Goal: Task Accomplishment & Management: Manage account settings

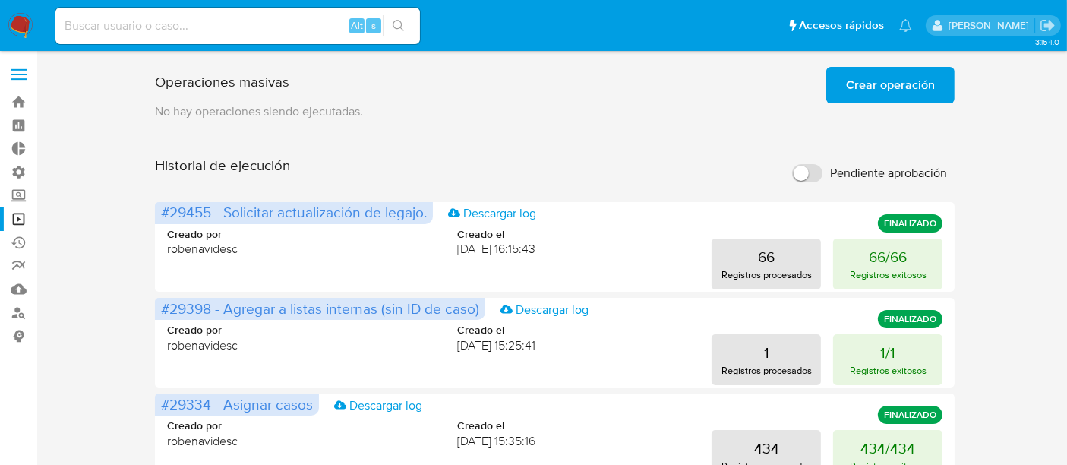
click at [568, 160] on div "Historial de ejecución Pendiente aprobación" at bounding box center [555, 173] width 801 height 33
click at [859, 92] on span "Crear operación" at bounding box center [890, 84] width 89 height 33
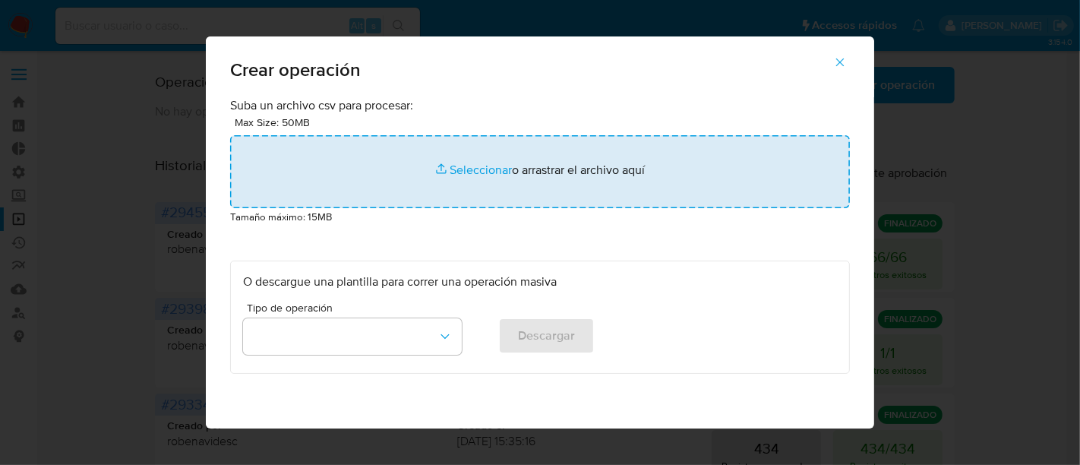
click at [455, 170] on input "file" at bounding box center [540, 171] width 620 height 73
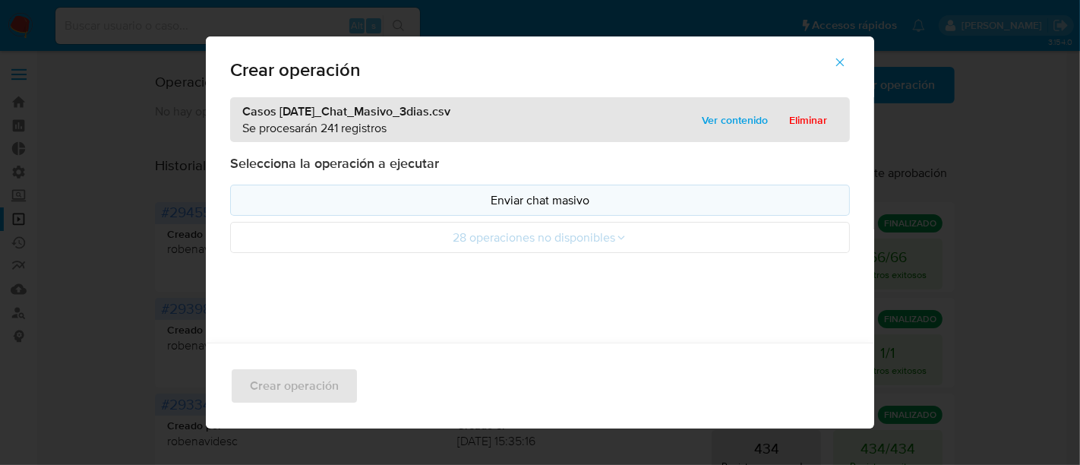
click at [501, 195] on p "Enviar chat masivo" at bounding box center [540, 199] width 594 height 17
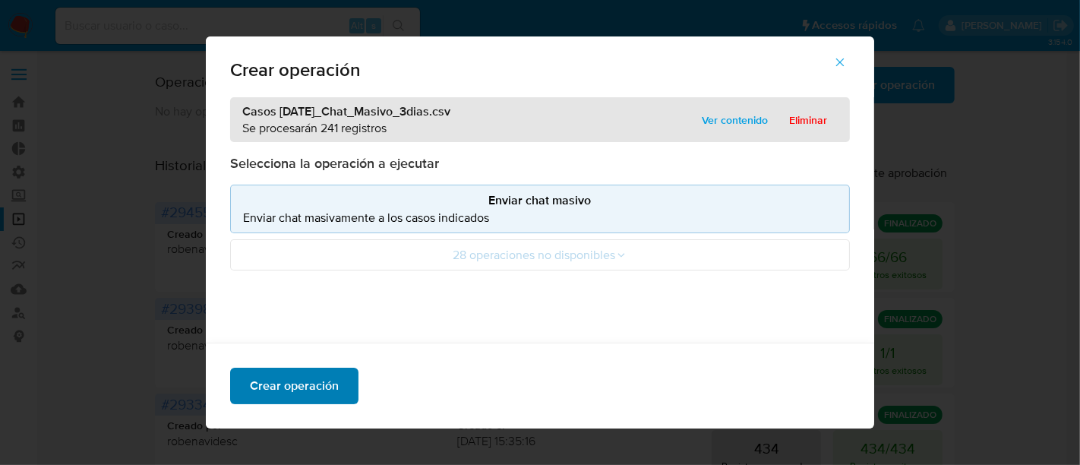
click at [319, 379] on span "Crear operación" at bounding box center [294, 385] width 89 height 33
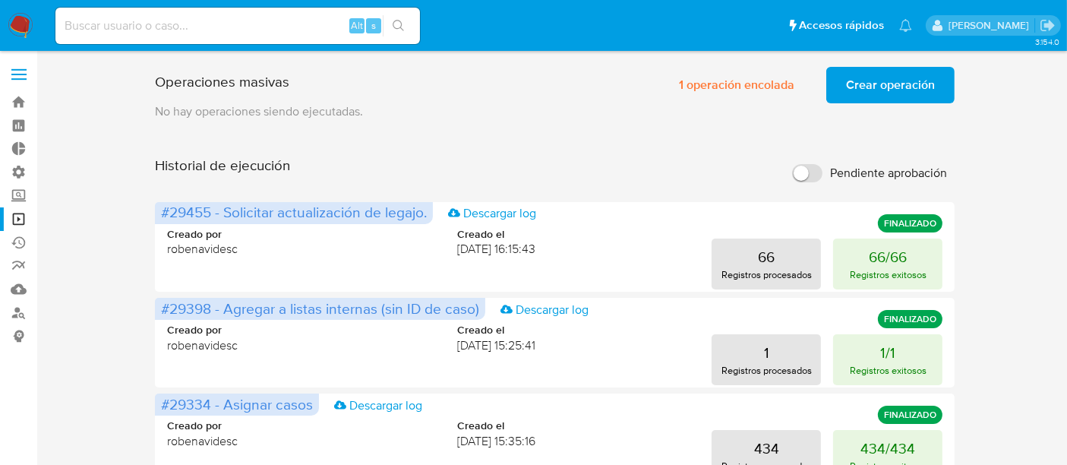
click at [901, 82] on span "Crear operación" at bounding box center [890, 84] width 89 height 33
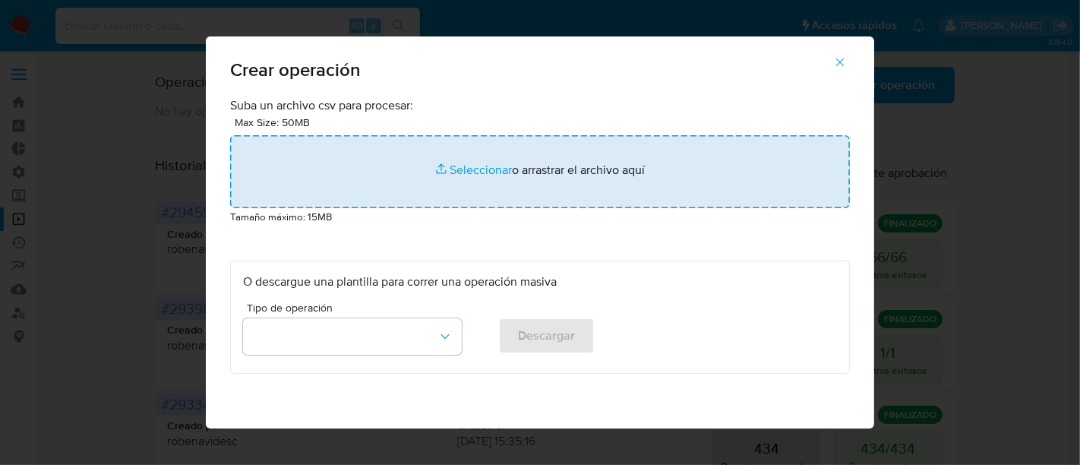
click at [479, 170] on input "file" at bounding box center [540, 171] width 620 height 73
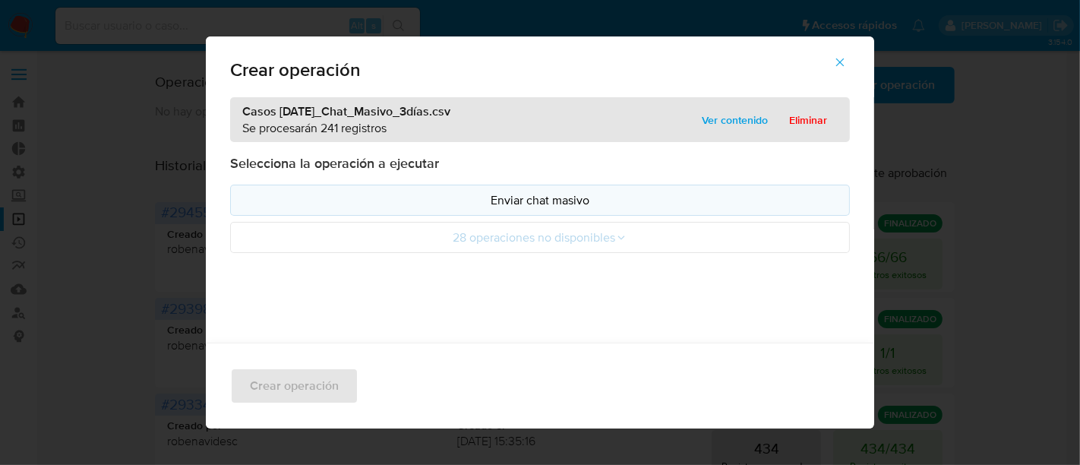
click at [533, 210] on button "Enviar chat masivo" at bounding box center [540, 200] width 620 height 31
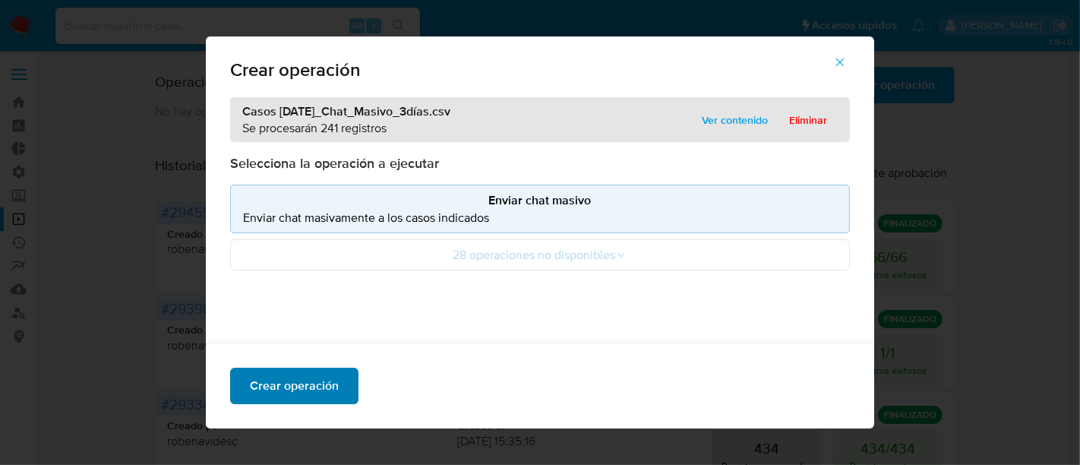
click at [334, 387] on button "Crear operación" at bounding box center [294, 386] width 128 height 36
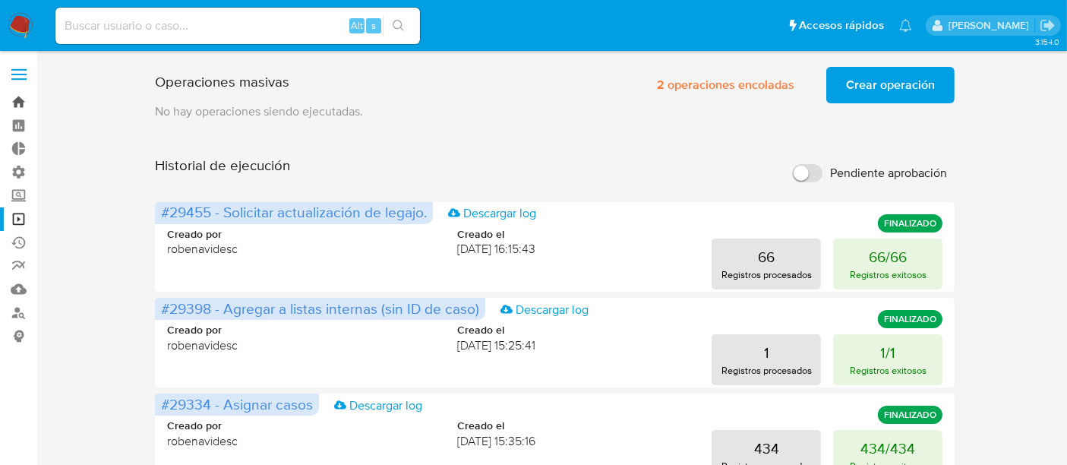
click at [15, 103] on link "Bandeja" at bounding box center [90, 102] width 181 height 24
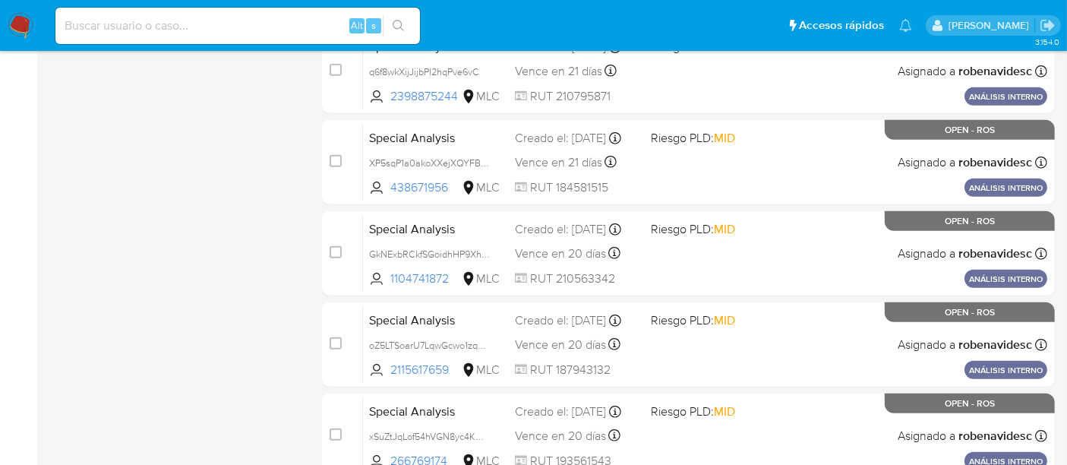
scroll to position [732, 0]
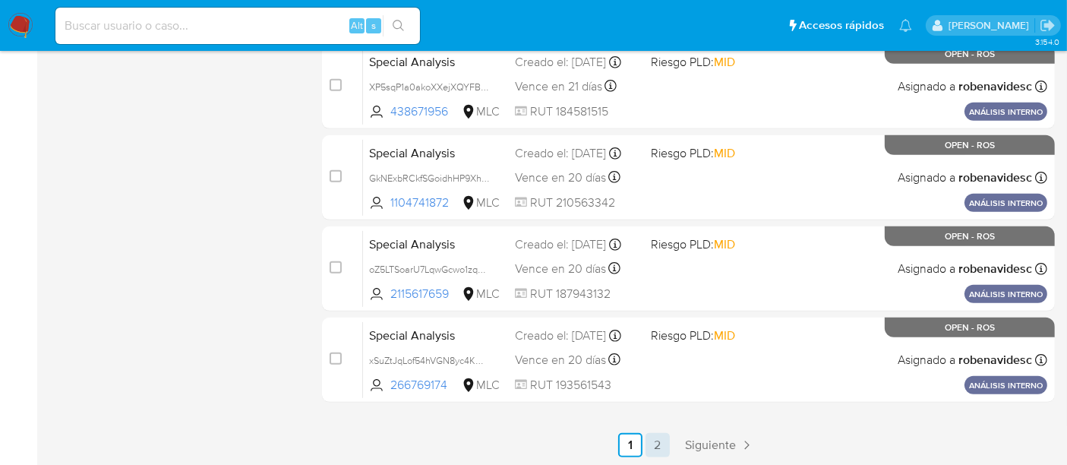
click at [660, 447] on link "2" at bounding box center [658, 445] width 24 height 24
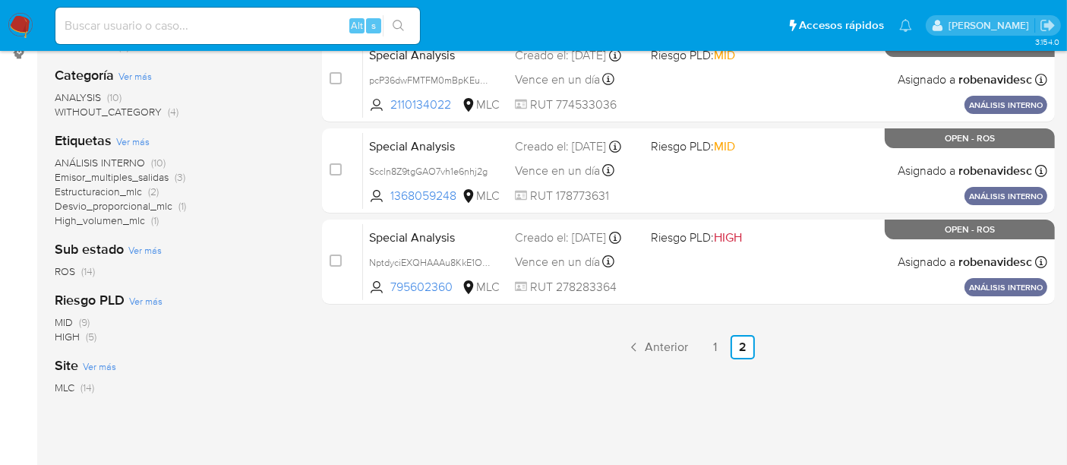
scroll to position [278, 0]
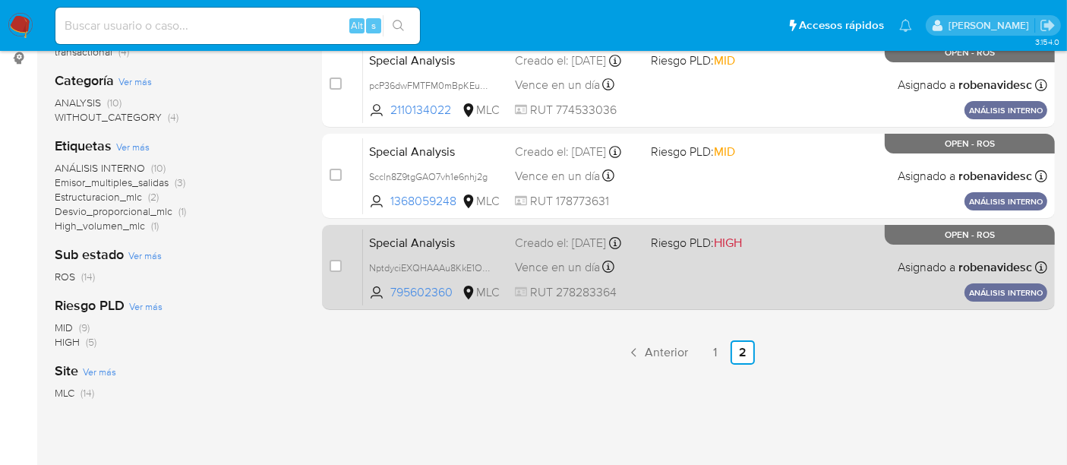
click at [801, 258] on div "Special Analysis NptdyciEXQHAAAu8KkE1OJwh 795602360 MLC Riesgo PLD: HIGH Creado…" at bounding box center [705, 267] width 685 height 77
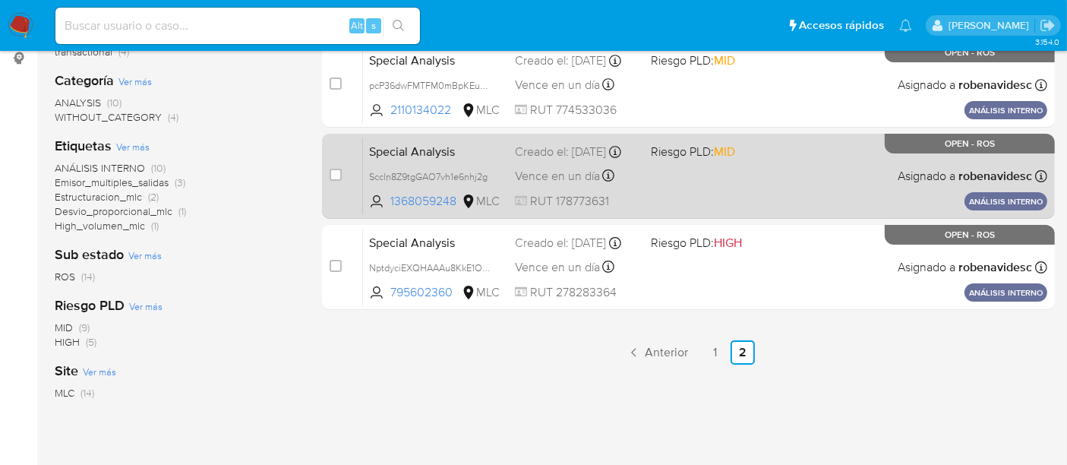
click at [723, 155] on span "MID" at bounding box center [724, 151] width 21 height 17
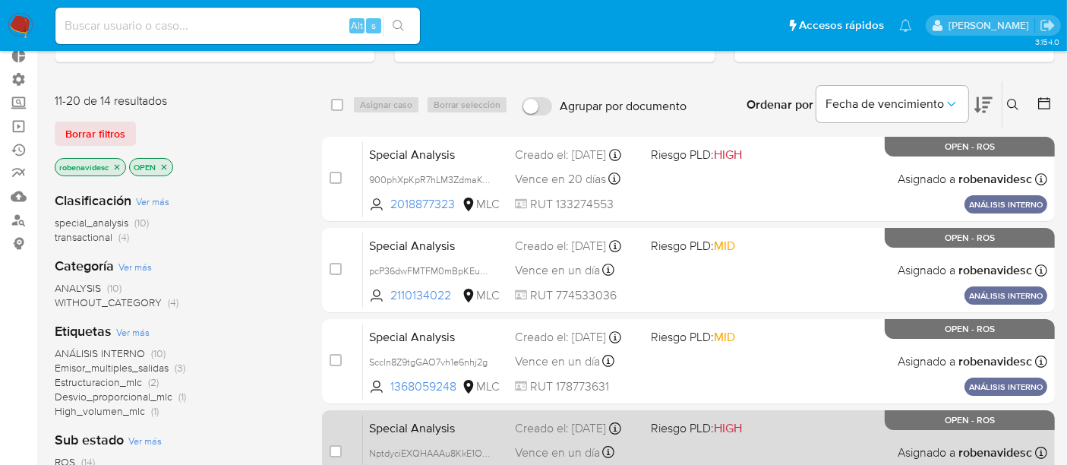
scroll to position [90, 0]
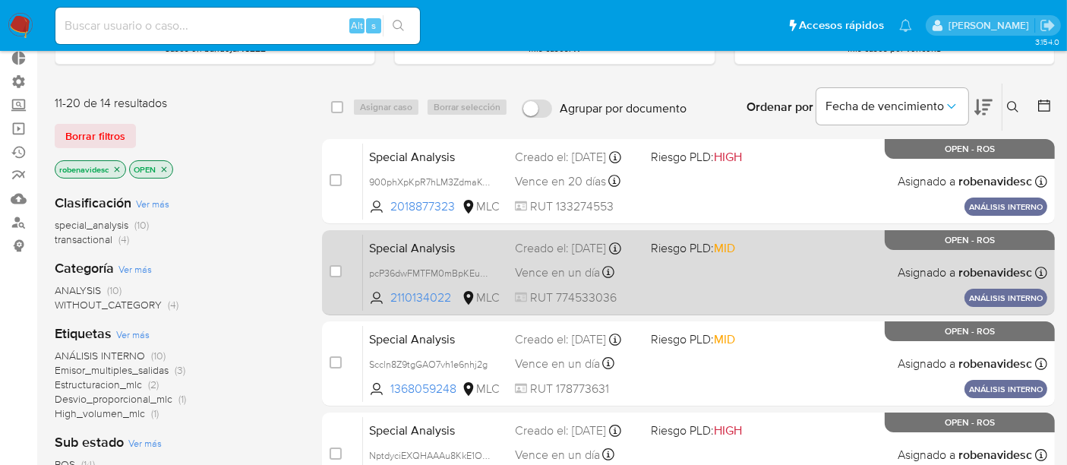
click at [775, 270] on div "Special Analysis pcP36dwFMTFM0mBpKEudPKPR 2110134022 MLC Riesgo PLD: MID Creado…" at bounding box center [705, 272] width 685 height 77
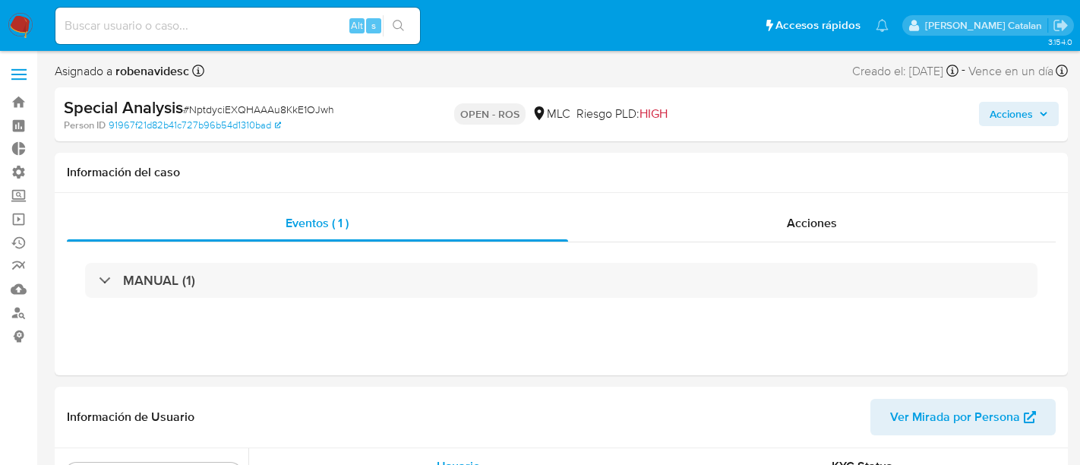
select select "10"
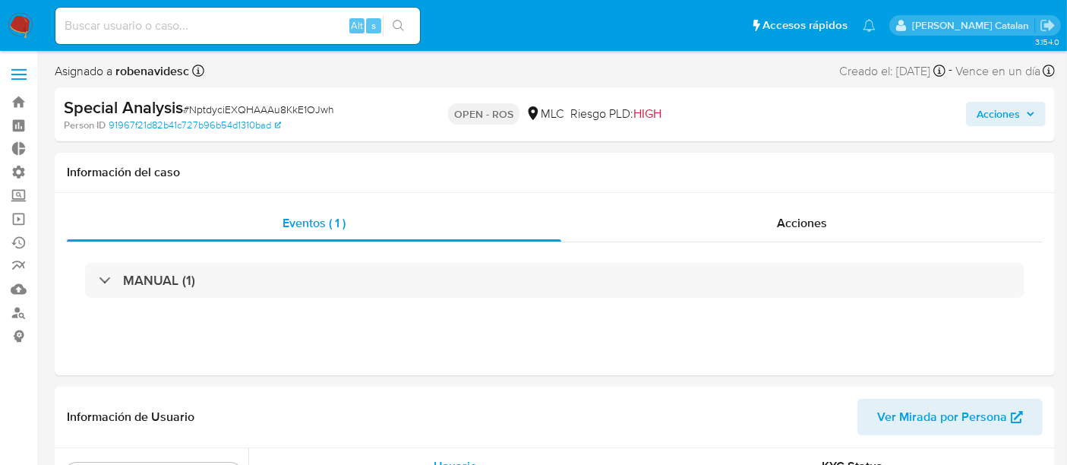
scroll to position [641, 0]
click at [775, 221] on div "Acciones" at bounding box center [802, 223] width 482 height 36
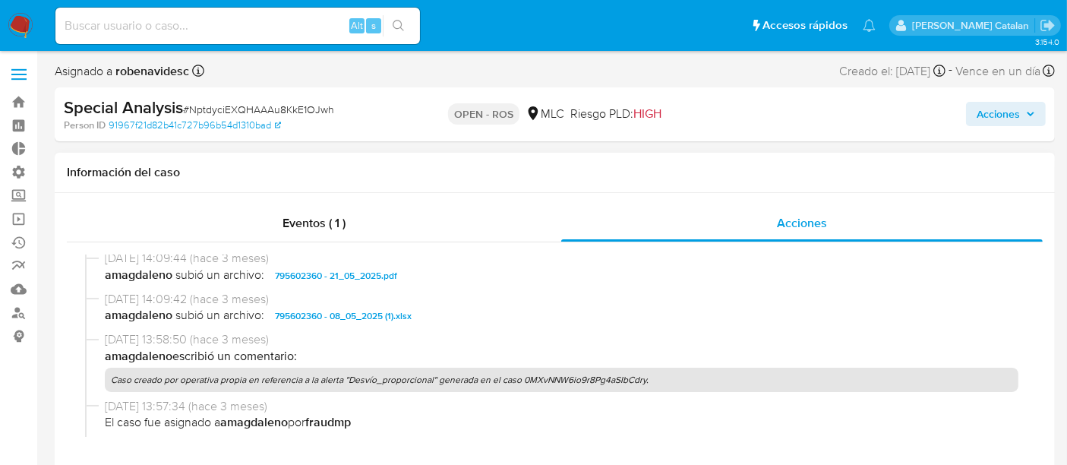
scroll to position [506, 0]
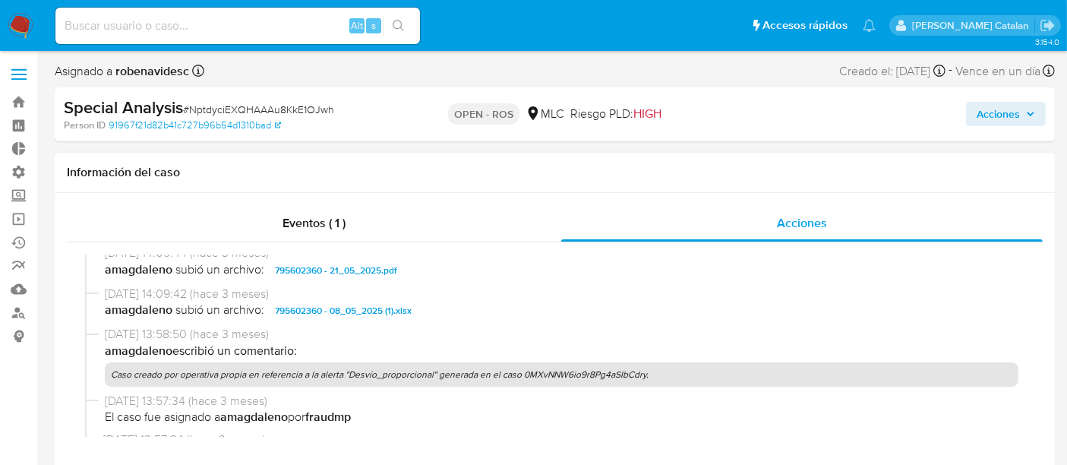
click at [384, 266] on span "795602360 - 21_05_2025.pdf" at bounding box center [336, 270] width 122 height 18
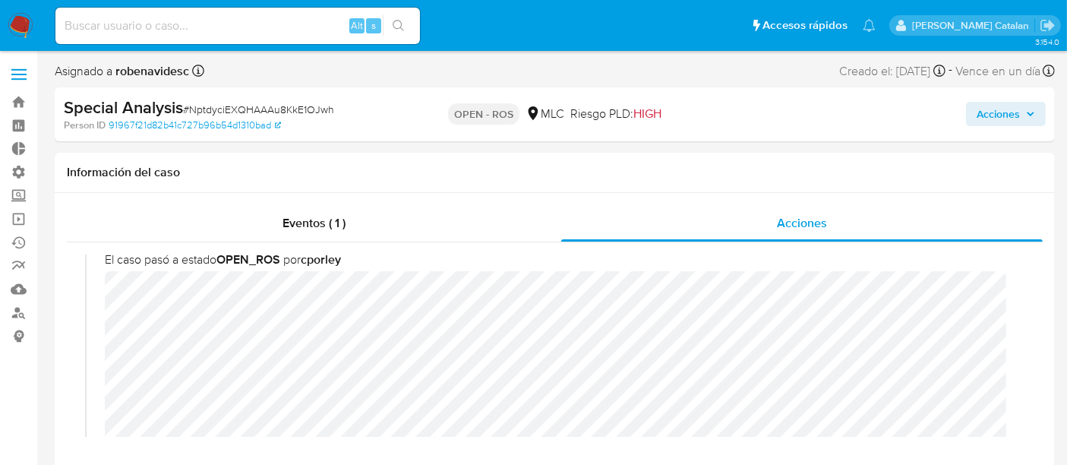
scroll to position [13, 0]
click at [588, 269] on span "El caso pasó a estado OPEN_ROS por cporley" at bounding box center [562, 266] width 914 height 17
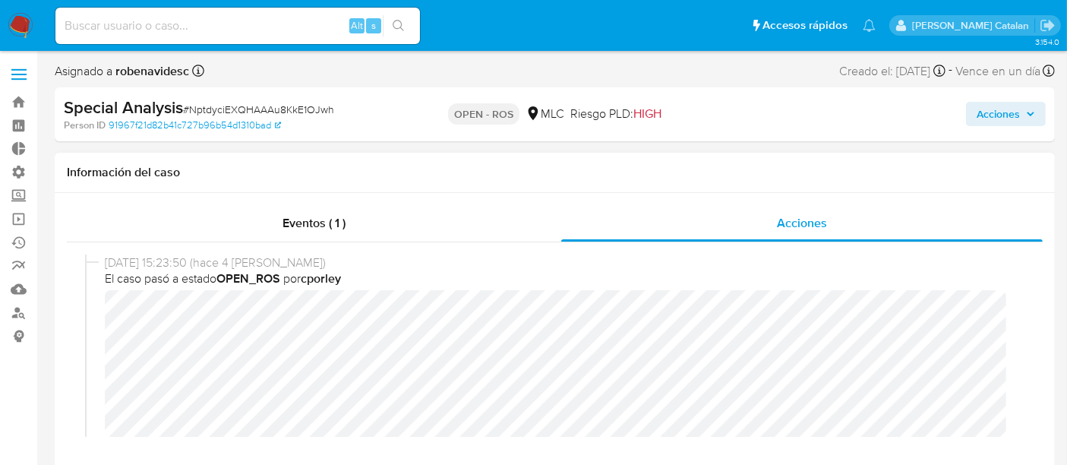
click at [98, 311] on div "14/08/2025 15:23:50 (hace 4 días) El caso pasó a estado OPEN_ROS por cporley" at bounding box center [555, 405] width 940 height 300
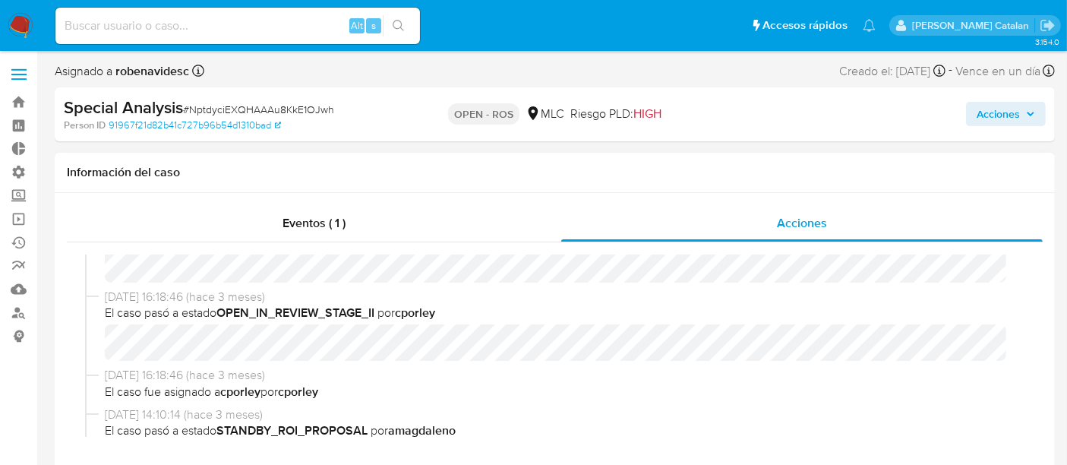
scroll to position [269, 0]
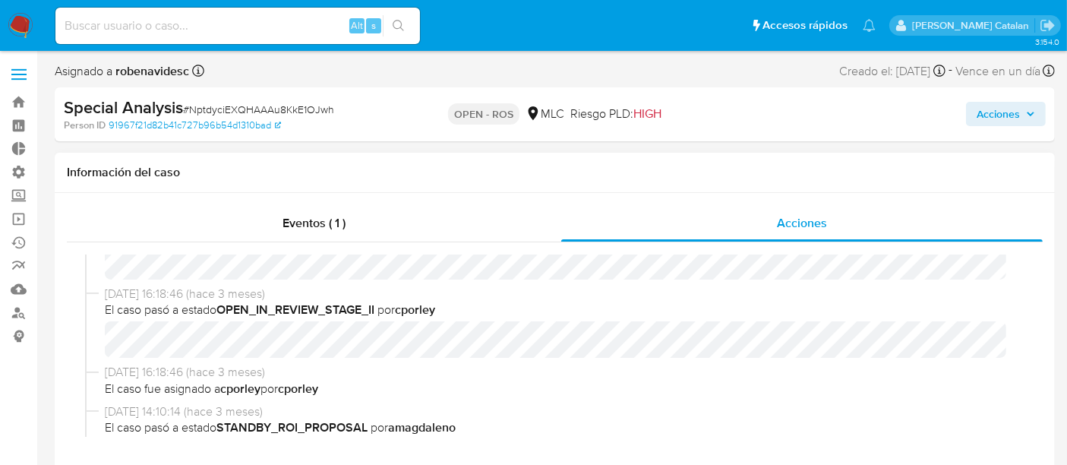
click at [814, 309] on span "El caso pasó a estado OPEN_IN_REVIEW_STAGE_II por cporley" at bounding box center [562, 310] width 914 height 17
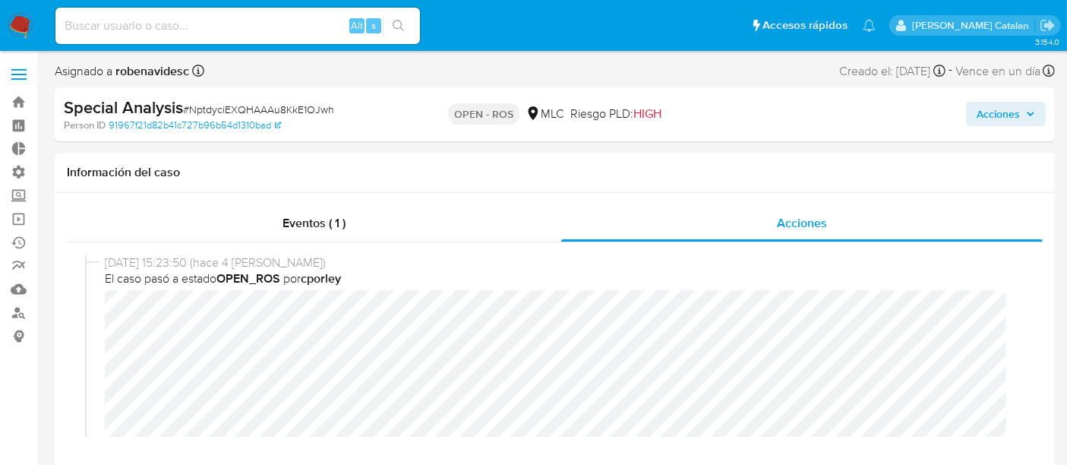
click at [987, 107] on span "Acciones" at bounding box center [998, 114] width 43 height 24
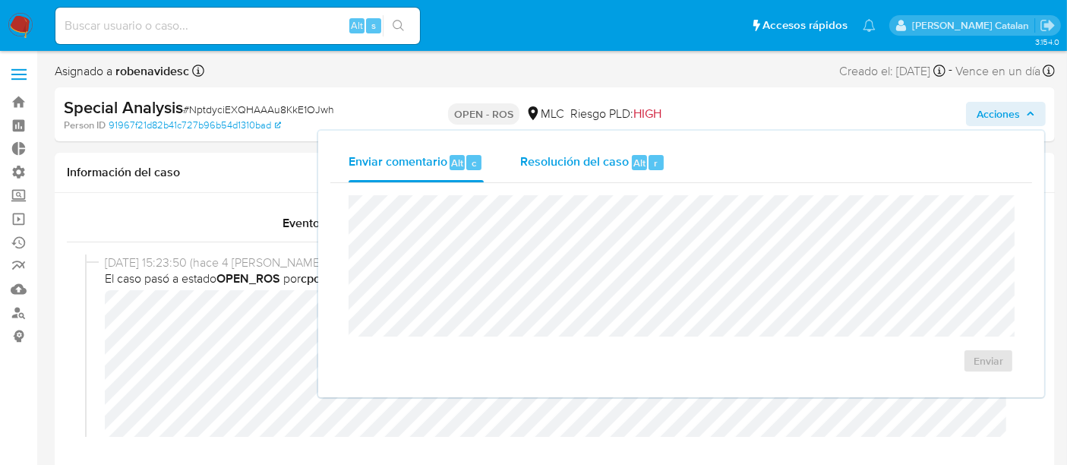
click at [634, 163] on span "Alt" at bounding box center [640, 163] width 12 height 14
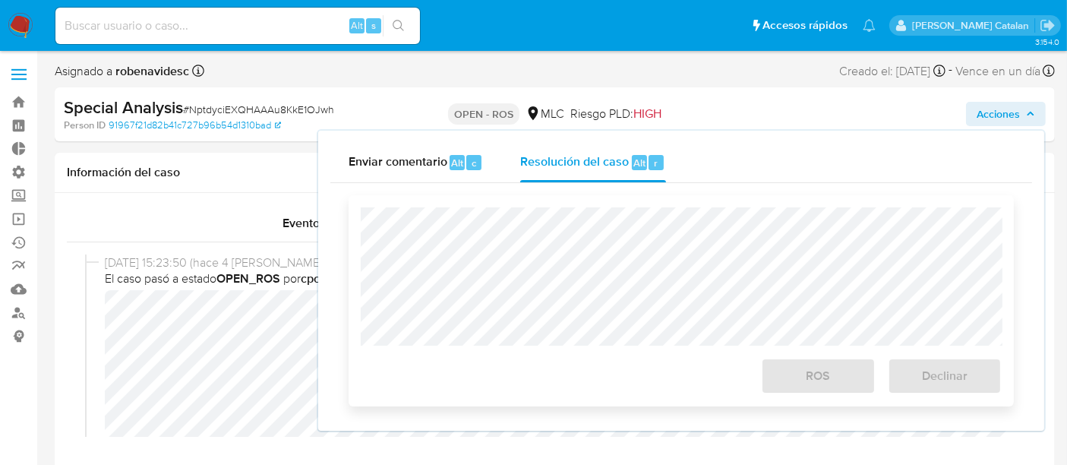
click at [612, 205] on div "ROS Declinar" at bounding box center [682, 300] width 666 height 211
click at [600, 217] on div "ROS Declinar" at bounding box center [682, 300] width 666 height 211
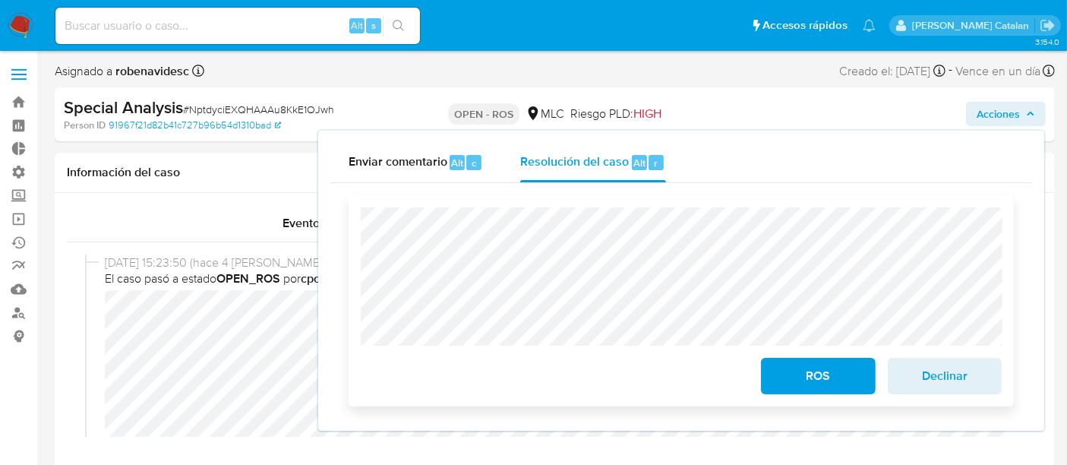
click at [777, 372] on button "ROS" at bounding box center [818, 376] width 114 height 36
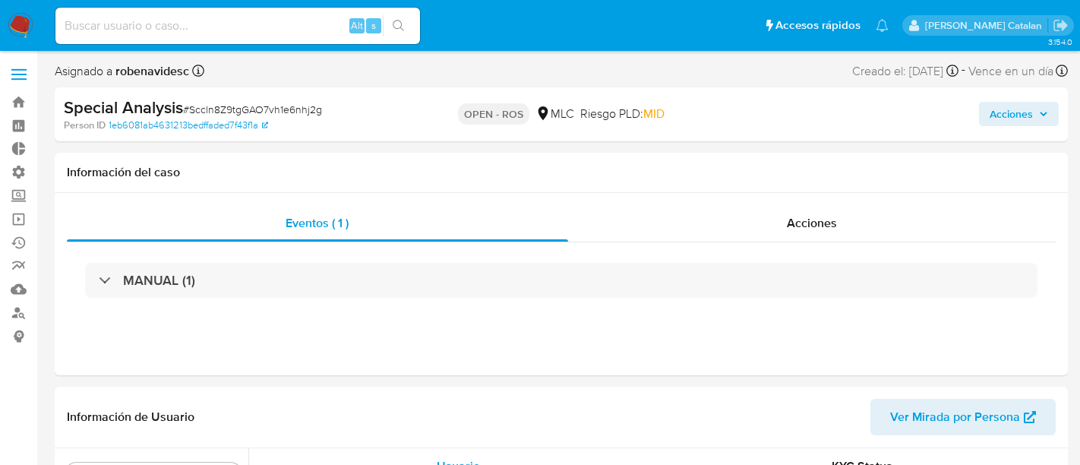
select select "10"
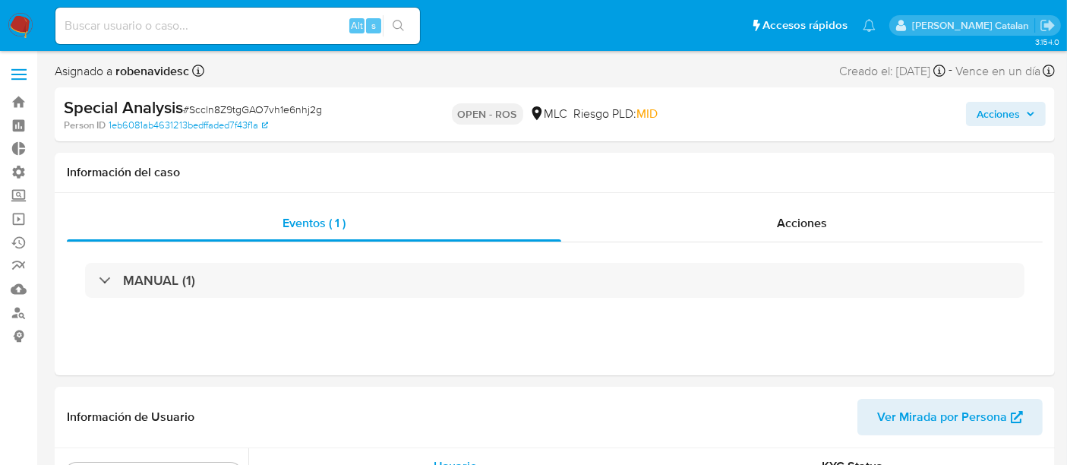
scroll to position [641, 0]
click at [790, 201] on div "Eventos ( 1 ) Acciones MANUAL (1)" at bounding box center [555, 284] width 1001 height 182
click at [789, 225] on span "Acciones" at bounding box center [802, 222] width 50 height 17
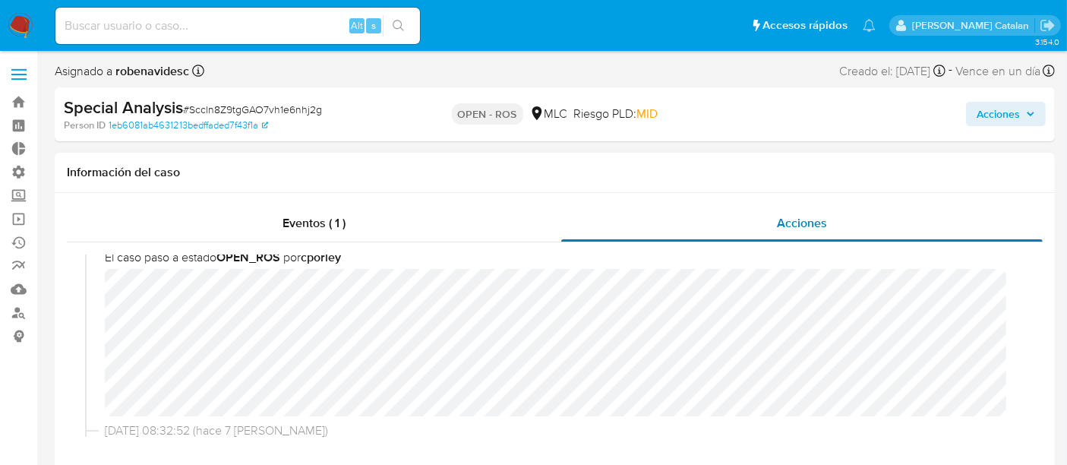
scroll to position [28, 0]
click at [88, 283] on div "14/08/2025 14:11:35 (hace 4 días) El caso pasó a estado OPEN_ROS por cporley" at bounding box center [555, 320] width 940 height 189
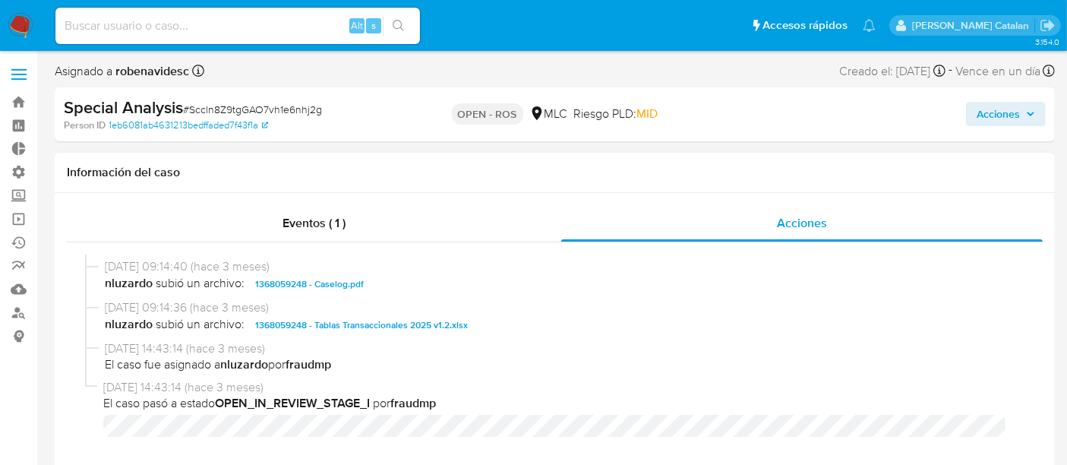
scroll to position [399, 0]
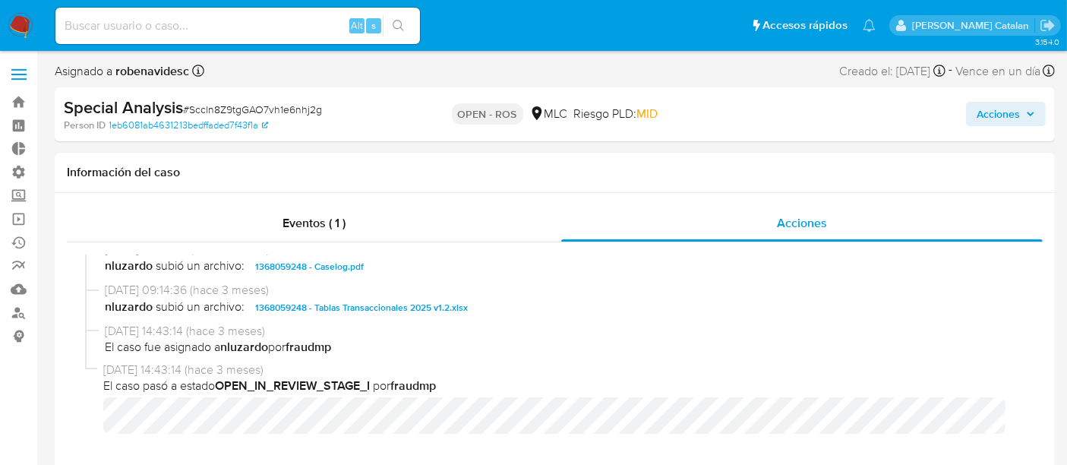
click at [328, 267] on span "1368059248 - Caselog.pdf" at bounding box center [309, 267] width 109 height 18
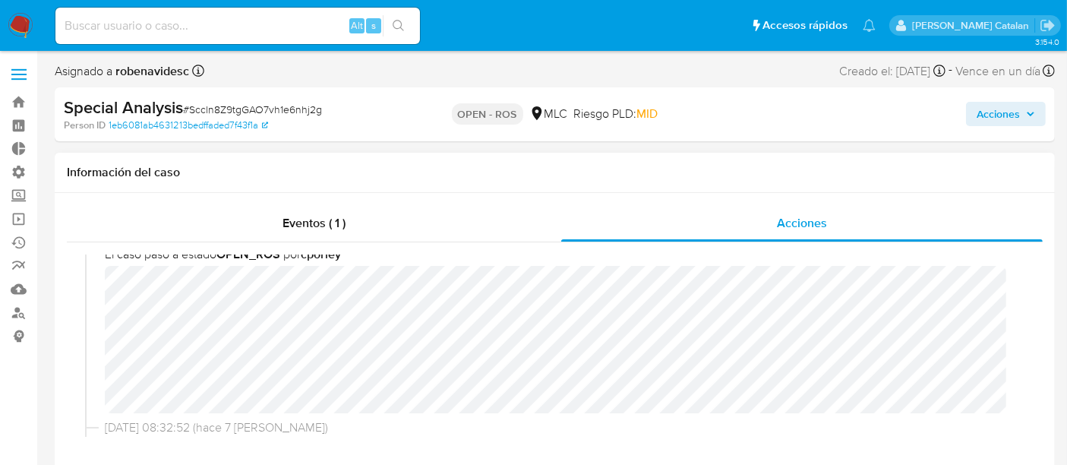
scroll to position [26, 0]
click at [985, 119] on span "Acciones" at bounding box center [998, 114] width 43 height 24
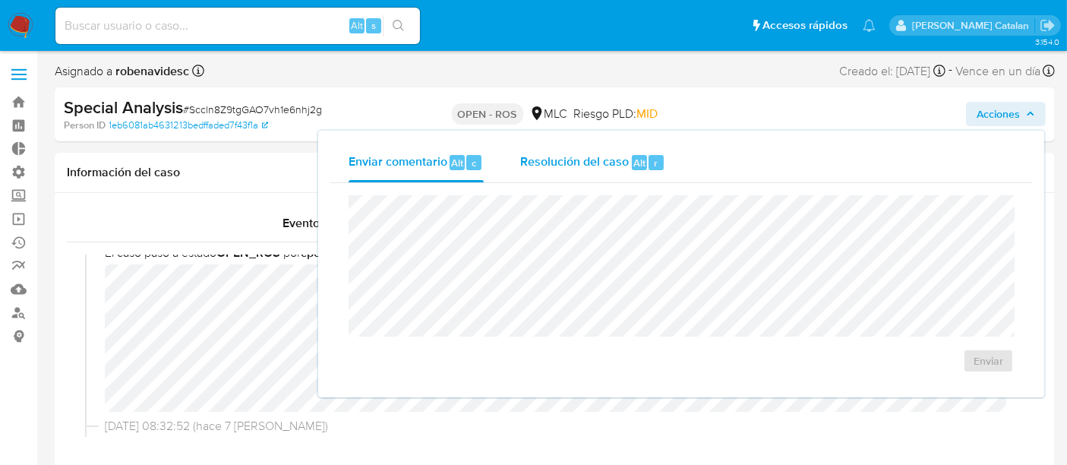
click at [627, 163] on span "Resolución del caso" at bounding box center [574, 161] width 109 height 17
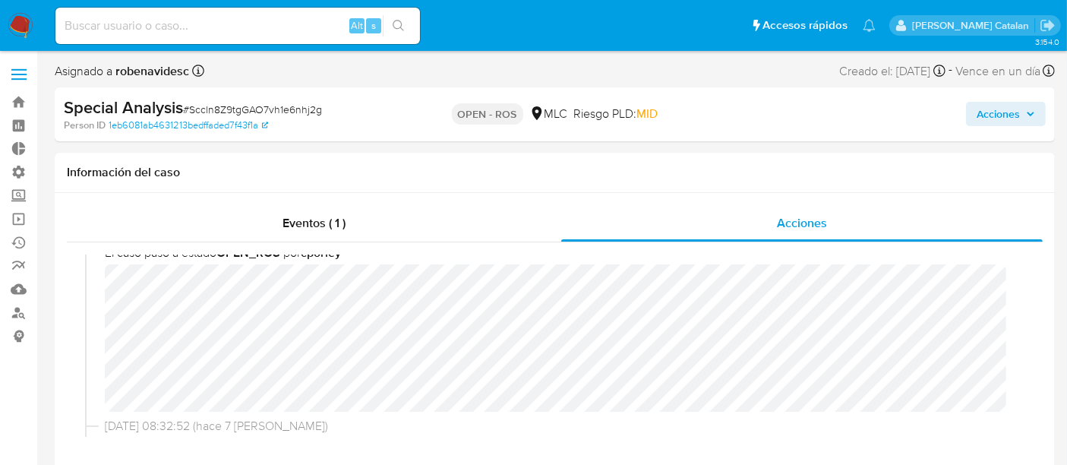
click at [995, 108] on span "Acciones" at bounding box center [998, 114] width 43 height 24
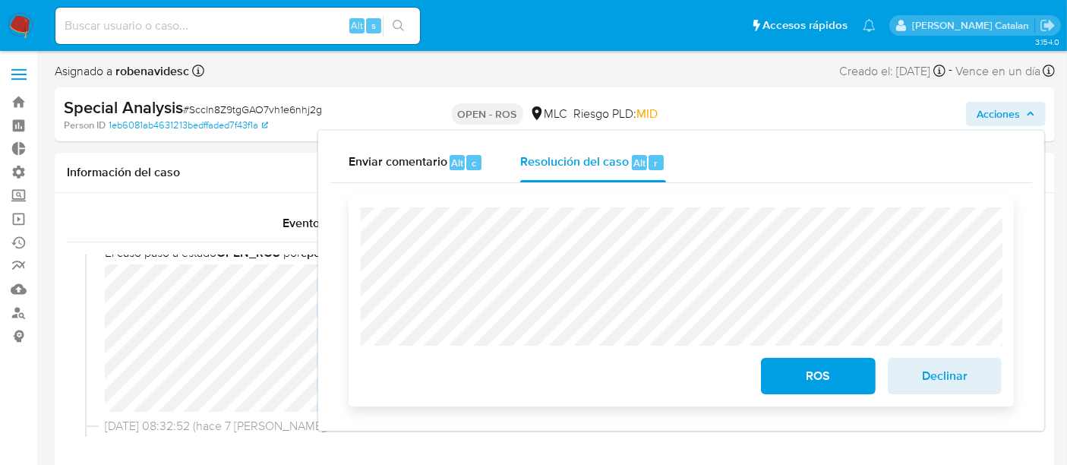
click at [353, 226] on div "ROS Declinar" at bounding box center [682, 300] width 666 height 211
click at [938, 379] on span "Declinar" at bounding box center [945, 375] width 74 height 33
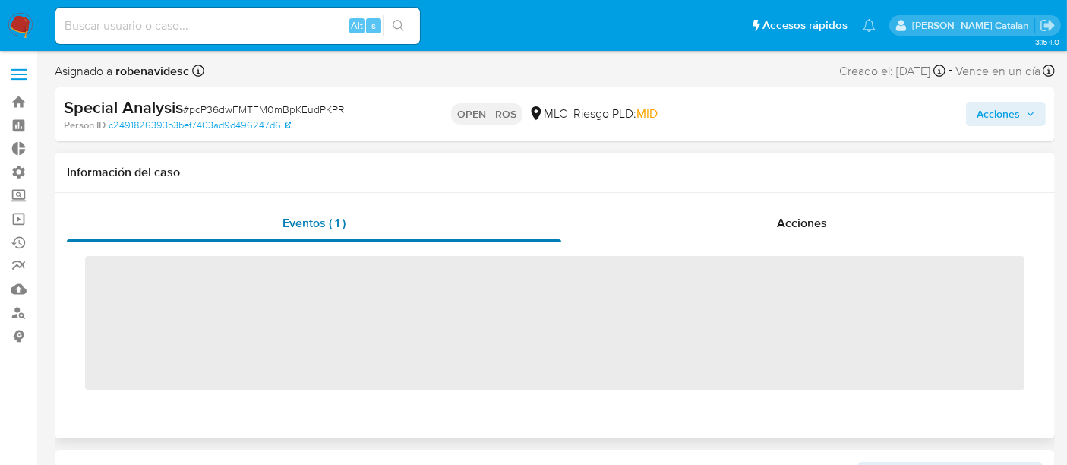
scroll to position [641, 0]
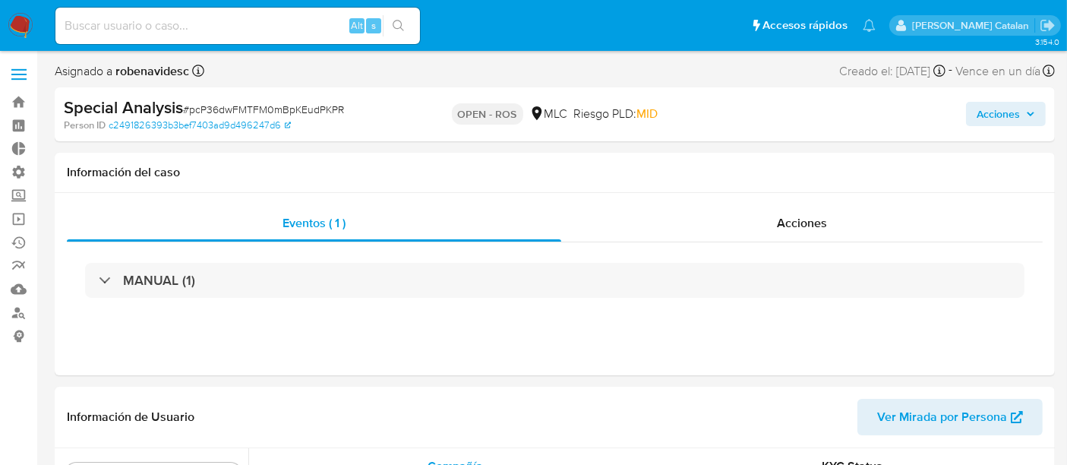
select select "10"
click at [832, 205] on div "Acciones" at bounding box center [802, 223] width 482 height 36
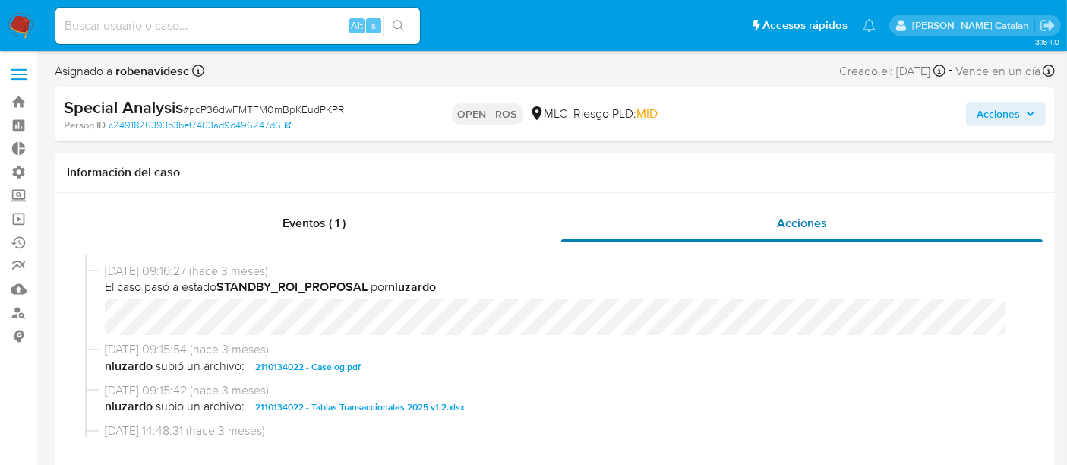
scroll to position [289, 0]
click at [345, 362] on span "2110134022 - Caselog.pdf" at bounding box center [308, 365] width 106 height 18
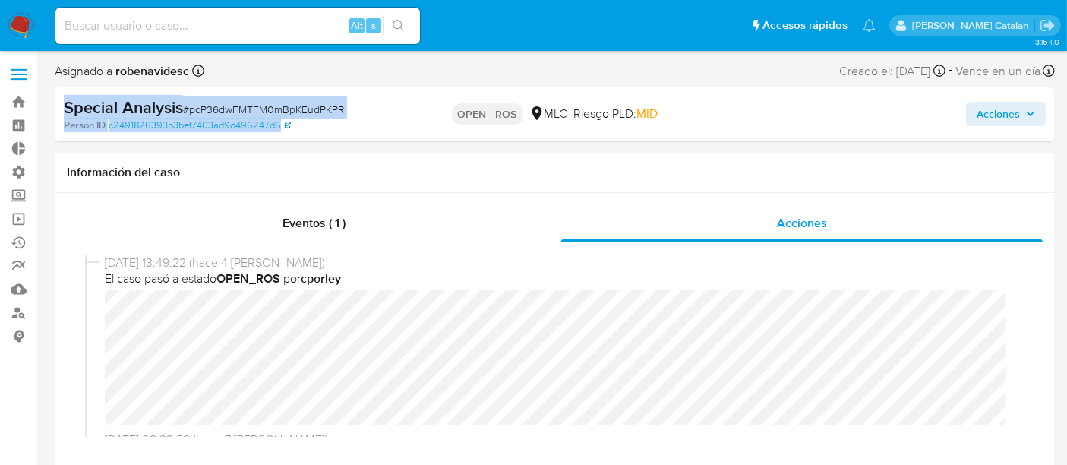
drag, startPoint x: 313, startPoint y: 127, endPoint x: 67, endPoint y: 105, distance: 247.1
click at [67, 105] on div "Special Analysis # pcP36dwFMTFM0mBpKEudPKPR Person ID c2491826393b3bef7403ad9d4…" at bounding box center [226, 114] width 324 height 36
copy div "Special Analysis # pcP36dwFMTFM0mBpKEudPKPR Person ID c2491826393b3bef7403ad9d4…"
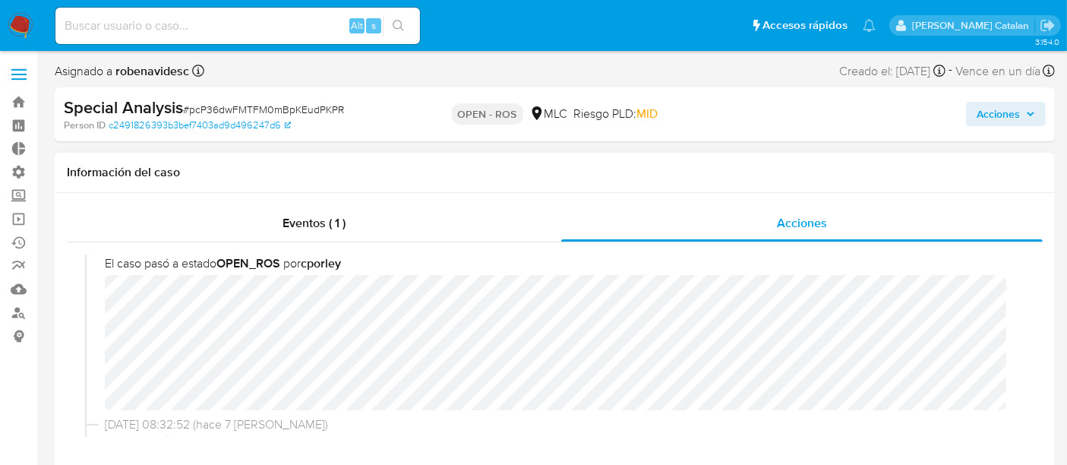
scroll to position [14, 0]
click at [991, 120] on span "Acciones" at bounding box center [998, 114] width 43 height 24
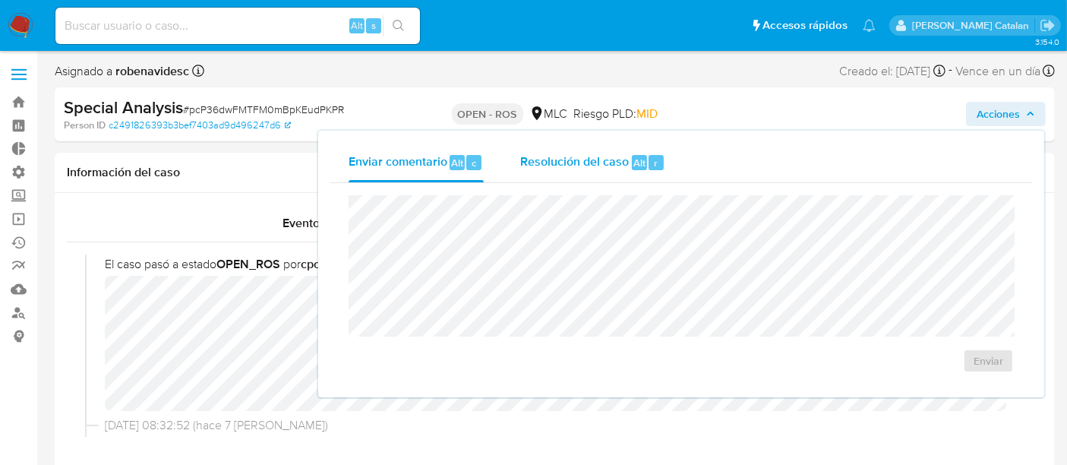
click at [551, 174] on div "Resolución del caso Alt r" at bounding box center [592, 163] width 145 height 40
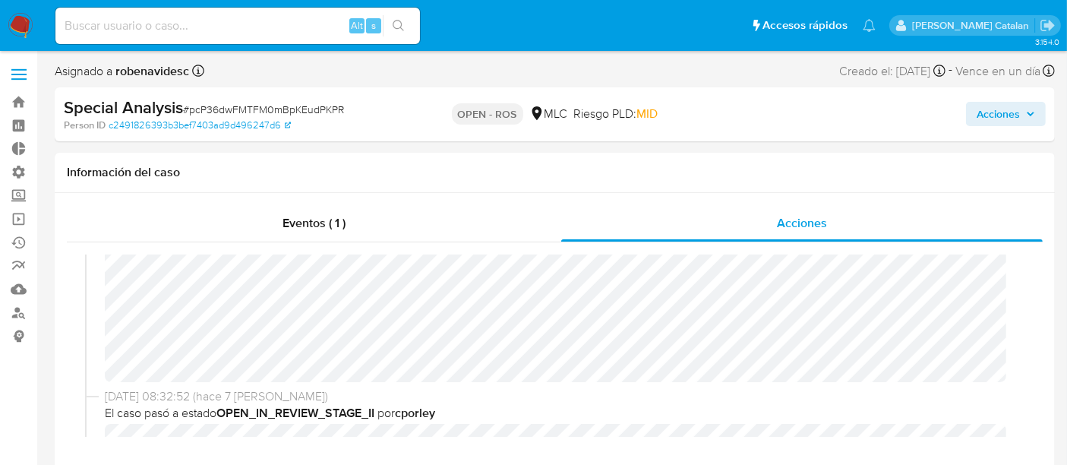
scroll to position [0, 0]
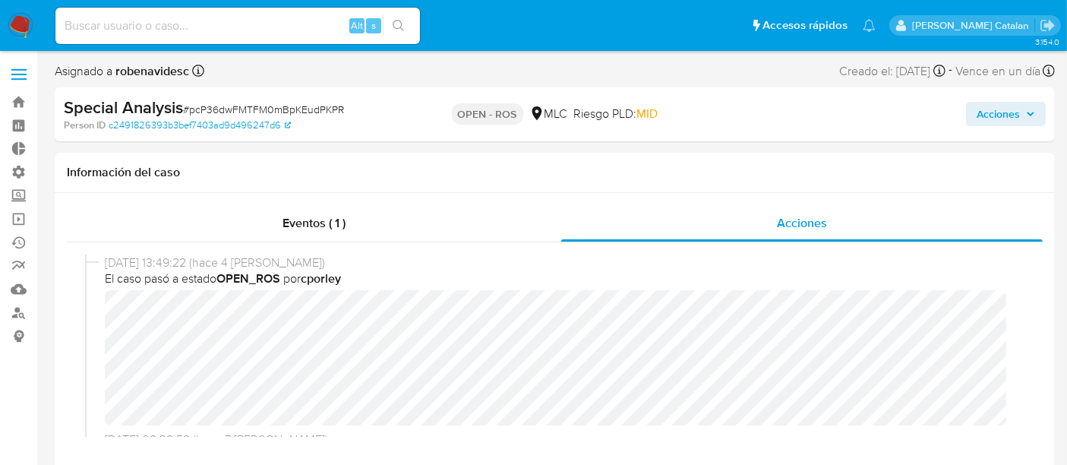
click at [995, 122] on span "Acciones" at bounding box center [998, 114] width 43 height 24
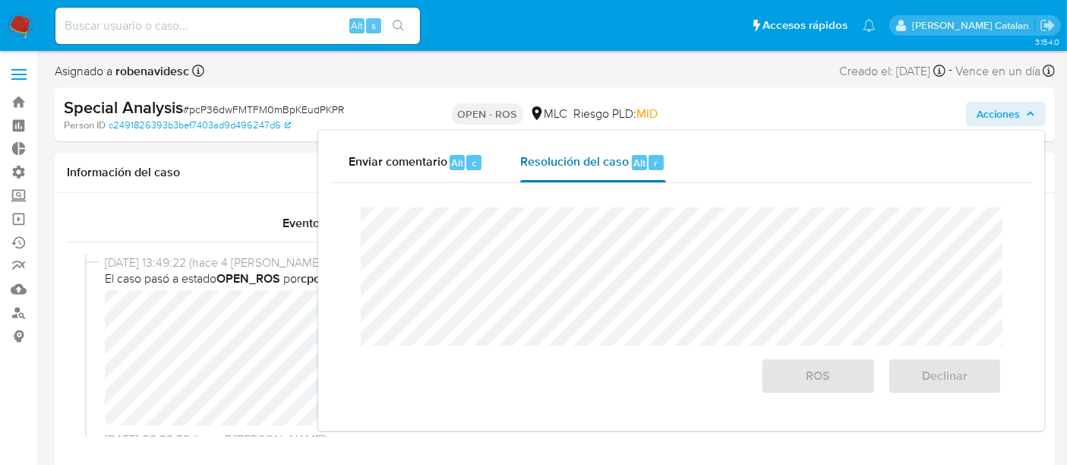
click at [592, 175] on div "Resolución del caso Alt r" at bounding box center [592, 163] width 145 height 40
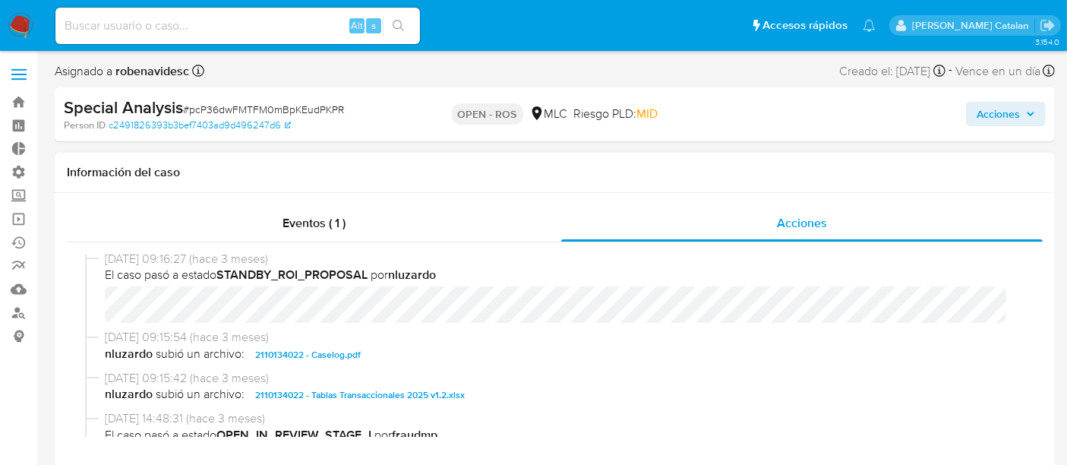
scroll to position [320, 0]
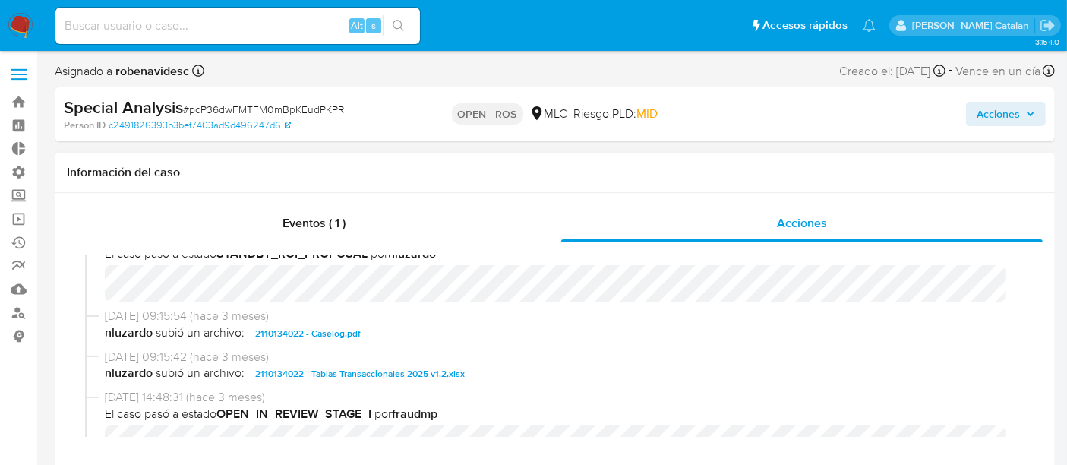
click at [353, 342] on div "22/05/2025 09:15:54 (hace 3 meses) nluzardo subió un archivo: 2110134022 - Case…" at bounding box center [555, 328] width 940 height 41
click at [351, 337] on span "2110134022 - Caselog.pdf" at bounding box center [308, 333] width 106 height 18
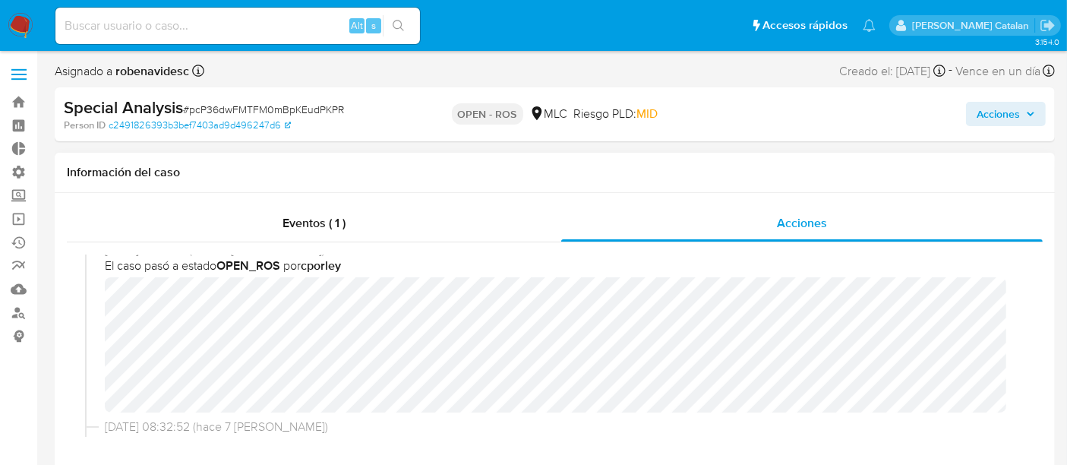
scroll to position [0, 0]
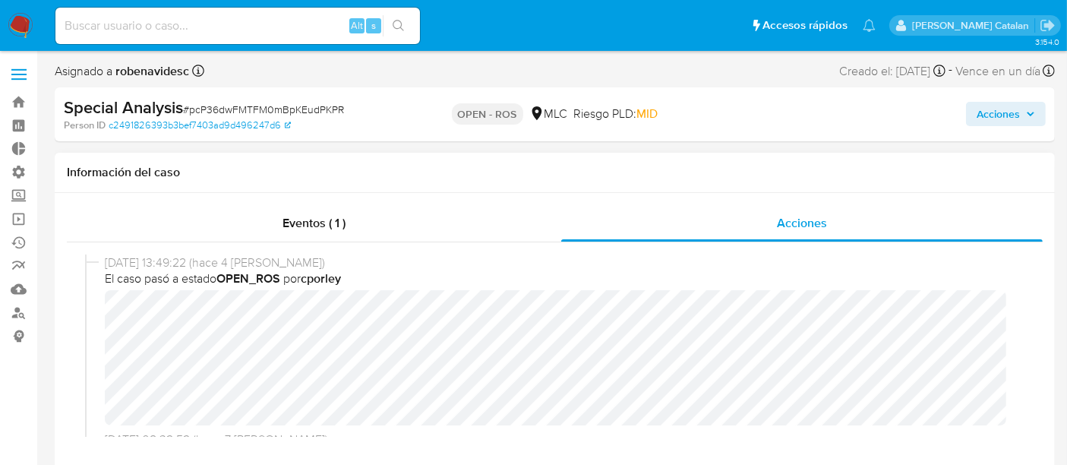
click at [591, 270] on span "El caso pasó a estado OPEN_ROS por cporley" at bounding box center [562, 278] width 914 height 17
click at [985, 125] on span "Acciones" at bounding box center [998, 114] width 43 height 24
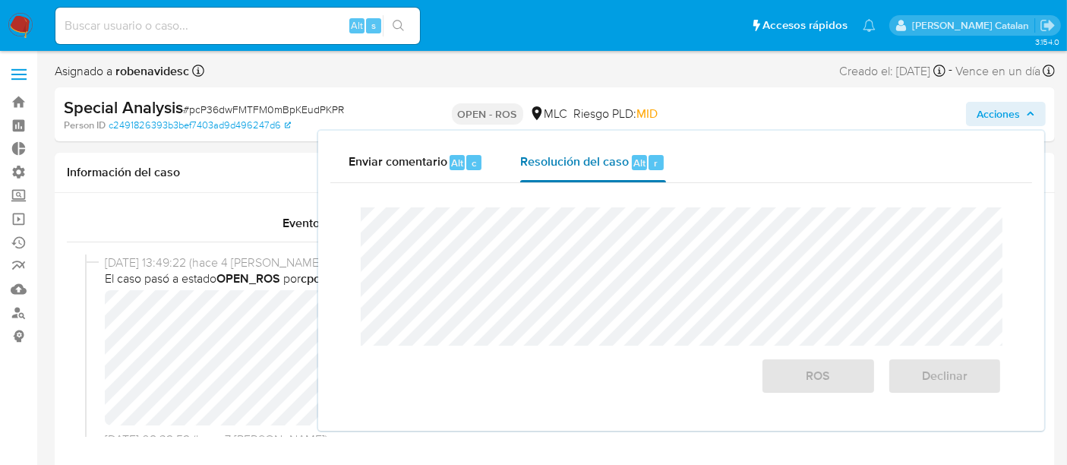
click at [590, 179] on div "Resolución del caso Alt r" at bounding box center [592, 163] width 145 height 40
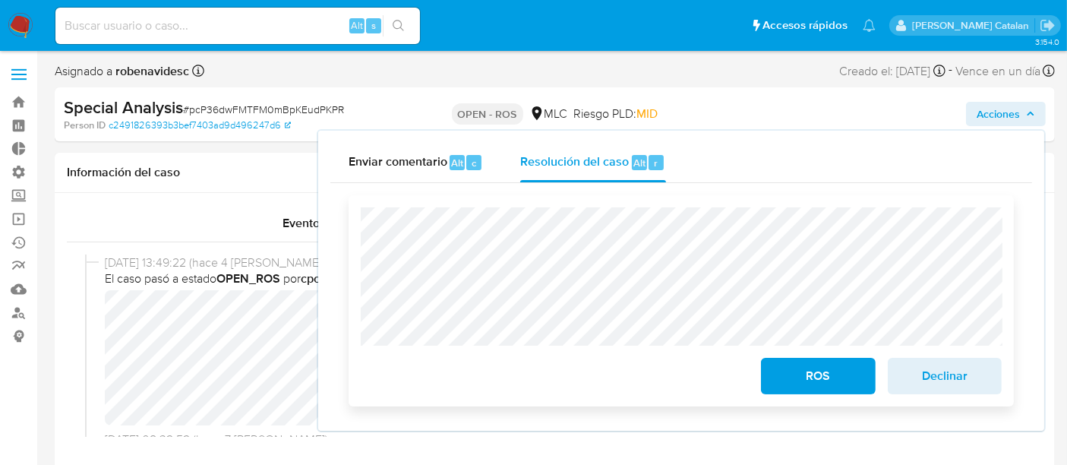
click at [829, 385] on span "ROS" at bounding box center [818, 375] width 74 height 33
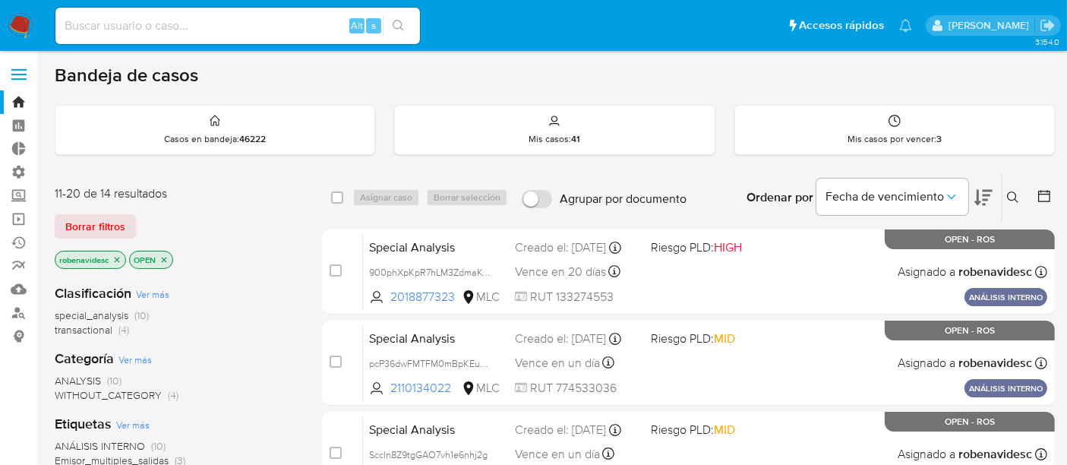
click at [122, 260] on icon "close-filter" at bounding box center [116, 259] width 9 height 9
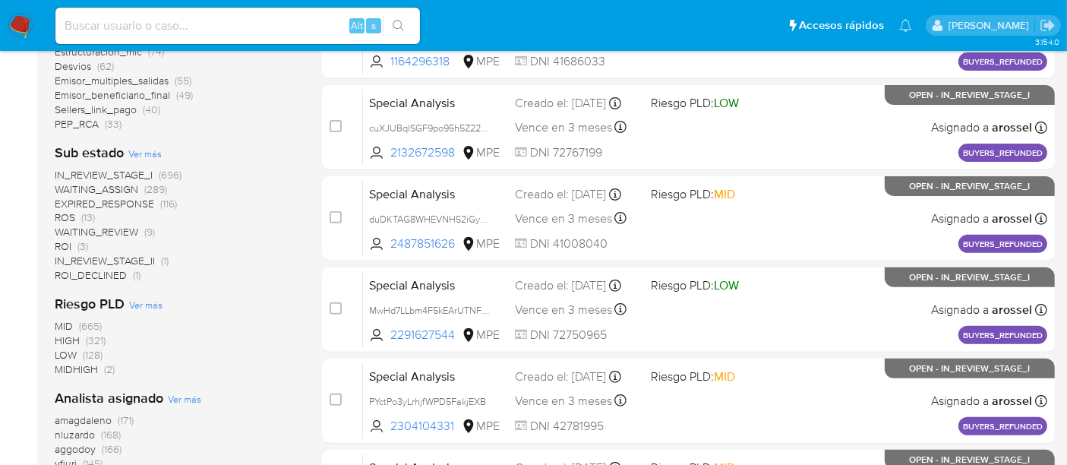
scroll to position [510, 0]
click at [128, 258] on span "IN_REVIEW_STAGE_II" at bounding box center [105, 259] width 100 height 15
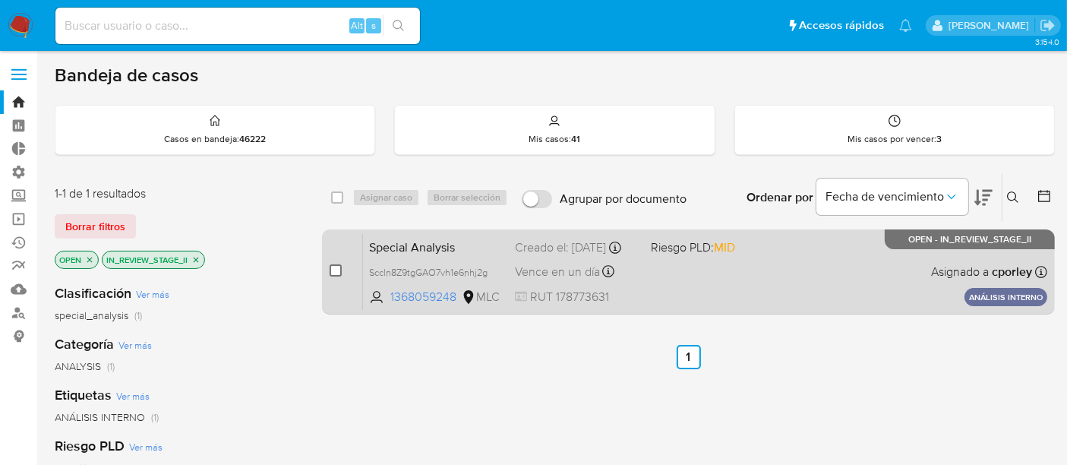
click at [338, 266] on input "checkbox" at bounding box center [336, 270] width 12 height 12
checkbox input "true"
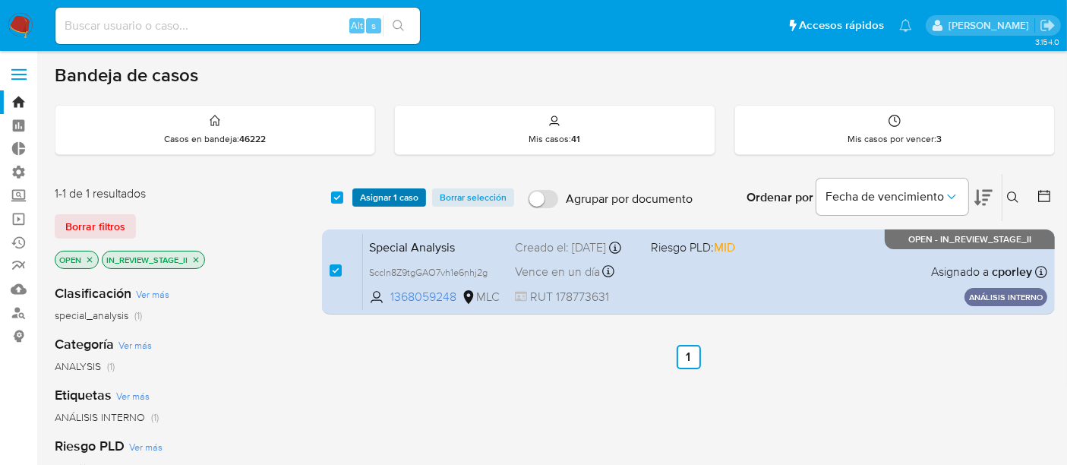
click at [413, 194] on span "Asignar 1 caso" at bounding box center [389, 197] width 59 height 15
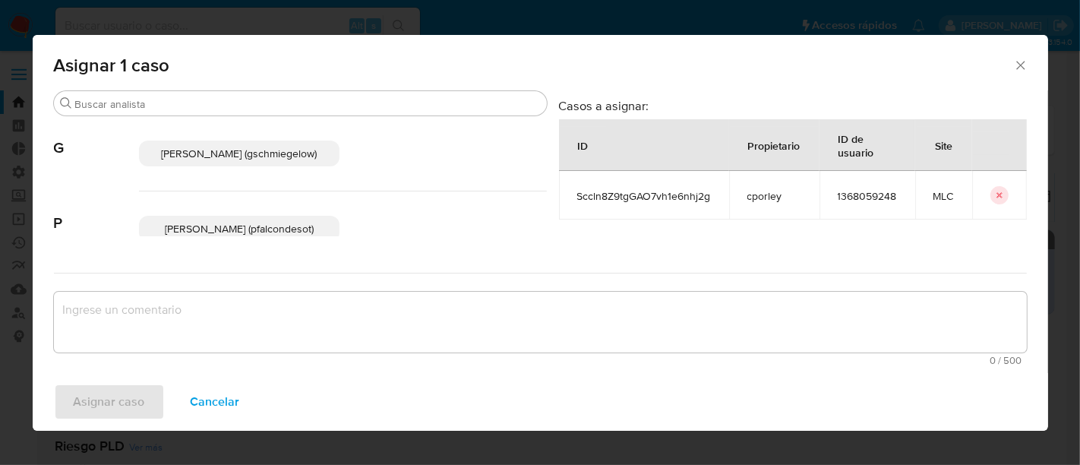
click at [1019, 68] on icon "Cerrar ventana" at bounding box center [1021, 65] width 15 height 15
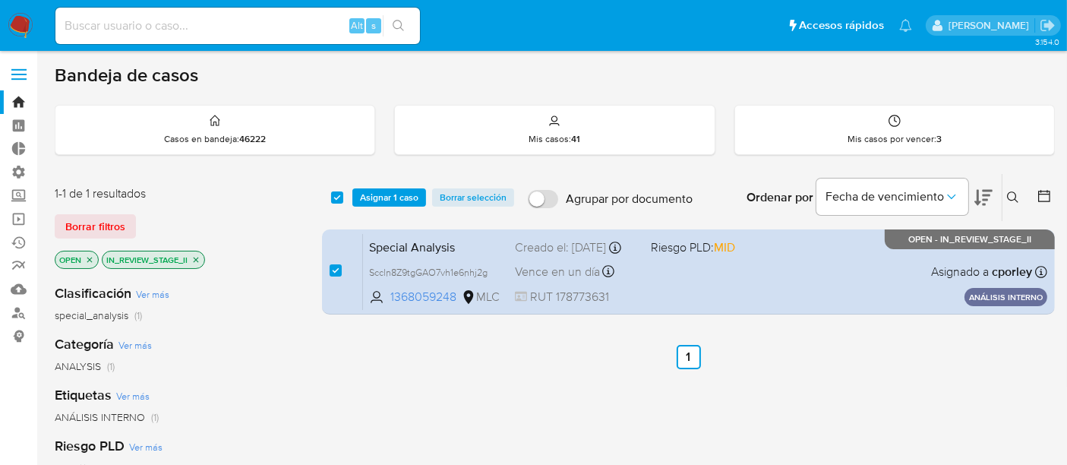
click at [774, 354] on ul "Anterior 1 Siguiente" at bounding box center [688, 357] width 733 height 24
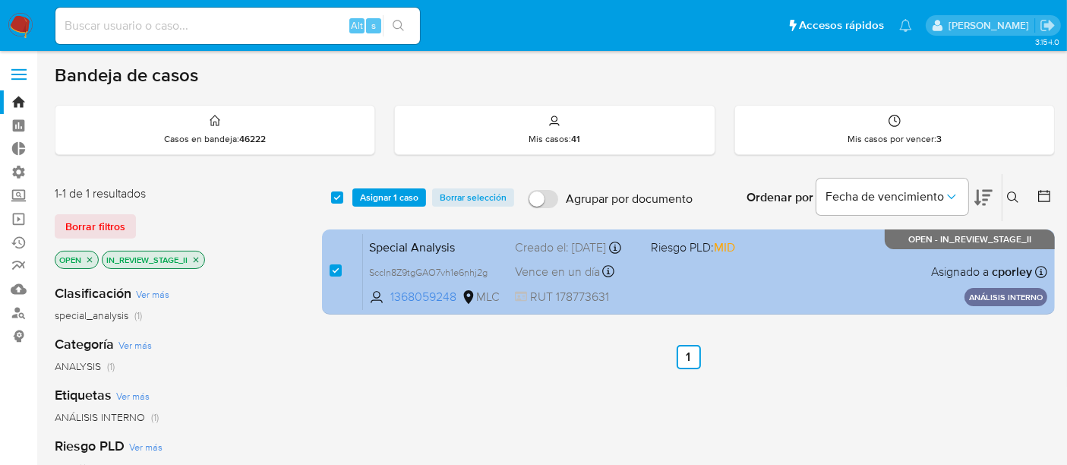
click at [669, 298] on div "Special Analysis Sccln8Z9tgGAO7vh1e6nhj2g 1368059248 MLC Riesgo PLD: MID Creado…" at bounding box center [705, 271] width 685 height 77
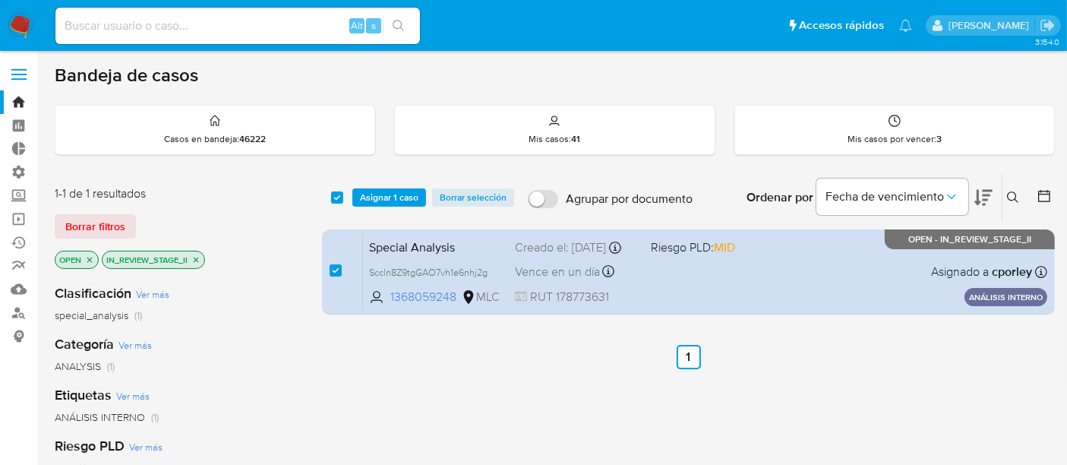
click at [402, 201] on span "Asignar 1 caso" at bounding box center [389, 197] width 59 height 15
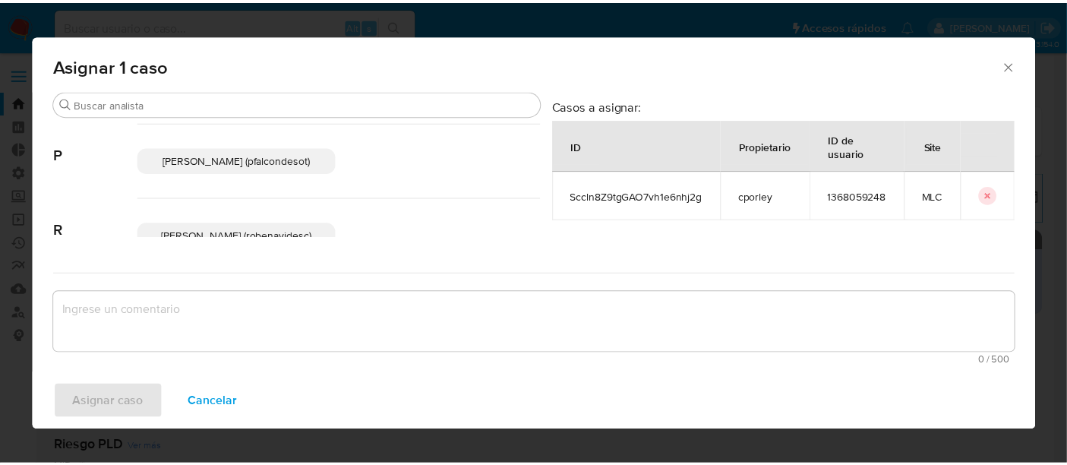
scroll to position [69, 0]
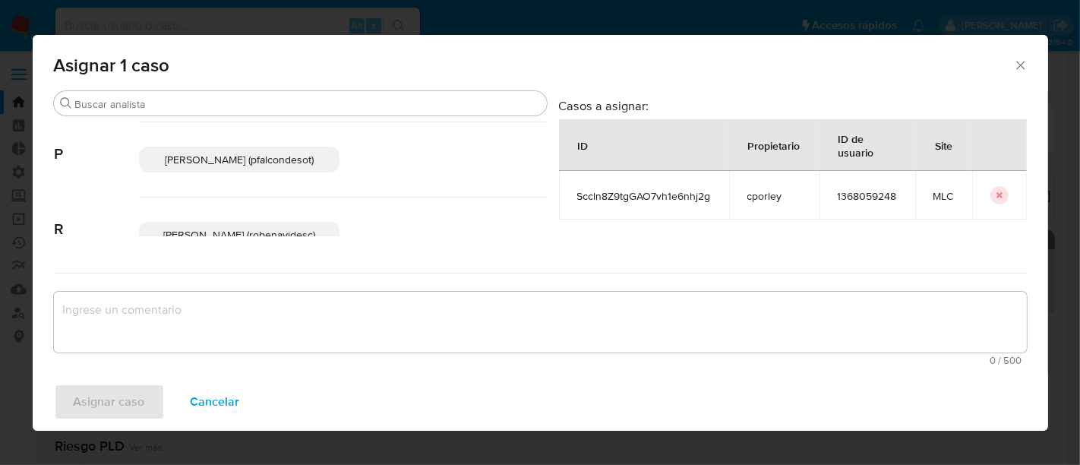
click at [250, 167] on span "Paloma Alejandra Falcon De Soto (pfalcondesot)" at bounding box center [239, 159] width 149 height 15
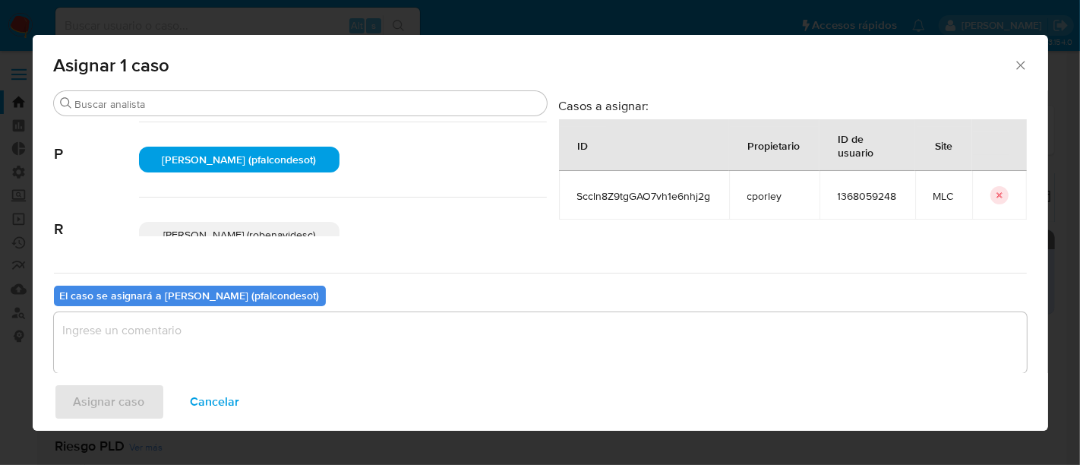
click at [315, 328] on textarea "assign-modal" at bounding box center [540, 342] width 973 height 61
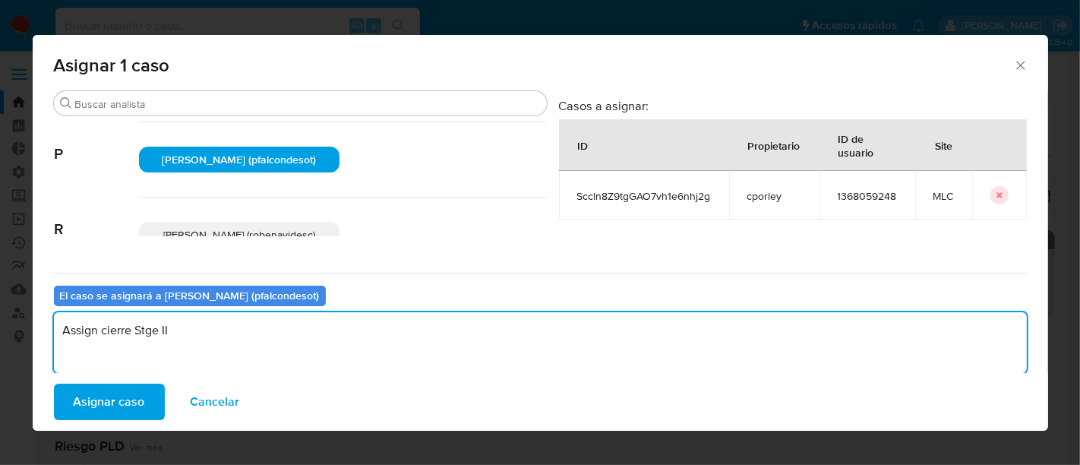
click at [141, 330] on textarea "Assign cierre Stge II" at bounding box center [540, 342] width 973 height 61
type textarea "Assign cierre Stage II"
click at [84, 400] on span "Asignar caso" at bounding box center [109, 401] width 71 height 33
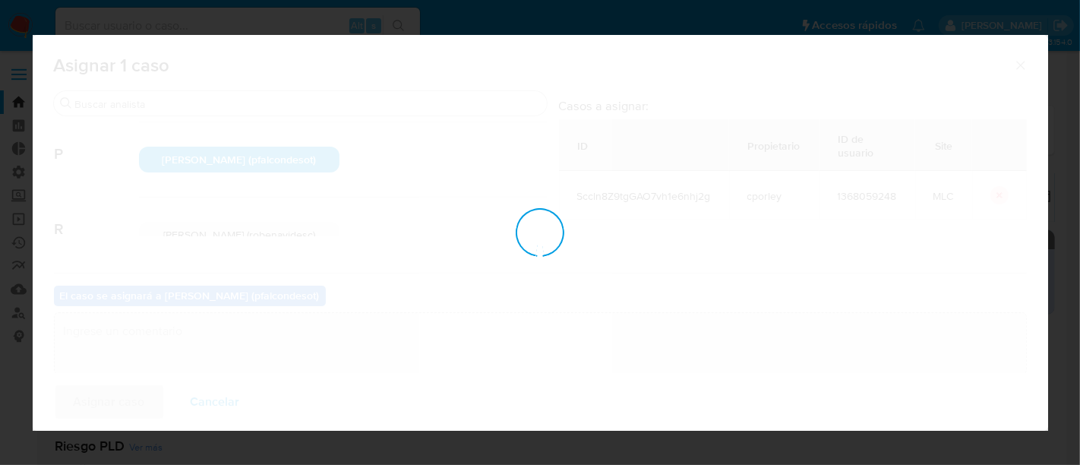
checkbox input "false"
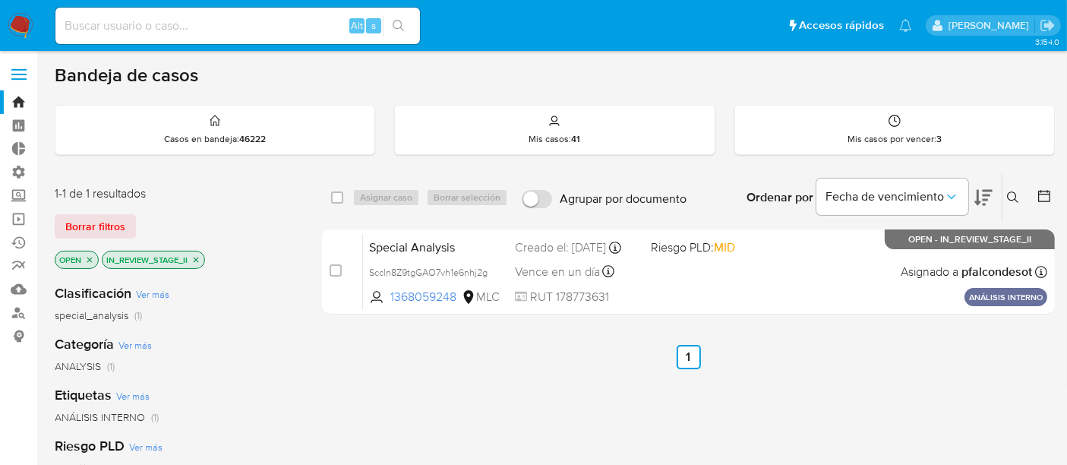
click at [199, 258] on icon "close-filter" at bounding box center [195, 259] width 9 height 9
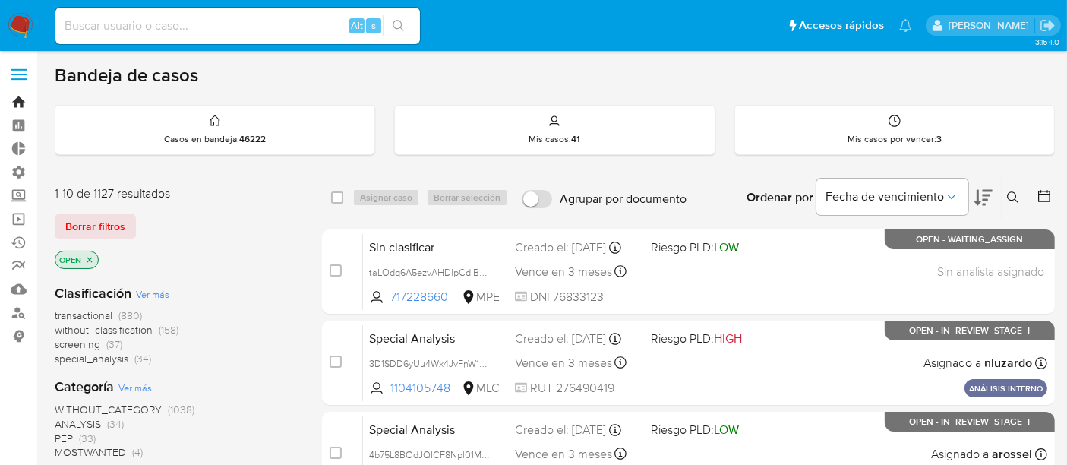
click at [21, 112] on link "Bandeja" at bounding box center [90, 102] width 181 height 24
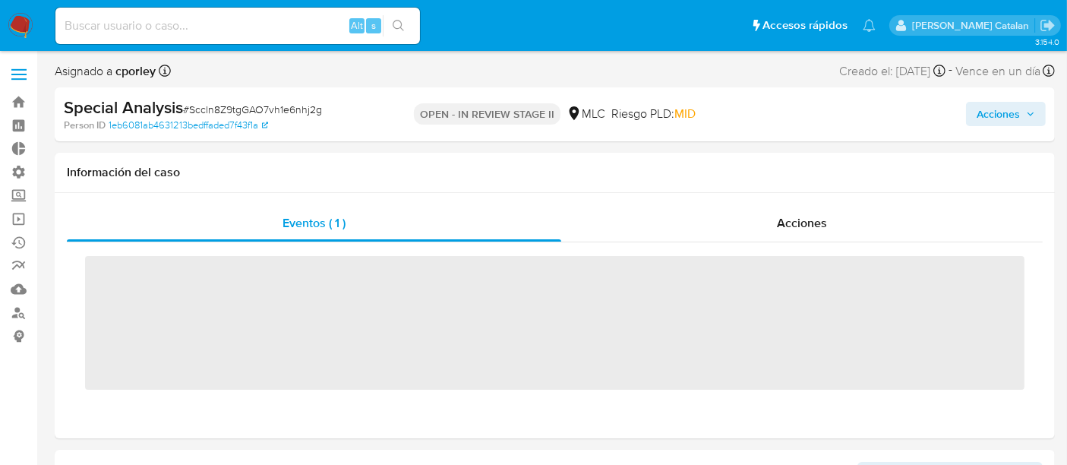
scroll to position [641, 0]
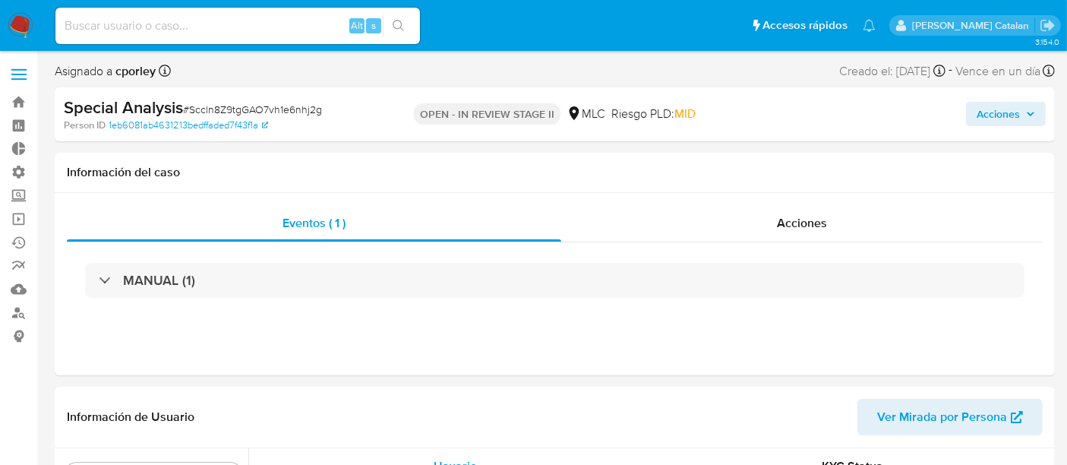
select select "10"
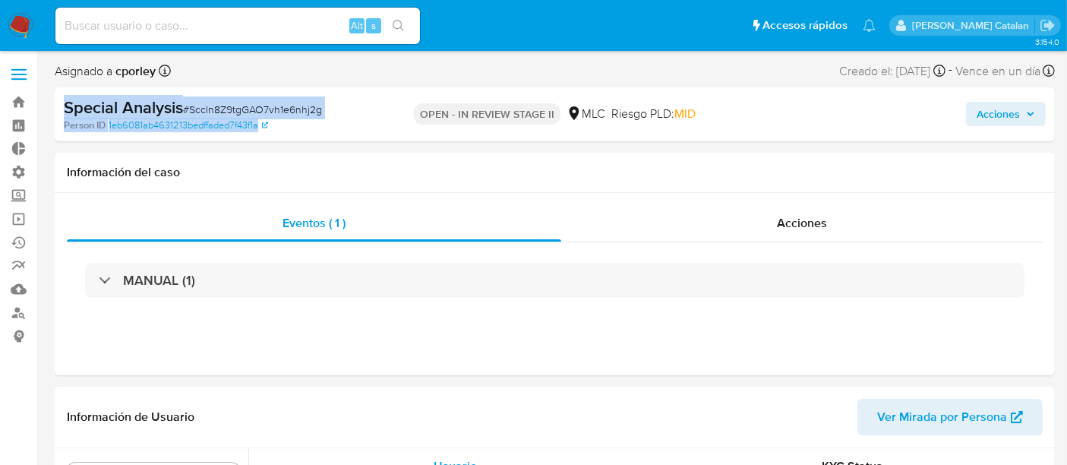
drag, startPoint x: 311, startPoint y: 130, endPoint x: 67, endPoint y: 115, distance: 244.3
click at [67, 115] on div "Special Analysis # Sccln8Z9tgGAO7vh1e6nhj2g Person ID 1eb6081ab4631213bedffaded…" at bounding box center [226, 114] width 324 height 36
copy div "Special Analysis # Sccln8Z9tgGAO7vh1e6nhj2g Person ID 1eb6081ab4631213bedffaded…"
click at [744, 216] on div "Acciones" at bounding box center [802, 223] width 482 height 36
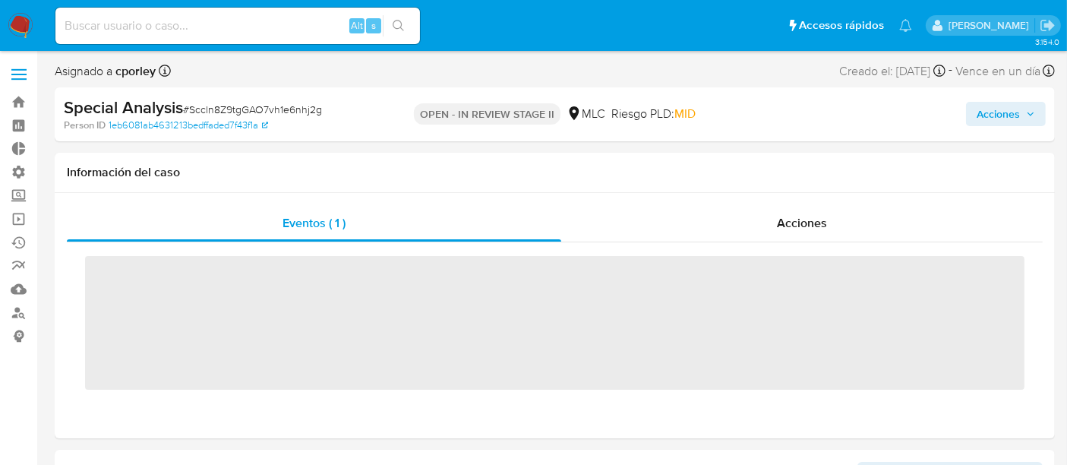
scroll to position [641, 0]
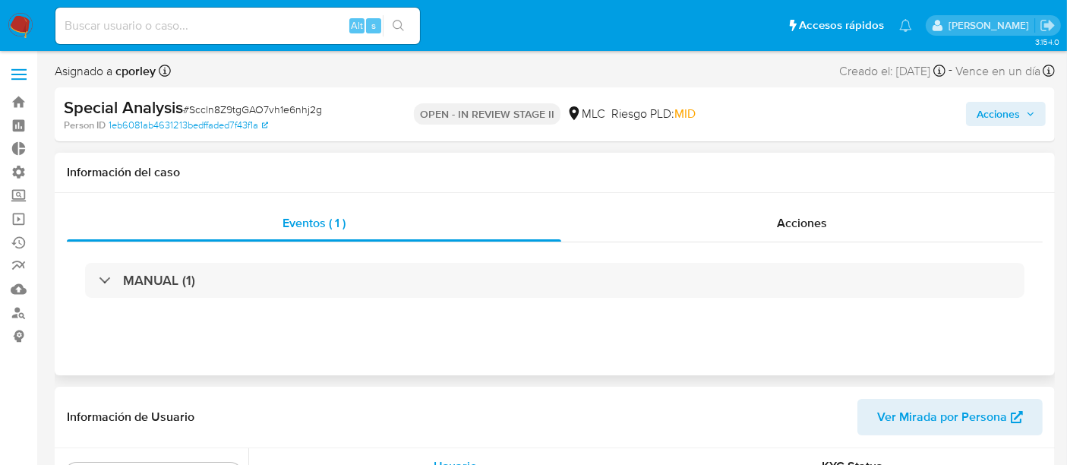
select select "10"
click at [1002, 107] on span "Acciones" at bounding box center [998, 114] width 43 height 24
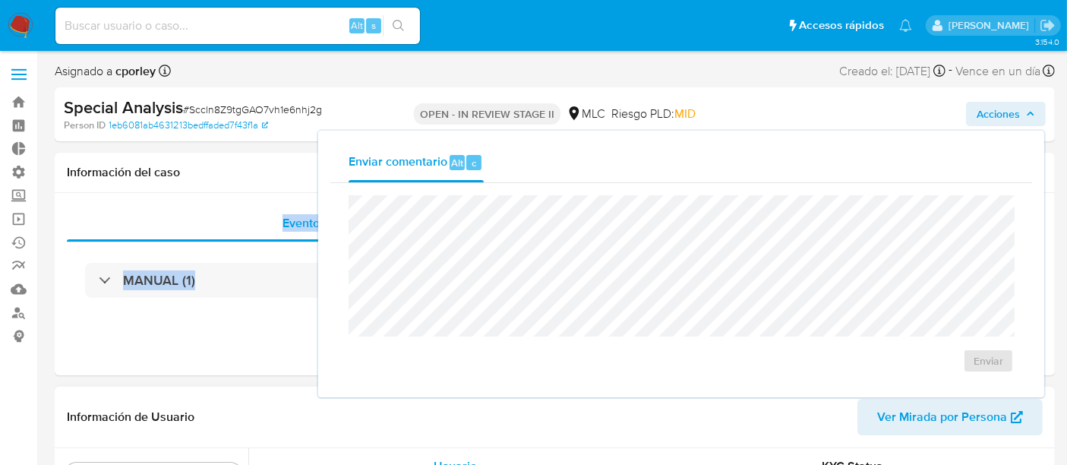
drag, startPoint x: 219, startPoint y: 181, endPoint x: 226, endPoint y: 391, distance: 209.8
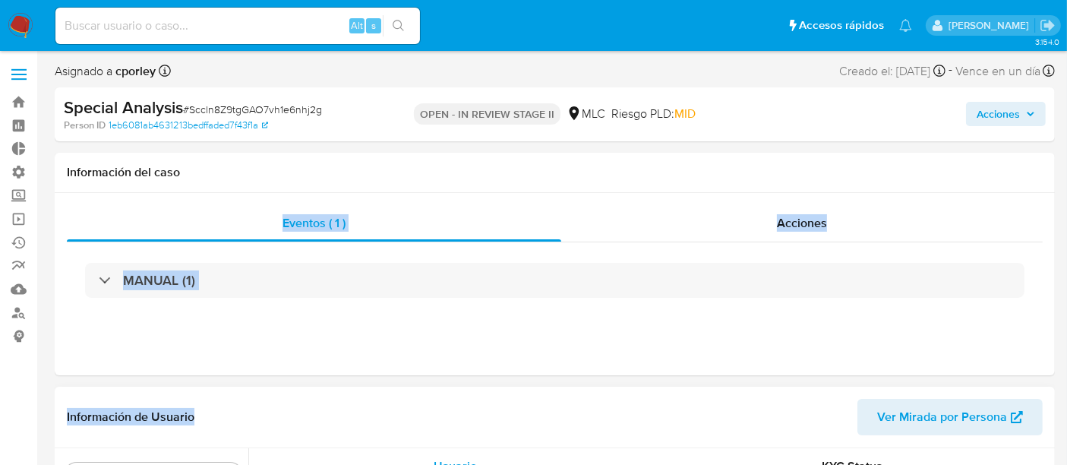
click at [226, 391] on div "Información de Usuario Ver Mirada por Persona" at bounding box center [555, 418] width 1001 height 62
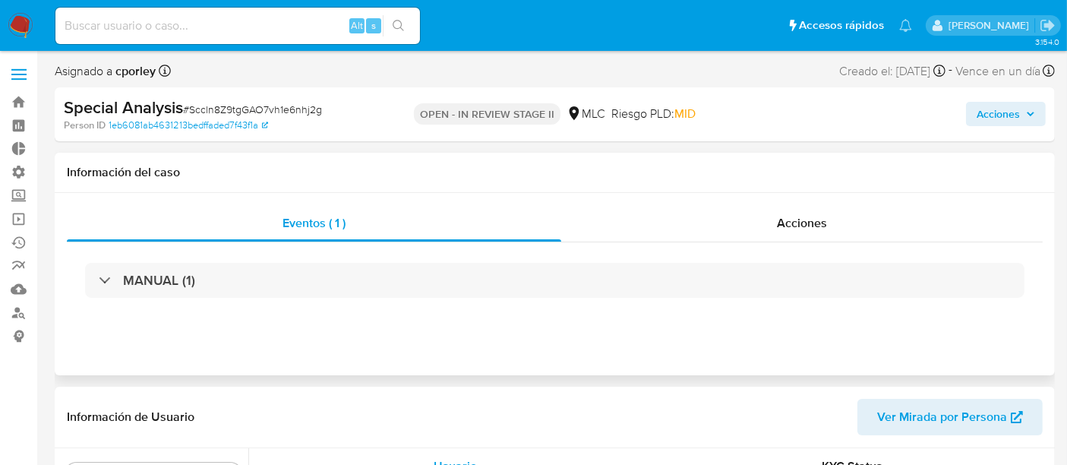
click at [772, 201] on div "Eventos ( 1 ) Acciones MANUAL (1)" at bounding box center [555, 284] width 1001 height 182
click at [770, 213] on div "Acciones" at bounding box center [802, 223] width 482 height 36
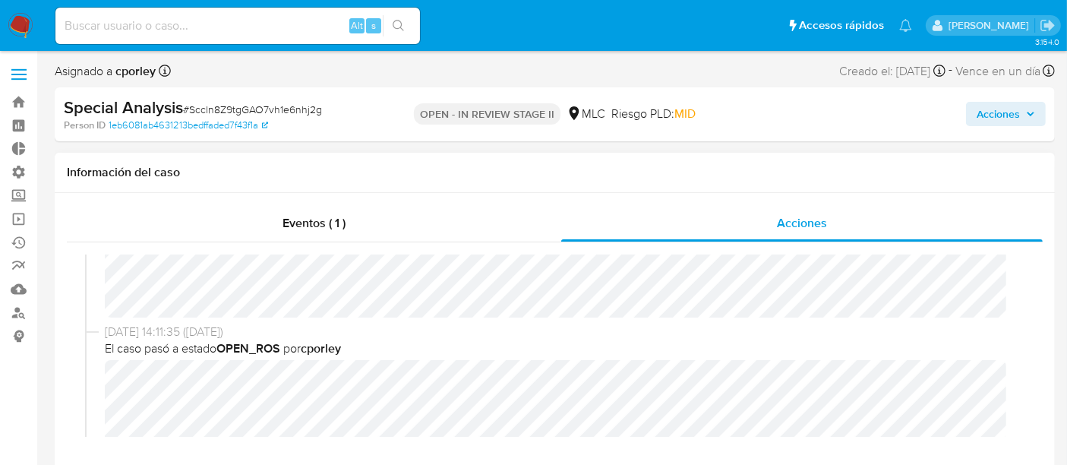
scroll to position [0, 0]
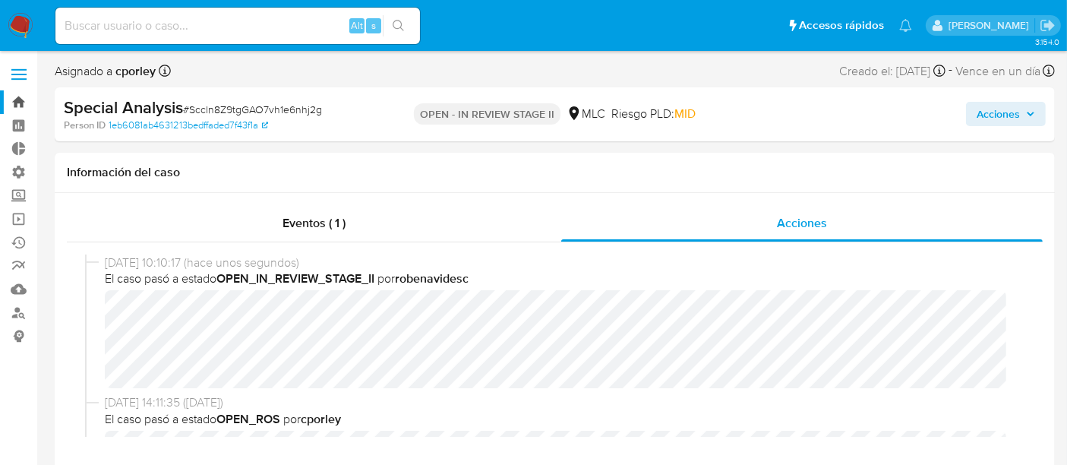
click at [17, 104] on link "Bandeja" at bounding box center [90, 102] width 181 height 24
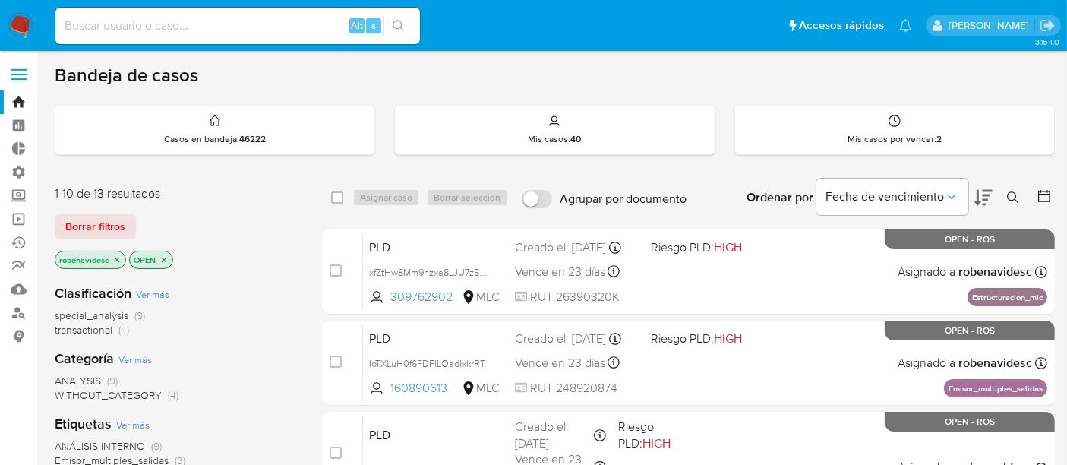
click at [283, 374] on div "ANALYSIS (9) WITHOUT_CATEGORY (4)" at bounding box center [176, 388] width 243 height 29
click at [232, 24] on input at bounding box center [237, 26] width 365 height 20
paste input "Special Analysis#Sccln8Z9tgGAO7vh1e6nhj2g Person ID 1eb6081ab4631213bedffaded7f…"
type input "Special Analysis#Sccln8Z9tgGAO7vh1e6nhj2g Person ID 1eb6081ab4631213bedffaded7f…"
drag, startPoint x: 310, startPoint y: 11, endPoint x: 302, endPoint y: 14, distance: 8.7
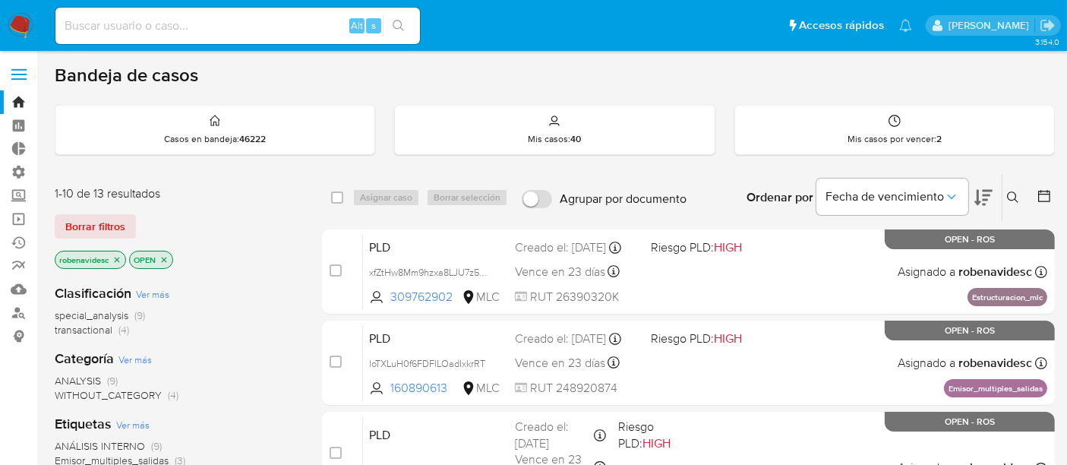
click at [302, 14] on div "Alt s" at bounding box center [237, 26] width 365 height 36
click at [230, 29] on input at bounding box center [237, 26] width 365 height 20
paste input "#Sccln8Z9tgGAO7vh1e6nhj2g"
type input "#Sccln8Z9tgGAO7vh1e6nhj2g"
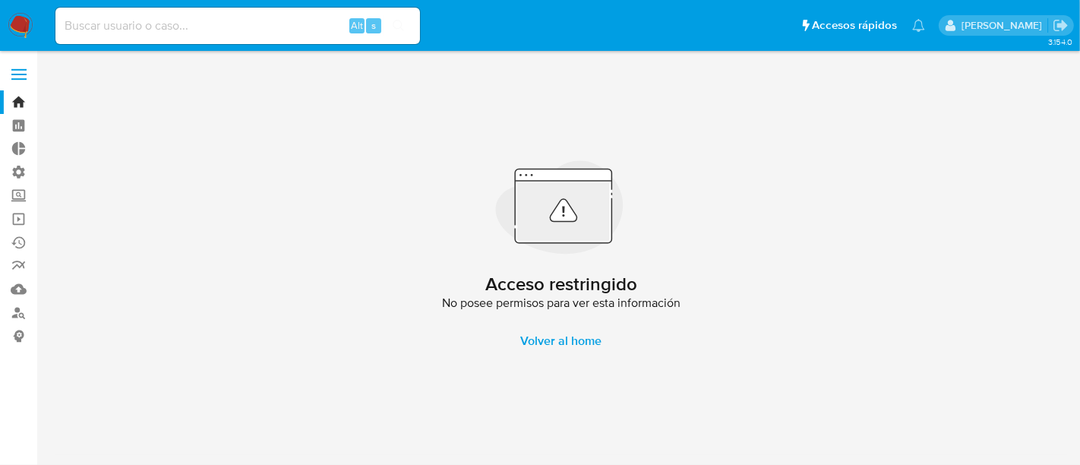
click at [226, 23] on input at bounding box center [237, 26] width 365 height 20
paste input "#Sccln8Z9tgGAO7vh1e6nhj2g"
type input "#Sccln8Z9tgGAO7vh1e6nhj2g"
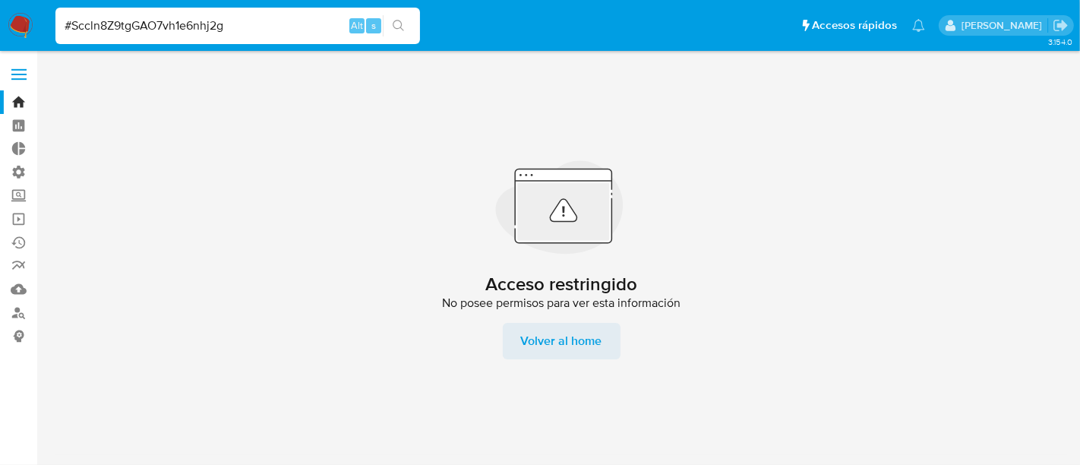
click at [575, 344] on span "Volver al home" at bounding box center [561, 341] width 81 height 36
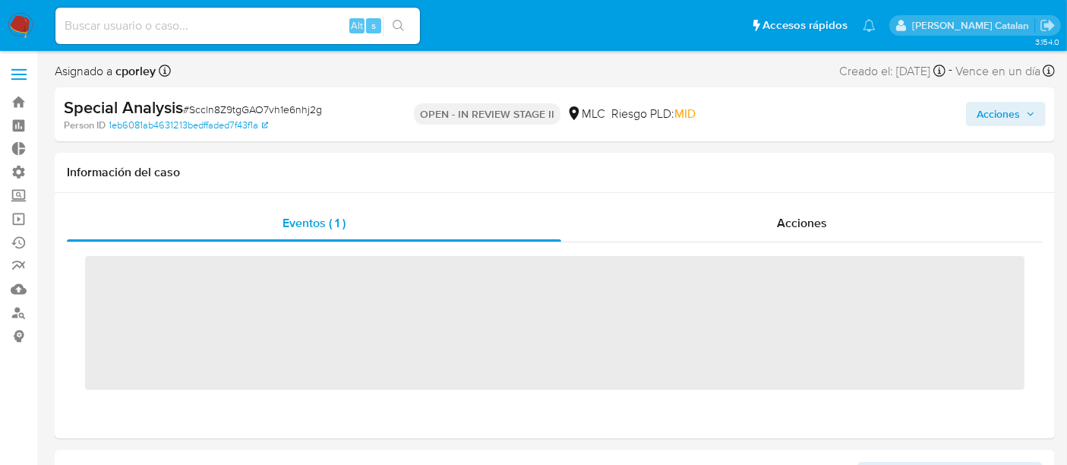
scroll to position [641, 0]
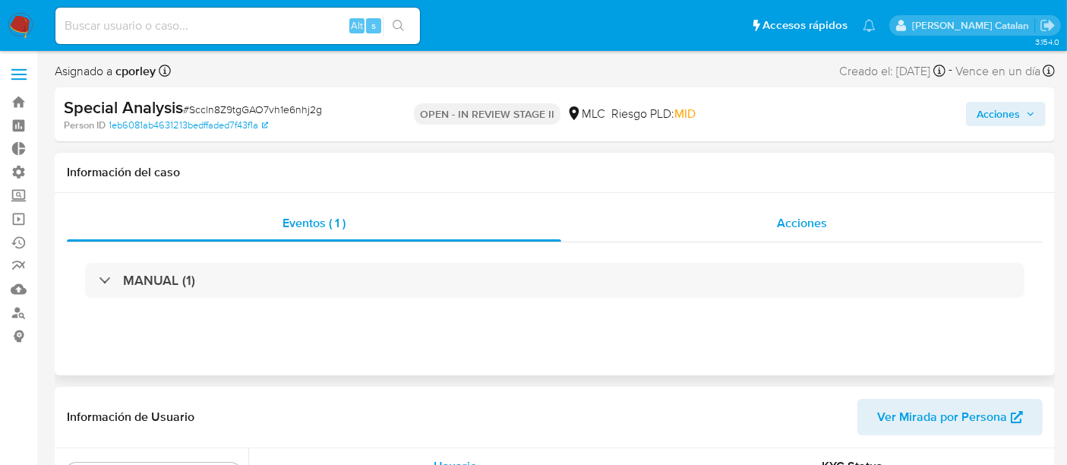
click at [798, 212] on div "Acciones" at bounding box center [802, 223] width 482 height 36
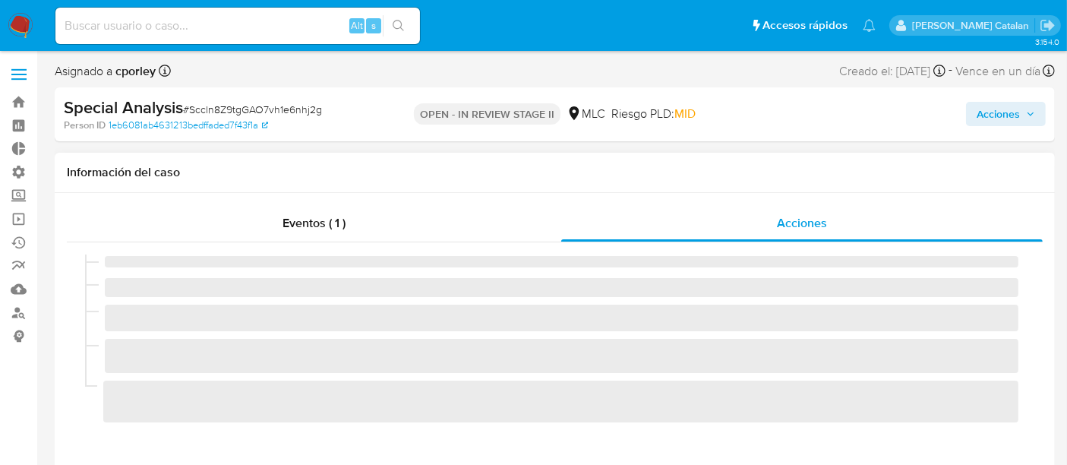
select select "10"
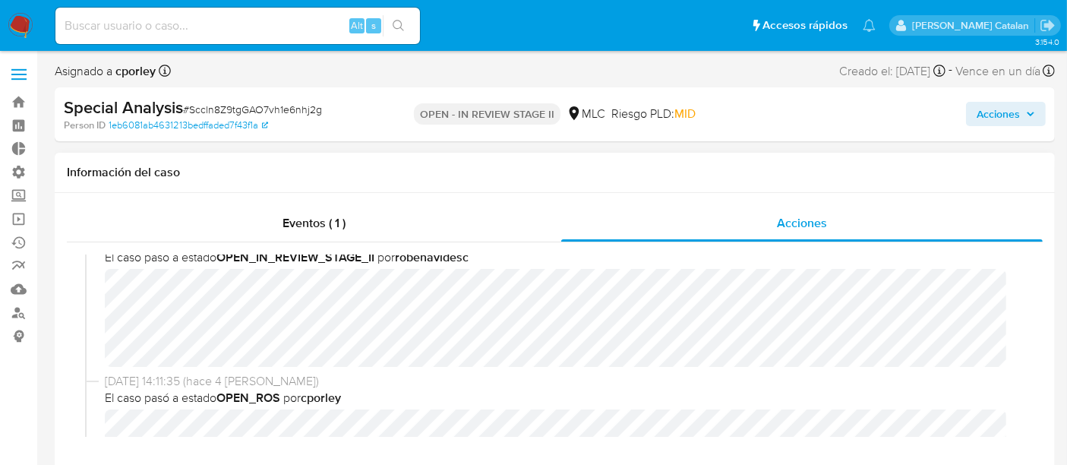
scroll to position [0, 0]
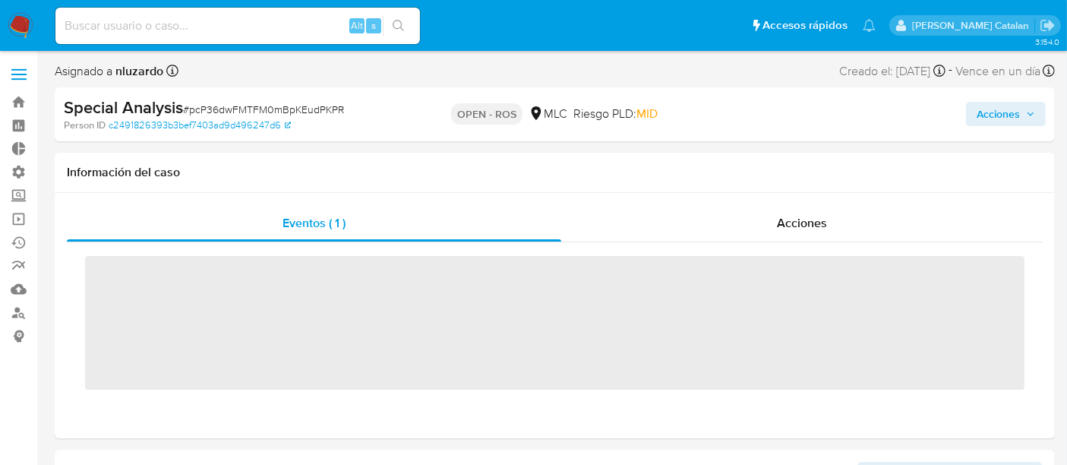
scroll to position [641, 0]
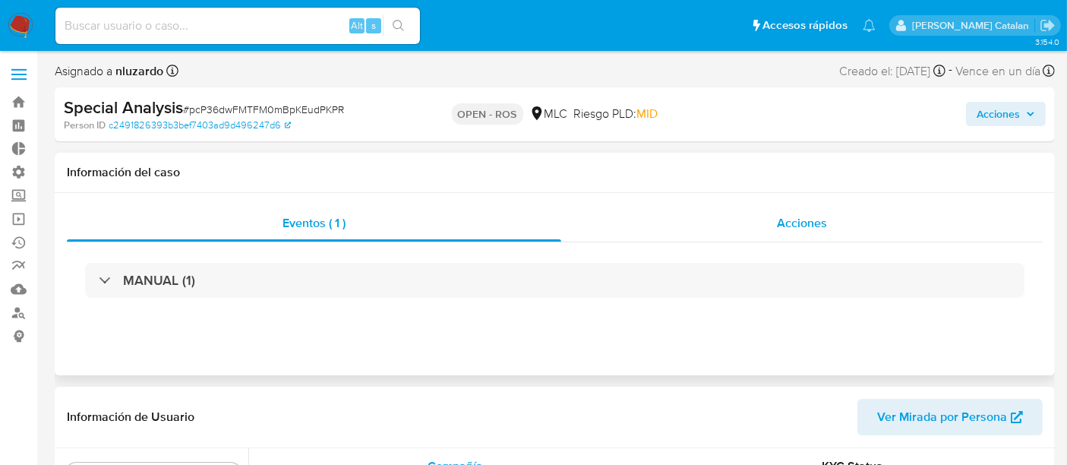
click at [796, 233] on div "Acciones" at bounding box center [802, 223] width 482 height 36
select select "10"
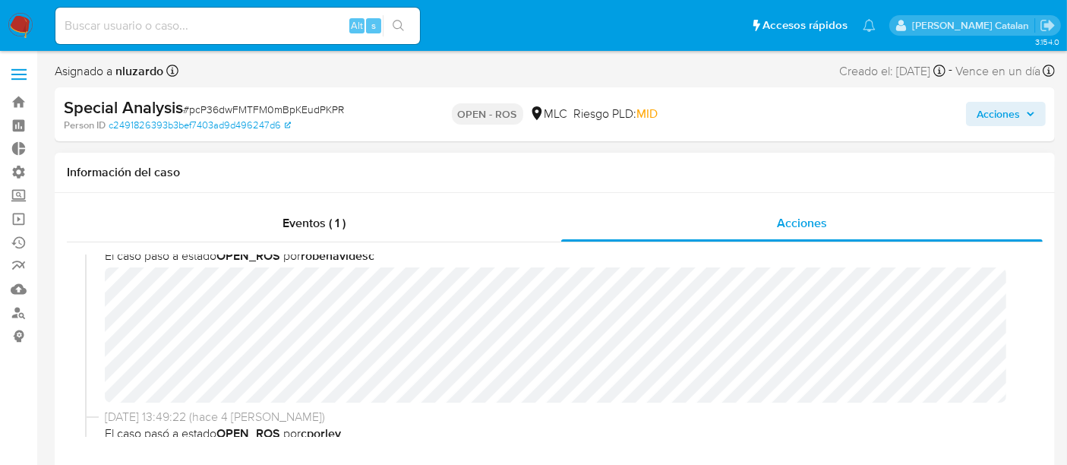
scroll to position [0, 0]
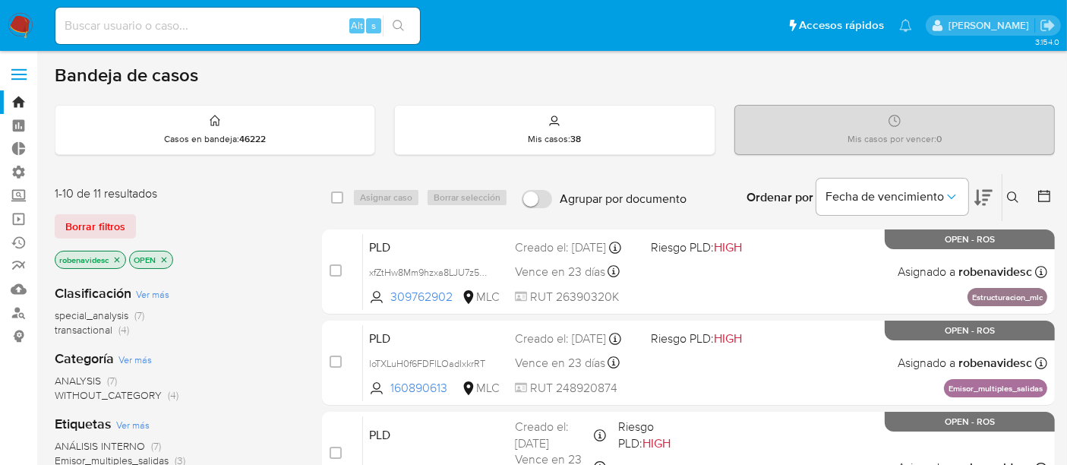
click at [229, 229] on div "Borrar filtros" at bounding box center [176, 226] width 243 height 24
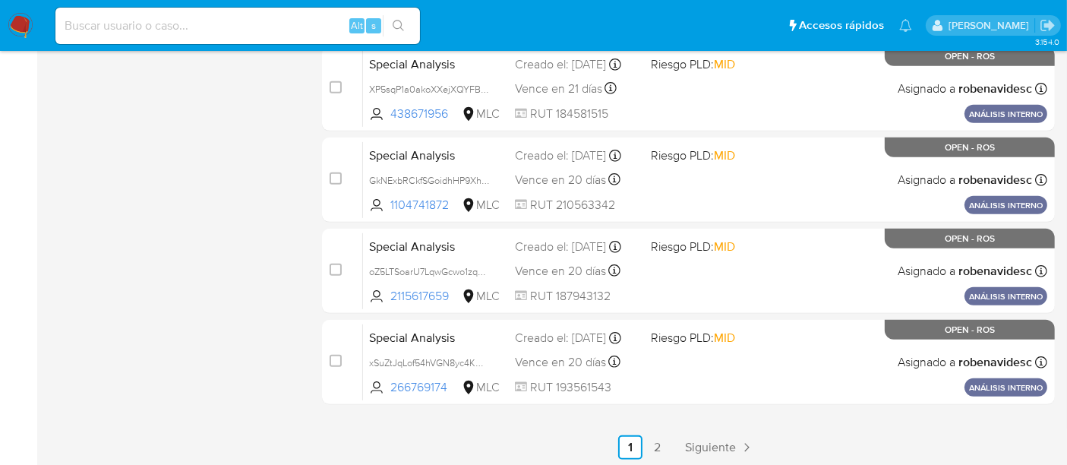
scroll to position [732, 0]
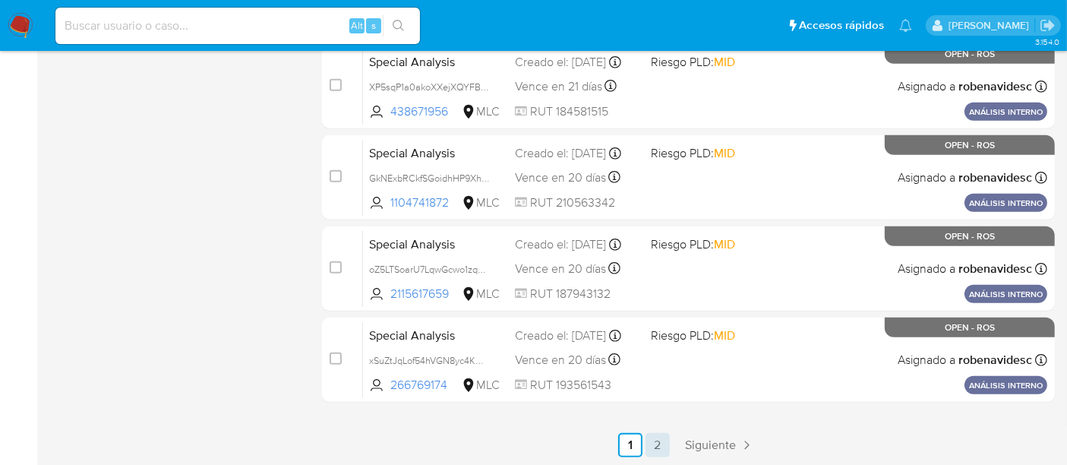
click at [659, 444] on link "2" at bounding box center [658, 445] width 24 height 24
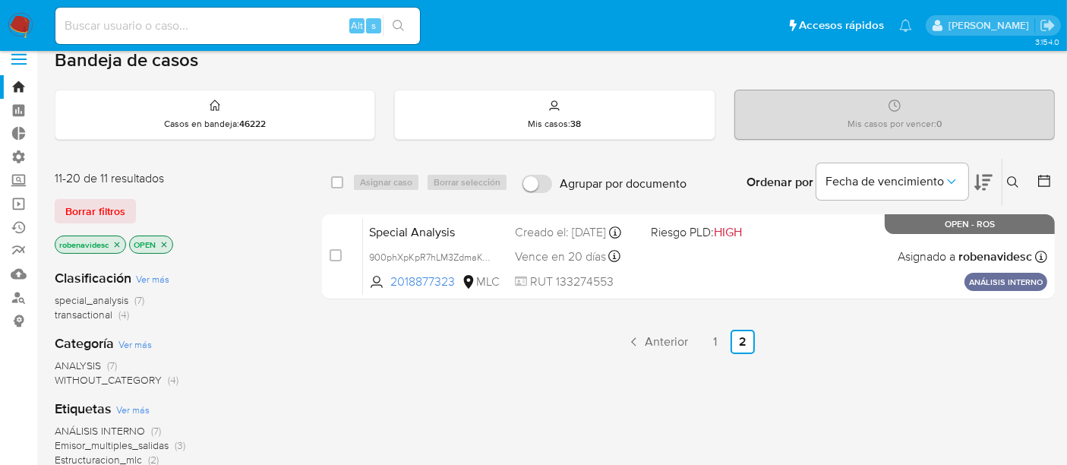
scroll to position [16, 0]
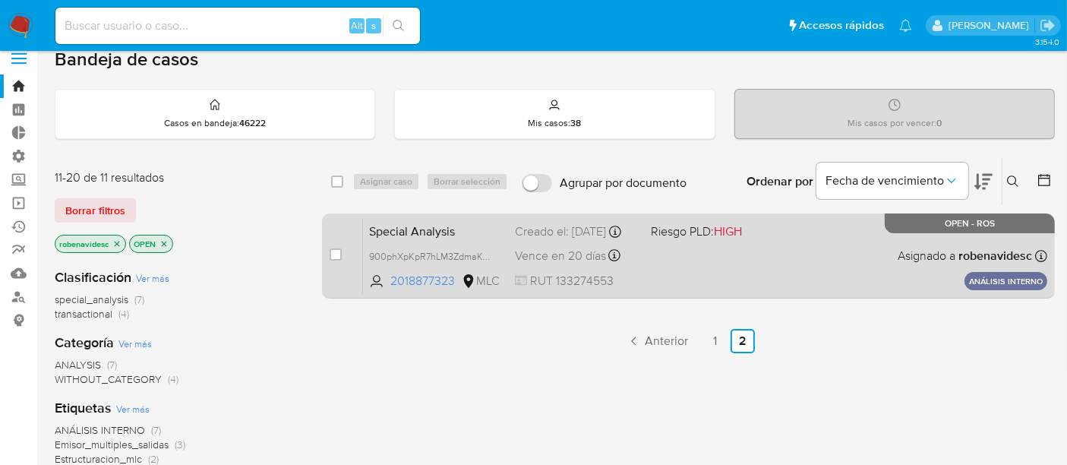
click at [773, 274] on div "Special Analysis 900phXpKpR7hLM3ZdmaKOKZg 2018877323 MLC Riesgo PLD: HIGH Cread…" at bounding box center [705, 255] width 685 height 77
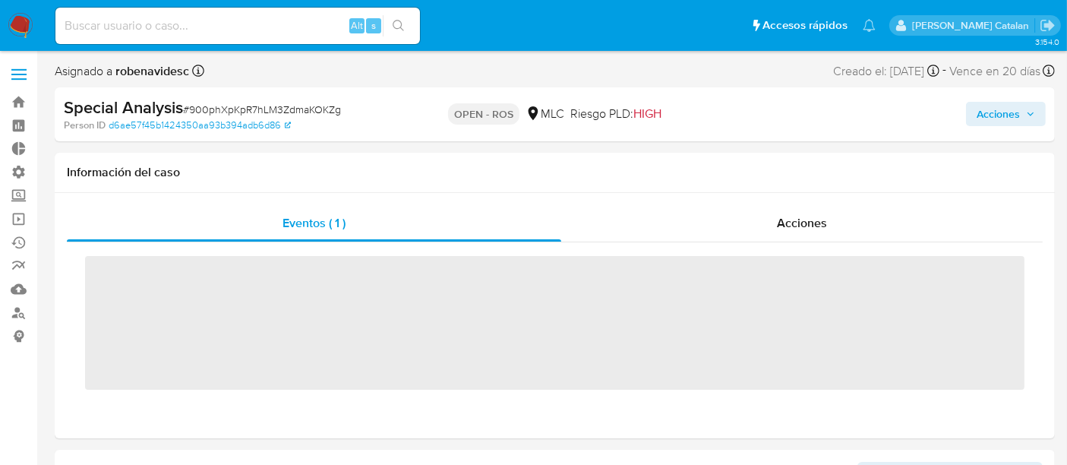
scroll to position [554, 0]
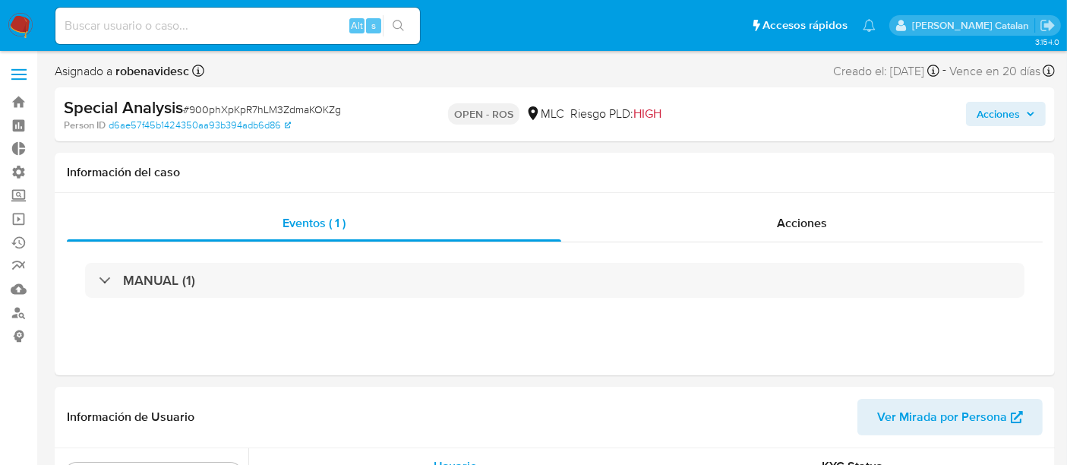
select select "10"
click at [714, 233] on div "Acciones" at bounding box center [802, 223] width 482 height 36
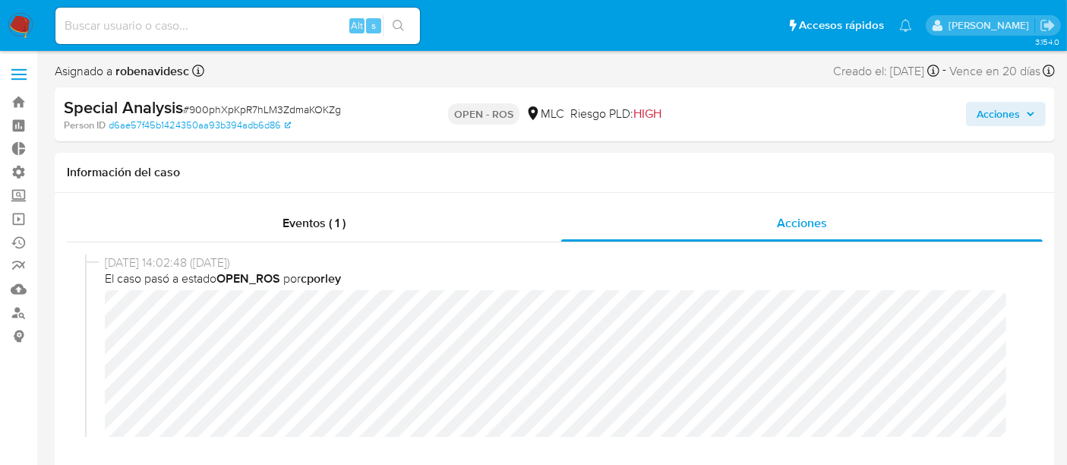
select select "10"
click at [558, 289] on div "15/08/2025 14:02:48 (hace 3 días) El caso pasó a estado OPEN_ROS por cporley" at bounding box center [562, 377] width 914 height 245
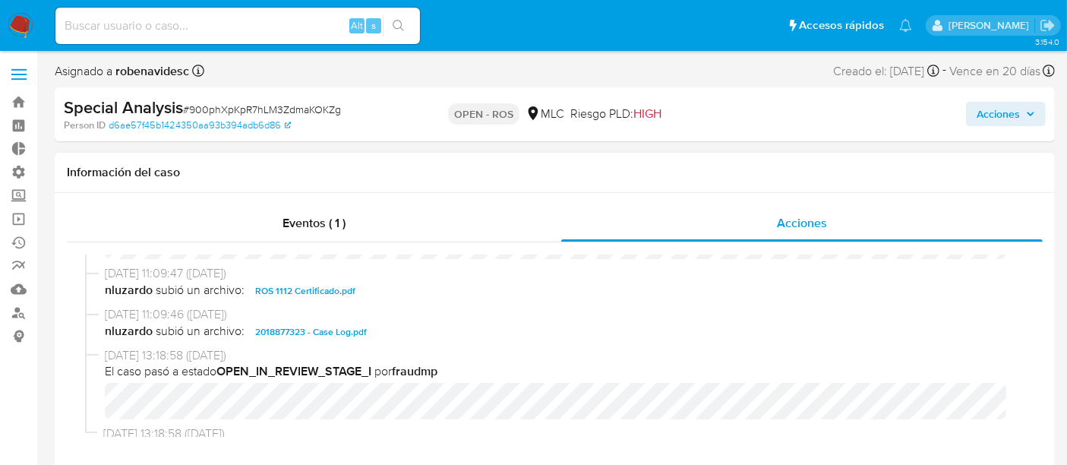
scroll to position [441, 0]
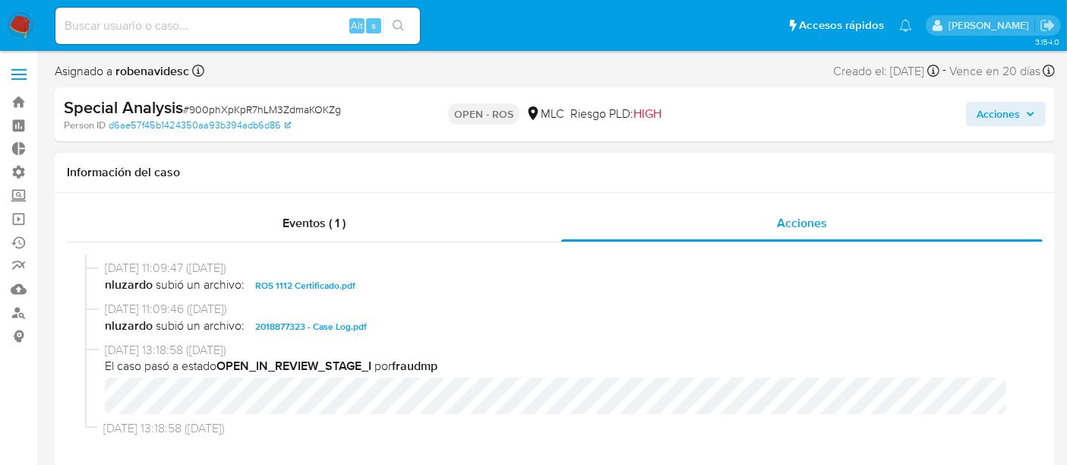
click at [365, 318] on button "2018877323 - Case Log.pdf" at bounding box center [311, 327] width 127 height 18
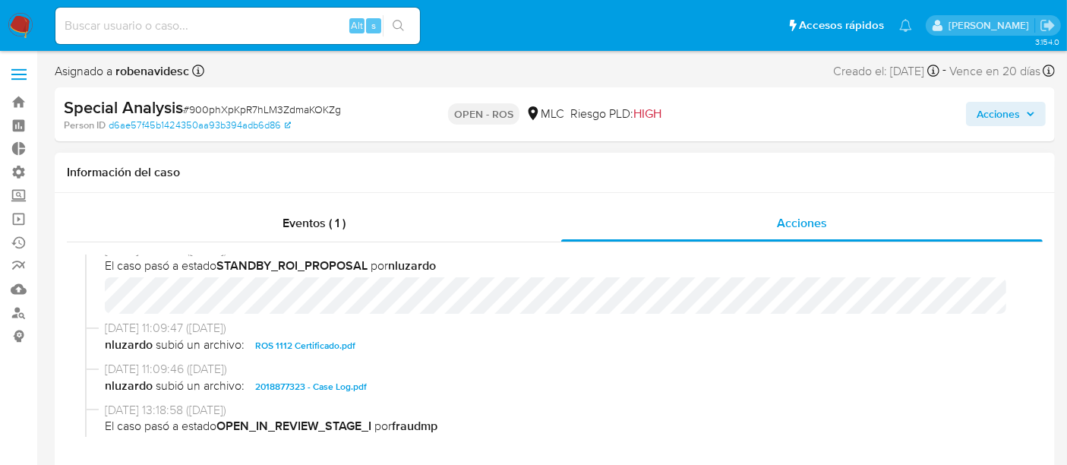
scroll to position [382, 0]
click at [345, 342] on span "ROS 1112 Certificado.pdf" at bounding box center [305, 345] width 100 height 18
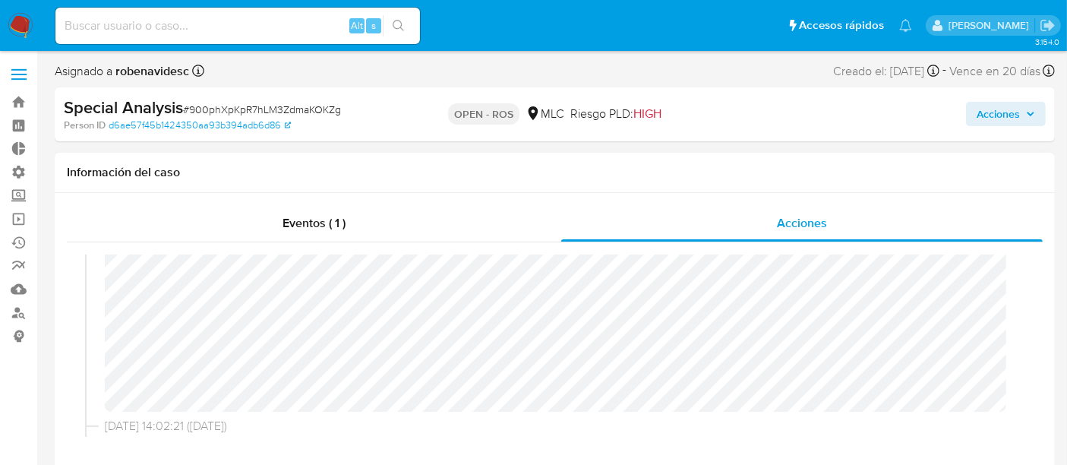
scroll to position [87, 0]
click at [998, 114] on span "Acciones" at bounding box center [998, 114] width 43 height 24
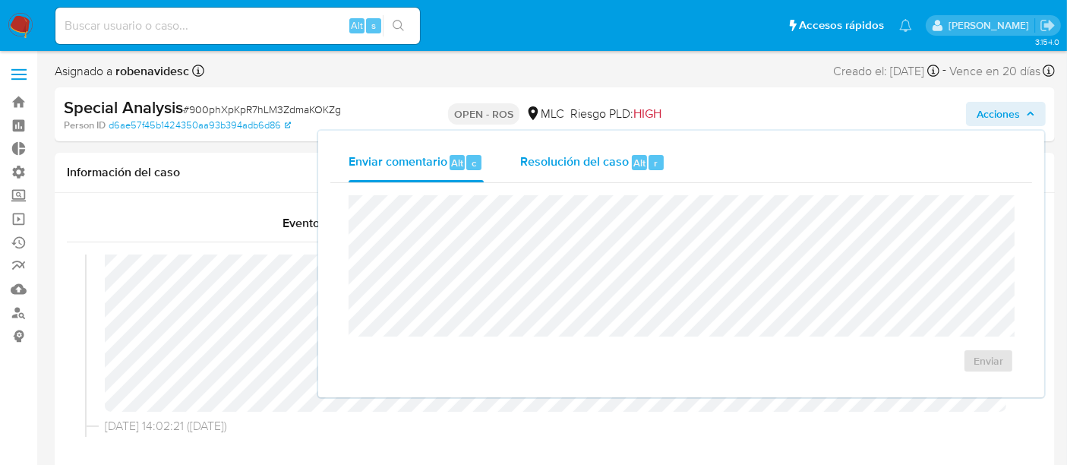
click at [580, 157] on span "Resolución del caso" at bounding box center [574, 161] width 109 height 17
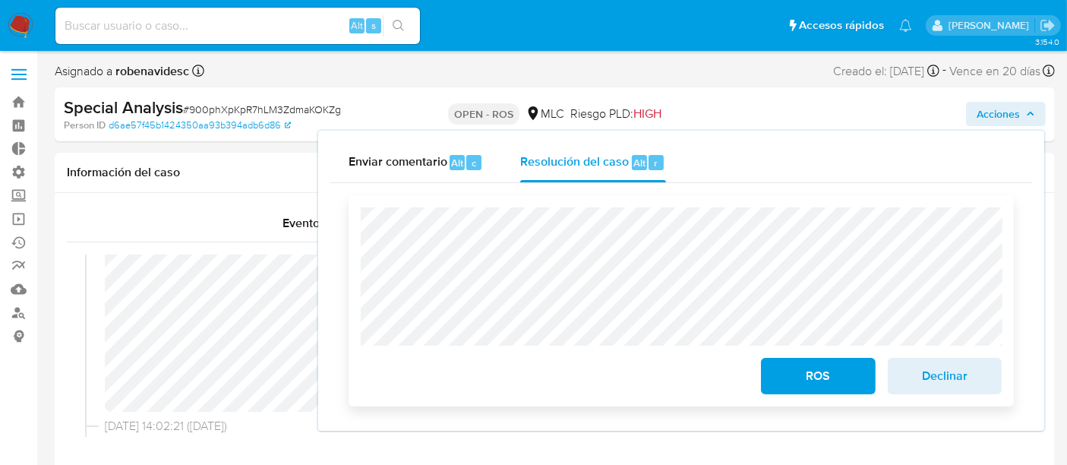
click at [830, 378] on span "ROS" at bounding box center [818, 375] width 74 height 33
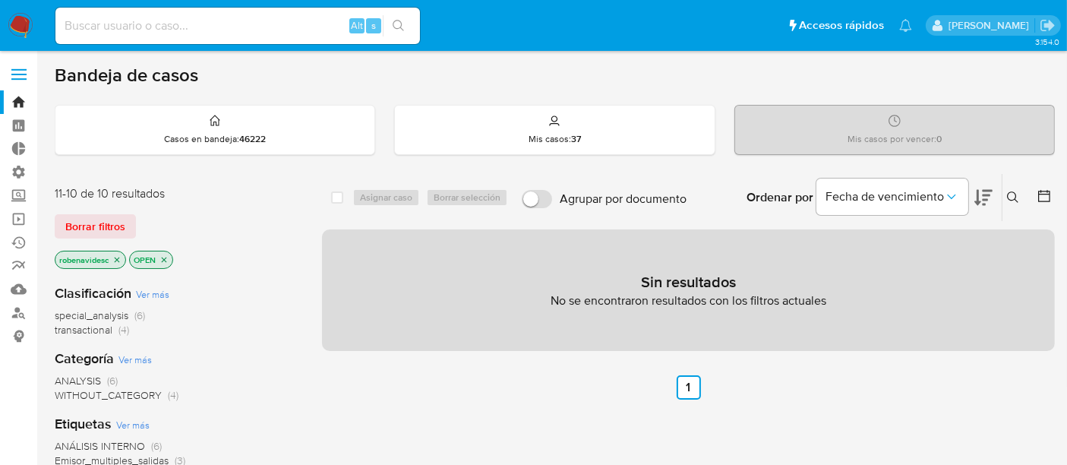
click at [442, 382] on ul "Anterior 1 Siguiente" at bounding box center [688, 387] width 733 height 24
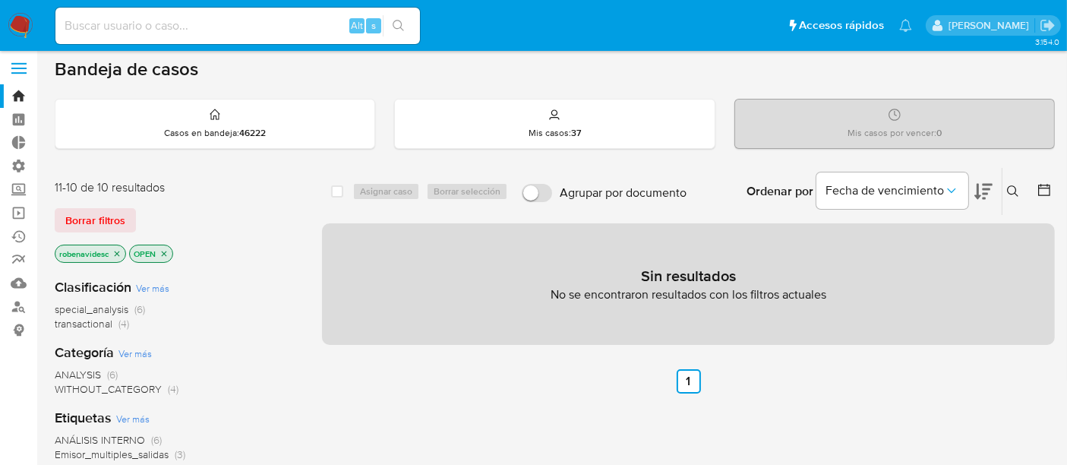
scroll to position [6, 0]
click at [204, 195] on div "11-10 de 10 resultados Borrar filtros robenavidesc OPEN" at bounding box center [176, 222] width 243 height 87
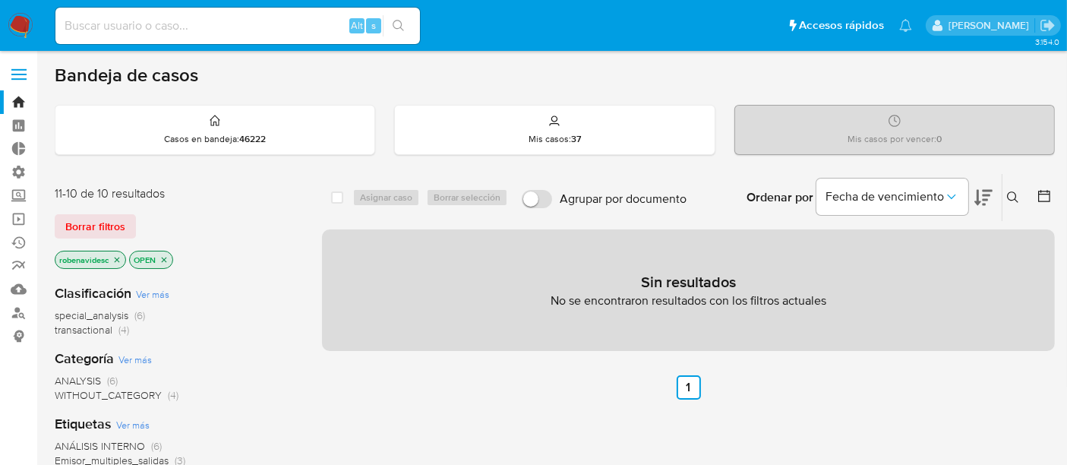
click at [251, 264] on div "robenavidesc OPEN" at bounding box center [176, 261] width 243 height 21
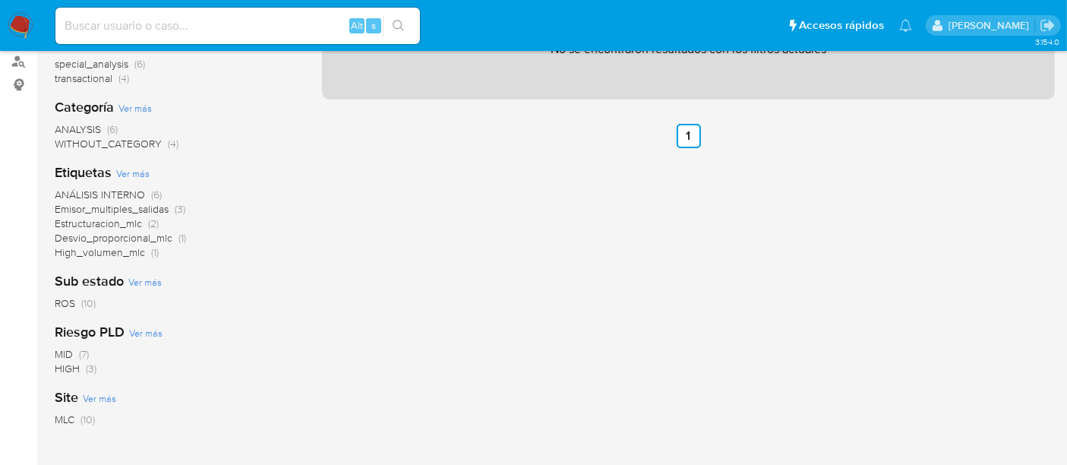
scroll to position [257, 0]
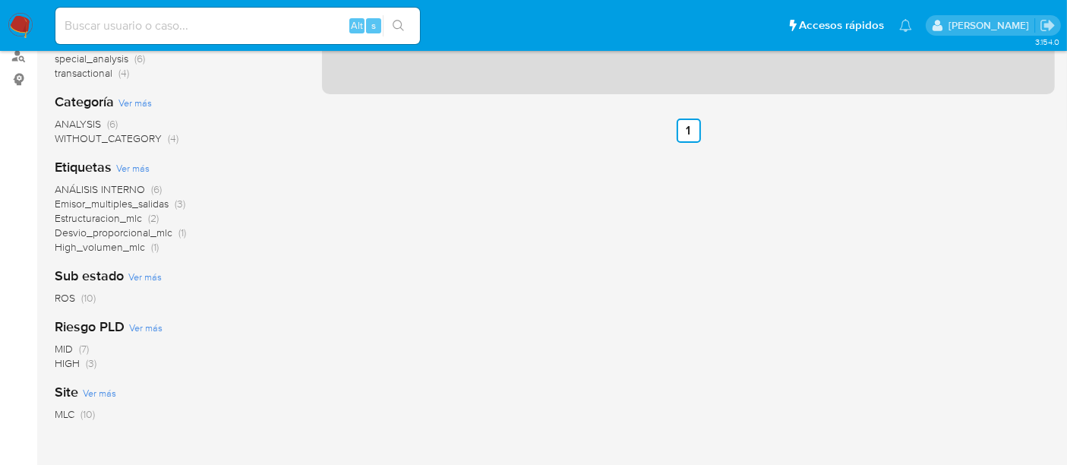
click at [57, 406] on span "MLC" at bounding box center [65, 413] width 20 height 15
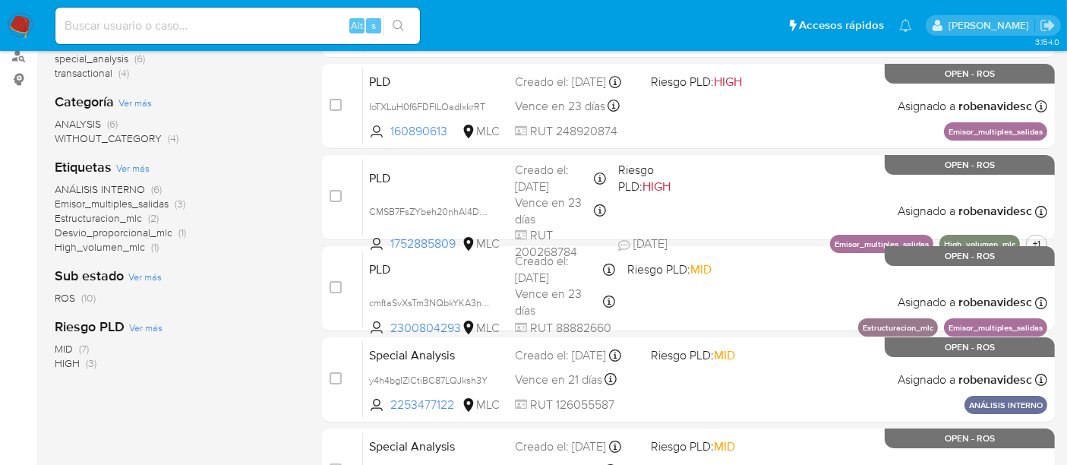
click at [247, 355] on div "MID (7) HIGH (3)" at bounding box center [176, 356] width 243 height 29
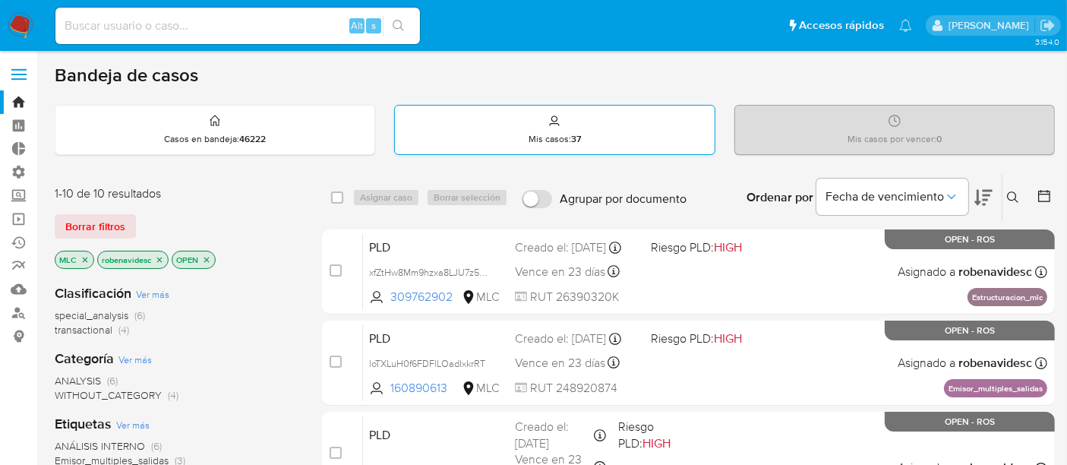
click at [562, 144] on div "Mis casos : 37" at bounding box center [554, 130] width 319 height 49
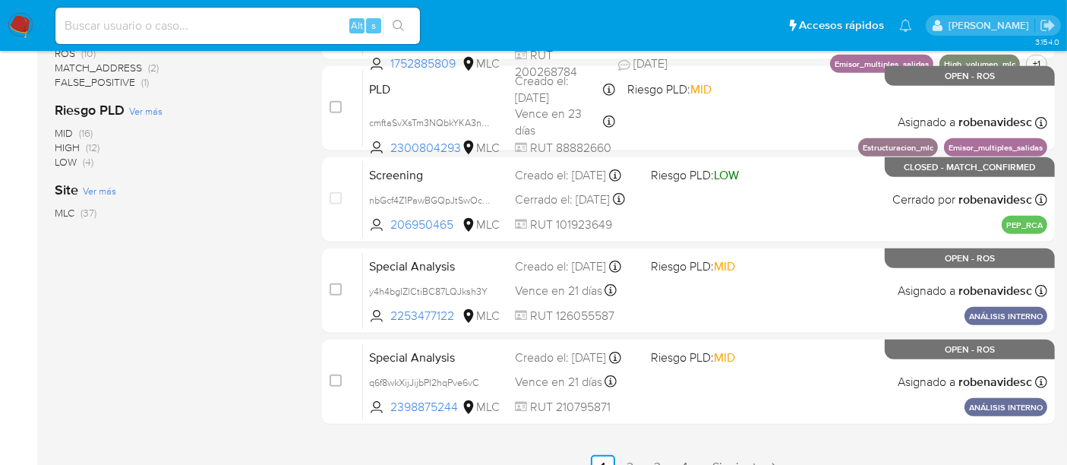
scroll to position [733, 0]
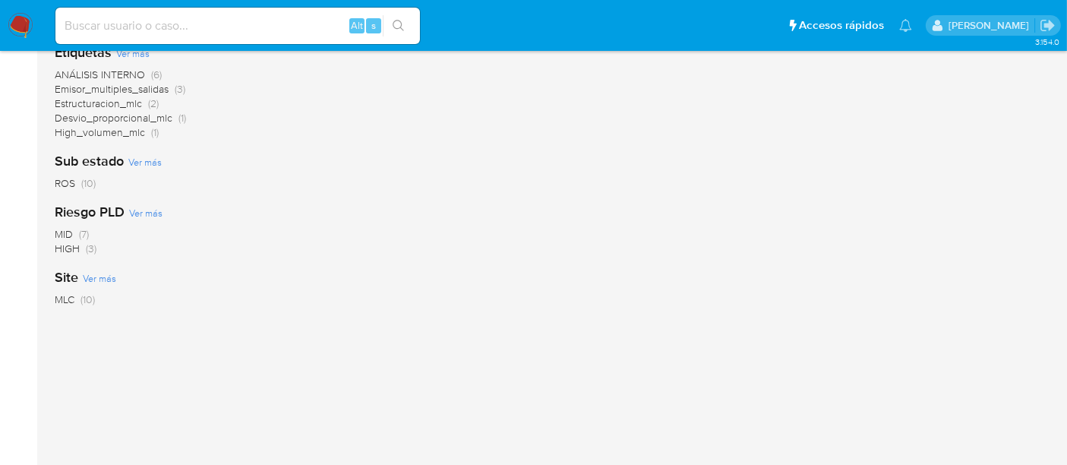
scroll to position [405, 0]
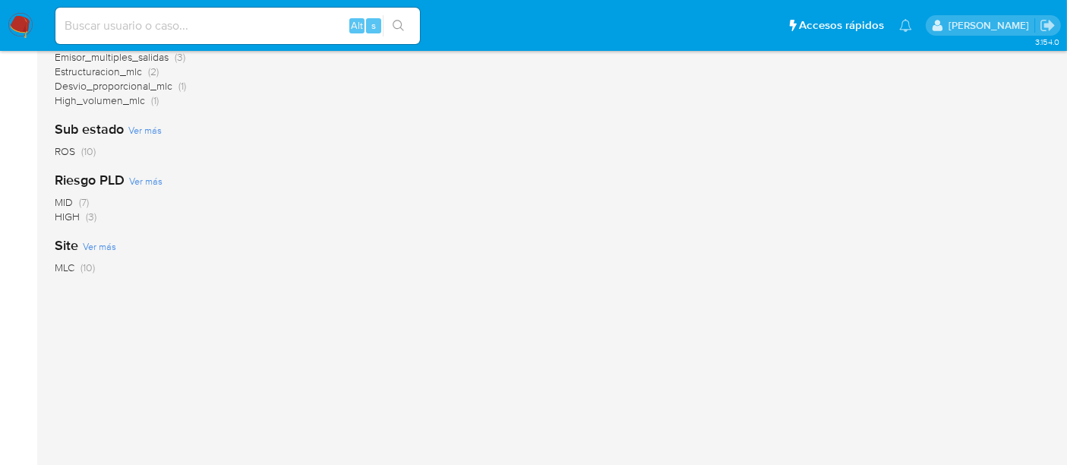
click at [84, 266] on span "(10)" at bounding box center [88, 267] width 14 height 15
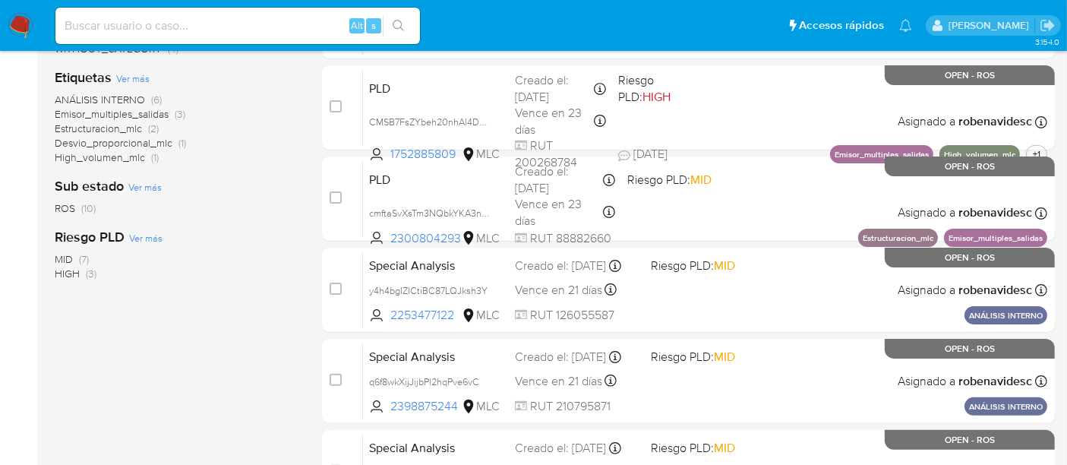
scroll to position [733, 0]
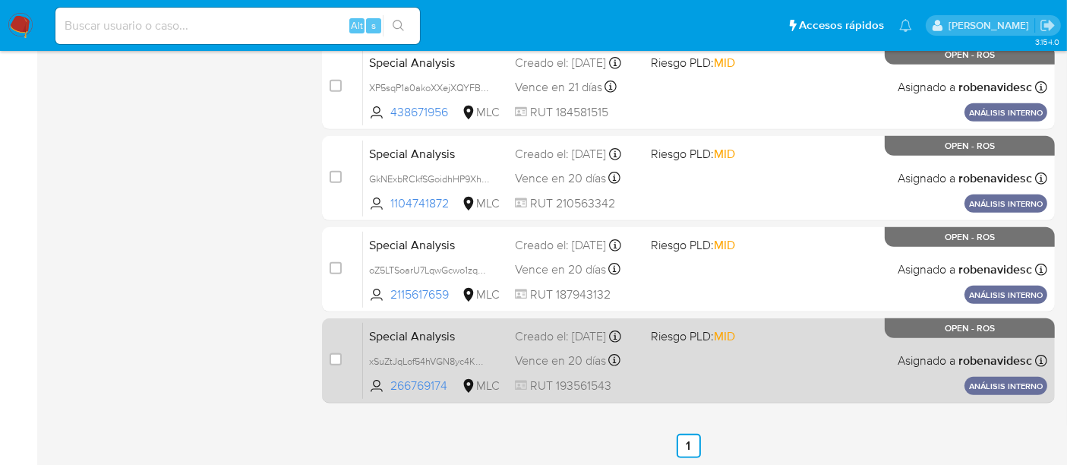
click at [751, 382] on div "Special Analysis xSuZtJqLof54hVGN8yc4KM31 266769174 MLC Riesgo PLD: MID Creado …" at bounding box center [705, 360] width 685 height 77
click at [799, 339] on div "Special Analysis xSuZtJqLof54hVGN8yc4KM31 266769174 MLC Riesgo PLD: MID Creado …" at bounding box center [705, 360] width 685 height 77
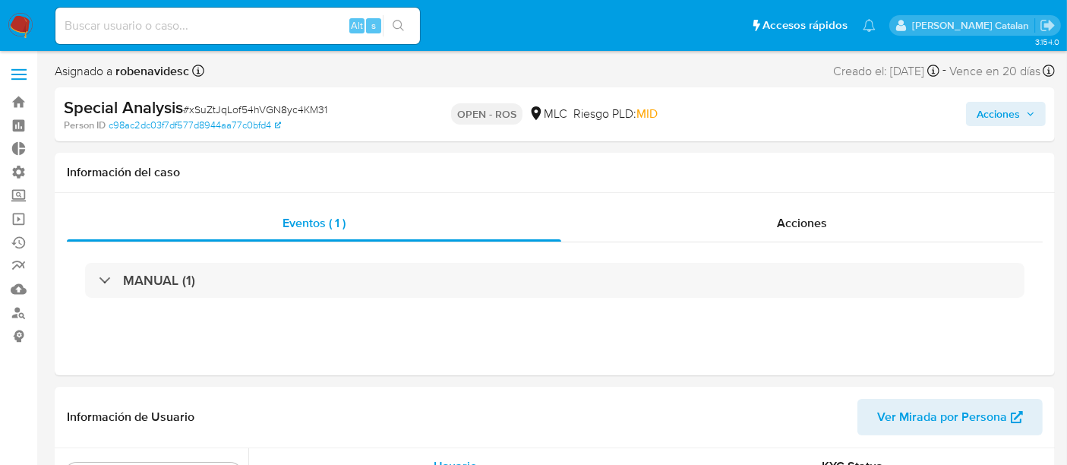
scroll to position [641, 0]
click at [805, 220] on span "Acciones" at bounding box center [802, 222] width 50 height 17
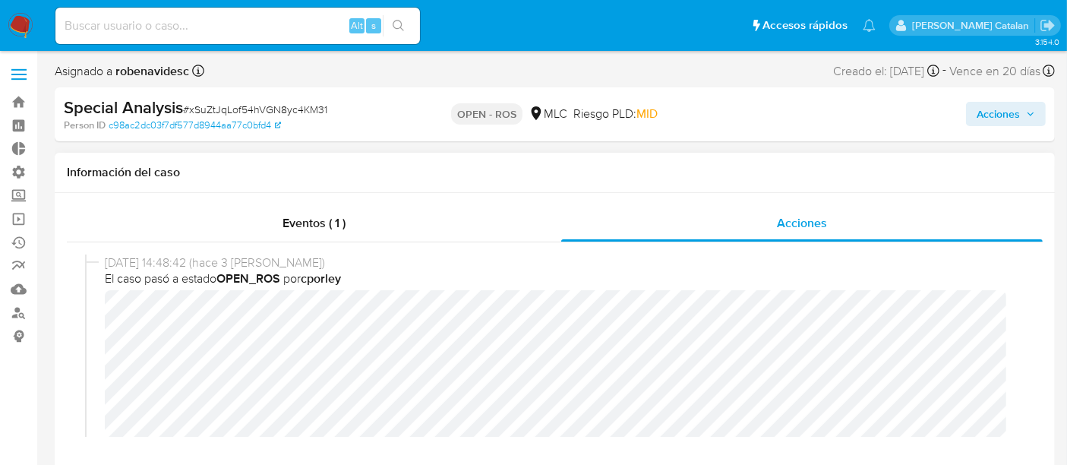
select select "10"
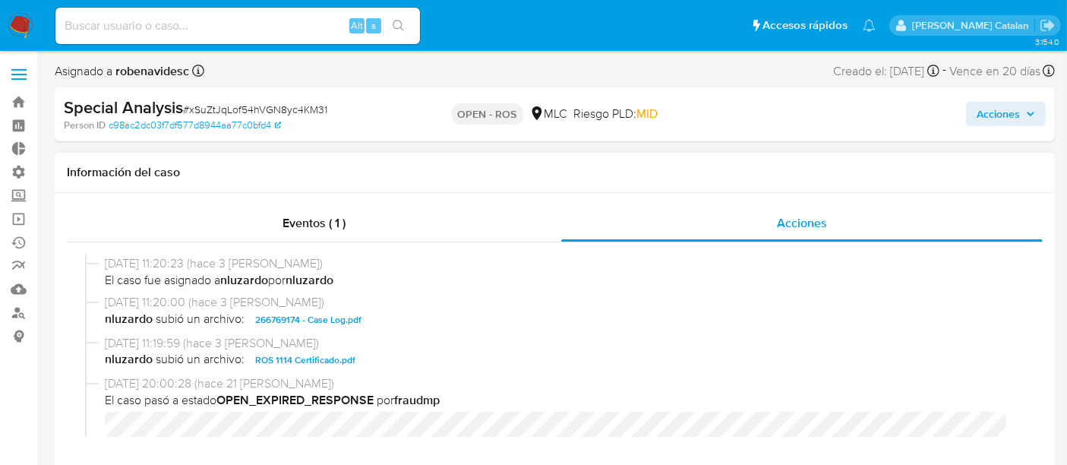
scroll to position [526, 0]
click at [319, 357] on span "ROS 1114 Certificado.pdf" at bounding box center [305, 359] width 100 height 18
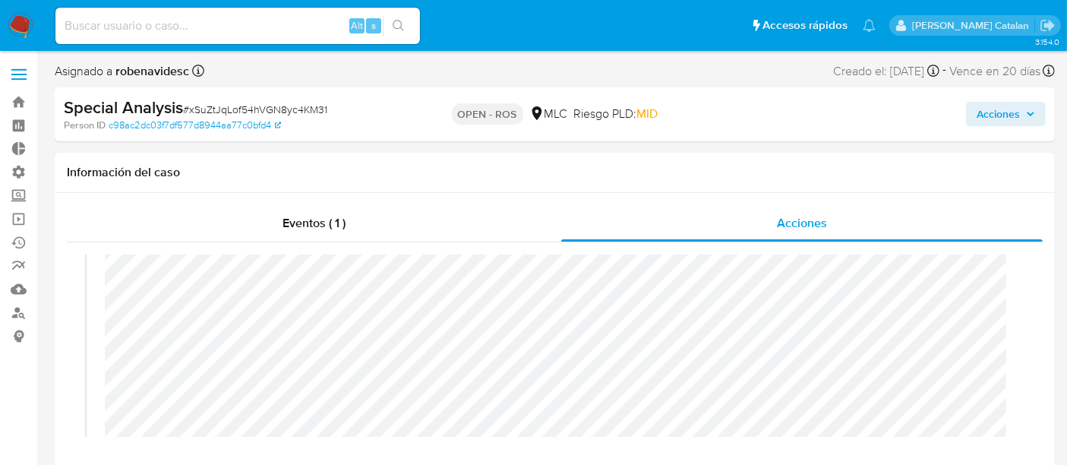
scroll to position [0, 0]
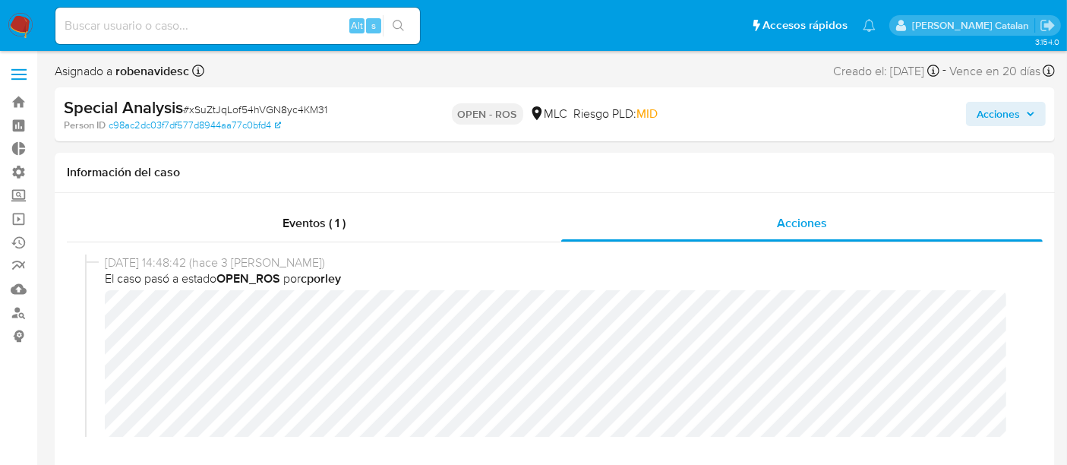
click at [985, 118] on span "Acciones" at bounding box center [998, 114] width 43 height 24
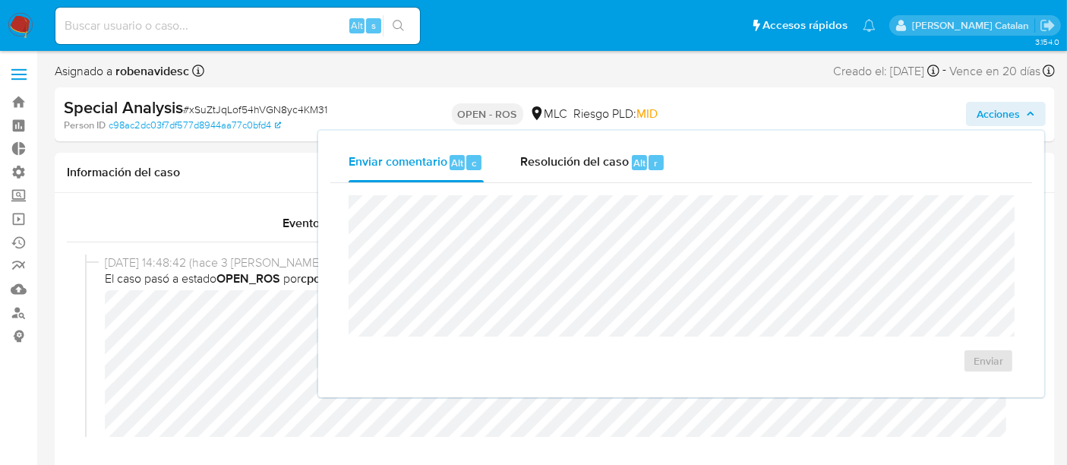
click at [605, 182] on div "Enviar comentario Alt c Resolución del caso Alt r Enviar" at bounding box center [681, 264] width 702 height 242
click at [586, 162] on span "Resolución del caso" at bounding box center [574, 161] width 109 height 17
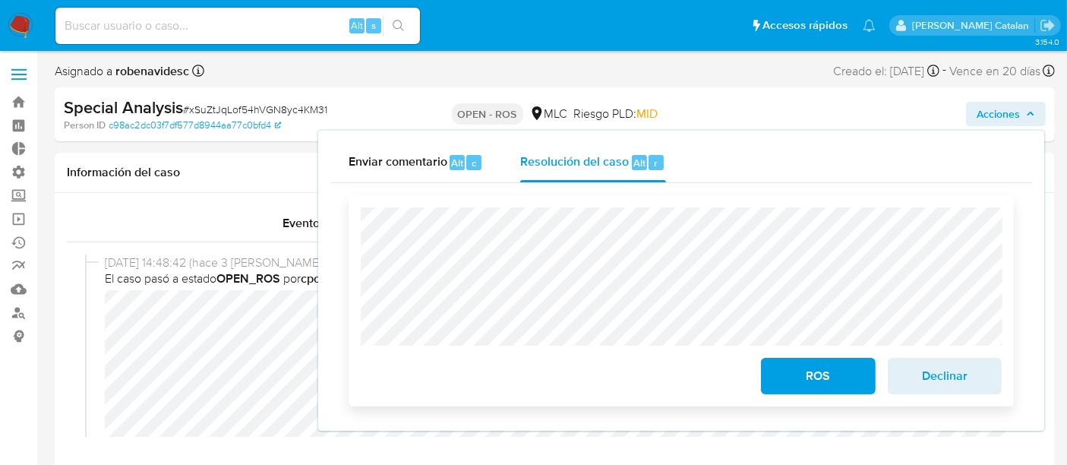
click at [842, 361] on span "ROS" at bounding box center [818, 375] width 74 height 33
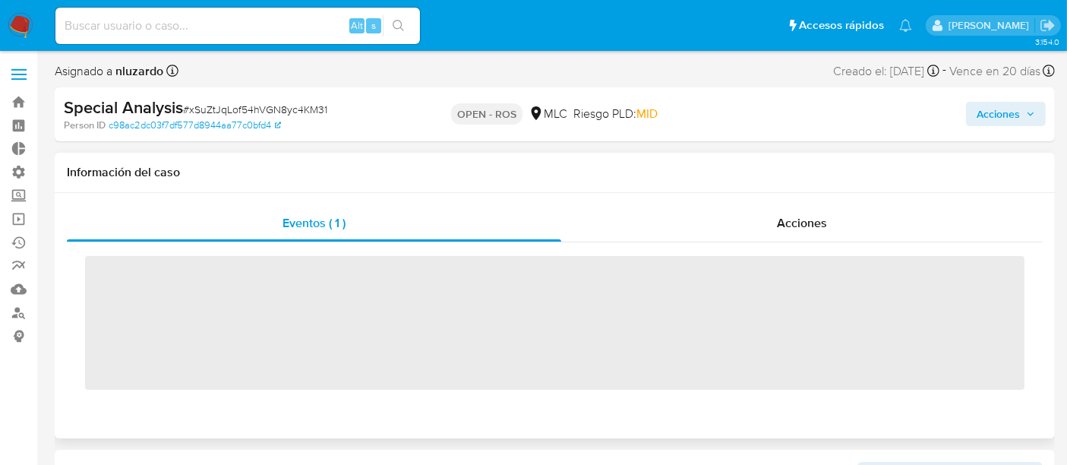
scroll to position [641, 0]
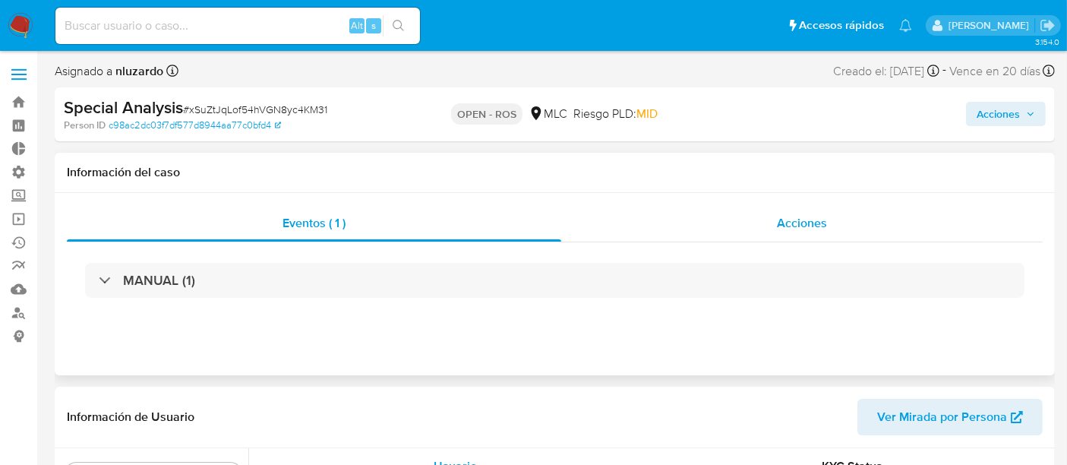
click at [791, 229] on span "Acciones" at bounding box center [802, 222] width 50 height 17
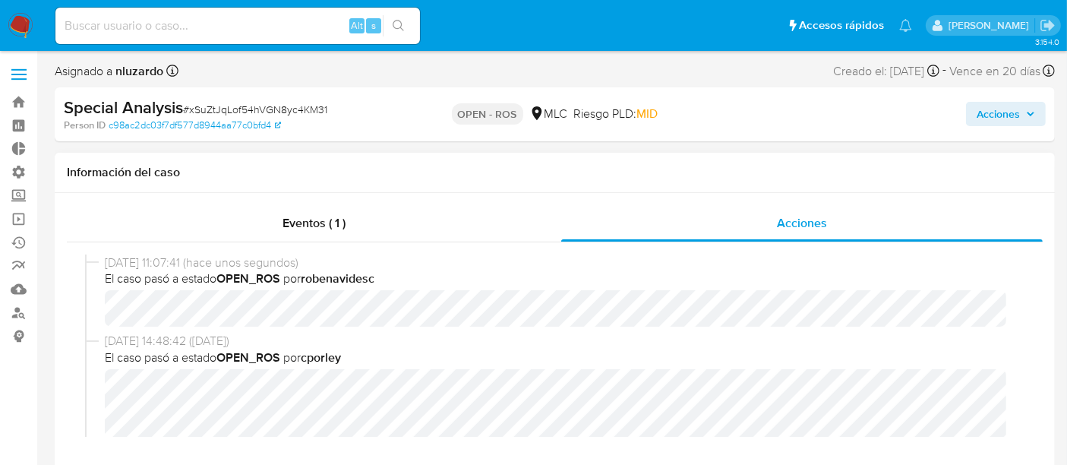
select select "10"
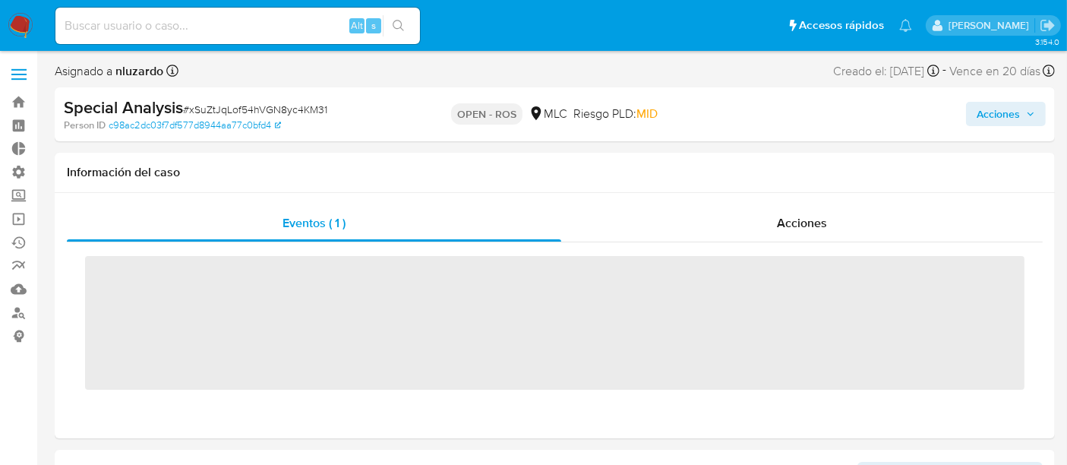
scroll to position [475, 0]
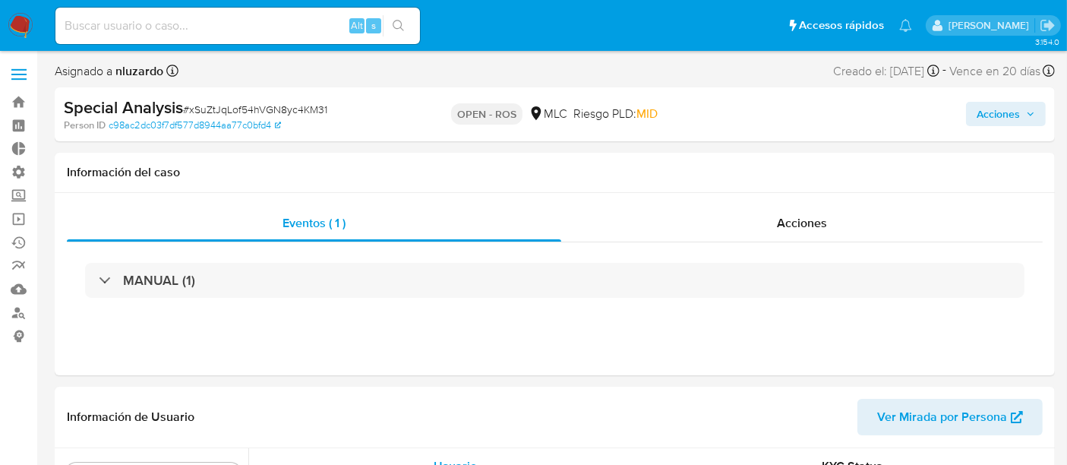
select select "10"
click at [836, 220] on div "Acciones" at bounding box center [802, 223] width 482 height 36
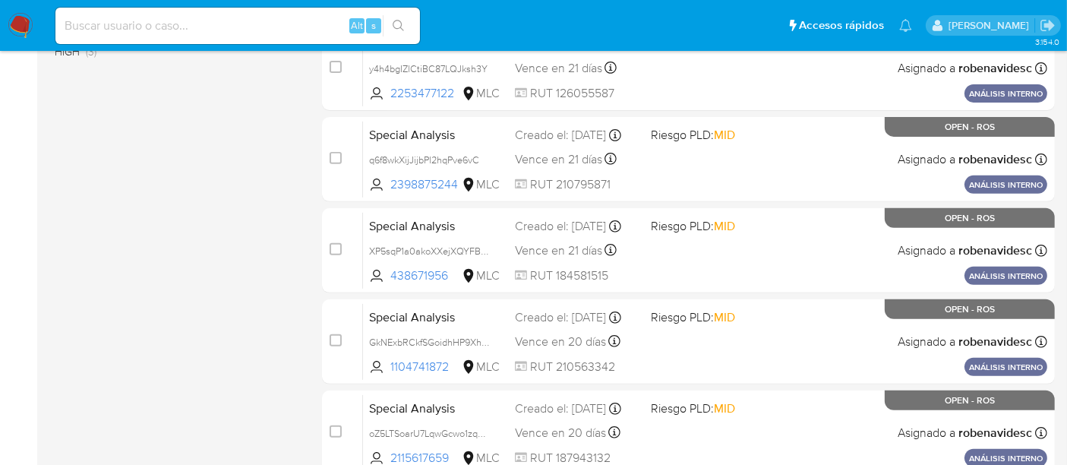
scroll to position [641, 0]
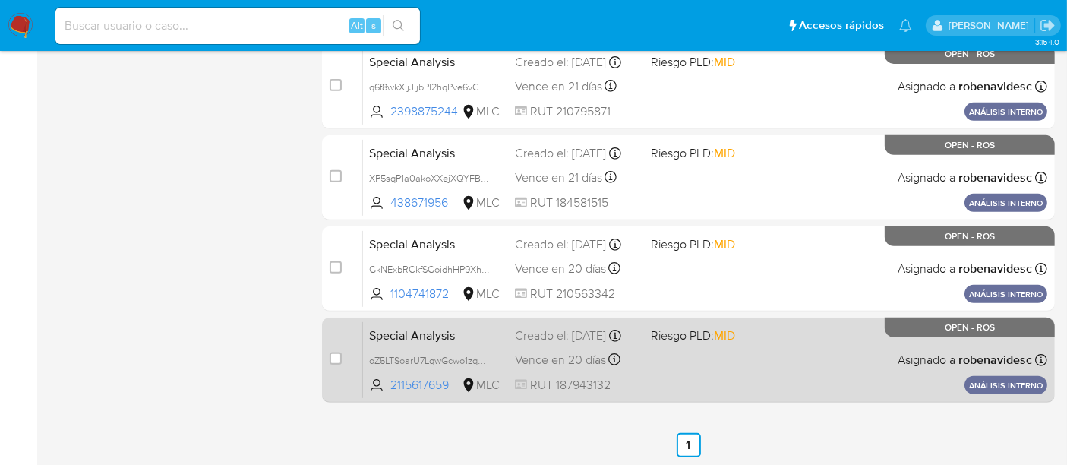
click at [776, 353] on div "Special Analysis oZ5LTSoarU7LqwGcwo1zqpo7 2115617659 MLC Riesgo PLD: MID Creado…" at bounding box center [705, 359] width 685 height 77
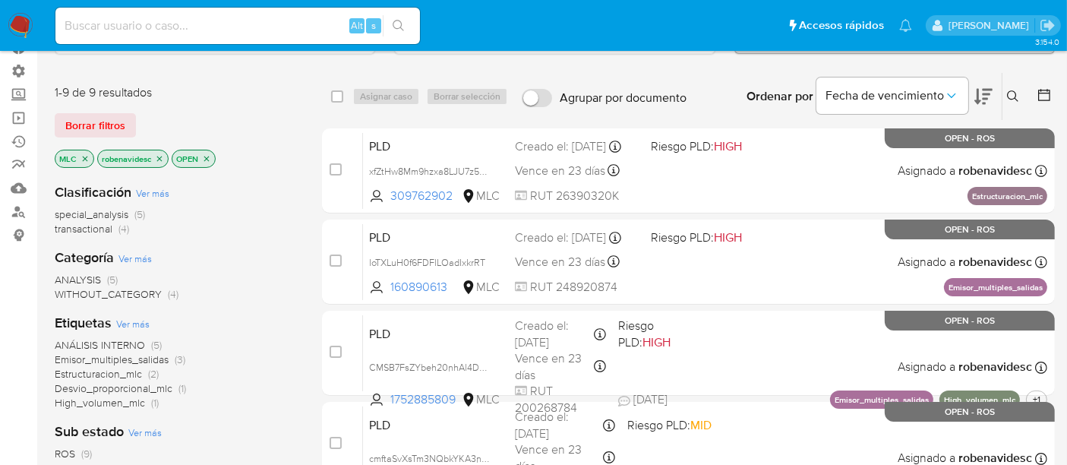
scroll to position [0, 0]
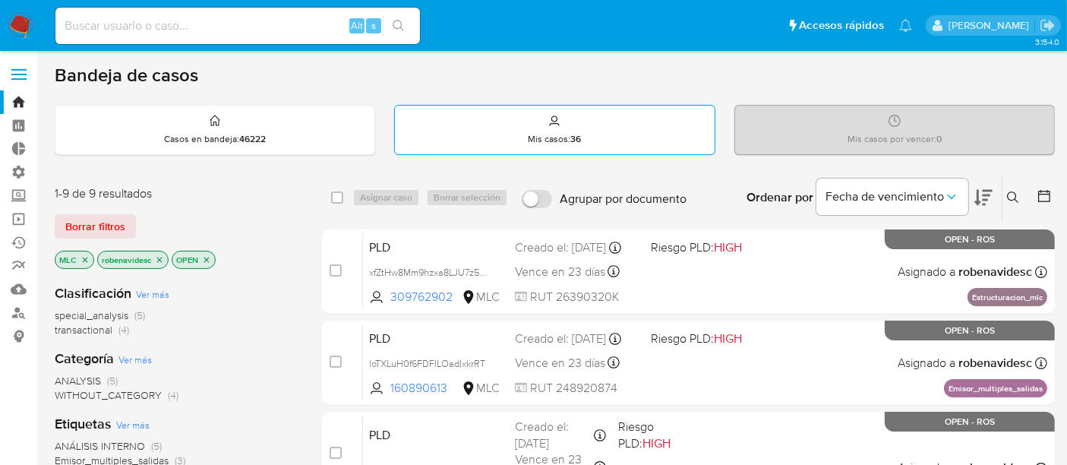
click at [533, 122] on div "Mis casos : 36" at bounding box center [554, 130] width 319 height 49
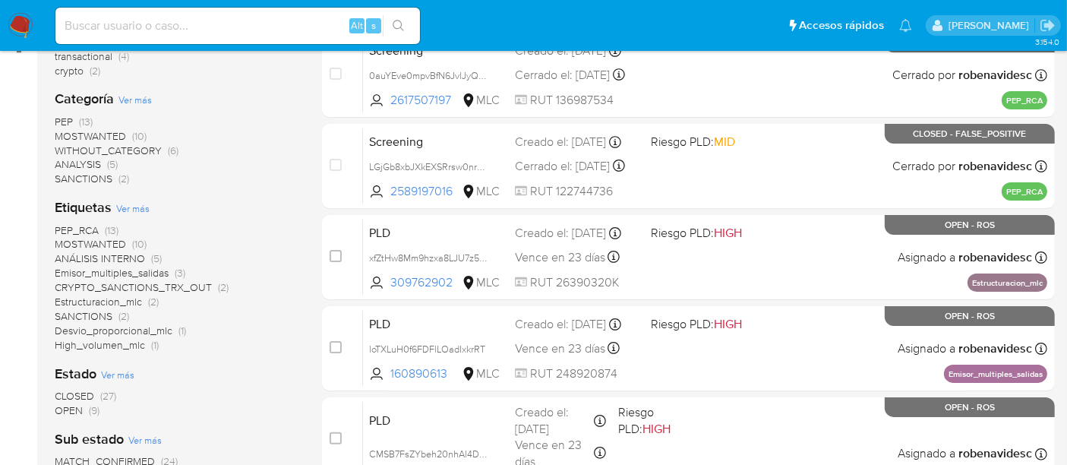
scroll to position [286, 0]
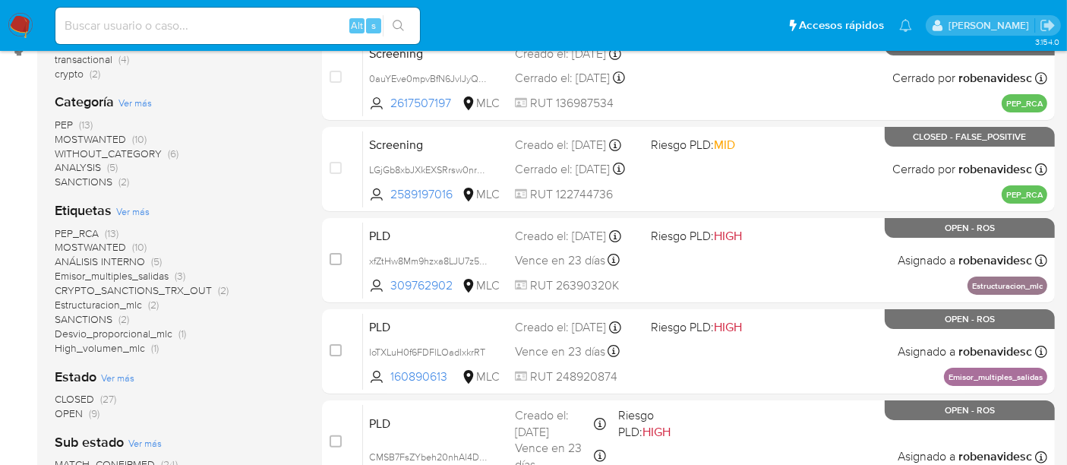
click at [80, 391] on span "CLOSED" at bounding box center [75, 398] width 40 height 15
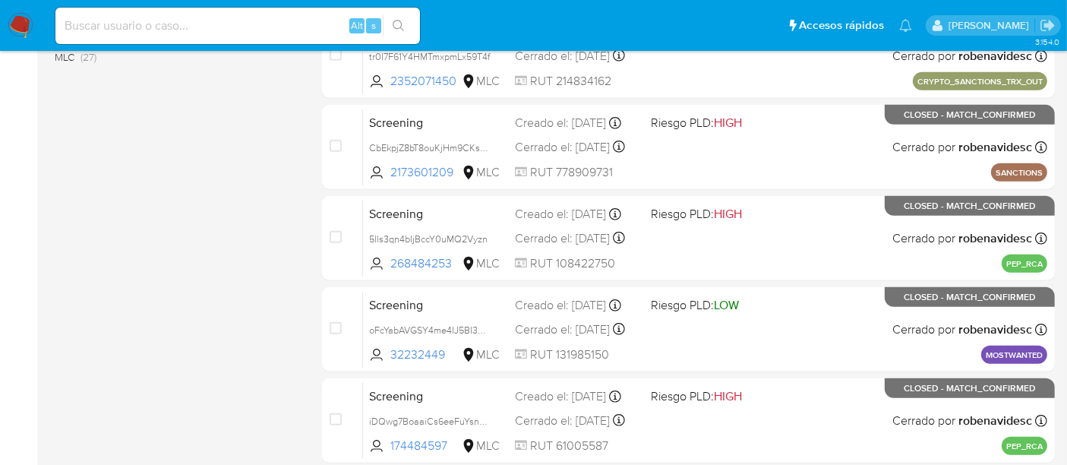
scroll to position [733, 0]
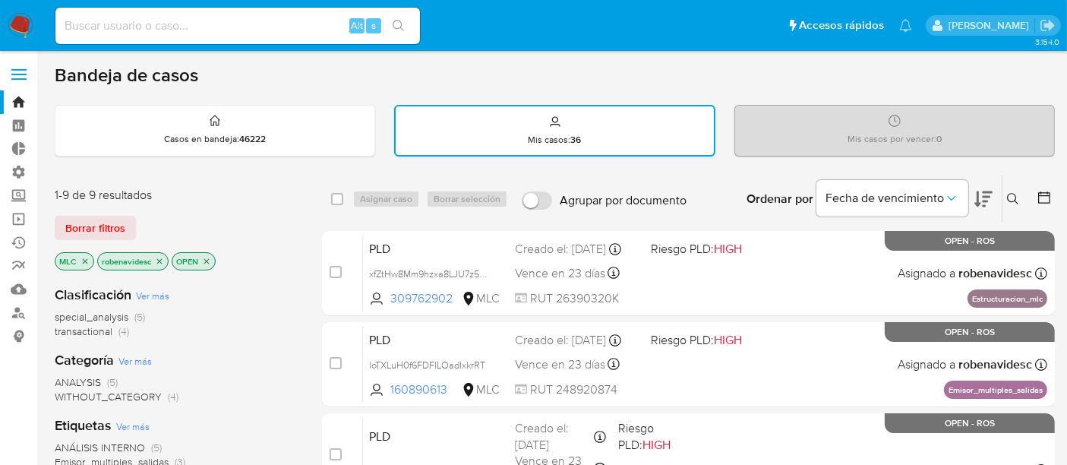
click at [473, 134] on div "Mis casos : 36" at bounding box center [555, 130] width 319 height 49
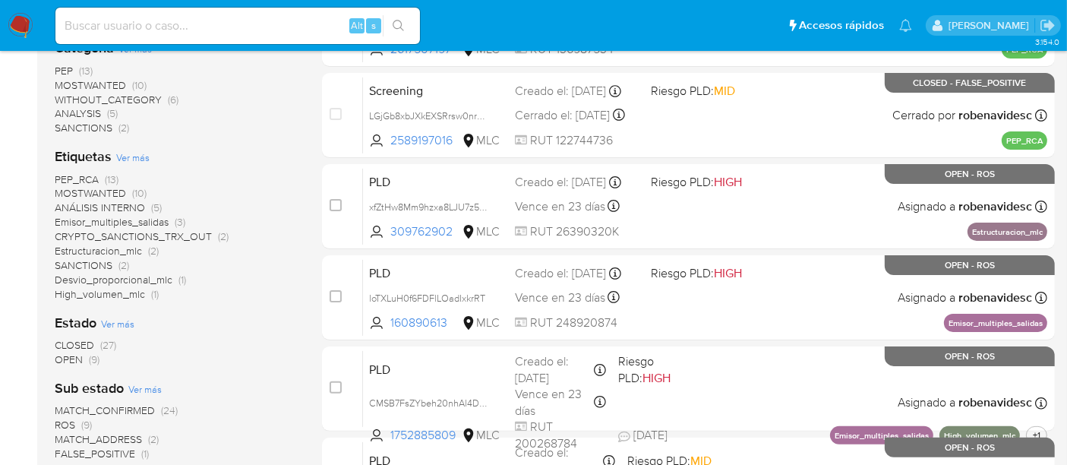
scroll to position [342, 0]
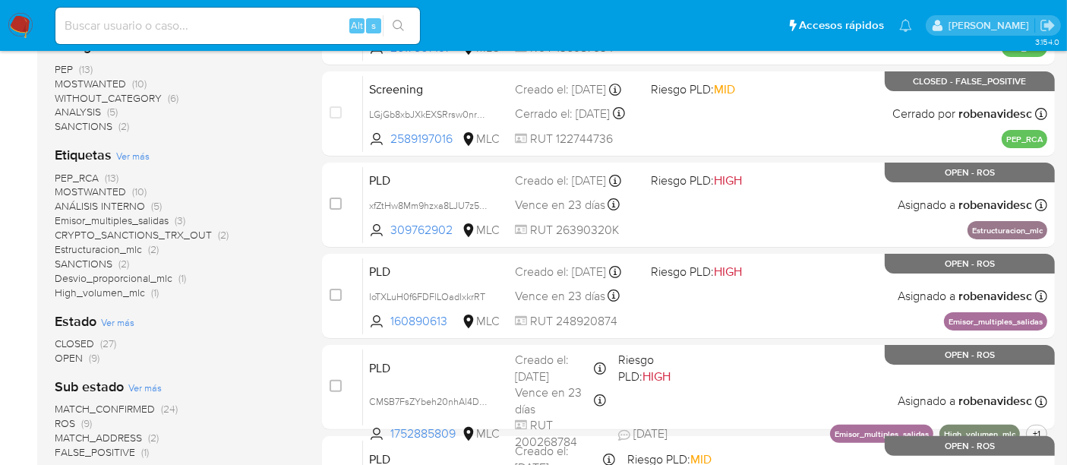
click at [123, 201] on span "ANÁLISIS INTERNO" at bounding box center [100, 205] width 90 height 15
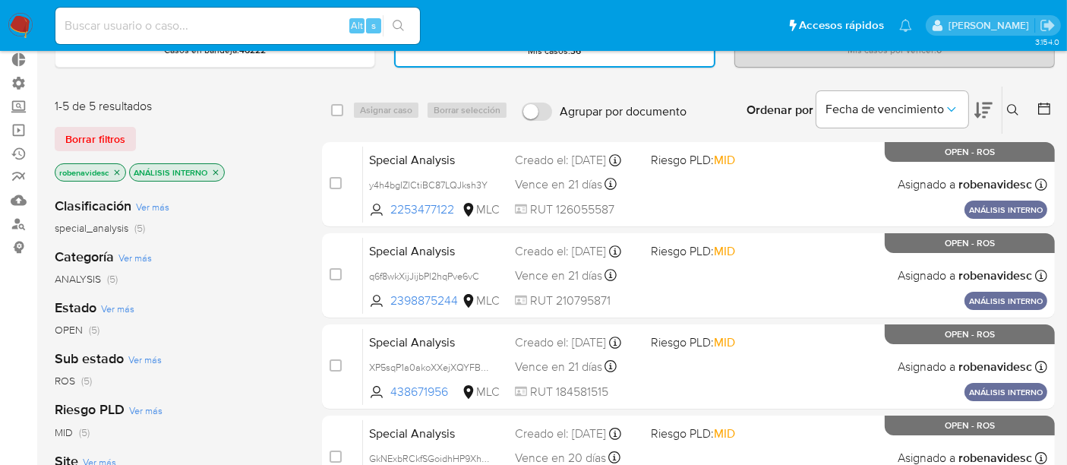
scroll to position [89, 0]
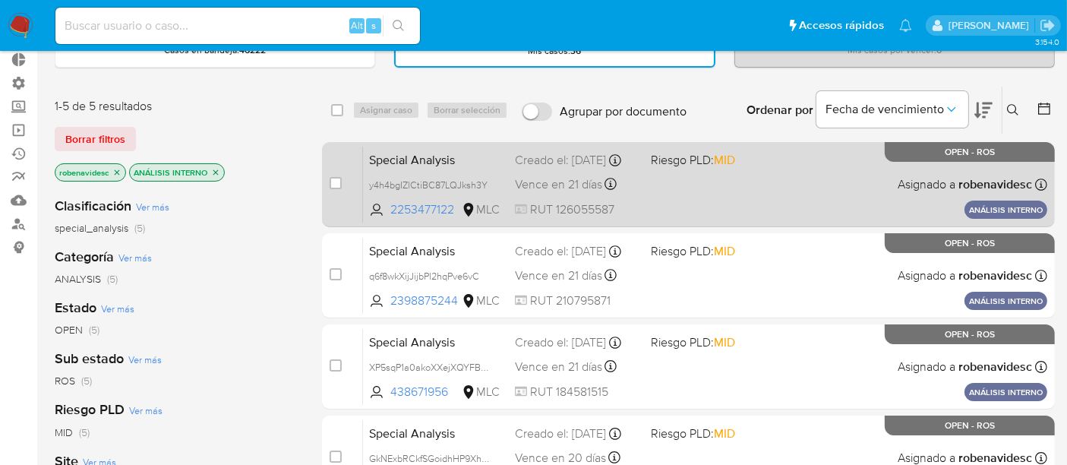
click at [711, 176] on div "Special Analysis y4h4bgIZlCtiBC87LQJksh3Y 2253477122 MLC Riesgo PLD: MID Creado…" at bounding box center [705, 184] width 685 height 77
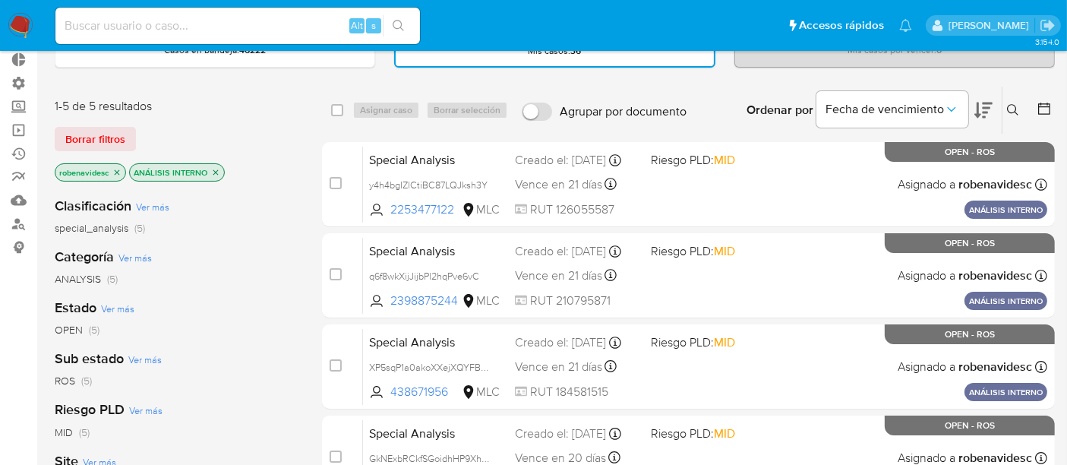
click at [217, 168] on icon "close-filter" at bounding box center [215, 172] width 9 height 9
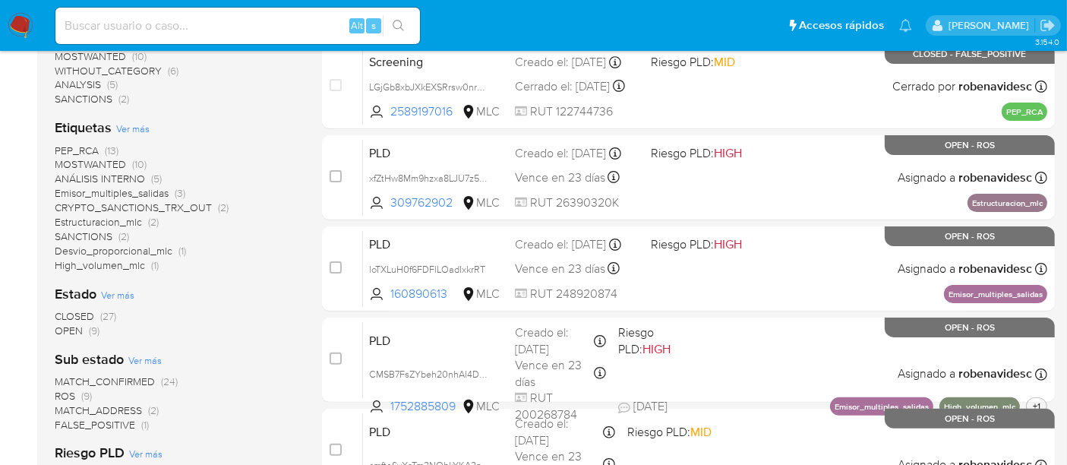
scroll to position [371, 0]
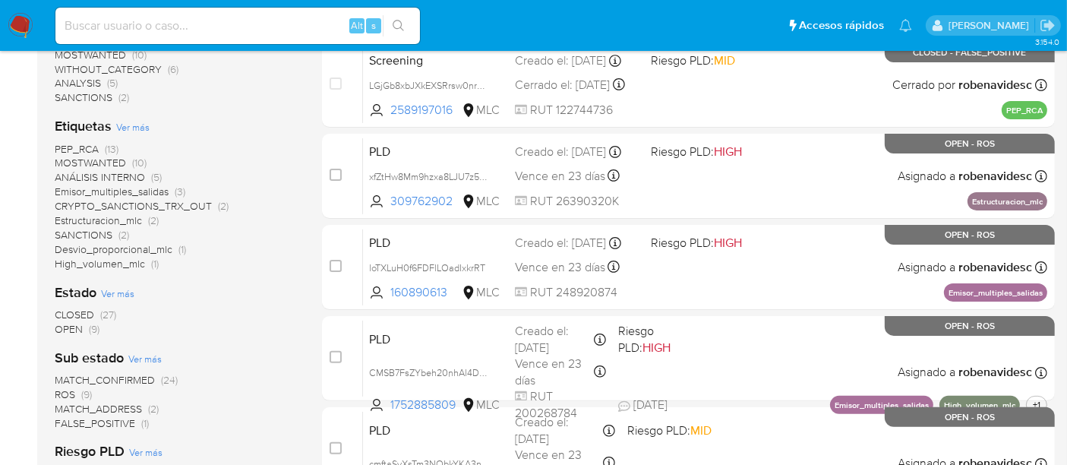
click at [74, 314] on span "CLOSED" at bounding box center [75, 314] width 40 height 15
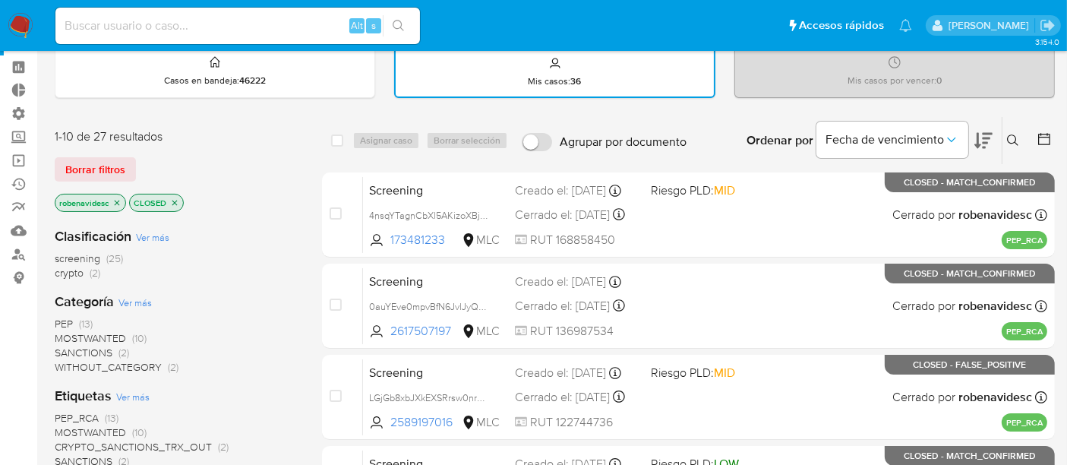
scroll to position [53, 0]
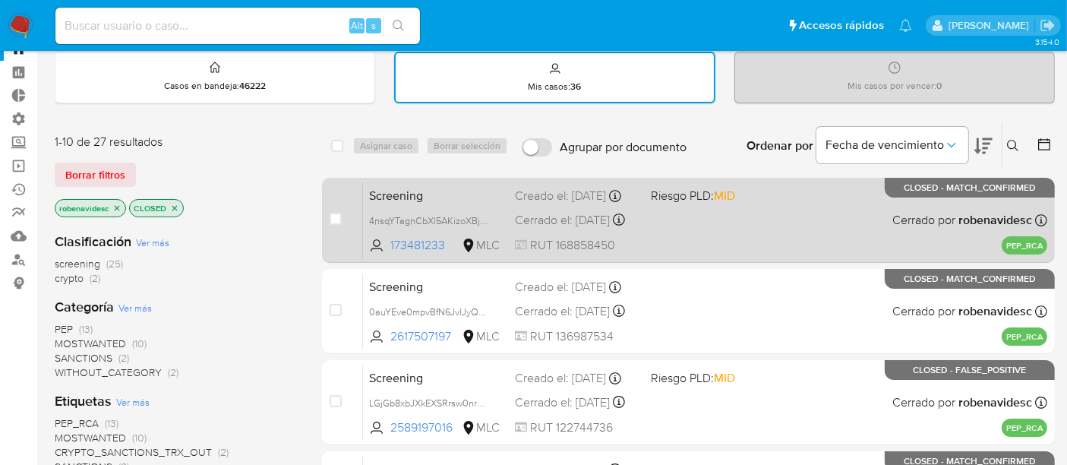
click at [709, 223] on div "Screening 4nsqYTagnCbXl5AKizoXBjWw 173481233 MLC Riesgo PLD: MID Creado el: 11/…" at bounding box center [705, 220] width 685 height 77
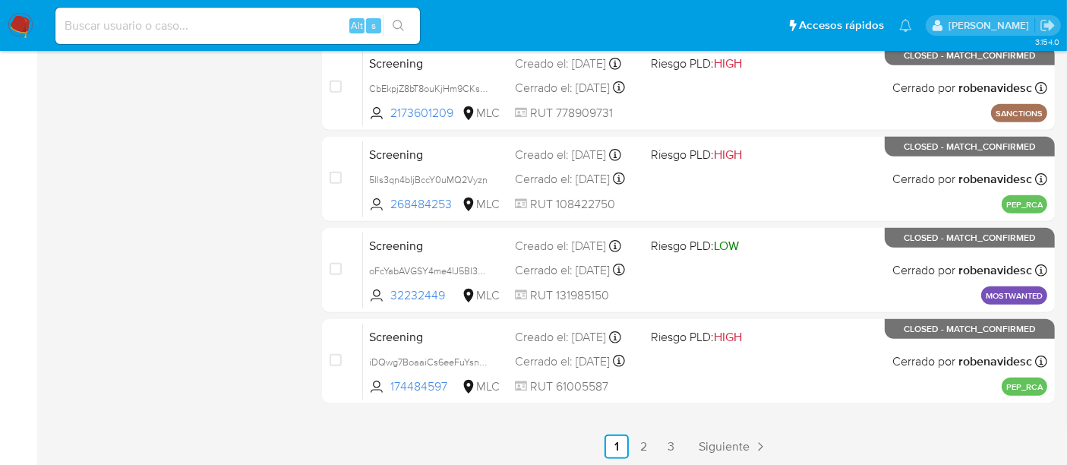
scroll to position [733, 0]
click at [712, 440] on span "Siguiente" at bounding box center [724, 446] width 51 height 12
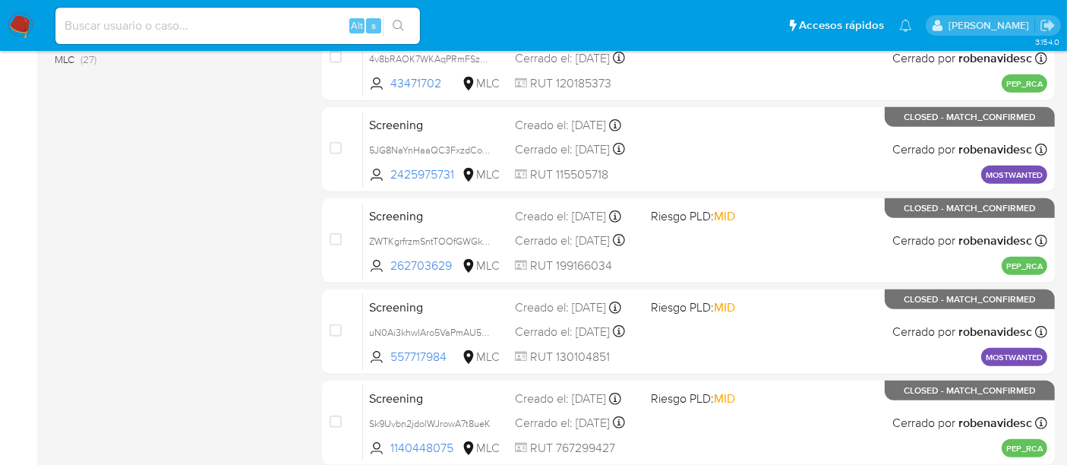
scroll to position [733, 0]
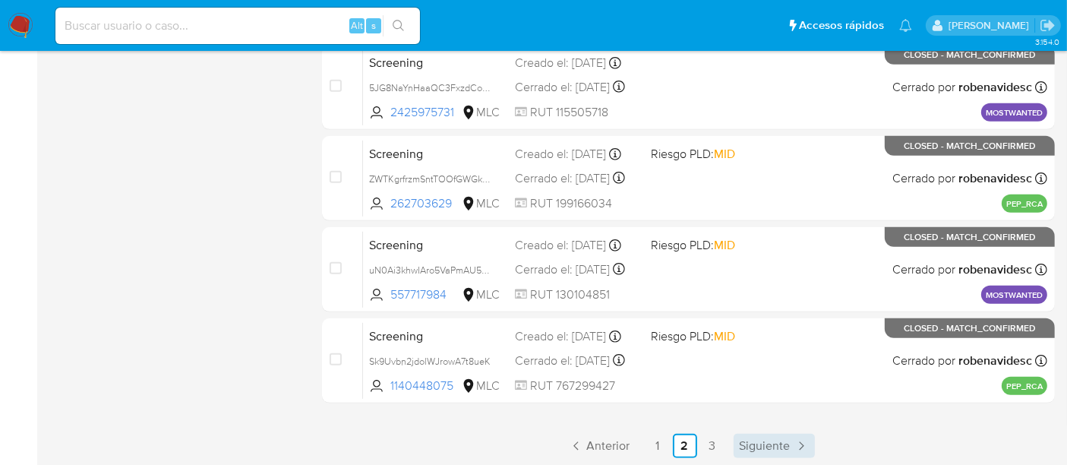
click at [745, 444] on span "Siguiente" at bounding box center [765, 446] width 51 height 12
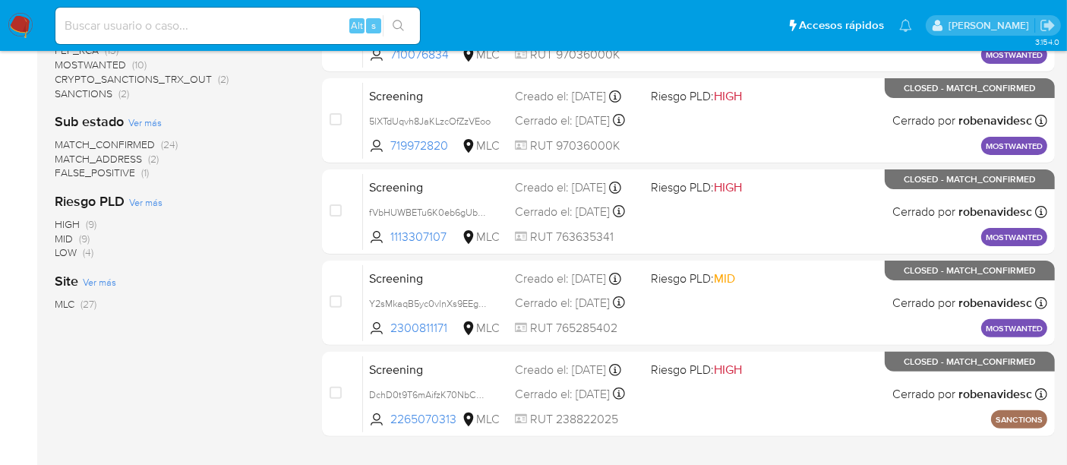
scroll to position [460, 0]
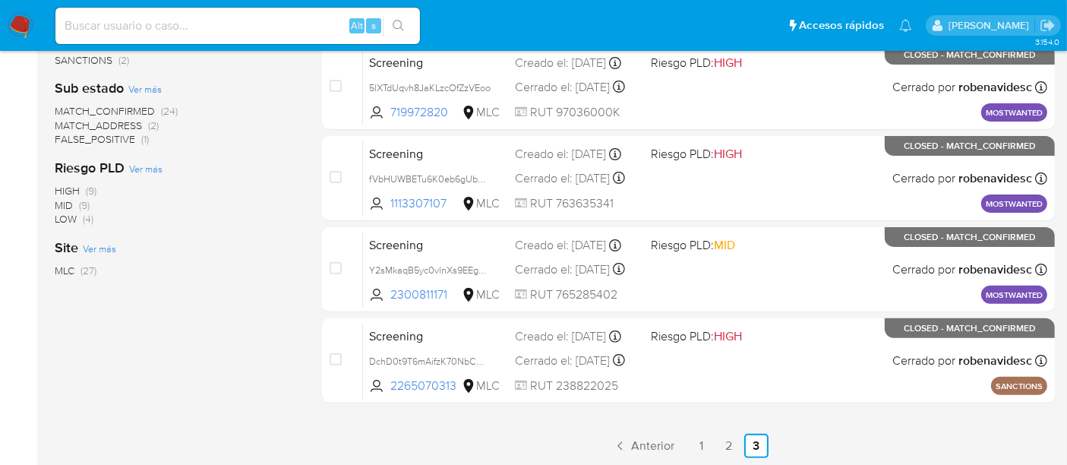
click at [259, 369] on div "21-30 de 27 resultados Borrar filtros robenavidesc CLOSED Clasificación Ver más…" at bounding box center [176, 86] width 243 height 743
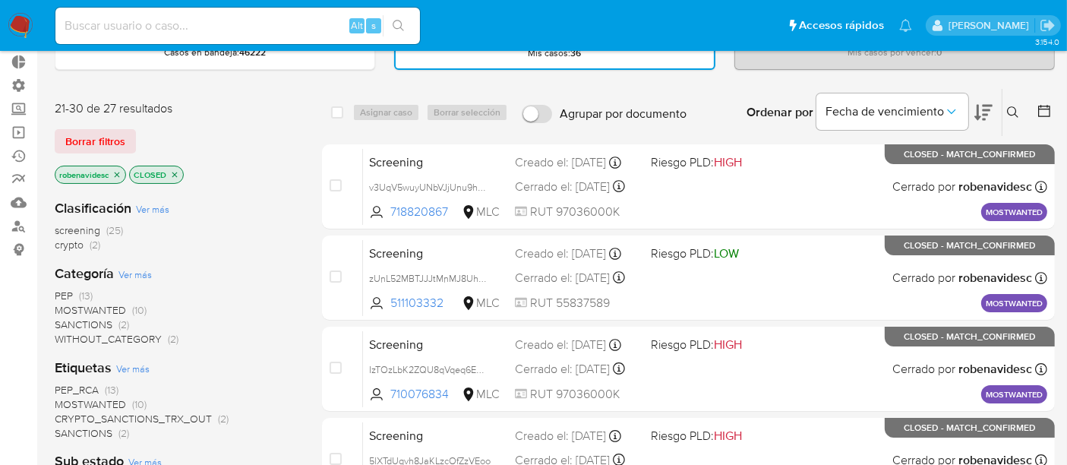
scroll to position [77, 0]
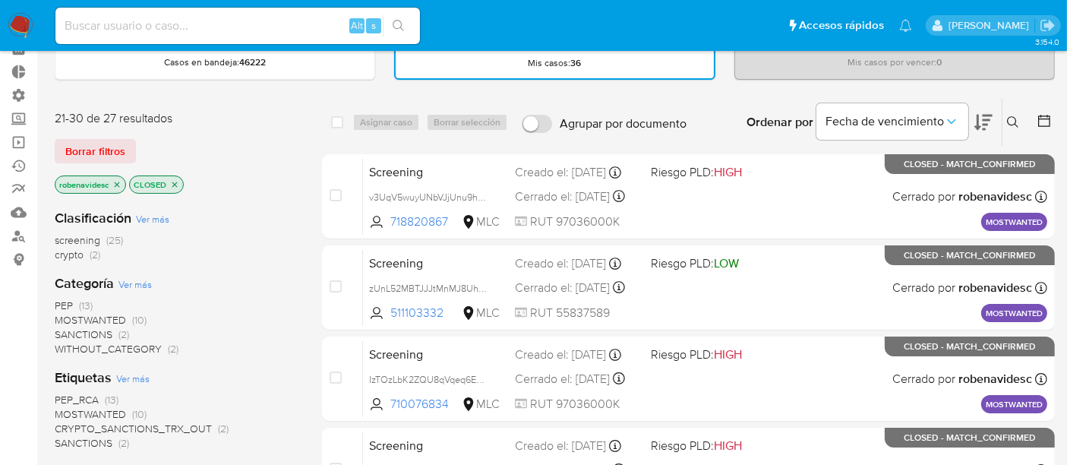
click at [178, 180] on icon "close-filter" at bounding box center [174, 184] width 9 height 9
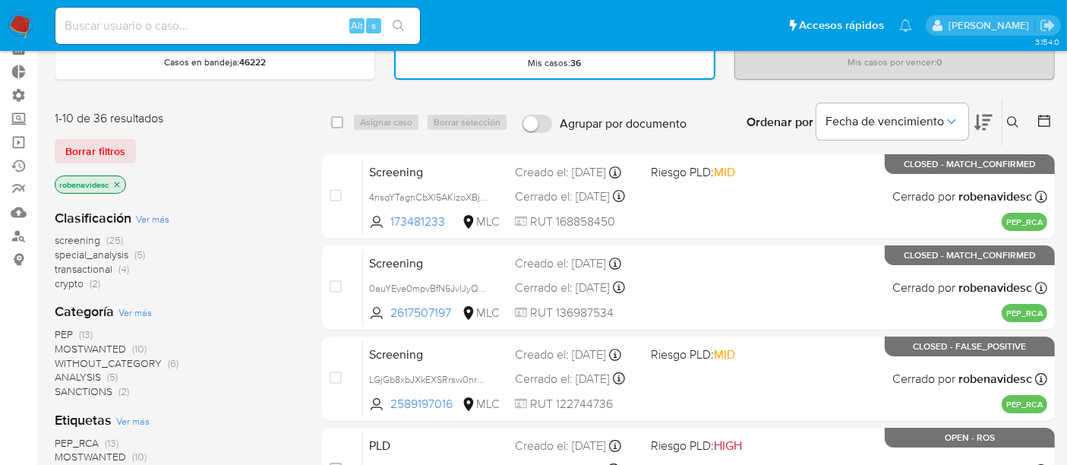
click at [220, 284] on div "screening (25) special_analysis (5) transactional (4) crypto (2)" at bounding box center [176, 262] width 243 height 58
click at [116, 183] on icon "close-filter" at bounding box center [117, 184] width 5 height 5
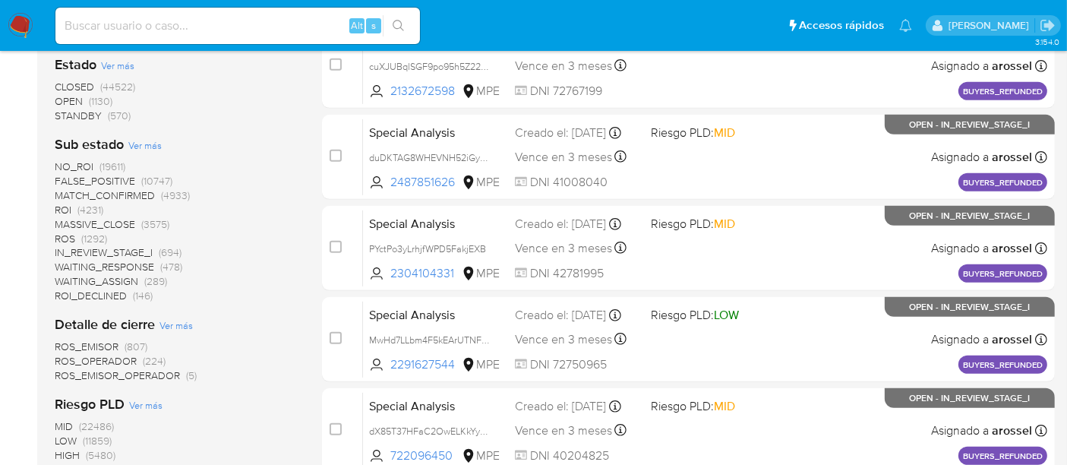
scroll to position [618, 0]
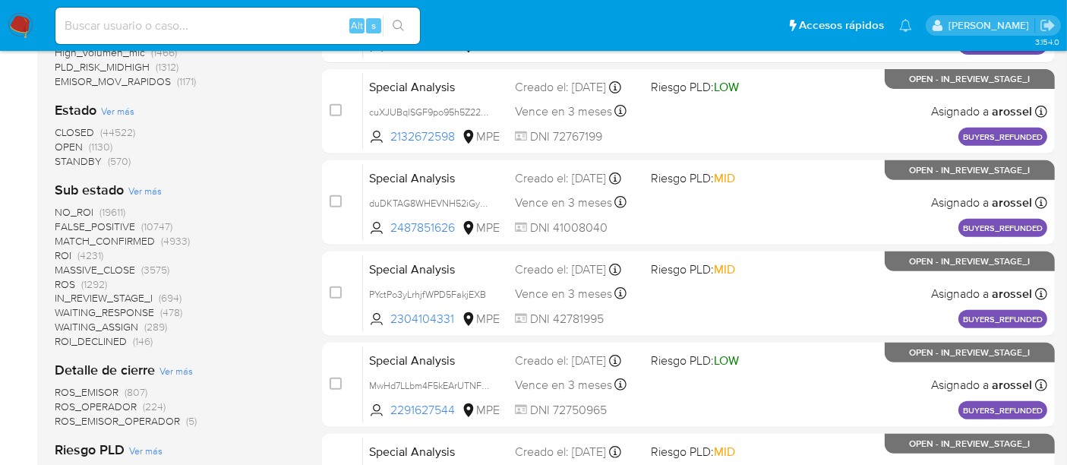
click at [65, 281] on span "ROS" at bounding box center [65, 284] width 21 height 15
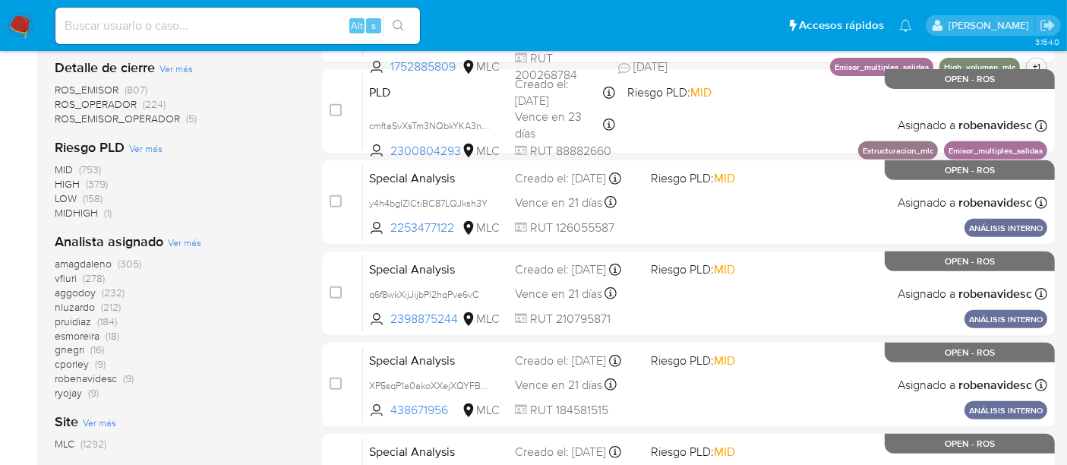
click at [277, 283] on div "amagdaleno (305) vfiuri (278) aggodoy (232) nluzardo (212) pruidiaz (184) esmor…" at bounding box center [176, 329] width 243 height 144
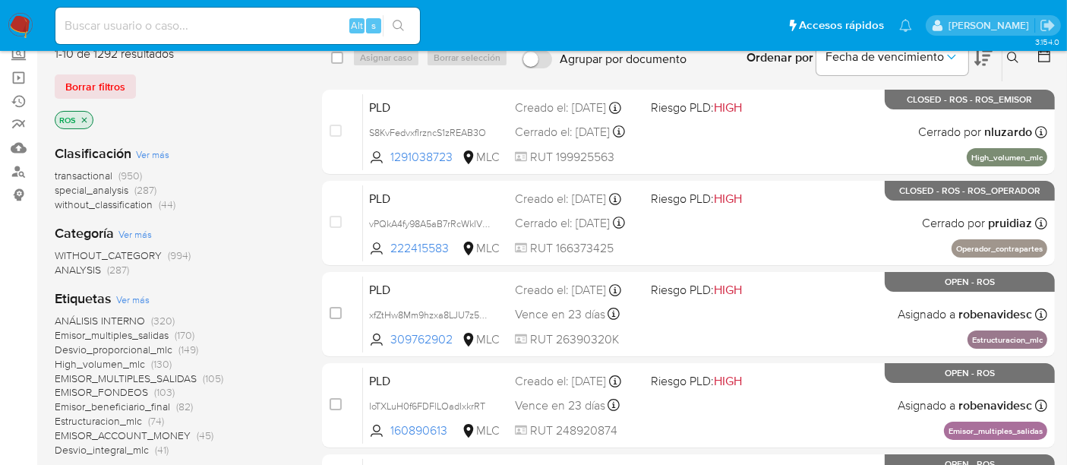
scroll to position [146, 0]
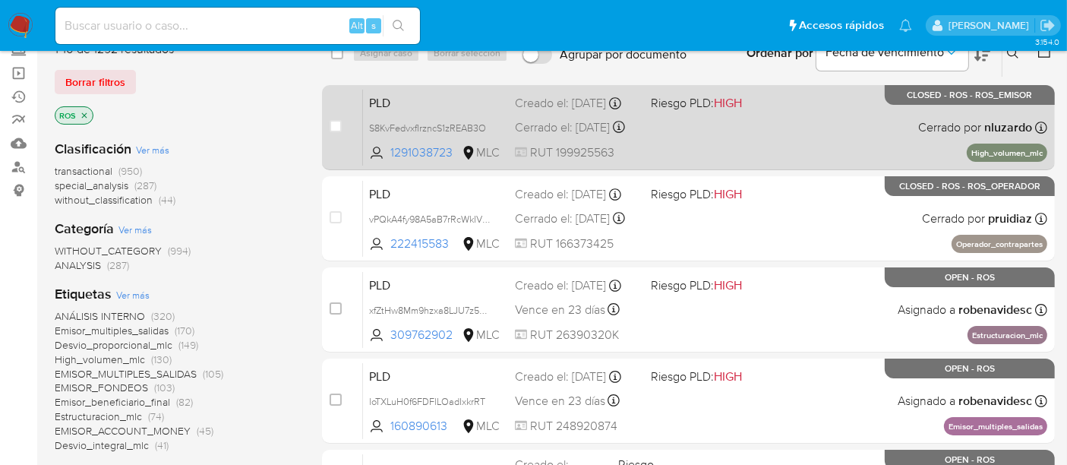
click at [679, 153] on div "PLD S8KvFedvxfIrzncS1zREAB3O 1291038723 MLC Riesgo PLD: HIGH Creado el: 12/06/2…" at bounding box center [705, 127] width 685 height 77
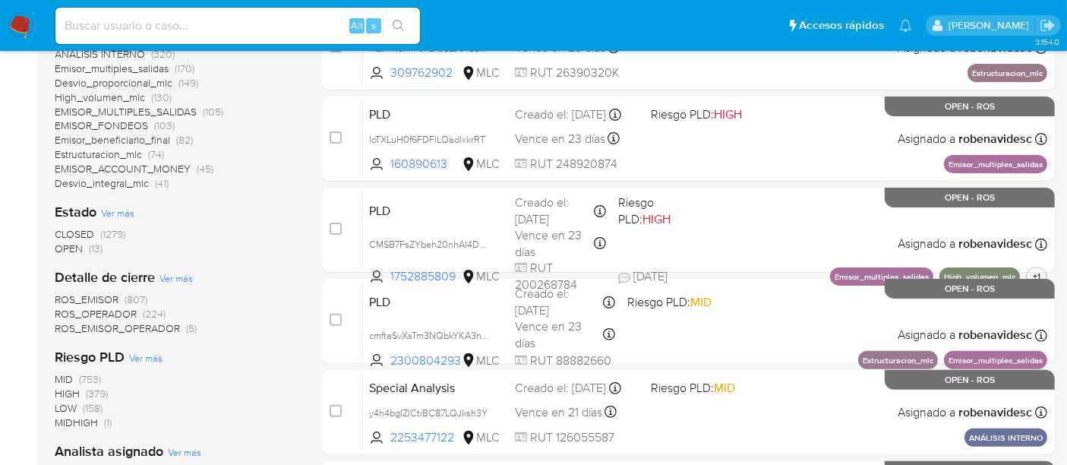
scroll to position [425, 0]
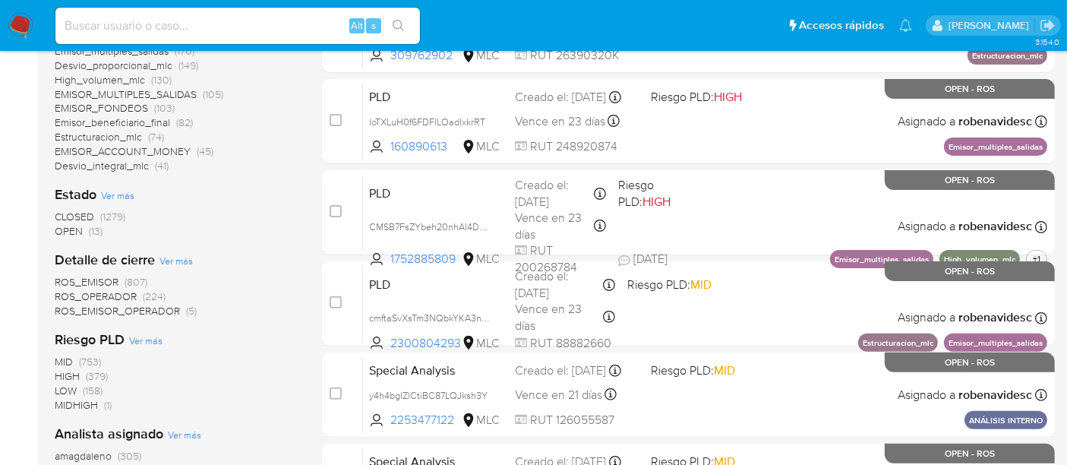
click at [60, 233] on span "OPEN" at bounding box center [69, 230] width 28 height 15
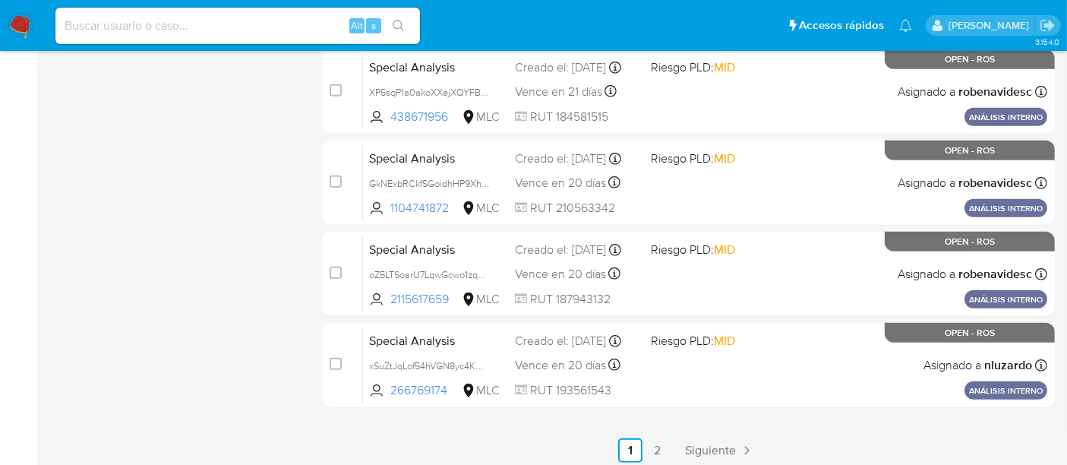
scroll to position [733, 0]
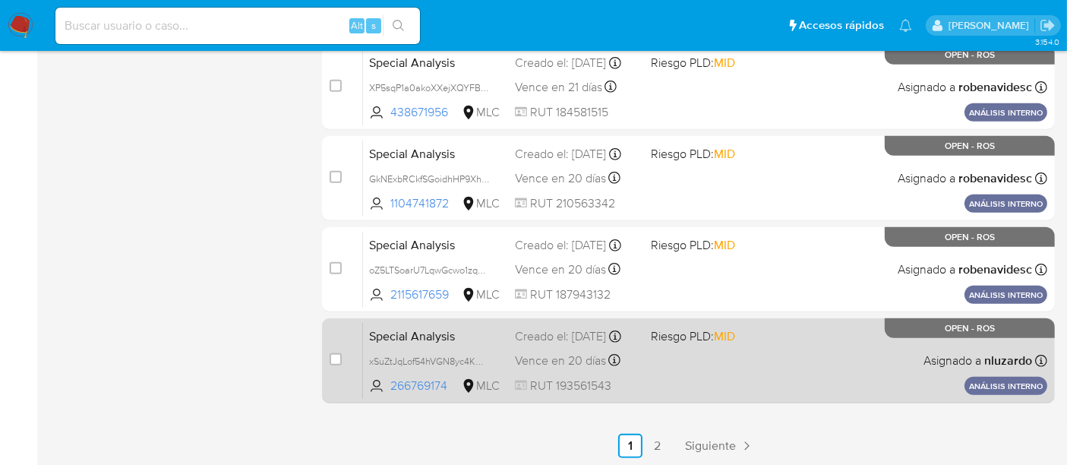
click at [716, 367] on div "Special Analysis xSuZtJqLof54hVGN8yc4KM31 266769174 MLC Riesgo PLD: MID Creado …" at bounding box center [705, 360] width 685 height 77
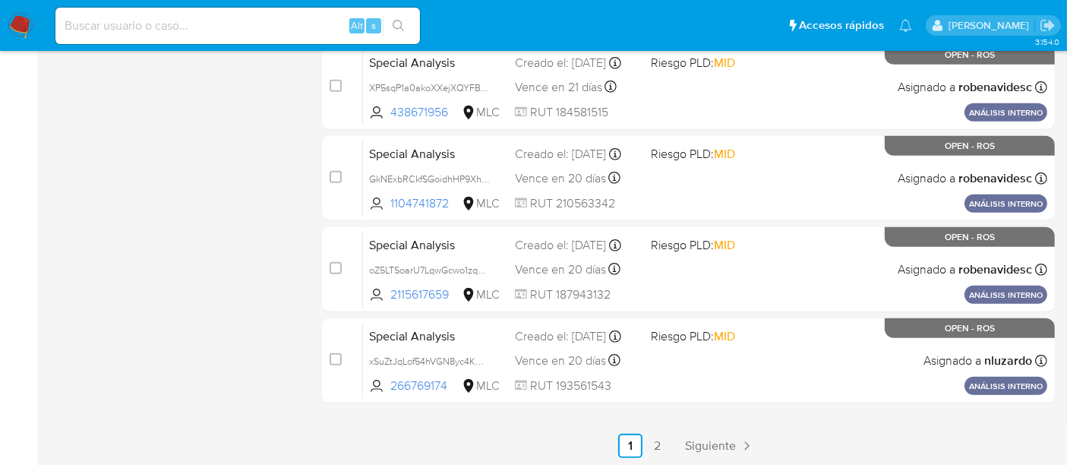
scroll to position [0, 0]
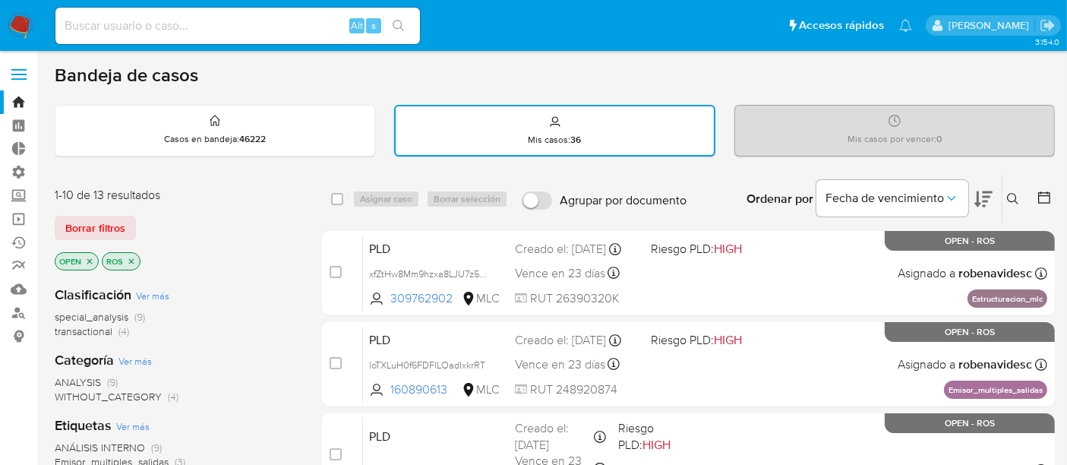
click at [134, 259] on icon "close-filter" at bounding box center [131, 261] width 9 height 9
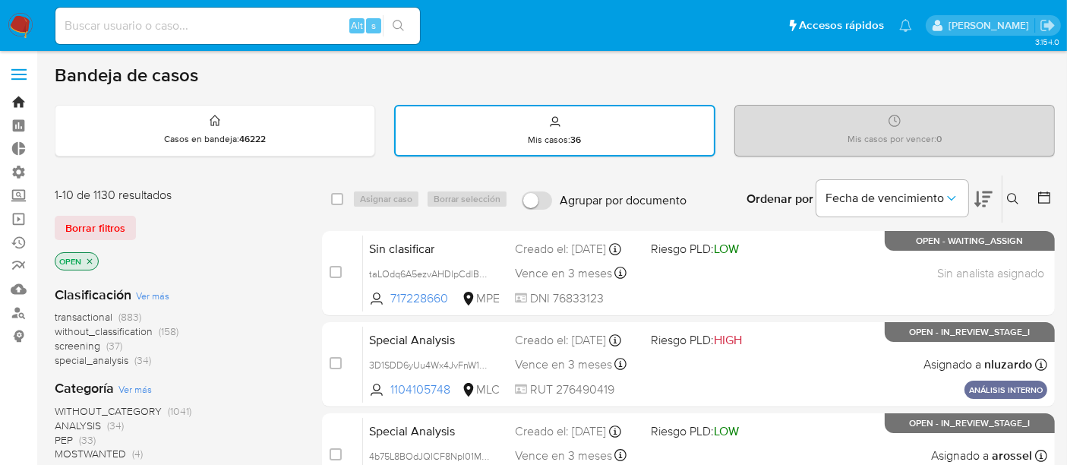
click at [10, 108] on link "Bandeja" at bounding box center [90, 102] width 181 height 24
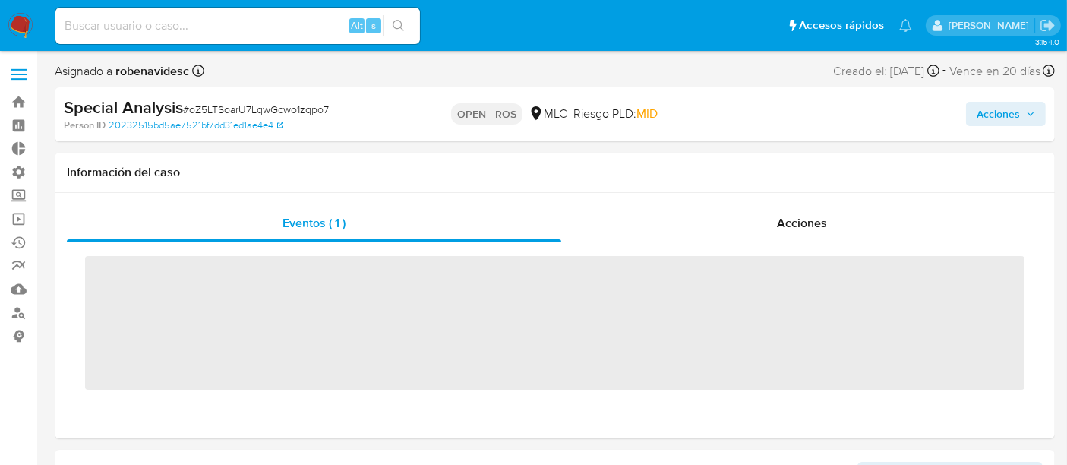
scroll to position [641, 0]
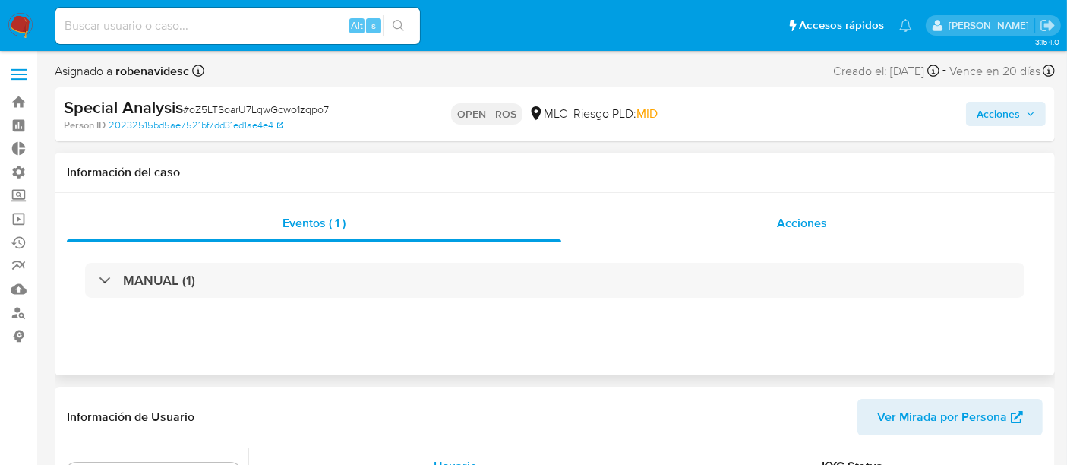
click at [824, 229] on span "Acciones" at bounding box center [802, 222] width 50 height 17
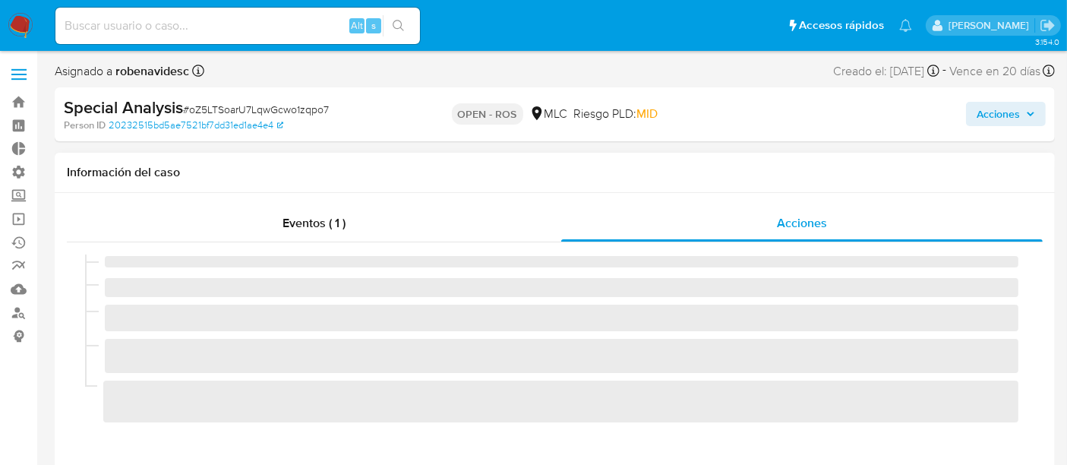
select select "10"
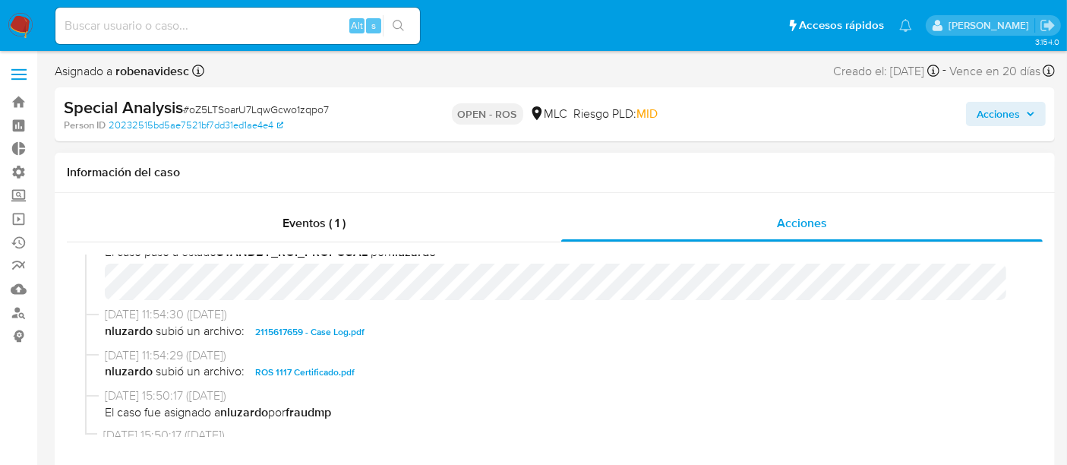
scroll to position [381, 0]
click at [334, 369] on span "ROS 1117 Certificado.pdf" at bounding box center [305, 374] width 100 height 18
click at [630, 318] on span "[DATE] 11:54:30 ([DATE])" at bounding box center [562, 316] width 914 height 17
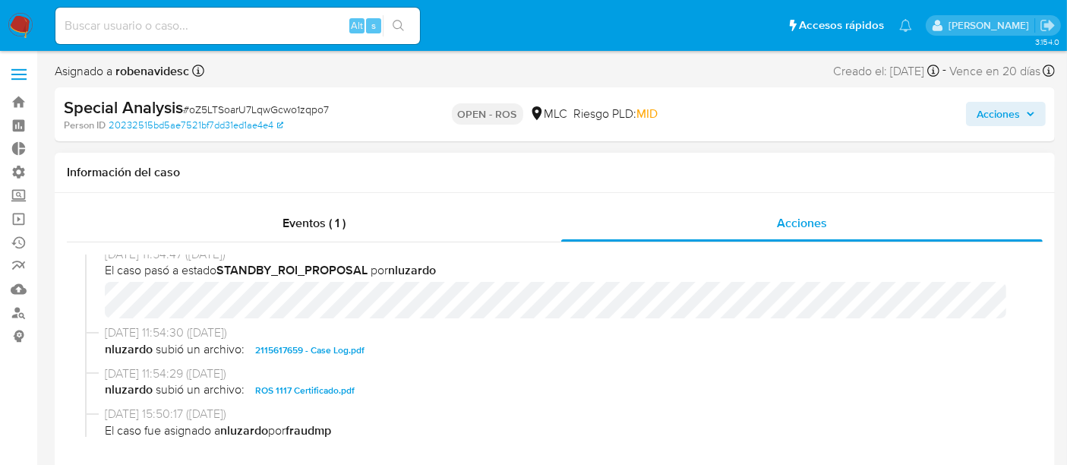
scroll to position [366, 0]
click at [351, 388] on button "ROS 1117 Certificado.pdf" at bounding box center [305, 389] width 115 height 18
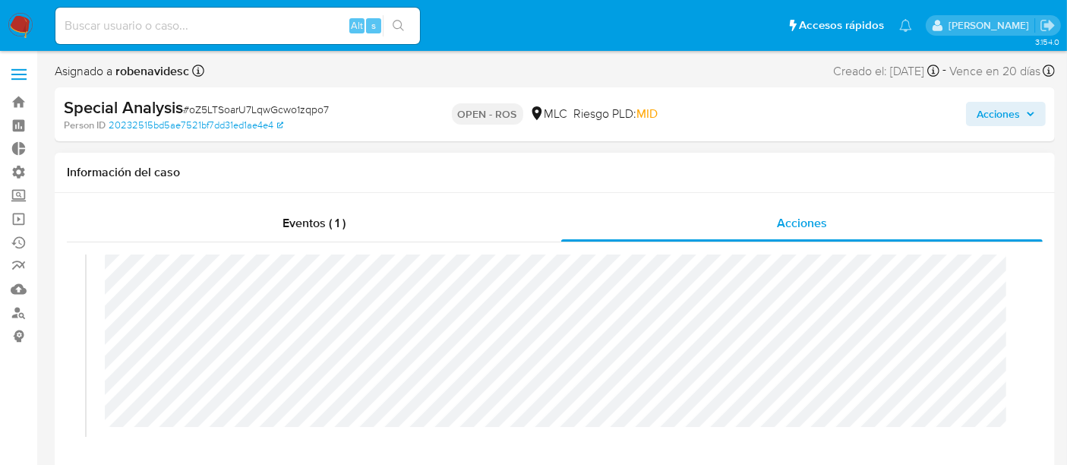
scroll to position [0, 0]
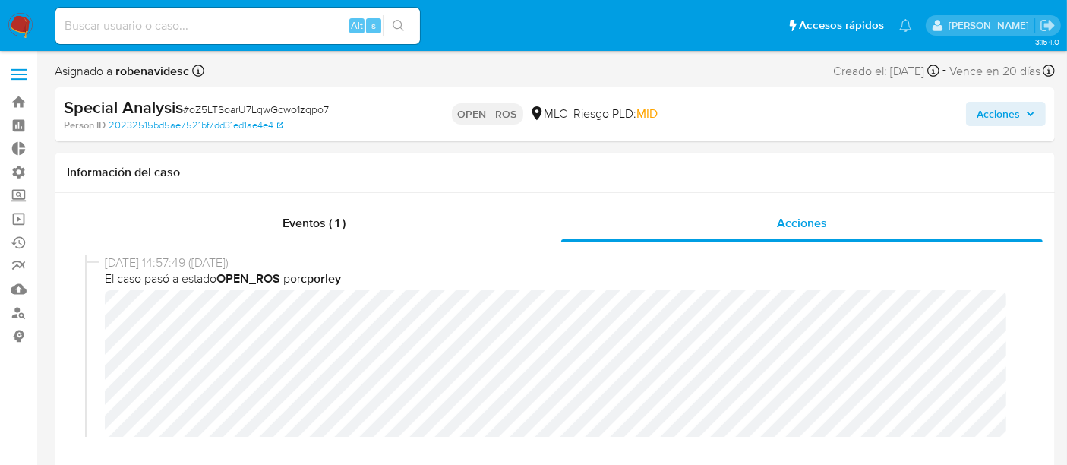
click at [992, 114] on span "Acciones" at bounding box center [998, 114] width 43 height 24
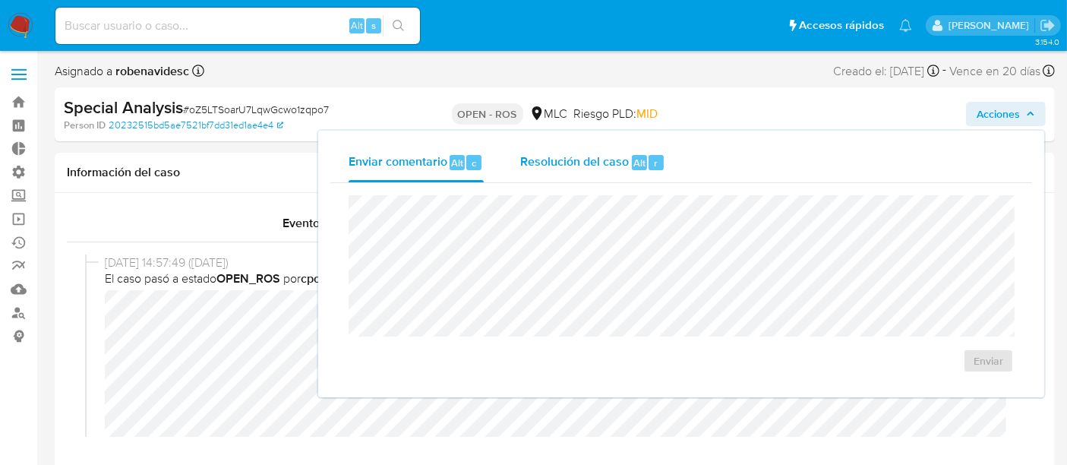
click at [583, 166] on span "Resolución del caso" at bounding box center [574, 161] width 109 height 17
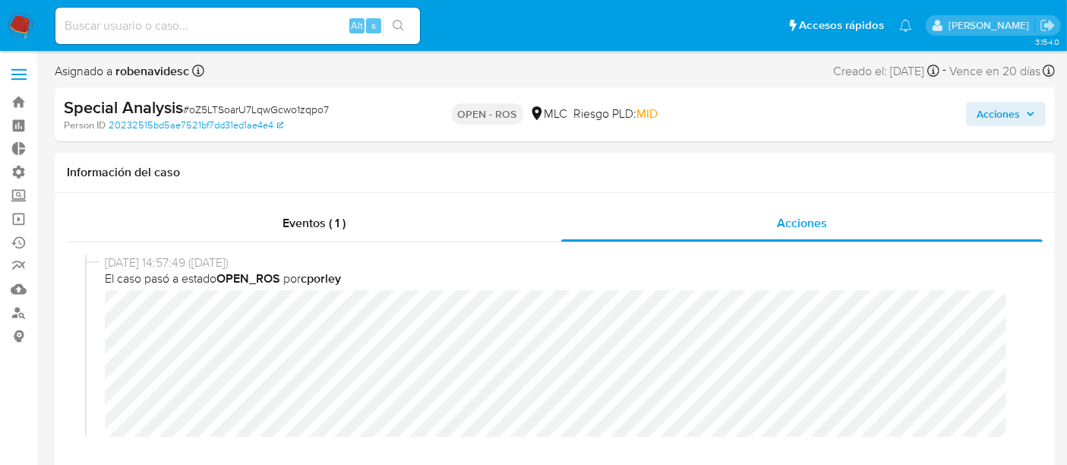
click at [1011, 105] on span "Acciones" at bounding box center [998, 114] width 43 height 24
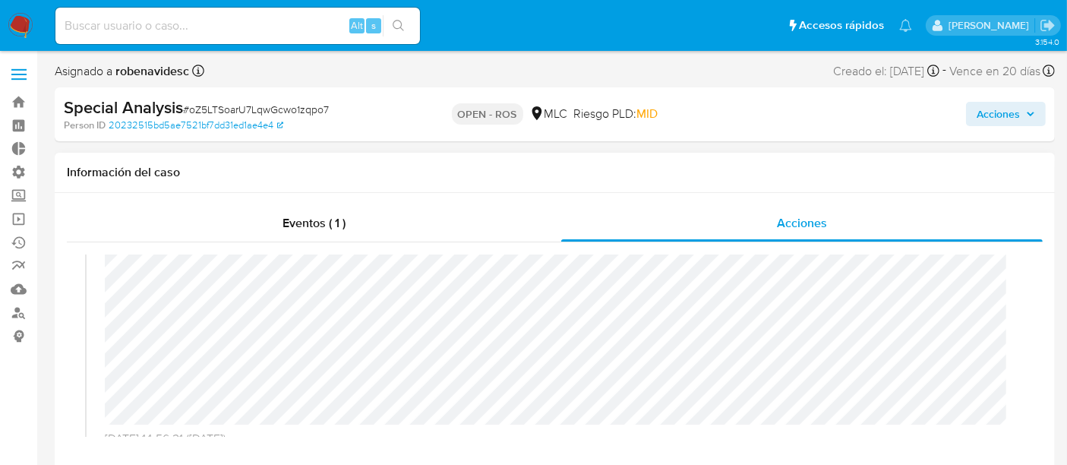
scroll to position [71, 0]
click at [972, 112] on button "Acciones" at bounding box center [1006, 114] width 80 height 24
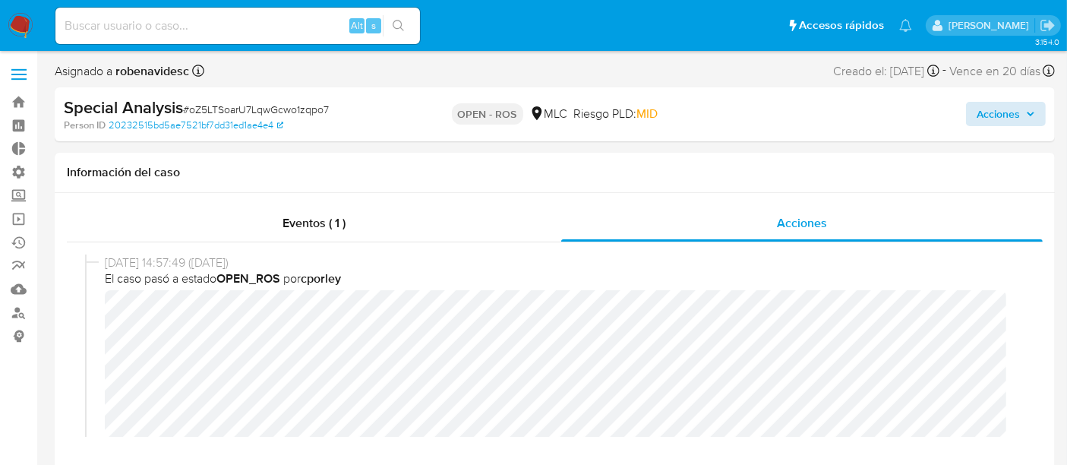
drag, startPoint x: 1003, startPoint y: 93, endPoint x: 1003, endPoint y: 114, distance: 20.5
click at [1003, 114] on div "Special Analysis # oZ5LTSoarU7LqwGcwo1zqpo7 Person ID 20232515bd5ae7521bf7dd31e…" at bounding box center [555, 114] width 1001 height 54
click at [1003, 114] on span "Acciones" at bounding box center [998, 114] width 43 height 24
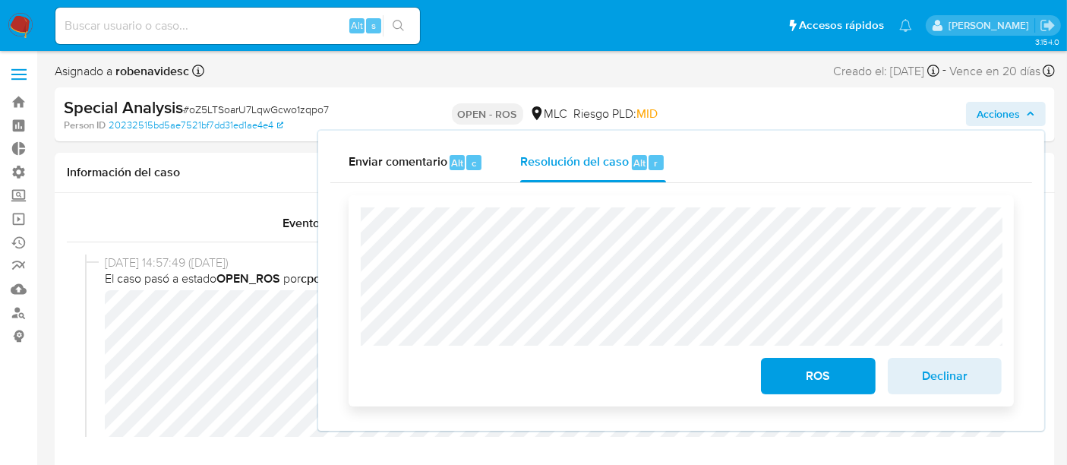
click at [836, 385] on span "ROS" at bounding box center [818, 375] width 74 height 33
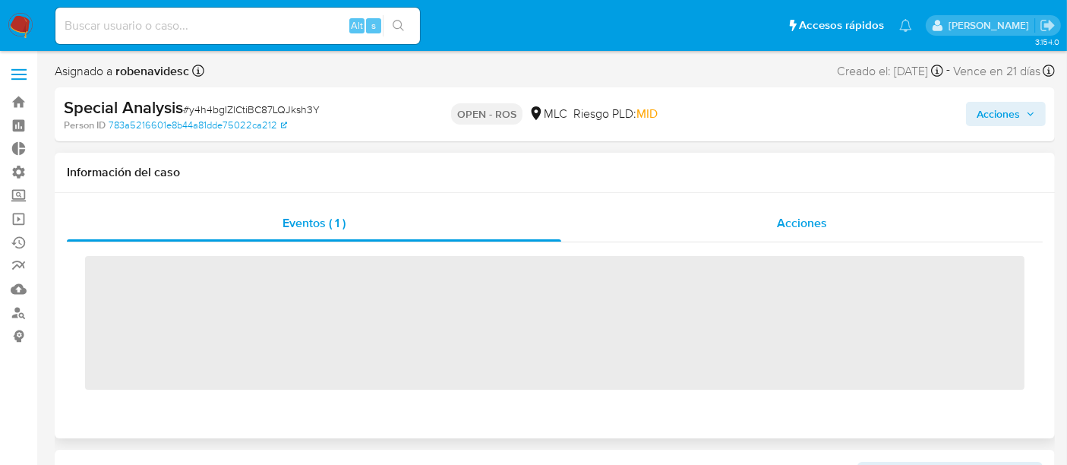
scroll to position [641, 0]
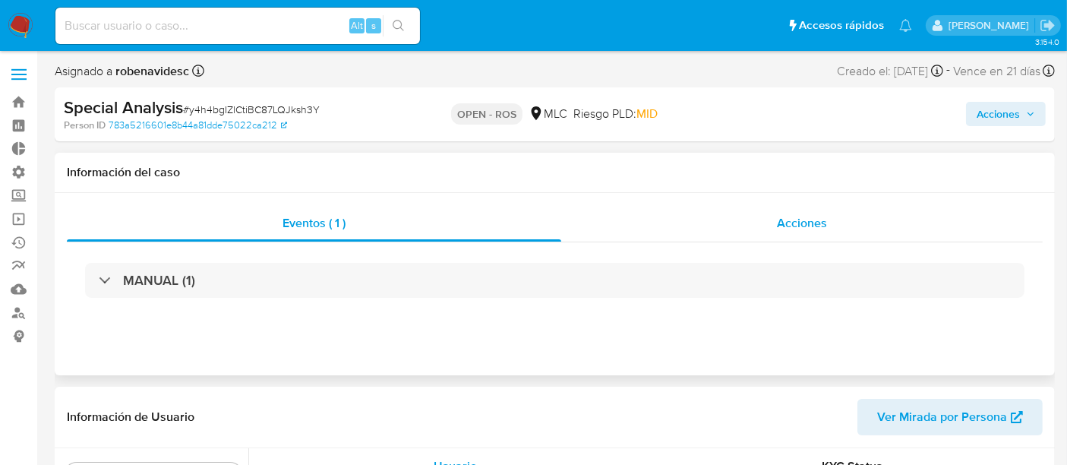
click at [781, 211] on div "Acciones" at bounding box center [802, 223] width 482 height 36
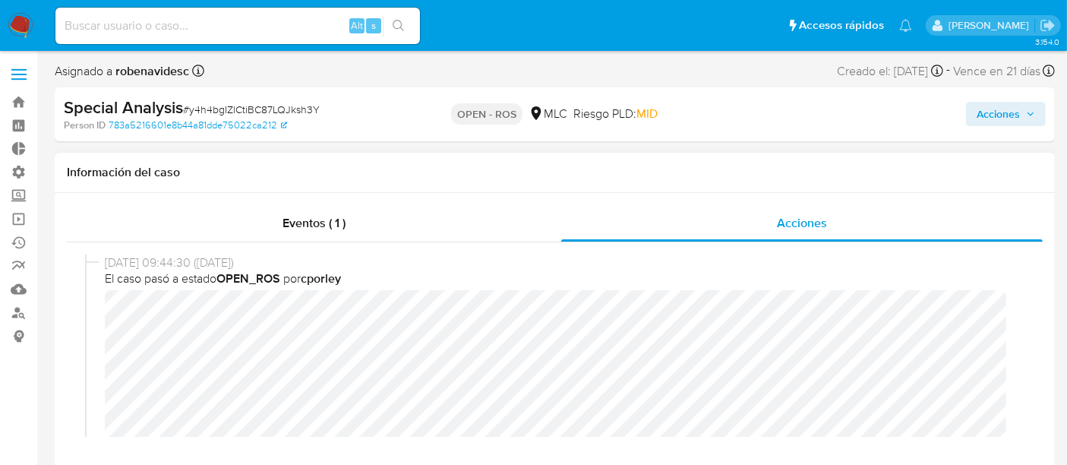
select select "10"
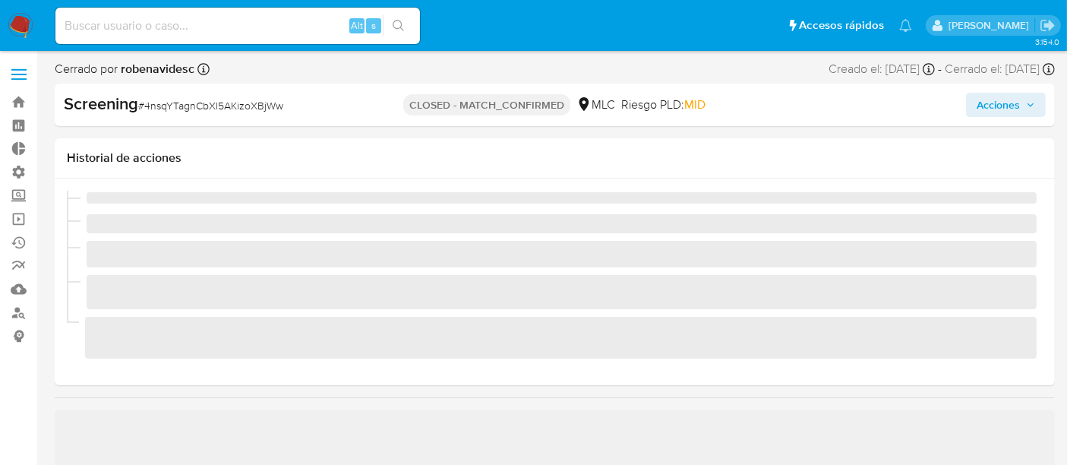
scroll to position [641, 0]
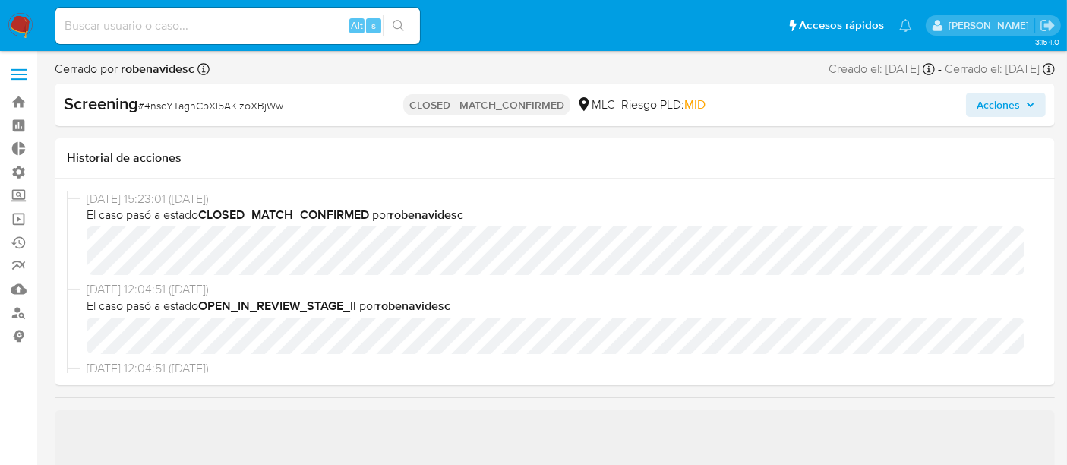
select select "10"
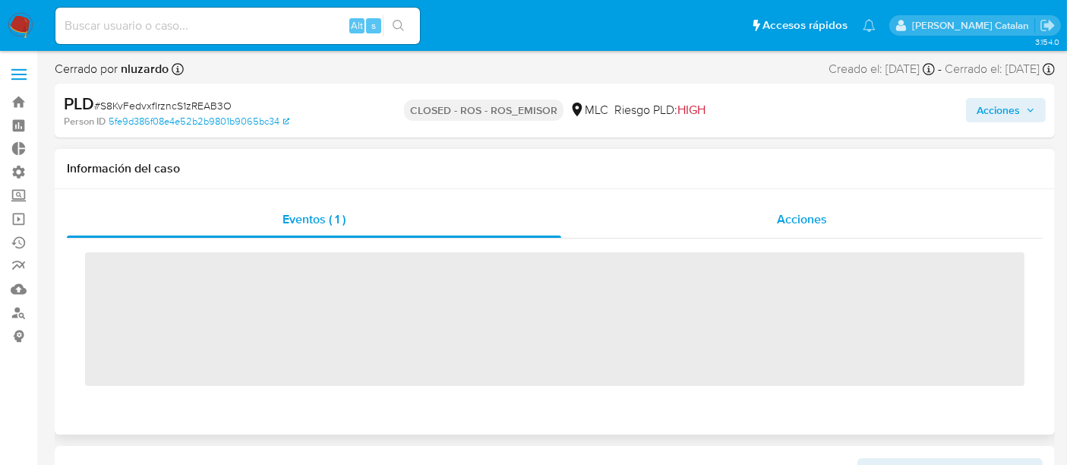
scroll to position [641, 0]
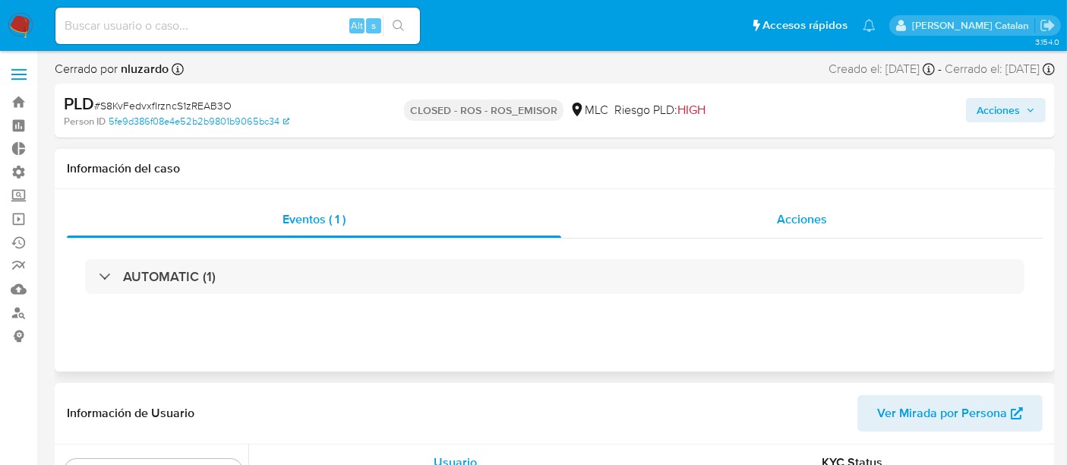
click at [745, 226] on div "Acciones" at bounding box center [802, 219] width 482 height 36
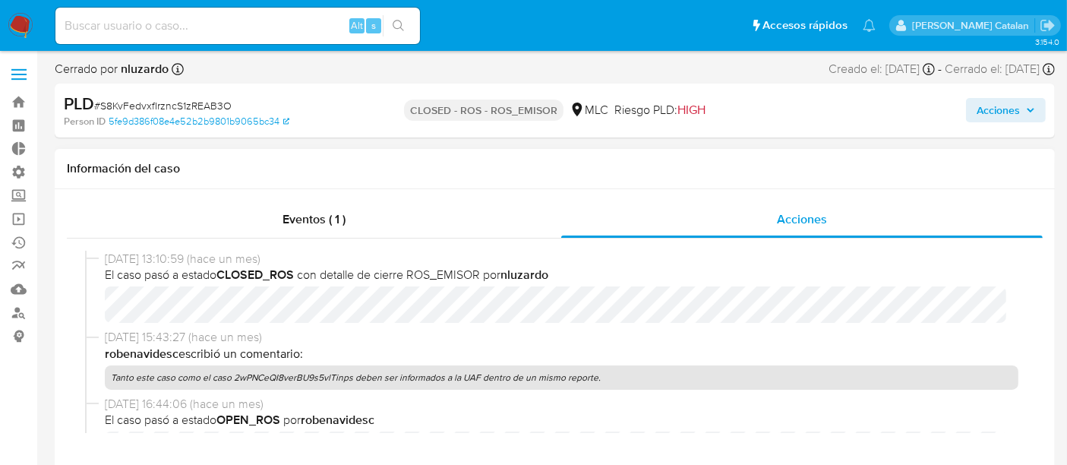
select select "10"
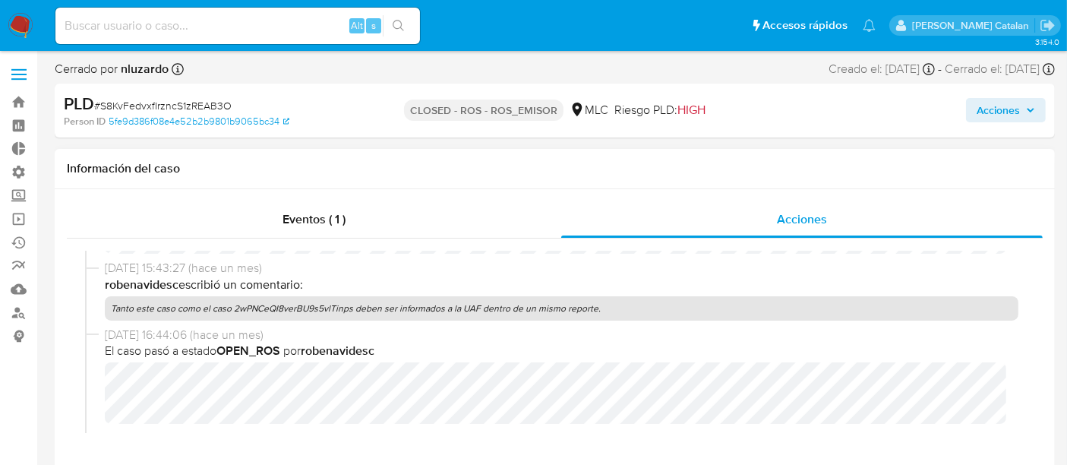
scroll to position [68, 0]
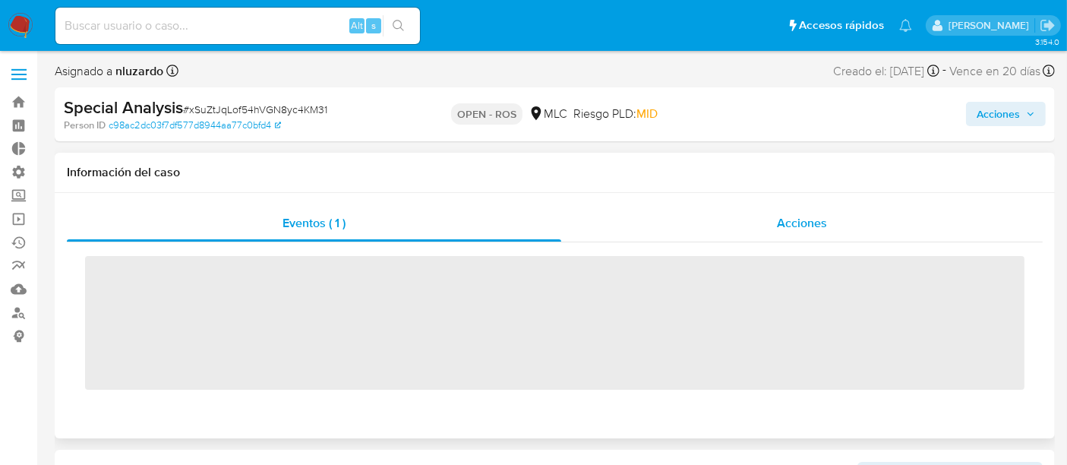
scroll to position [641, 0]
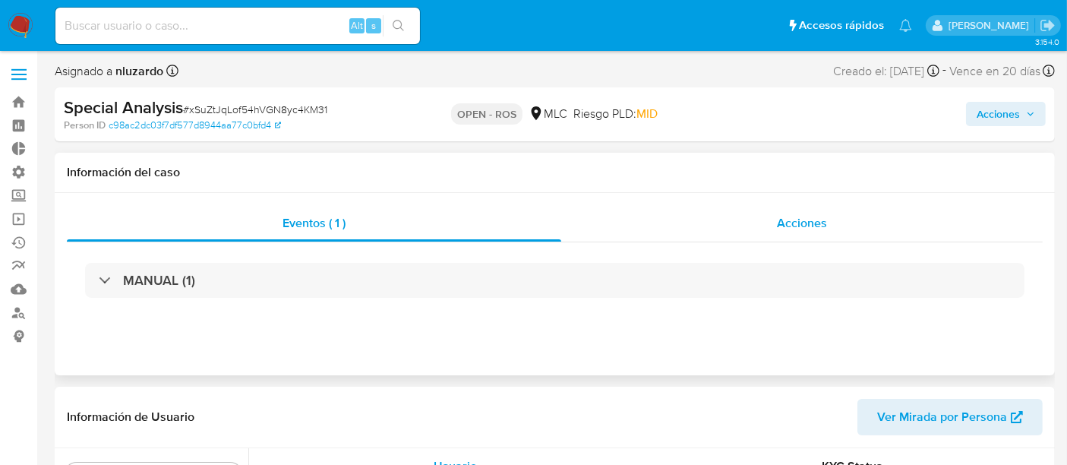
click at [750, 226] on div "Acciones" at bounding box center [802, 223] width 482 height 36
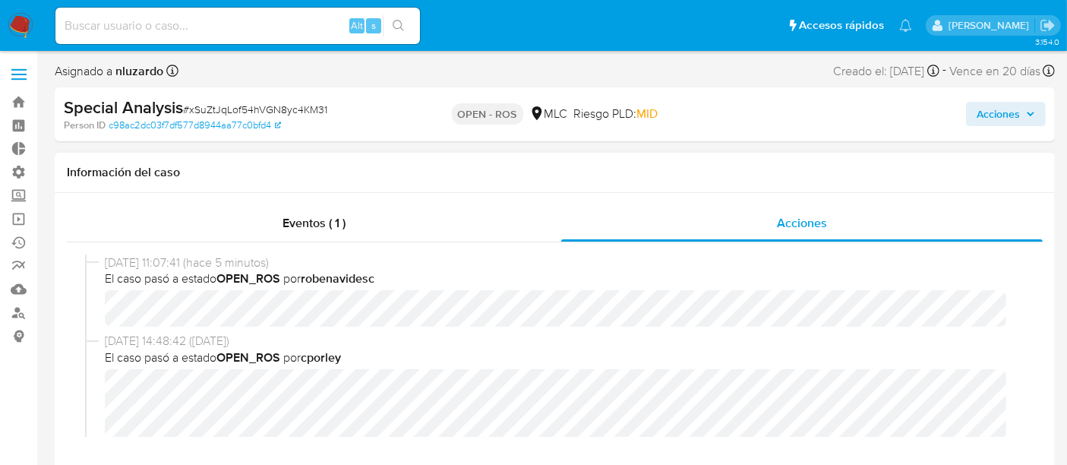
select select "10"
click at [87, 324] on div "[DATE] 11:07:41 (hace 5 minutos) El caso pasó a estado OPEN_ROS por robenavidesc" at bounding box center [555, 294] width 940 height 79
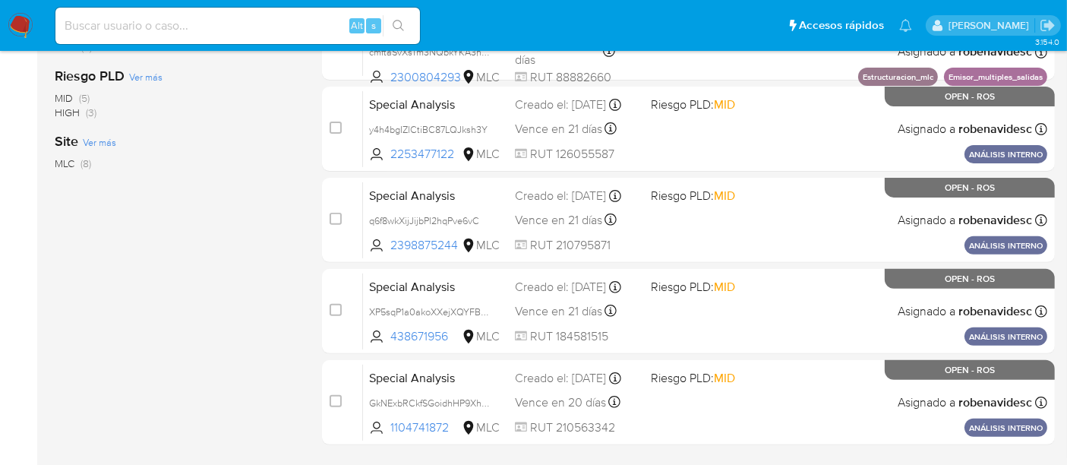
scroll to position [550, 0]
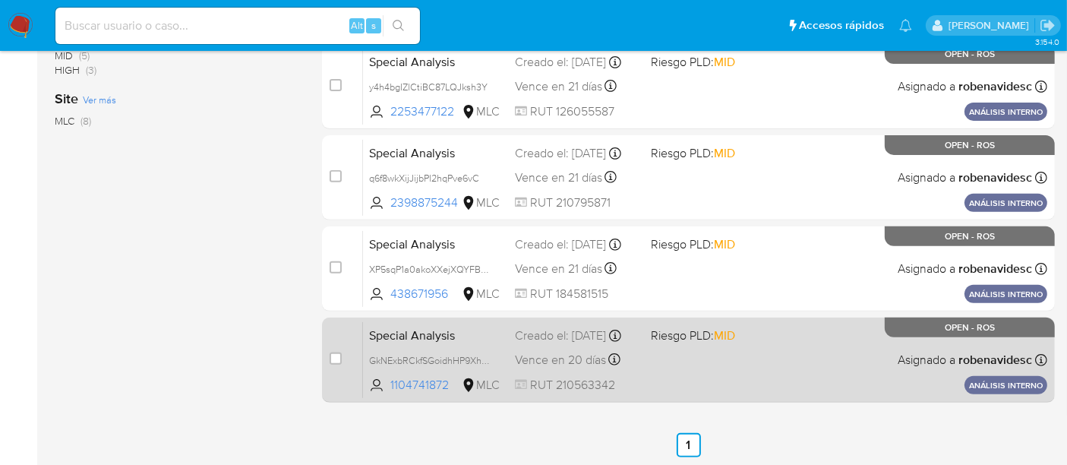
click at [706, 359] on div "Special Analysis GkNExbRCkfSGoidhHP9XhyNn 1104741872 MLC Riesgo PLD: MID Creado…" at bounding box center [705, 359] width 685 height 77
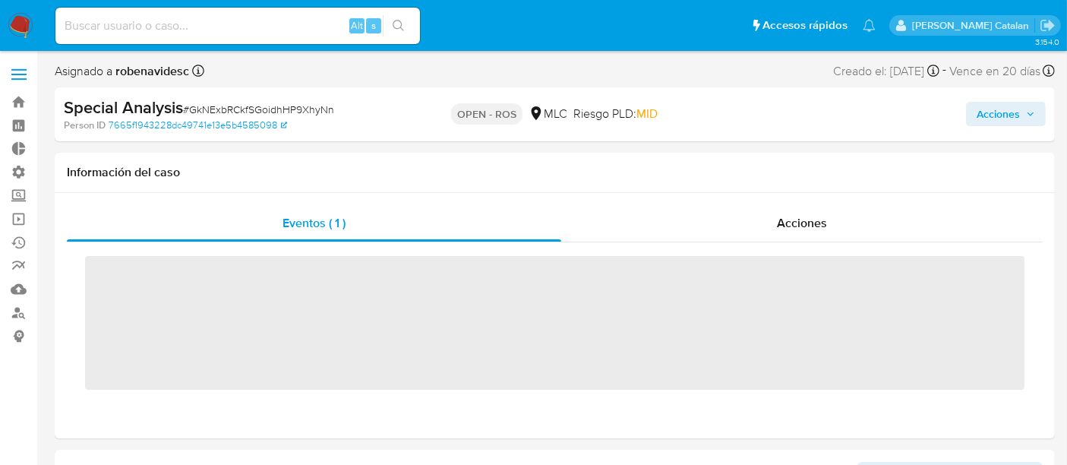
scroll to position [641, 0]
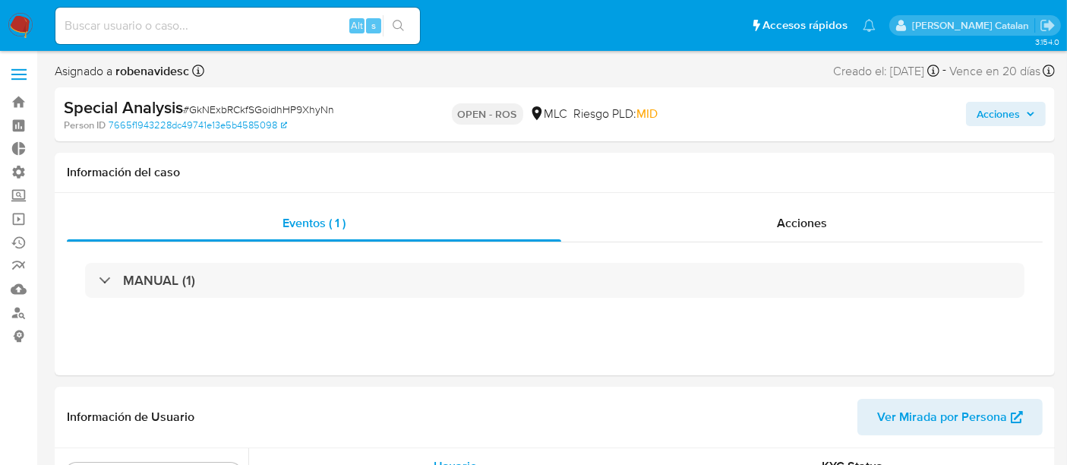
select select "10"
click at [770, 229] on div "Acciones" at bounding box center [802, 223] width 482 height 36
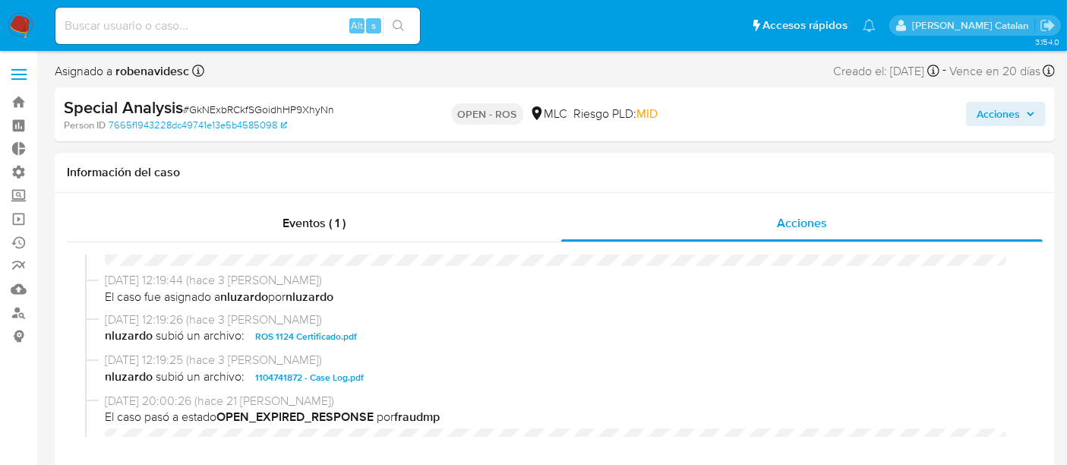
scroll to position [0, 0]
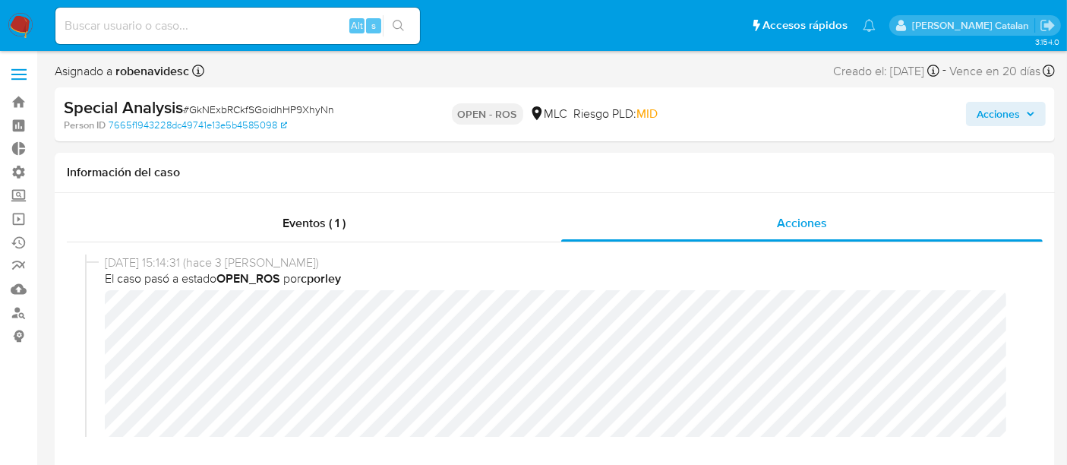
click at [1009, 114] on span "Acciones" at bounding box center [998, 114] width 43 height 24
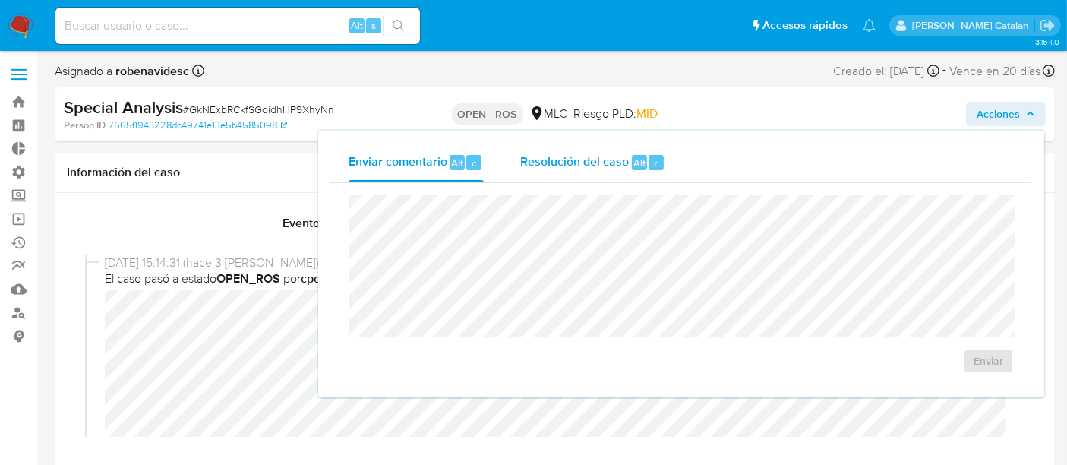
click at [590, 173] on div "Resolución del caso Alt r" at bounding box center [592, 163] width 145 height 40
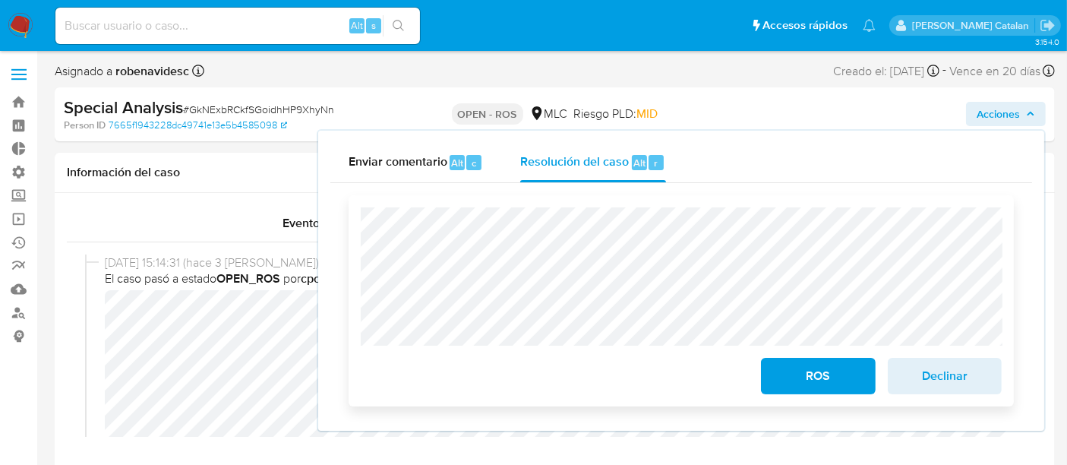
click at [844, 365] on span "ROS" at bounding box center [818, 375] width 74 height 33
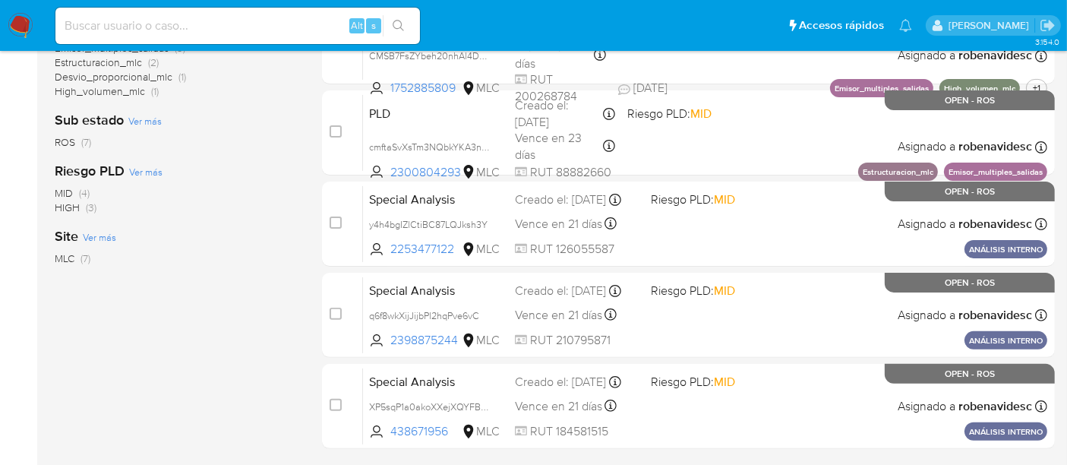
scroll to position [459, 0]
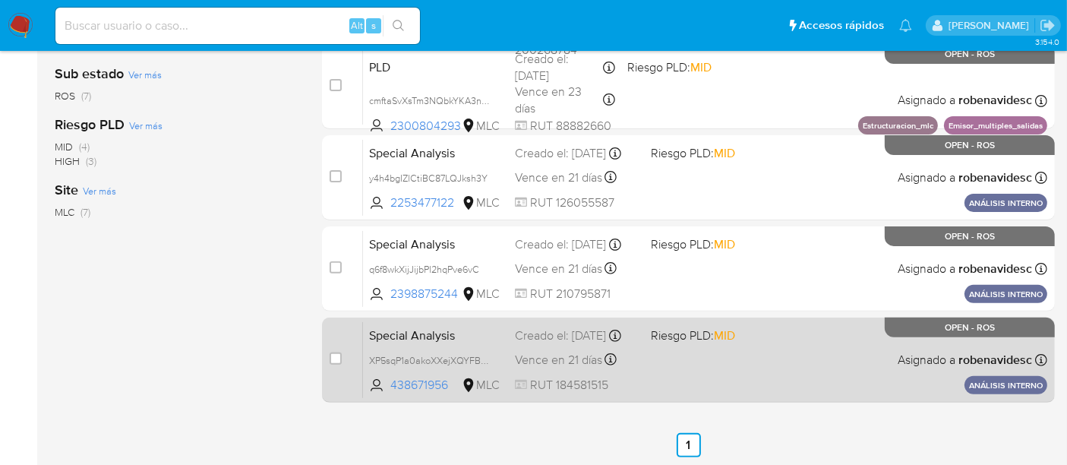
click at [788, 364] on div "Special Analysis XP5sqP1a0akoXXejXQYFBDgi 438671956 MLC Riesgo PLD: MID Creado …" at bounding box center [705, 359] width 685 height 77
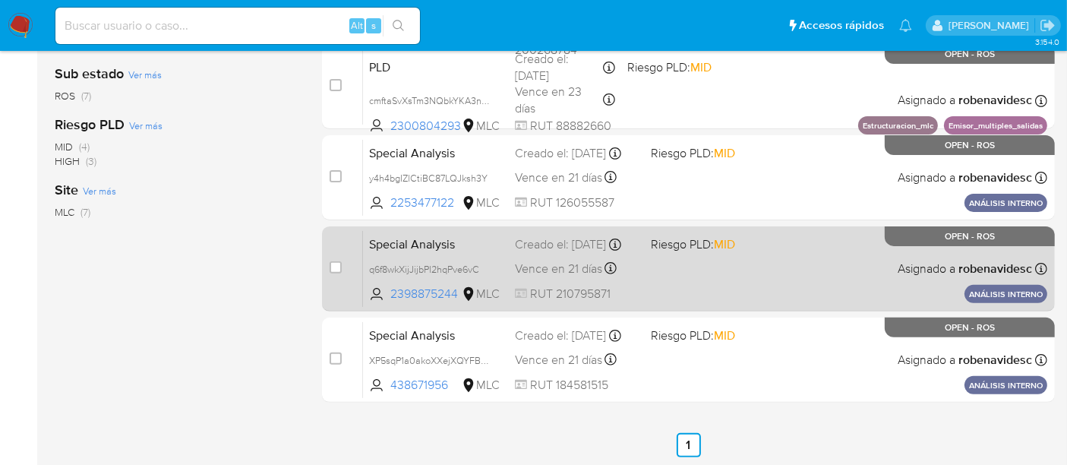
click at [653, 276] on div "Special Analysis q6f8wkXijJijbPl2hqPve6vC 2398875244 MLC Riesgo PLD: MID Creado…" at bounding box center [705, 268] width 685 height 77
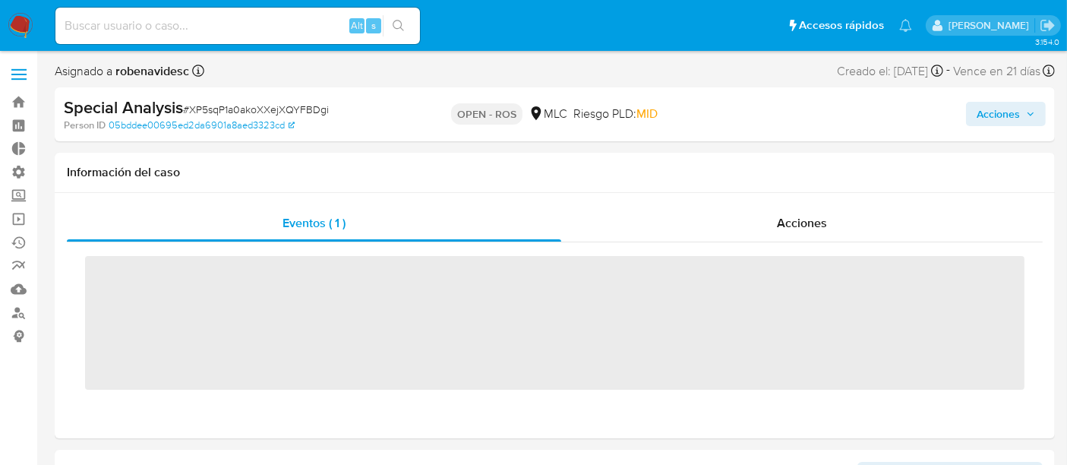
scroll to position [641, 0]
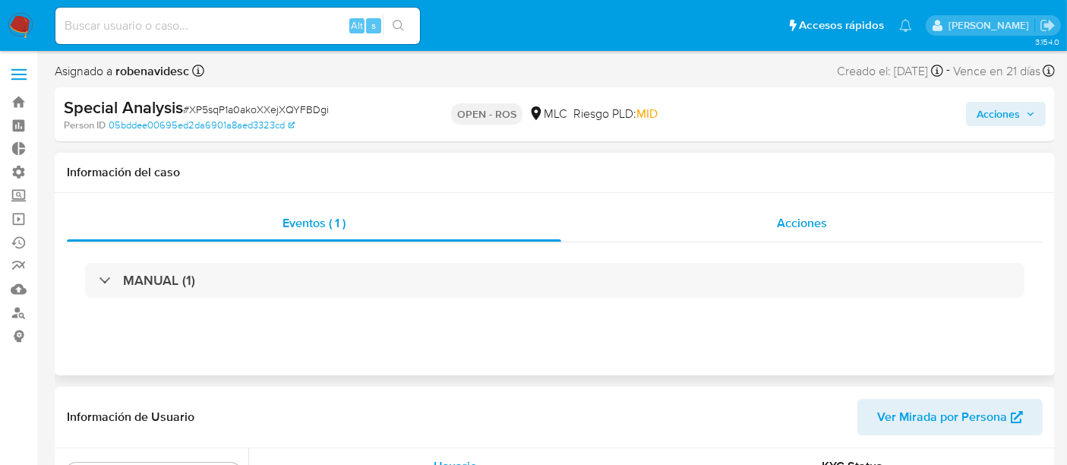
click at [793, 220] on span "Acciones" at bounding box center [802, 222] width 50 height 17
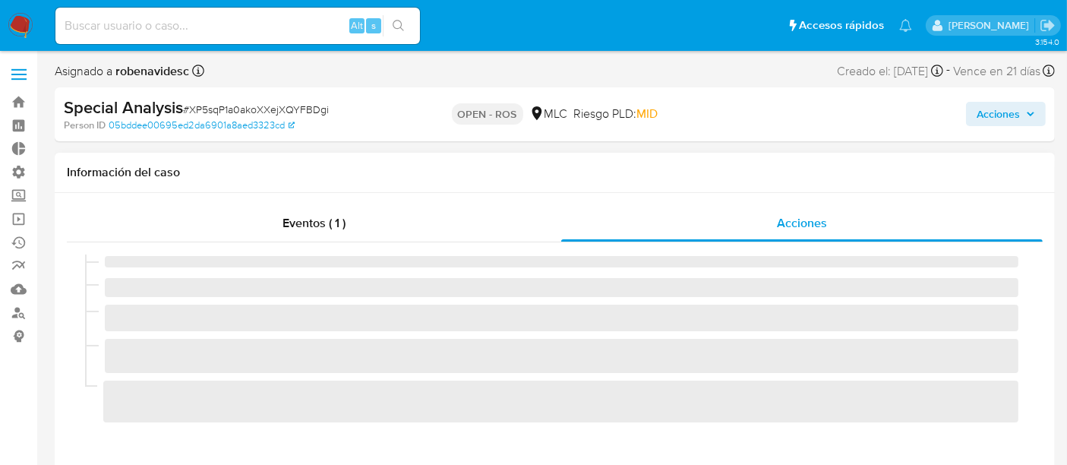
select select "10"
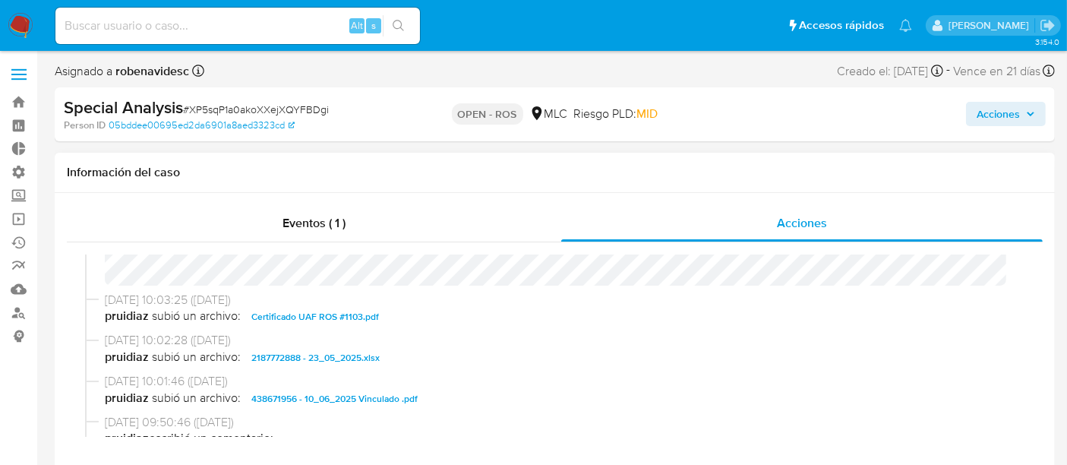
scroll to position [438, 0]
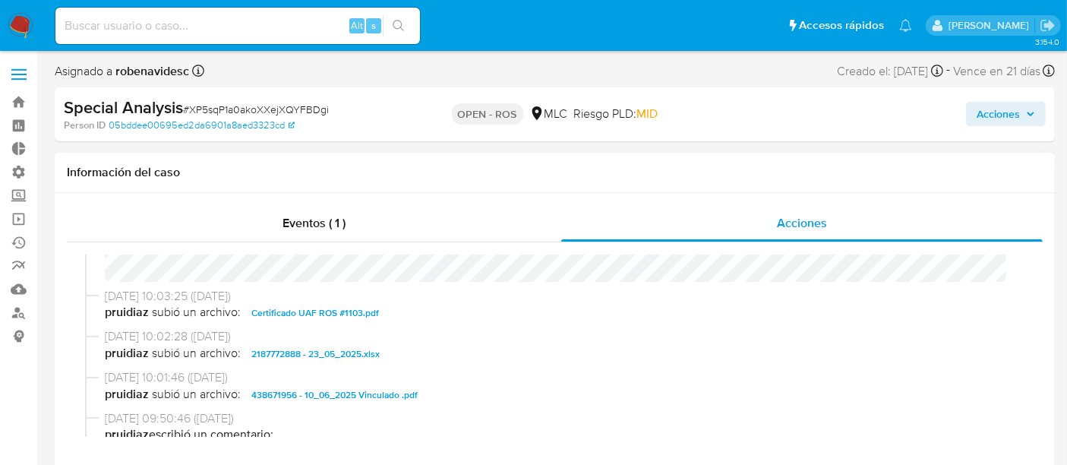
click at [373, 394] on span "438671956 - 10_06_2025 Vinculado .pdf" at bounding box center [334, 395] width 166 height 18
click at [351, 315] on span "Certificado UAF ROS #1103.pdf" at bounding box center [315, 313] width 128 height 18
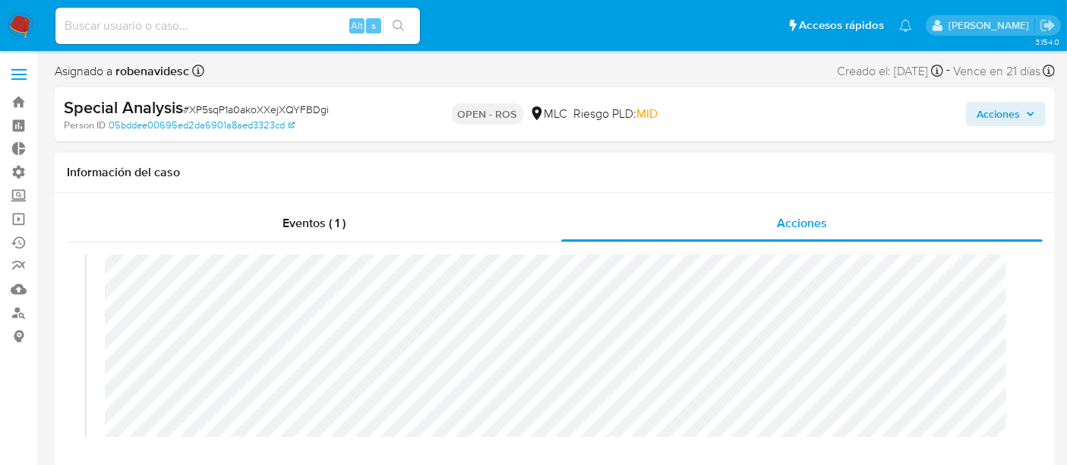
scroll to position [0, 0]
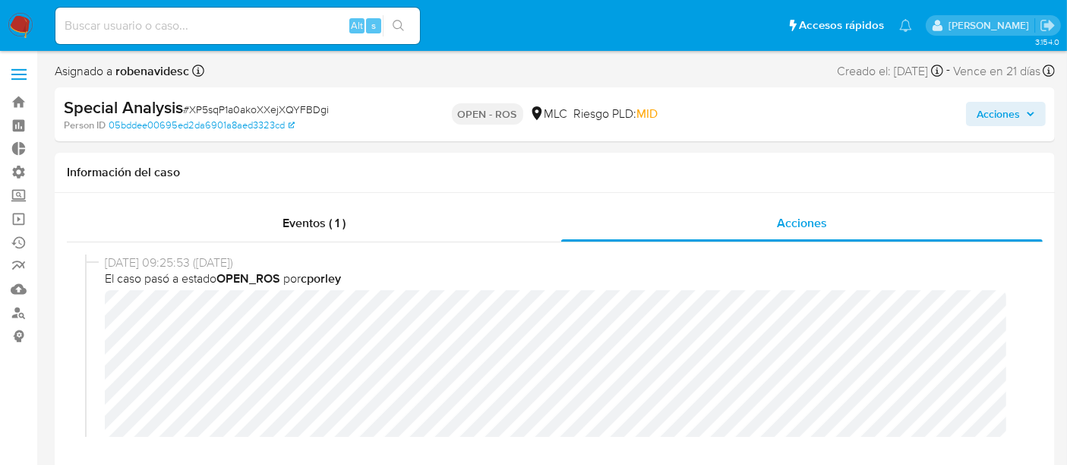
click at [976, 119] on button "Acciones" at bounding box center [1006, 114] width 80 height 24
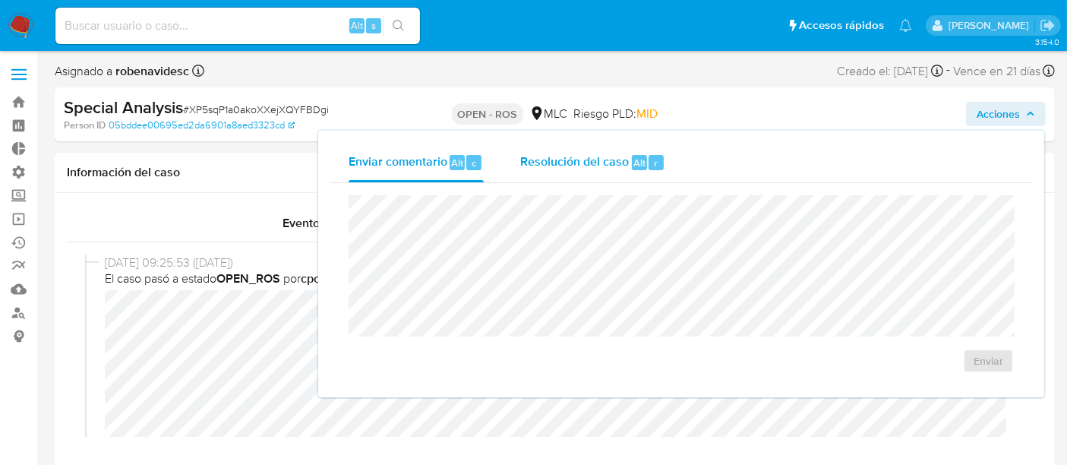
click at [640, 166] on span "Alt" at bounding box center [640, 163] width 12 height 14
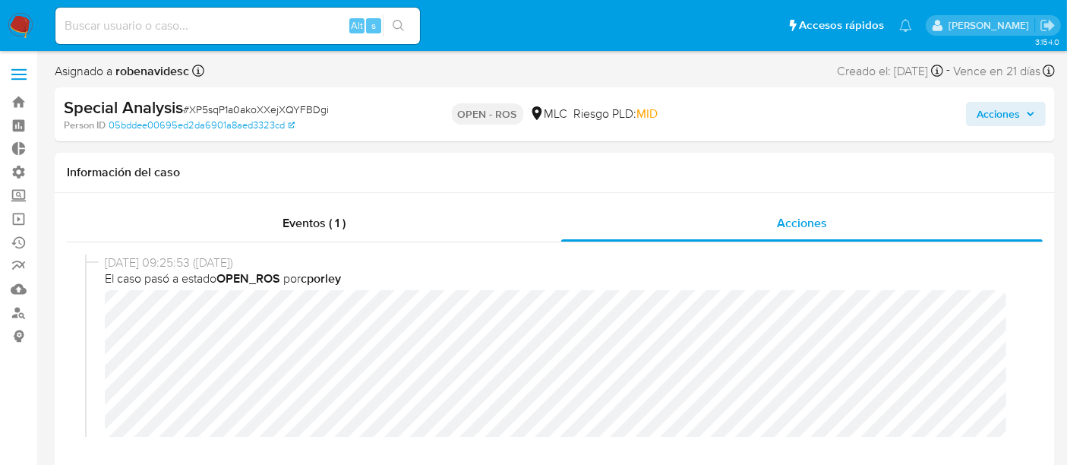
click at [990, 113] on span "Acciones" at bounding box center [998, 114] width 43 height 24
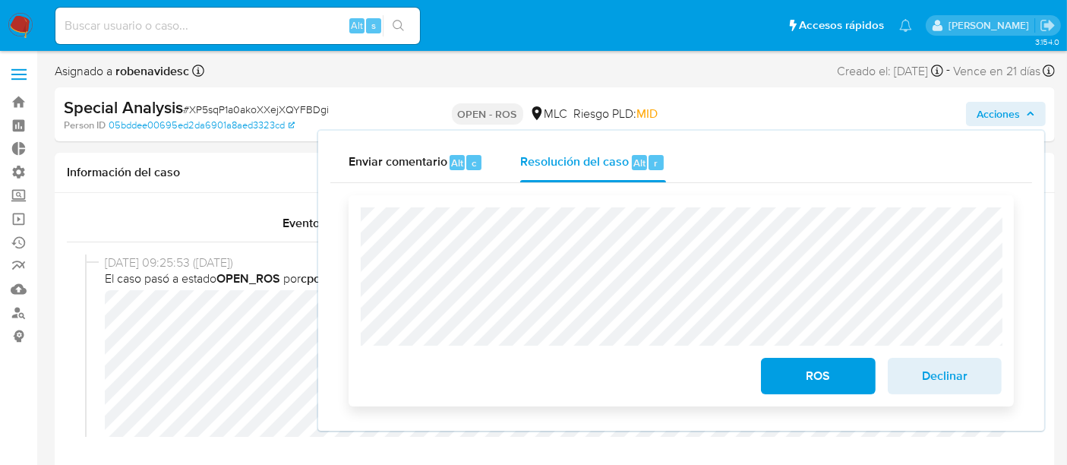
click at [821, 389] on span "ROS" at bounding box center [818, 375] width 74 height 33
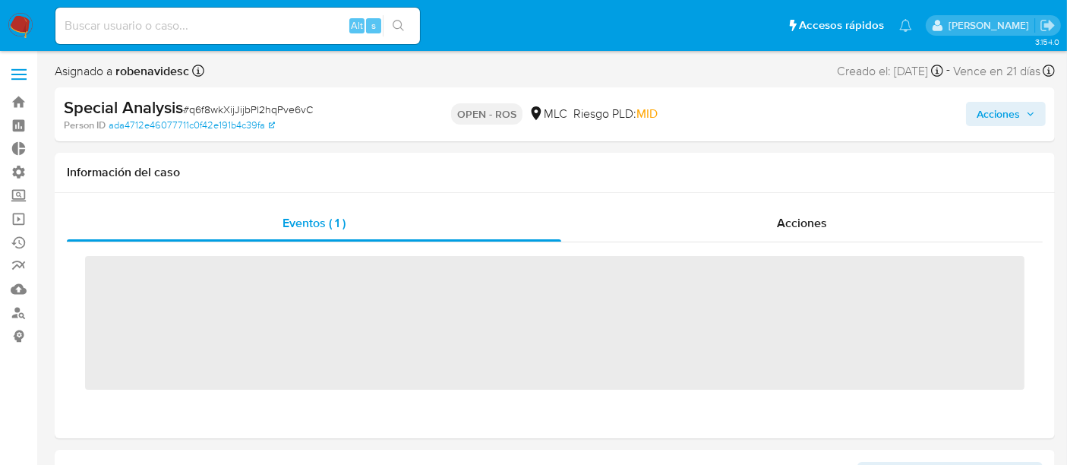
scroll to position [641, 0]
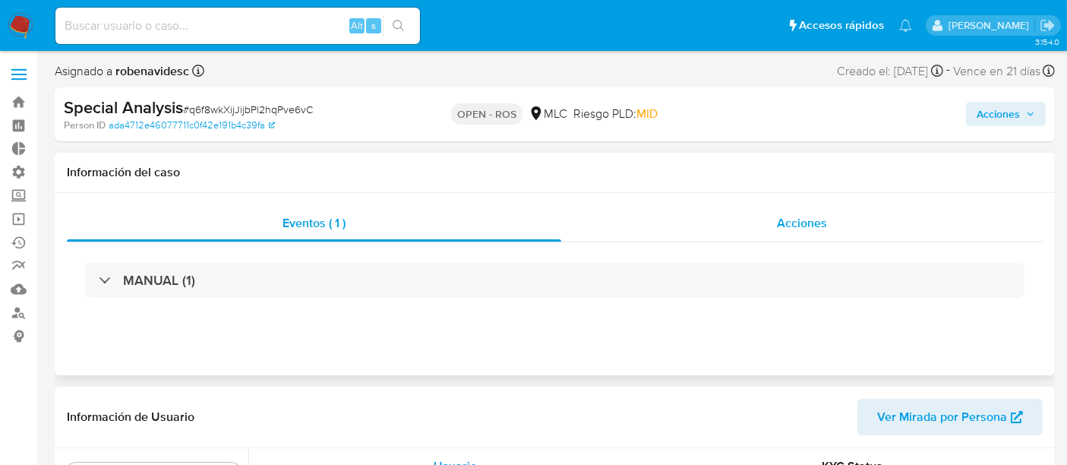
click at [749, 231] on div "Acciones" at bounding box center [802, 223] width 482 height 36
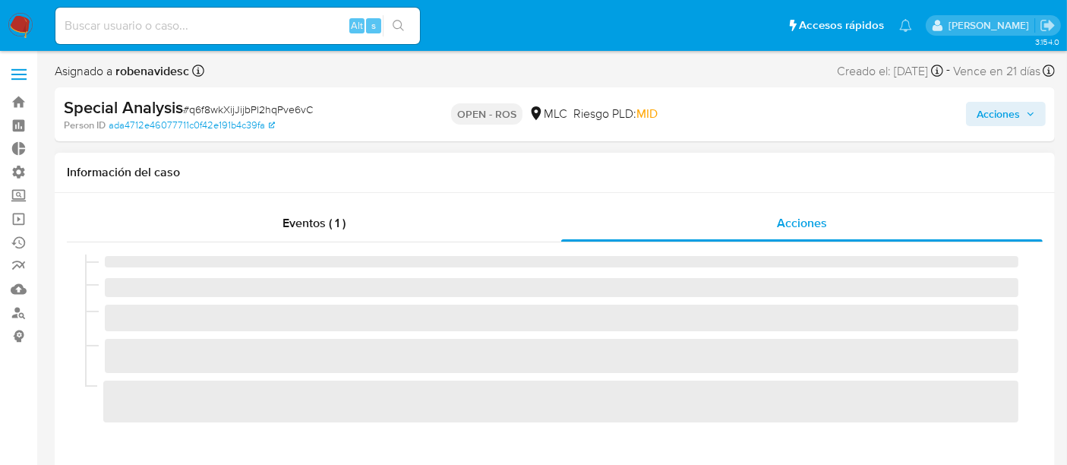
select select "10"
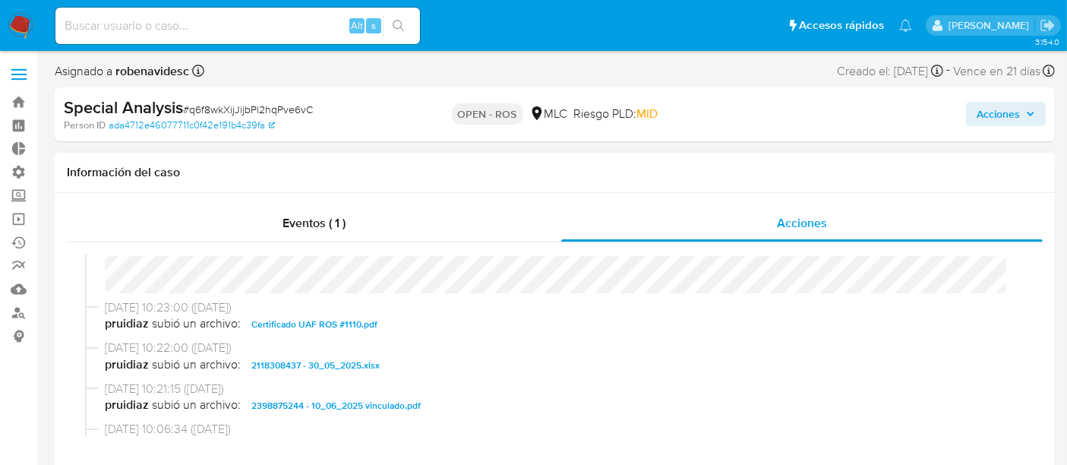
scroll to position [0, 0]
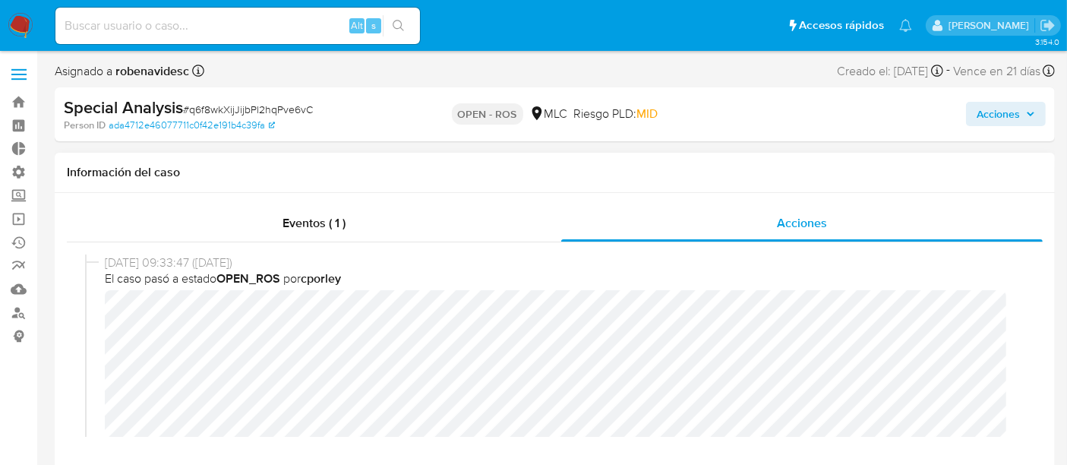
click at [996, 109] on span "Acciones" at bounding box center [998, 114] width 43 height 24
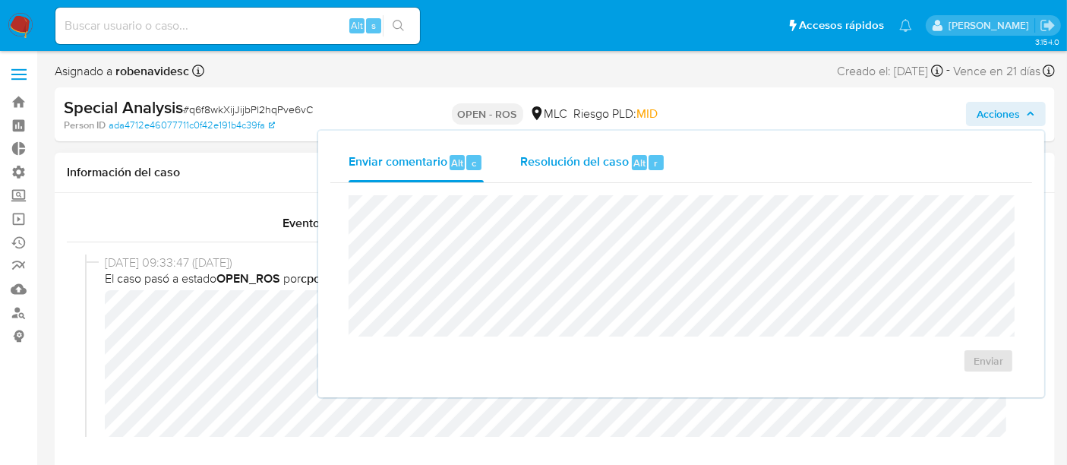
click at [550, 161] on span "Resolución del caso" at bounding box center [574, 161] width 109 height 17
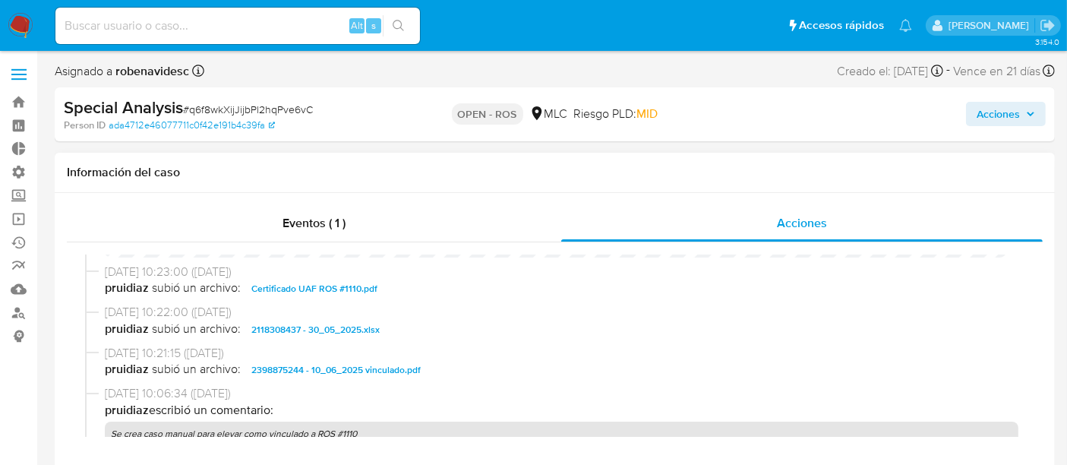
scroll to position [450, 0]
click at [972, 107] on button "Acciones" at bounding box center [1006, 114] width 80 height 24
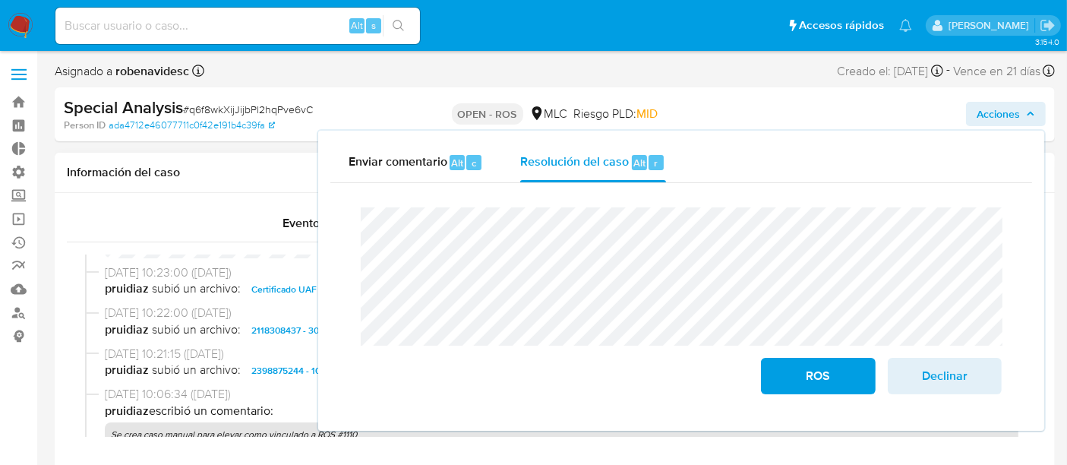
click at [161, 327] on span "subió un archivo:" at bounding box center [196, 330] width 89 height 18
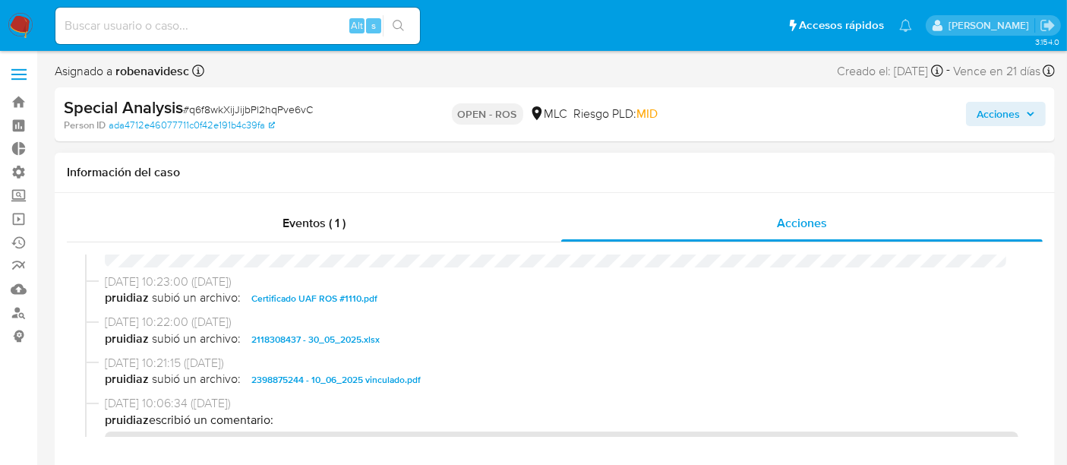
scroll to position [441, 0]
click at [337, 285] on span "10/06/2025 10:23:00 (hace 2 meses)" at bounding box center [562, 281] width 914 height 17
click at [358, 294] on span "Certificado UAF ROS #1110.pdf" at bounding box center [314, 298] width 126 height 18
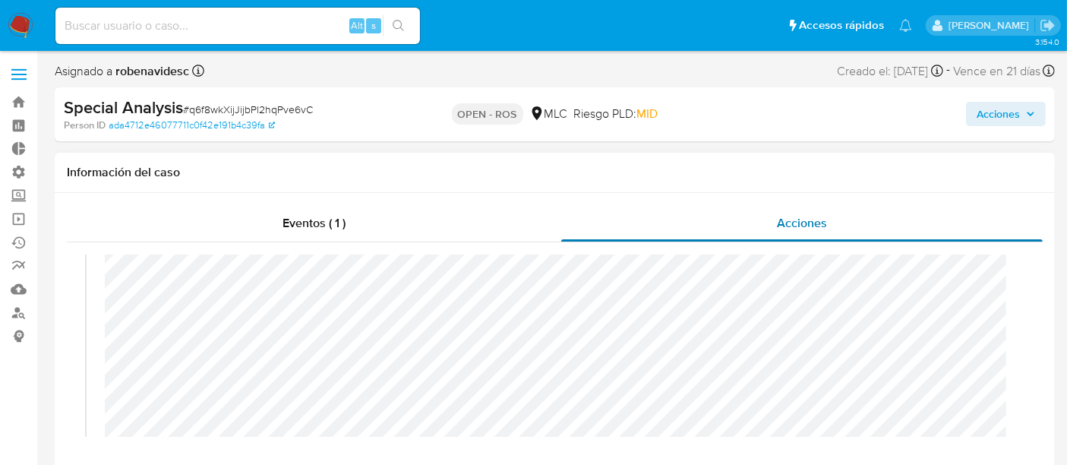
scroll to position [0, 0]
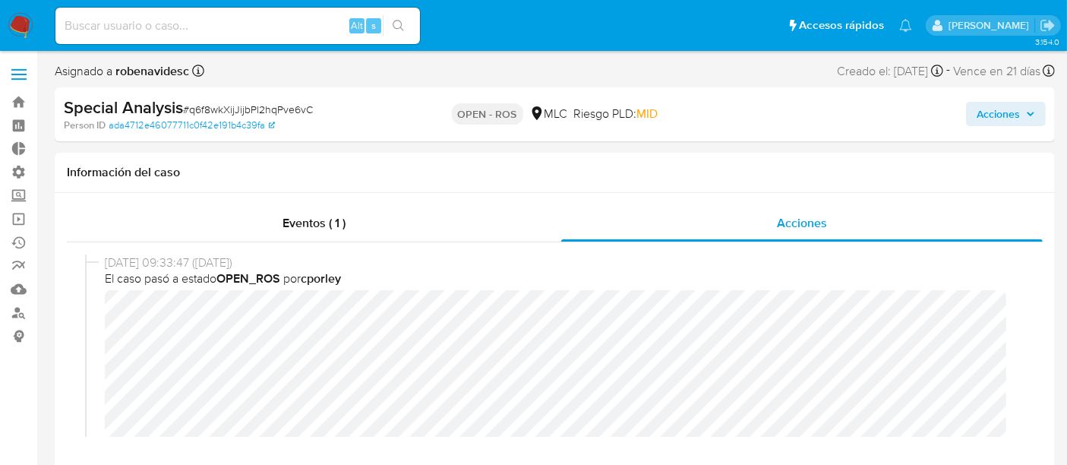
click at [972, 120] on button "Acciones" at bounding box center [1006, 114] width 80 height 24
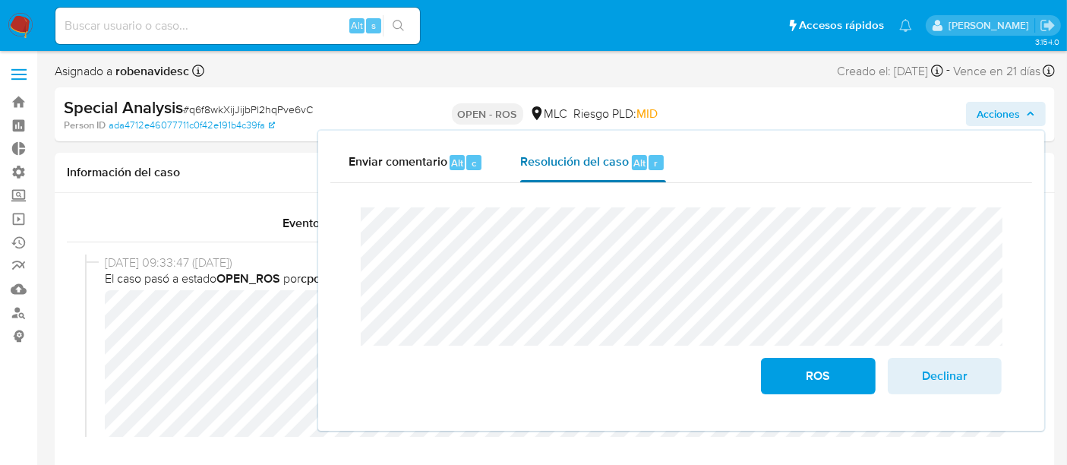
click at [634, 166] on span "Alt" at bounding box center [640, 163] width 12 height 14
click at [779, 390] on button "ROS" at bounding box center [818, 376] width 114 height 36
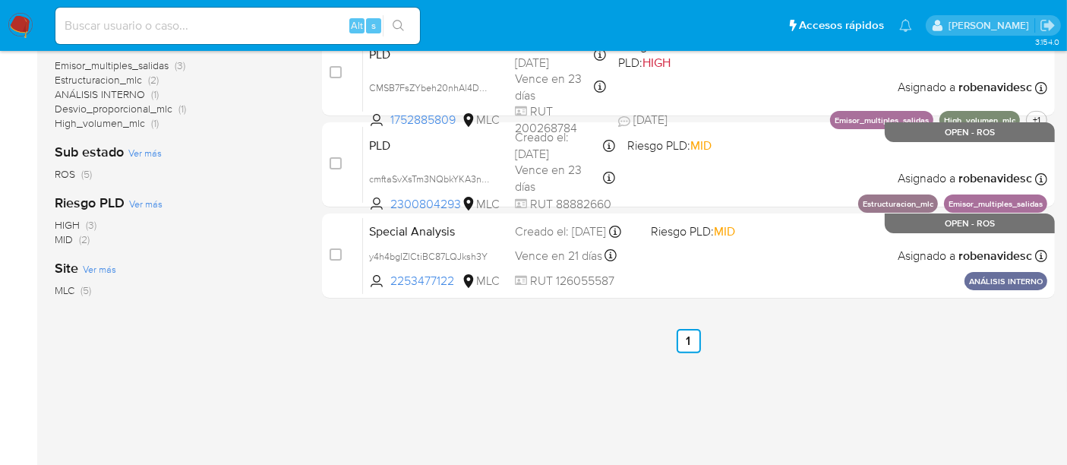
scroll to position [403, 0]
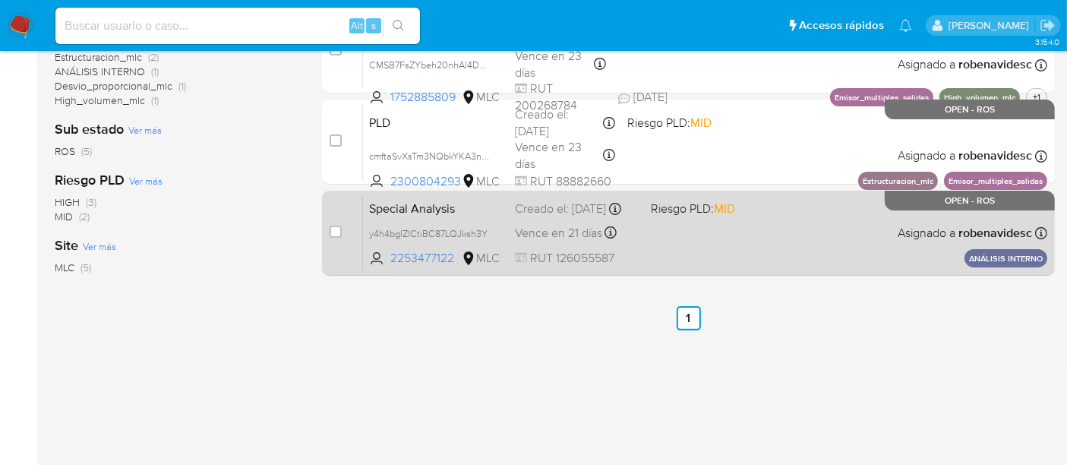
click at [727, 242] on div "Special Analysis y4h4bgIZlCtiBC87LQJksh3Y 2253477122 MLC Riesgo PLD: MID Creado…" at bounding box center [705, 232] width 685 height 77
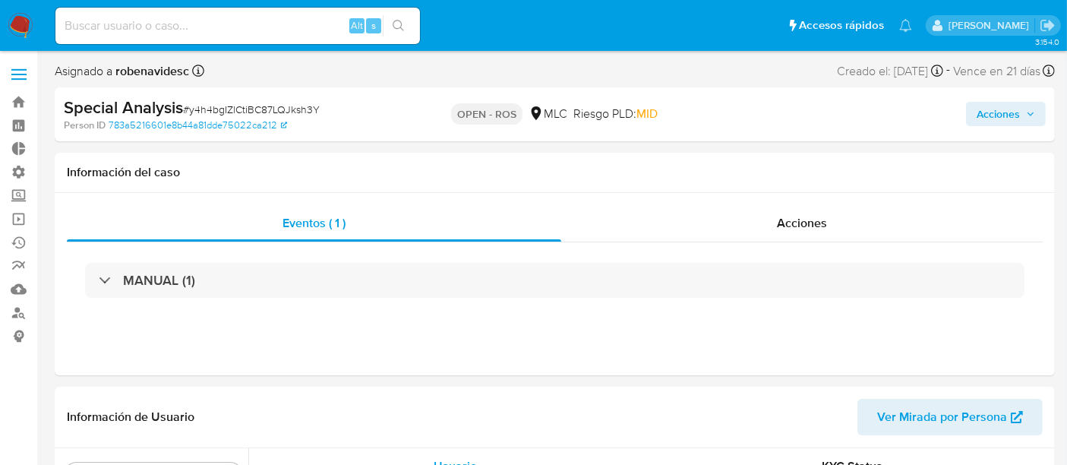
scroll to position [641, 0]
select select "10"
click at [807, 235] on div "Acciones" at bounding box center [802, 223] width 482 height 36
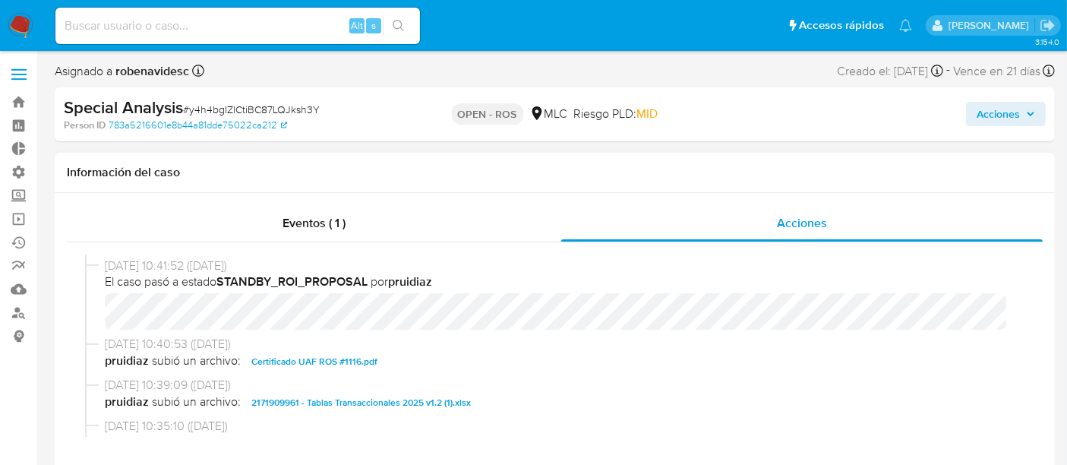
scroll to position [366, 0]
click at [361, 363] on span "Certificado UAF ROS #1116.pdf" at bounding box center [314, 361] width 126 height 18
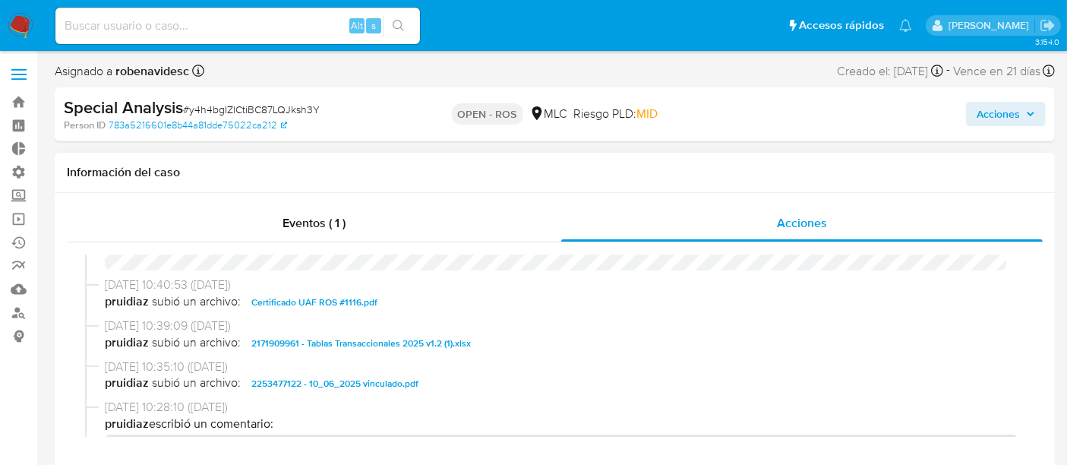
scroll to position [451, 0]
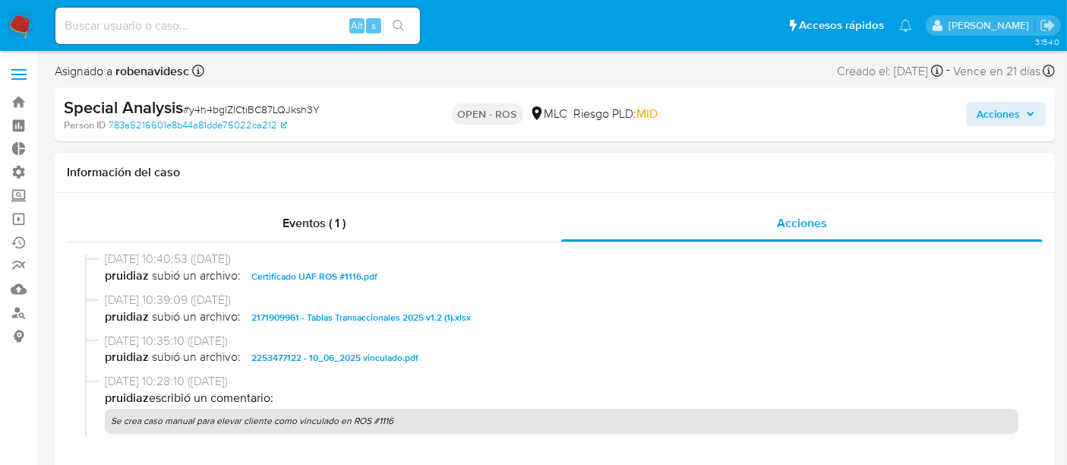
click at [403, 359] on span "2253477122 - 10_06_2025 vinculado.pdf" at bounding box center [334, 358] width 167 height 18
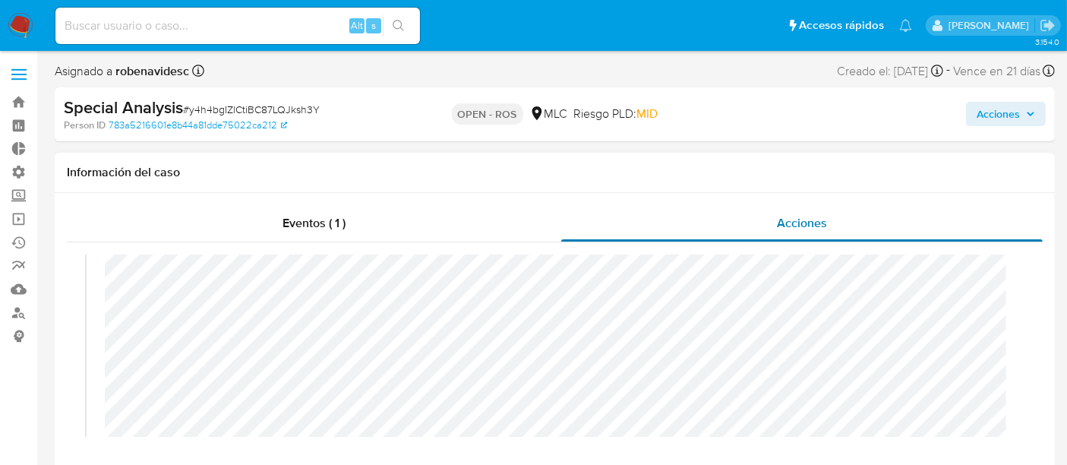
scroll to position [54, 0]
click at [993, 120] on span "Acciones" at bounding box center [998, 114] width 43 height 24
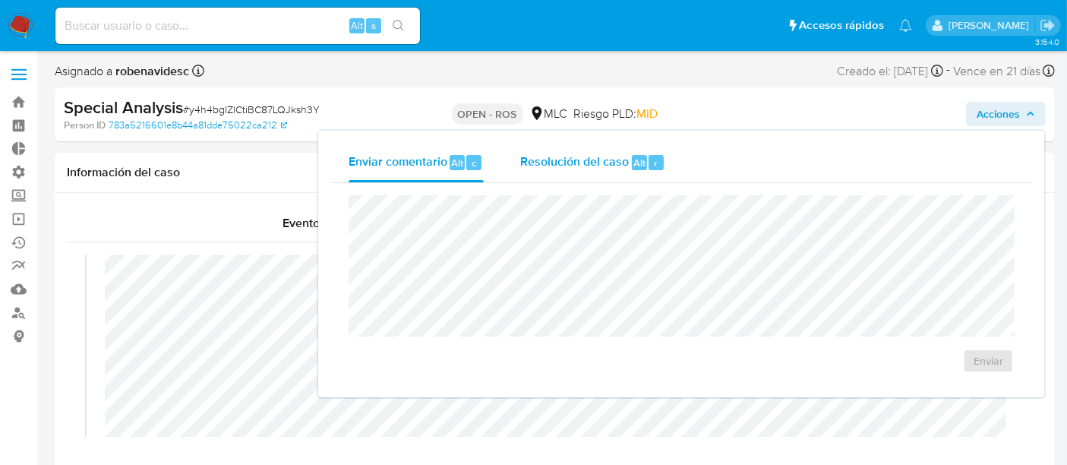
click at [625, 153] on span "Resolución del caso" at bounding box center [574, 161] width 109 height 17
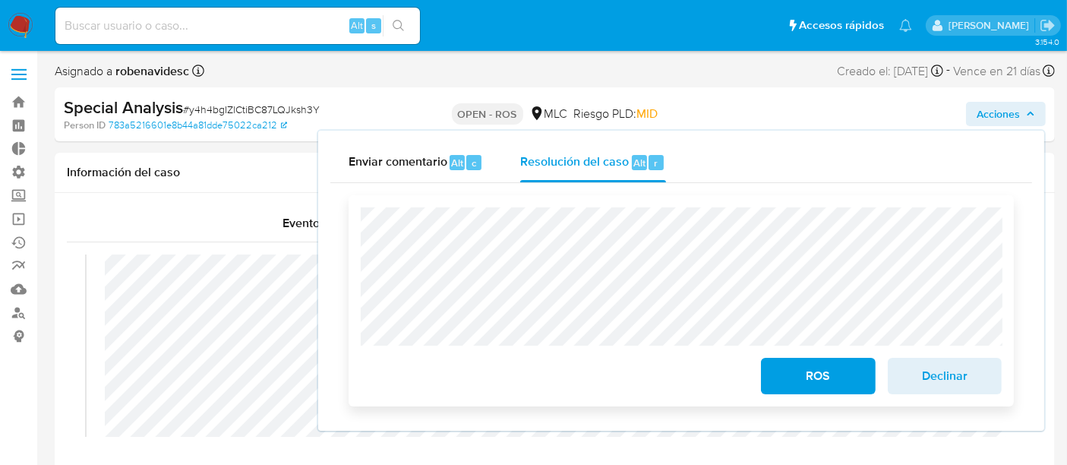
click at [830, 370] on span "ROS" at bounding box center [818, 375] width 74 height 33
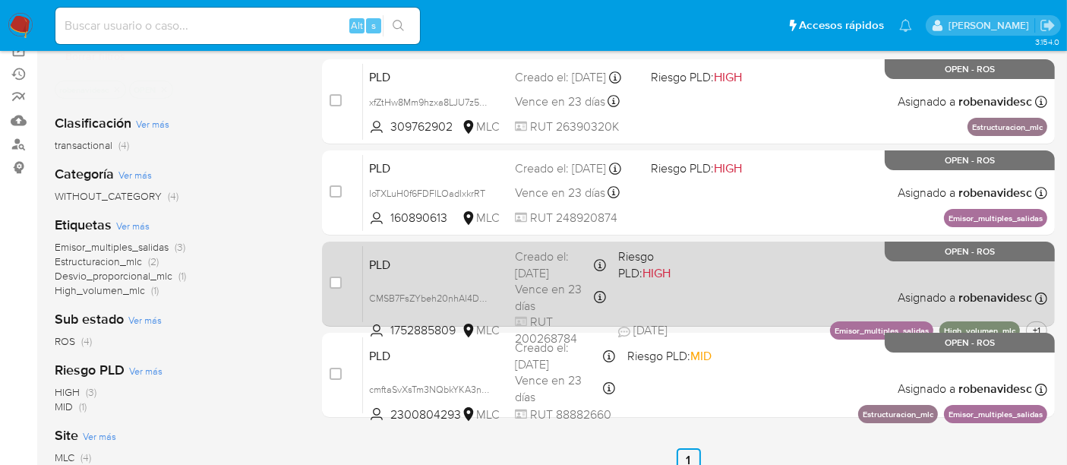
scroll to position [191, 0]
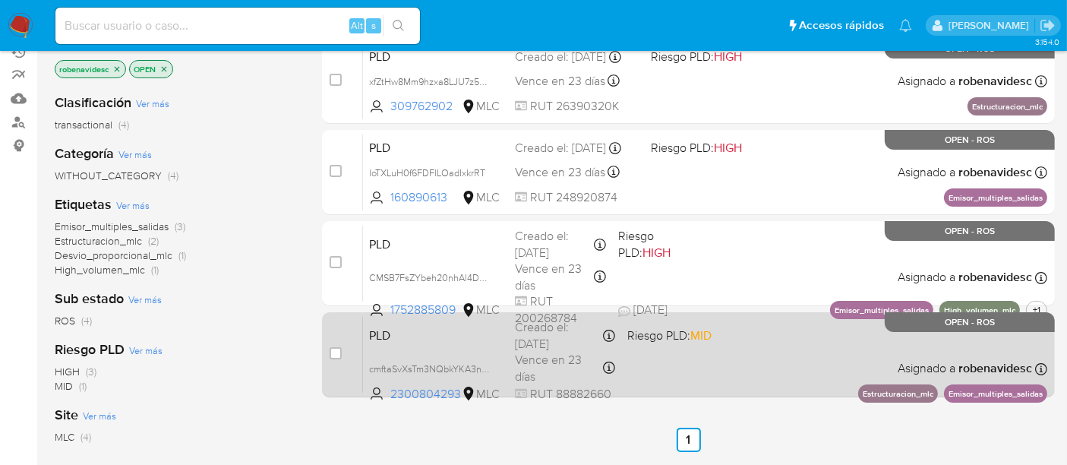
click at [753, 353] on div "PLD cmftaSvXsTm3NQbkYKA3nHve 2300804293 MLC Riesgo PLD: MID Creado el: [DATE] C…" at bounding box center [705, 354] width 685 height 77
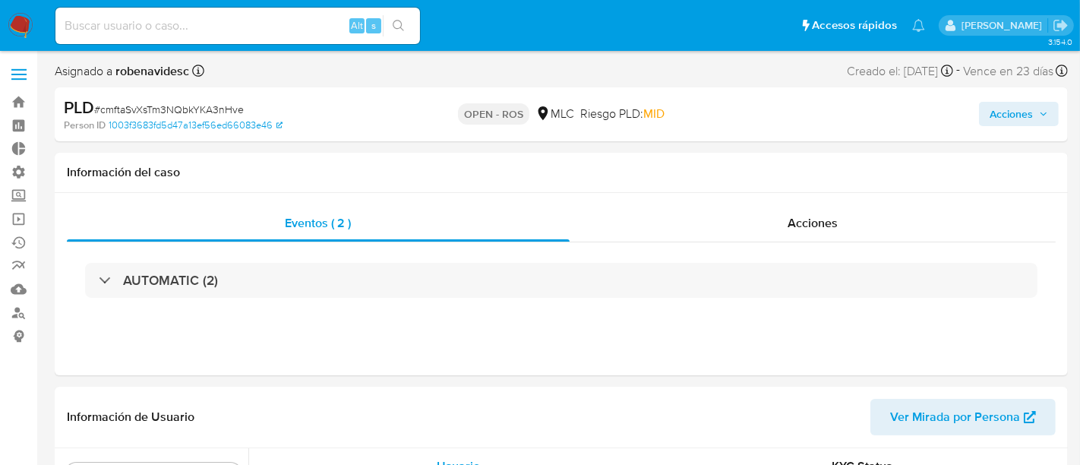
select select "10"
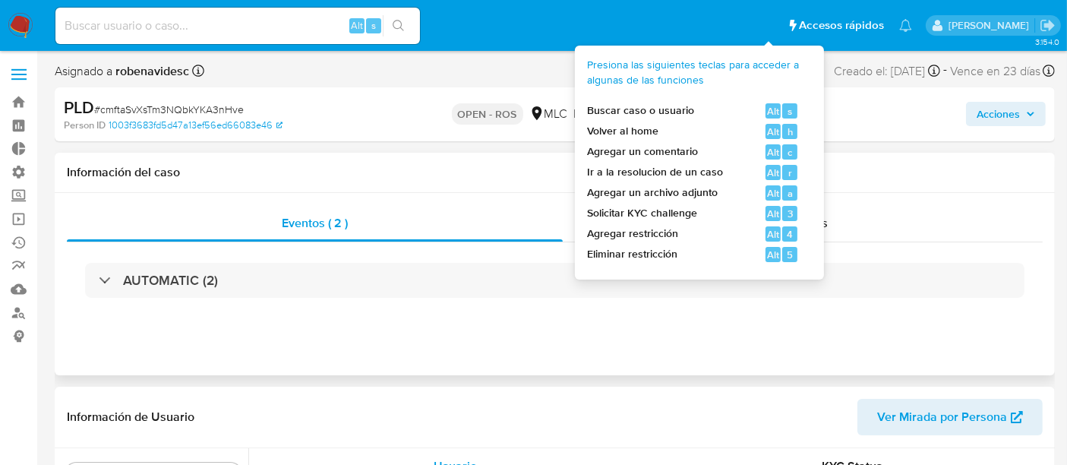
scroll to position [641, 0]
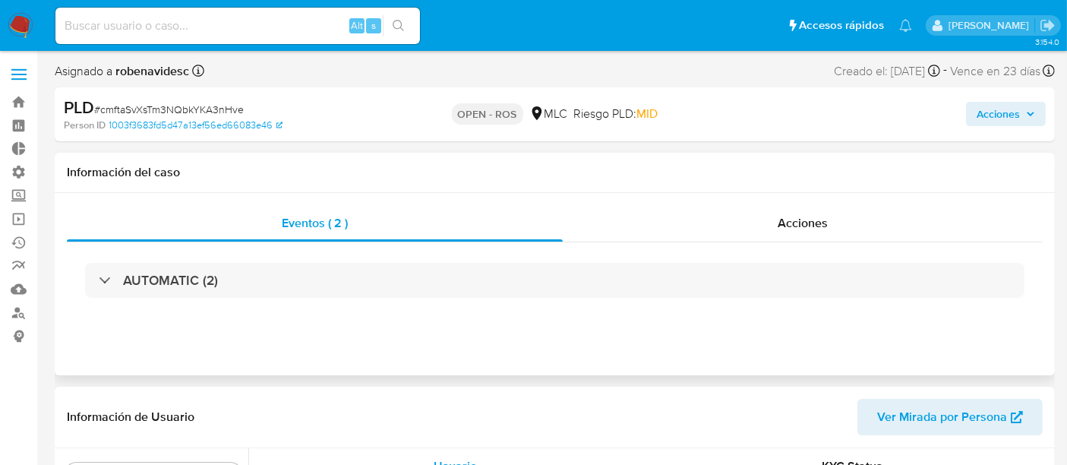
click at [814, 242] on div "AUTOMATIC (2)" at bounding box center [555, 280] width 976 height 76
click at [821, 229] on span "Acciones" at bounding box center [803, 222] width 50 height 17
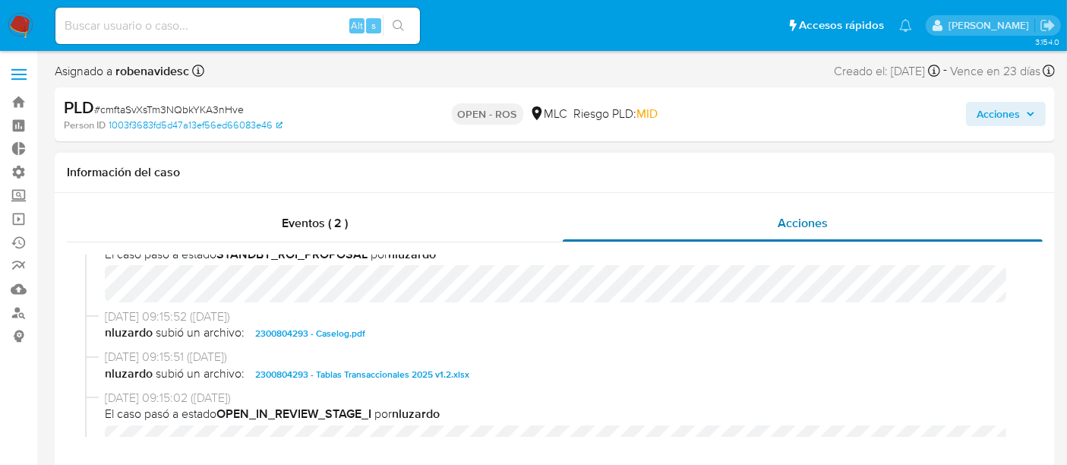
scroll to position [470, 0]
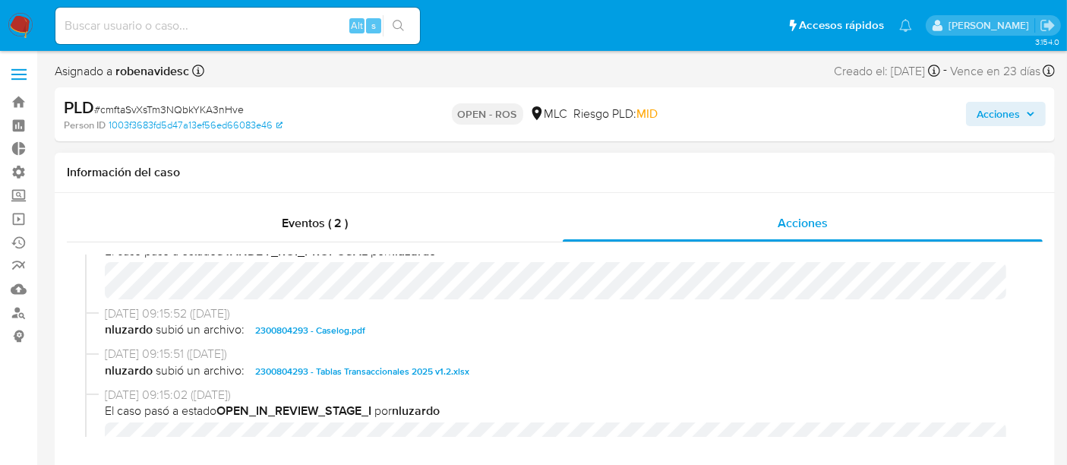
click at [332, 336] on span "2300804293 - Caselog.pdf" at bounding box center [310, 330] width 110 height 18
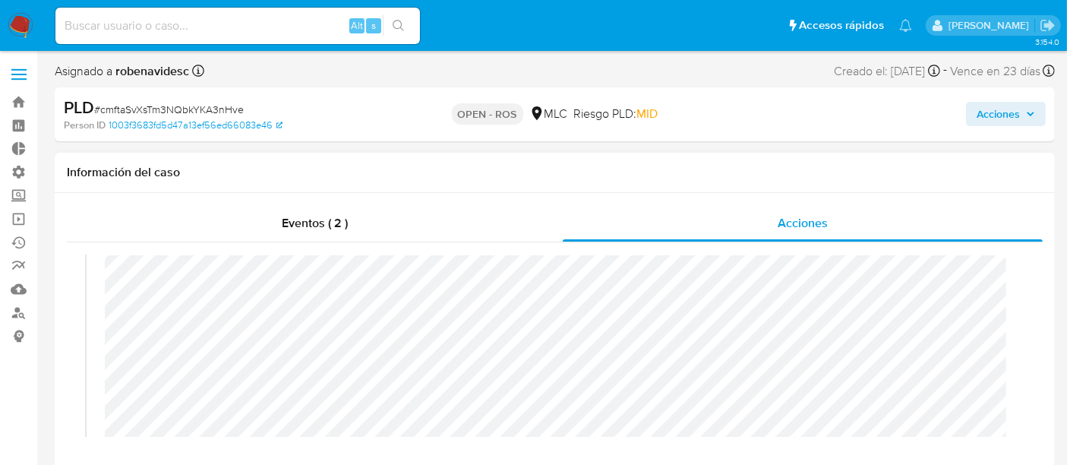
scroll to position [0, 0]
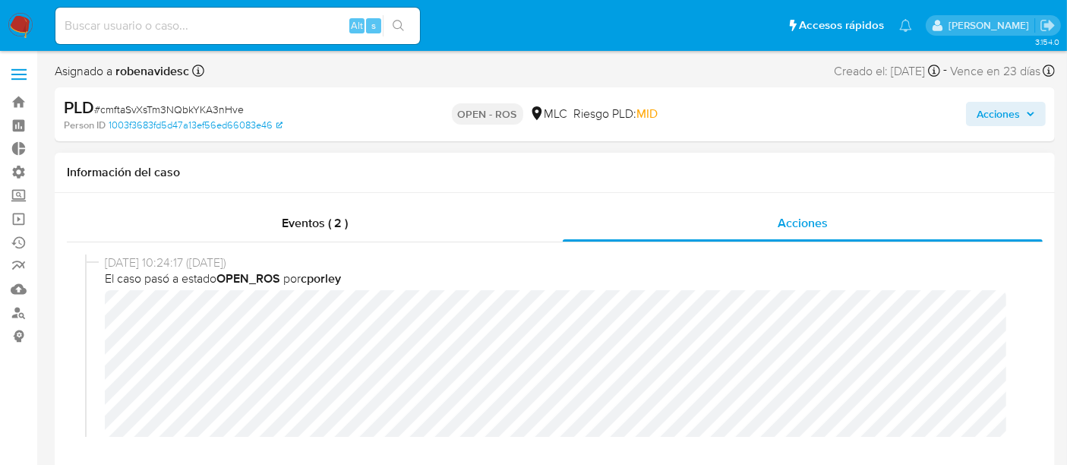
click at [98, 315] on div "15/08/2025 10:24:17 (hace 3 días) El caso pasó a estado OPEN_ROS por cporley" at bounding box center [555, 417] width 940 height 324
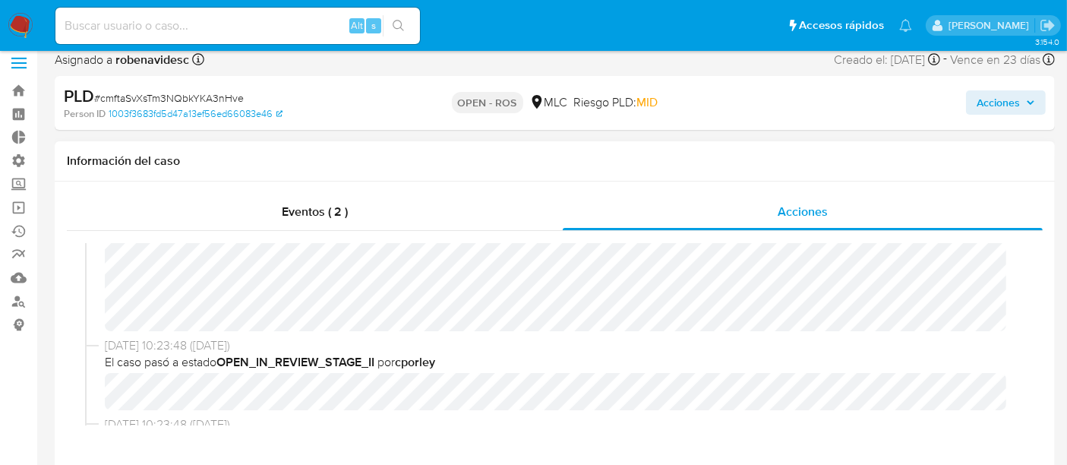
scroll to position [239, 0]
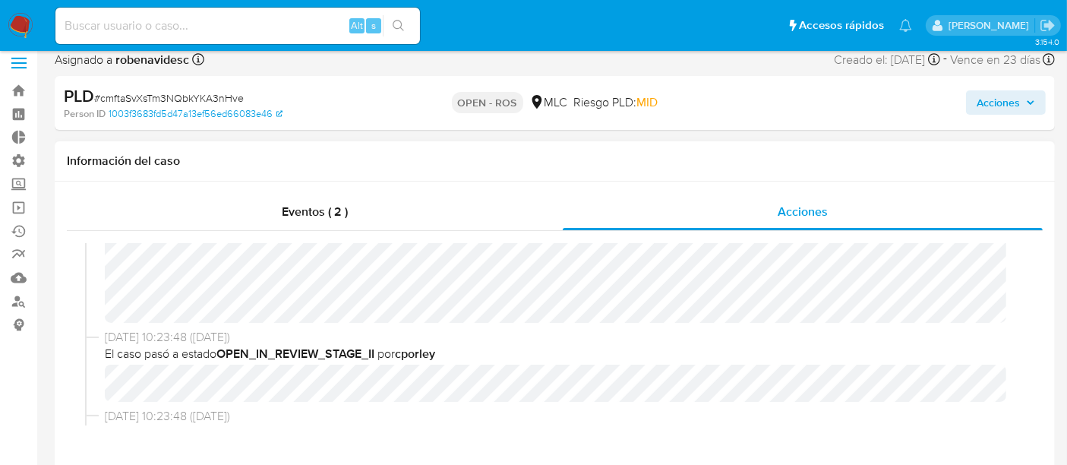
click at [435, 348] on b "cporley" at bounding box center [415, 353] width 40 height 17
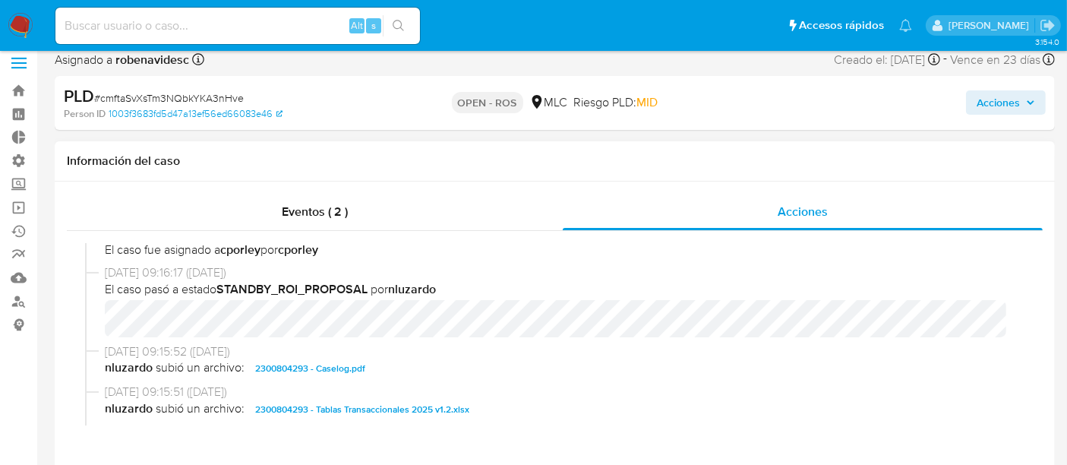
scroll to position [422, 0]
click at [785, 271] on span "14/08/2025 09:16:17 (hace 4 días)" at bounding box center [562, 271] width 914 height 17
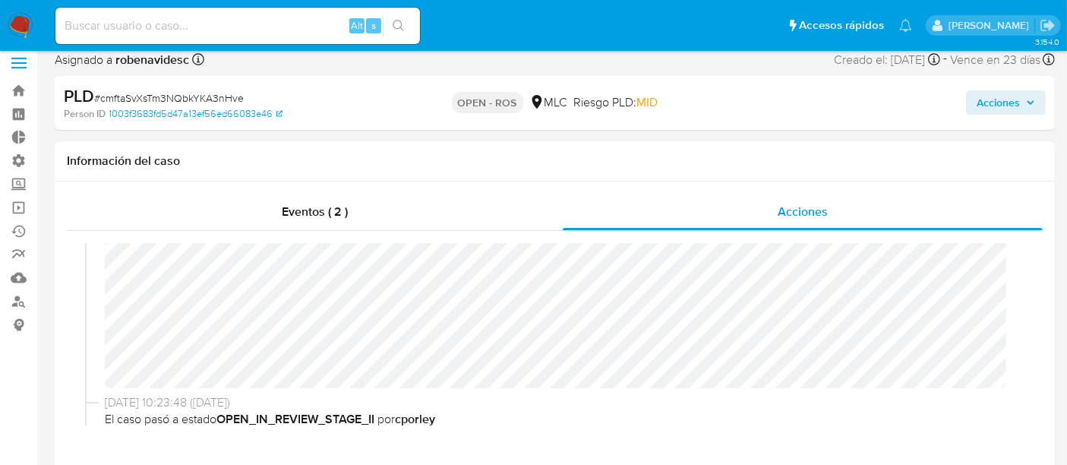
scroll to position [153, 0]
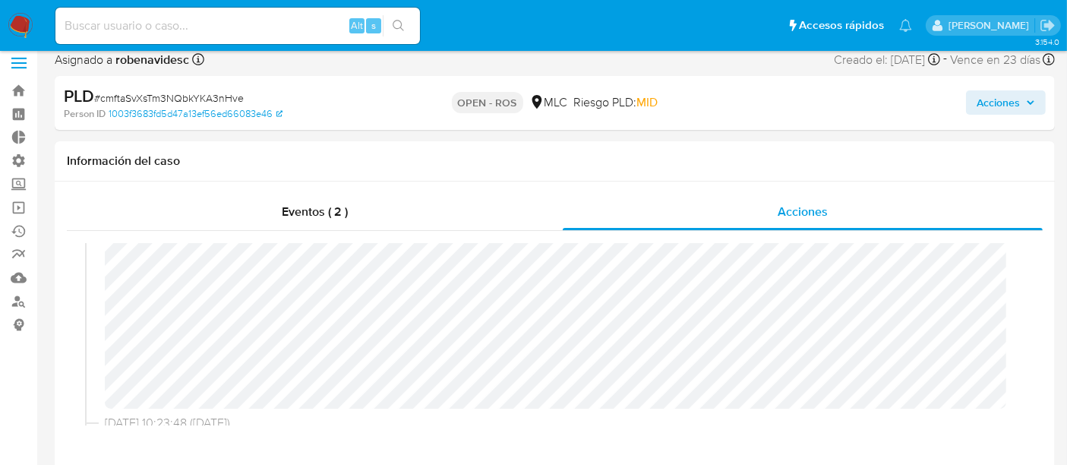
click at [971, 109] on button "Acciones" at bounding box center [1006, 102] width 80 height 24
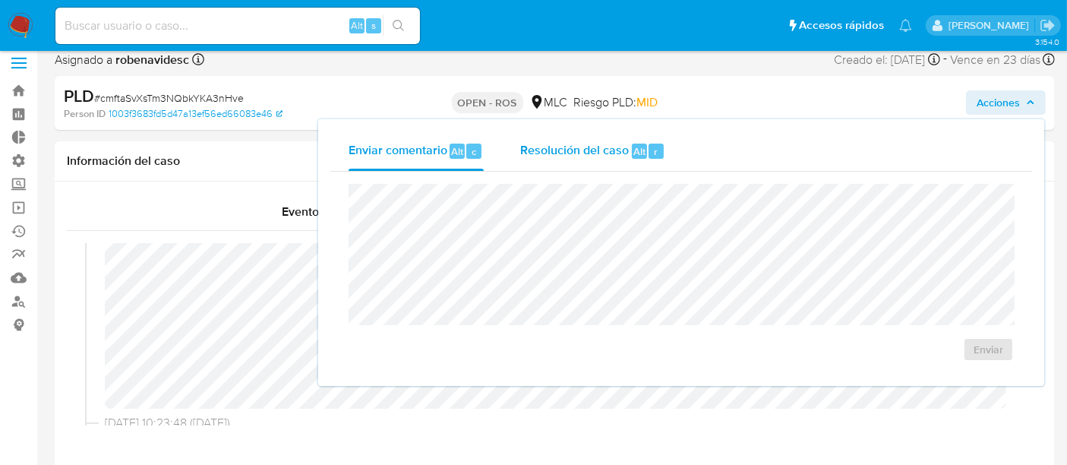
click at [612, 160] on div "Resolución del caso Alt r" at bounding box center [592, 151] width 145 height 40
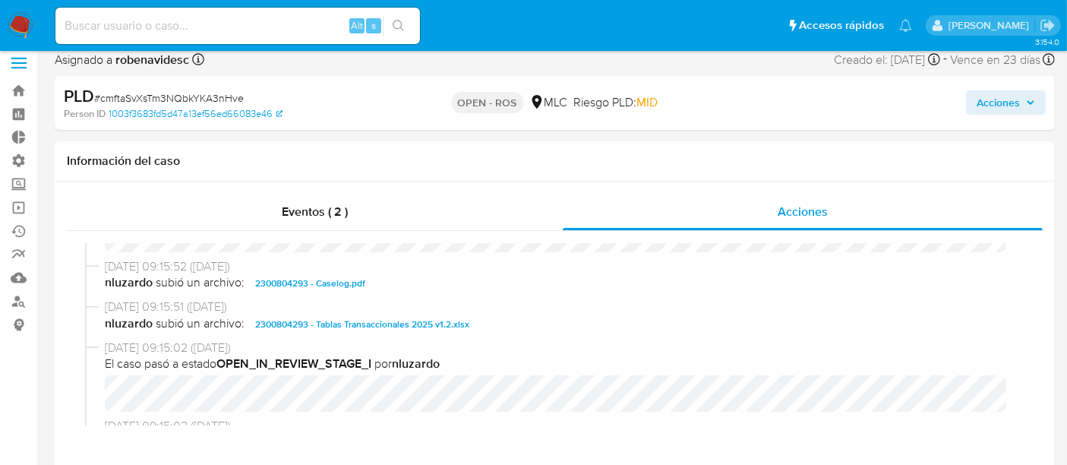
scroll to position [508, 0]
click at [426, 320] on span "2300804293 - Tablas Transaccionales 2025 v1.2.xlsx" at bounding box center [362, 323] width 214 height 18
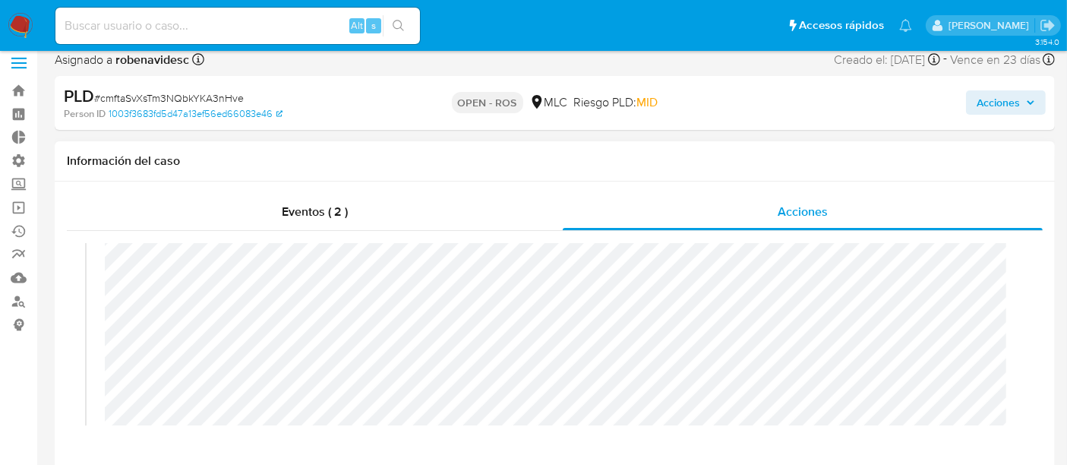
scroll to position [71, 0]
click at [985, 104] on span "Acciones" at bounding box center [998, 102] width 43 height 24
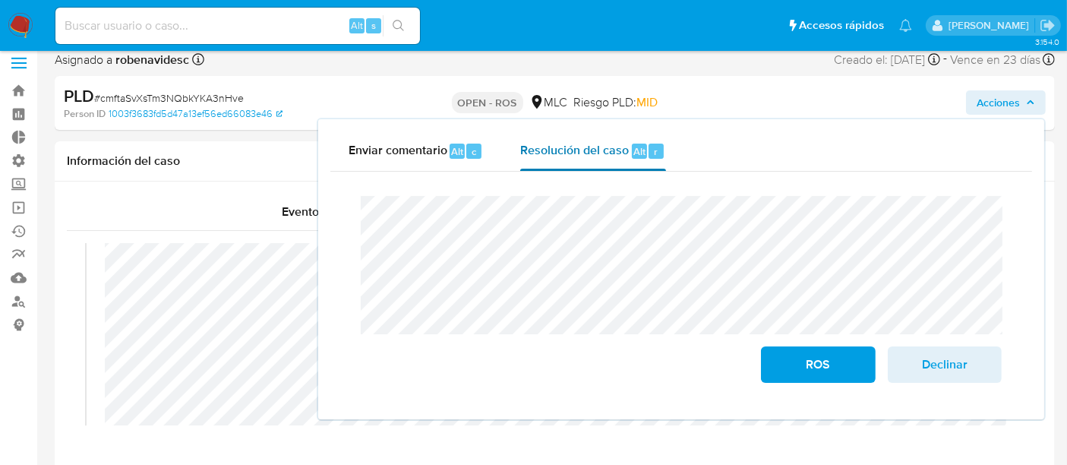
click at [614, 147] on span "Resolución del caso" at bounding box center [574, 150] width 109 height 17
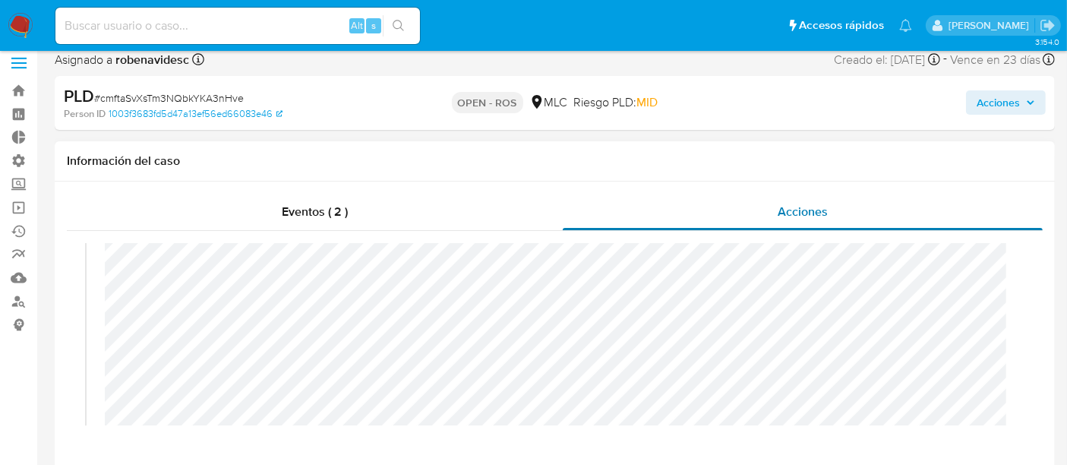
scroll to position [0, 0]
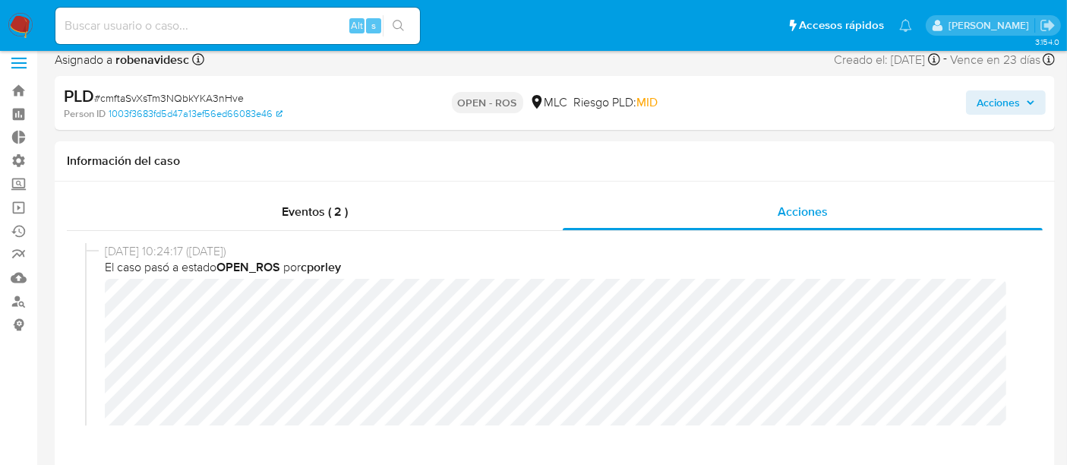
click at [979, 103] on span "Acciones" at bounding box center [998, 102] width 43 height 24
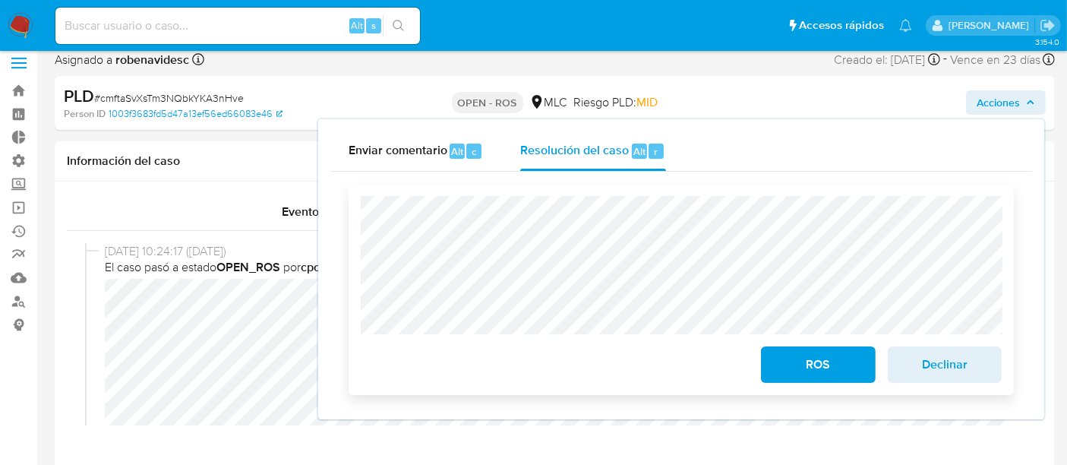
click at [789, 349] on span "ROS" at bounding box center [818, 364] width 74 height 33
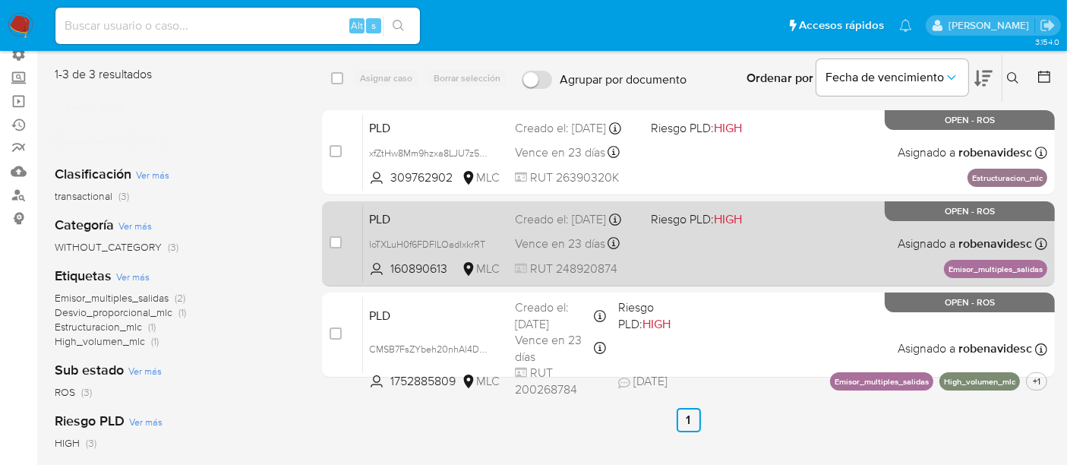
scroll to position [119, 0]
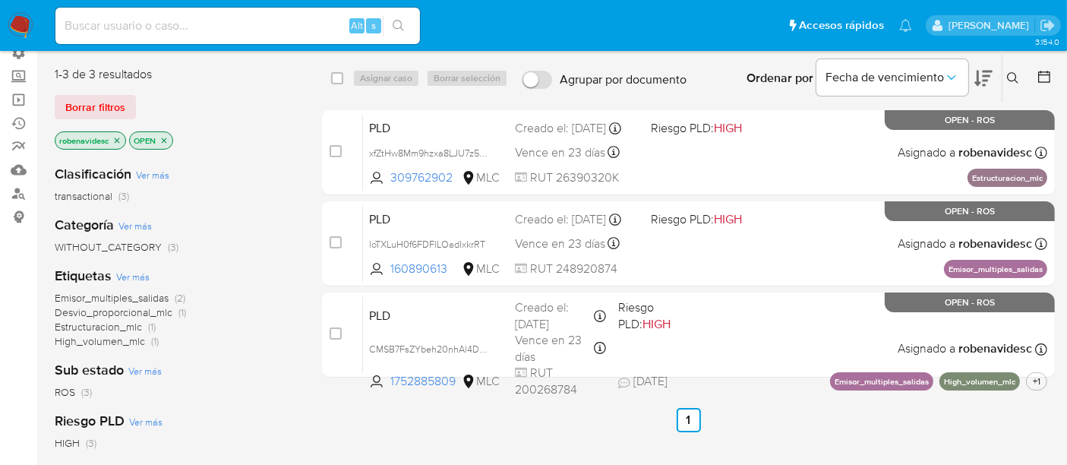
click at [805, 403] on div "select-all-cases-checkbox Asignar caso Borrar selección Agrupar por documento O…" at bounding box center [688, 398] width 733 height 688
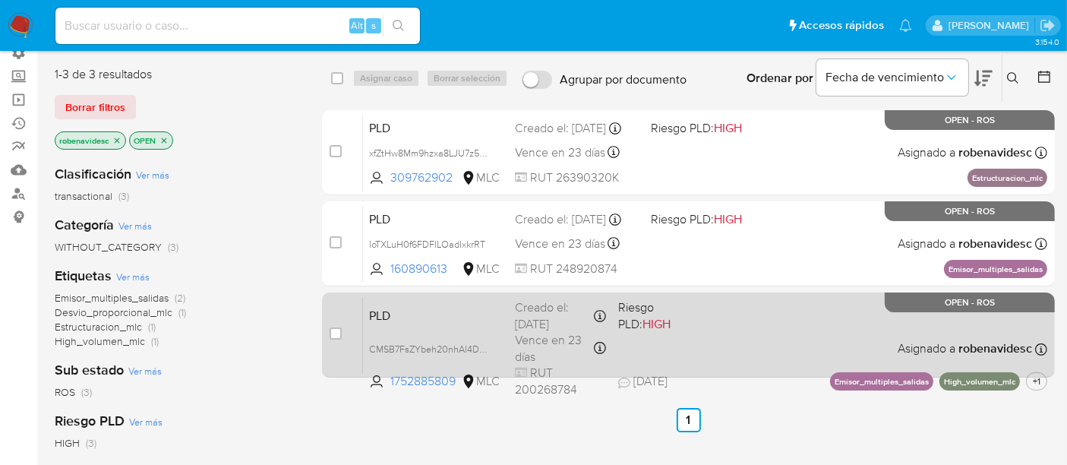
click at [782, 299] on div "PLD CMSB7FsZYbeh20nhAl4D494o 1752885809 MLC Riesgo PLD: HIGH Creado el: [DATE] …" at bounding box center [705, 334] width 685 height 77
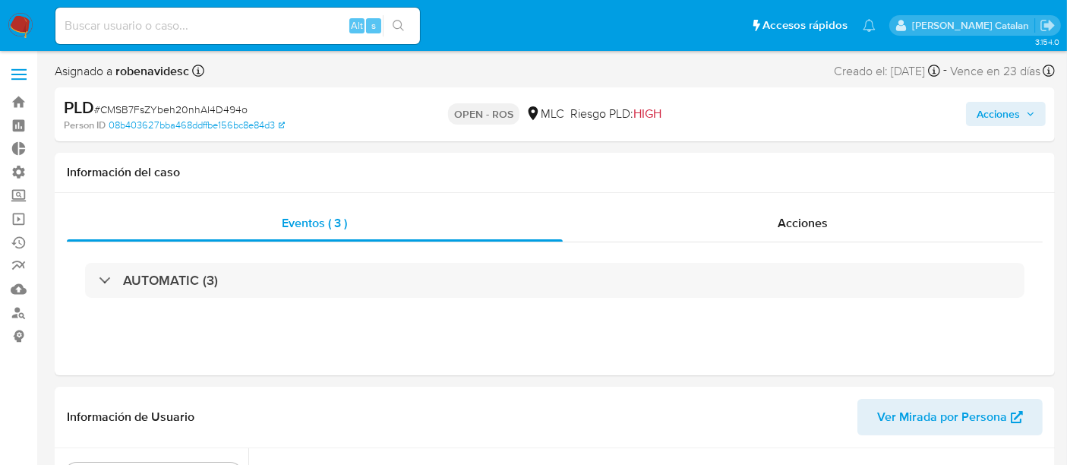
scroll to position [641, 0]
select select "10"
click at [795, 236] on div "Acciones" at bounding box center [803, 223] width 481 height 36
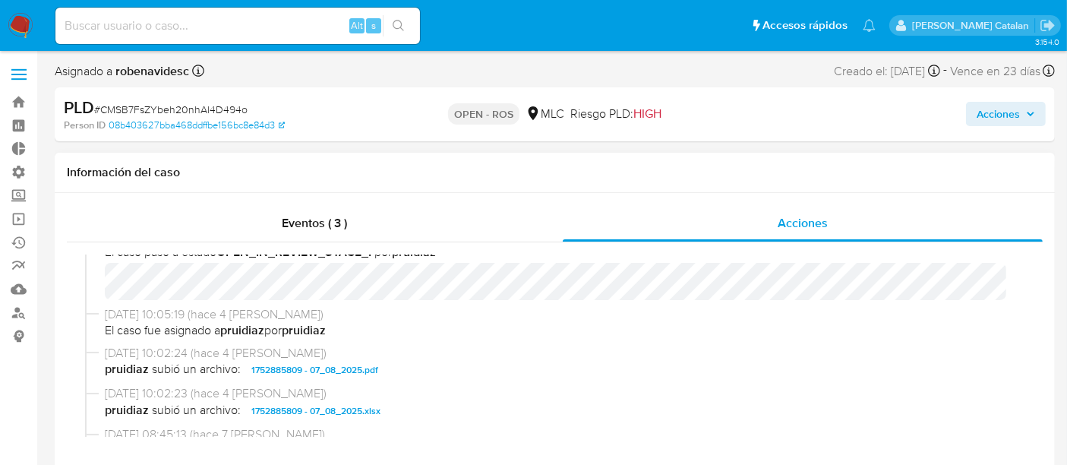
scroll to position [631, 0]
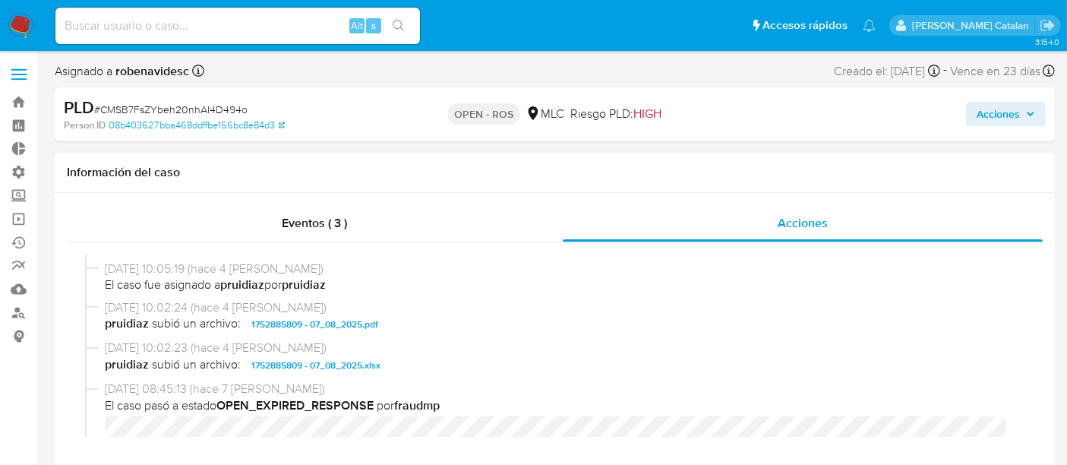
click at [371, 325] on span "1752885809 - 07_08_2025.pdf" at bounding box center [314, 324] width 127 height 18
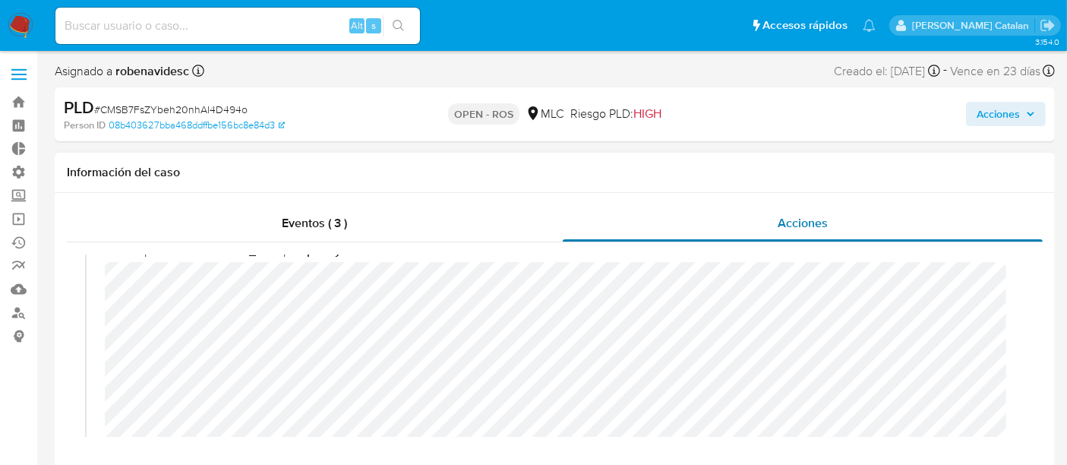
scroll to position [0, 0]
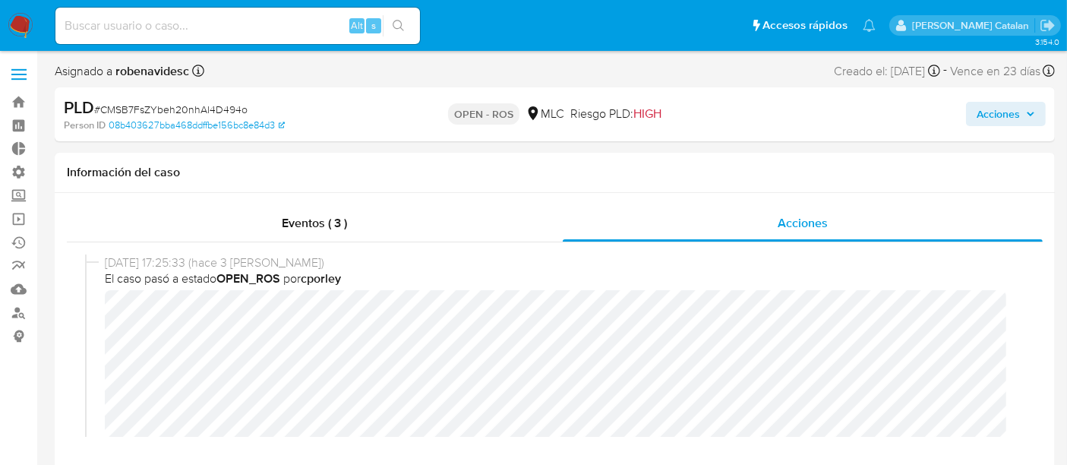
click at [986, 108] on span "Acciones" at bounding box center [998, 114] width 43 height 24
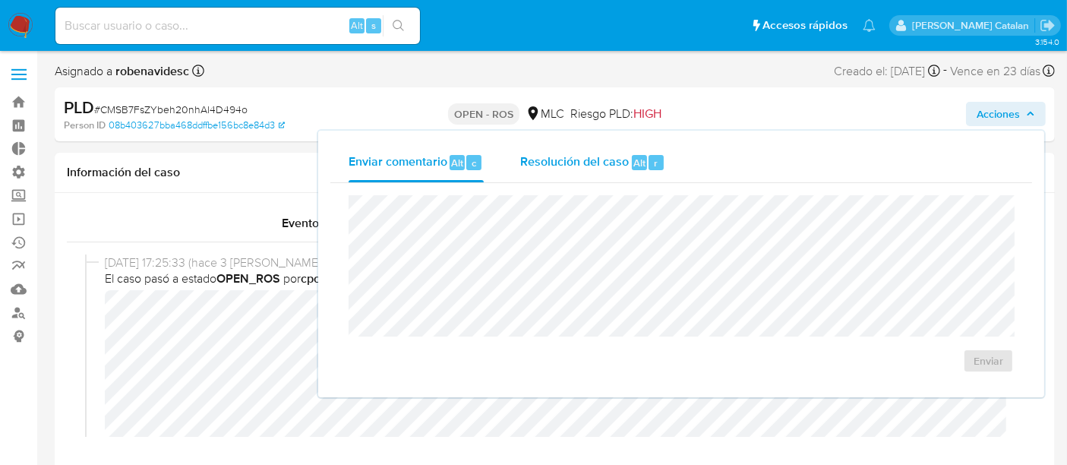
click at [596, 174] on div "Resolución del caso Alt r" at bounding box center [592, 163] width 145 height 40
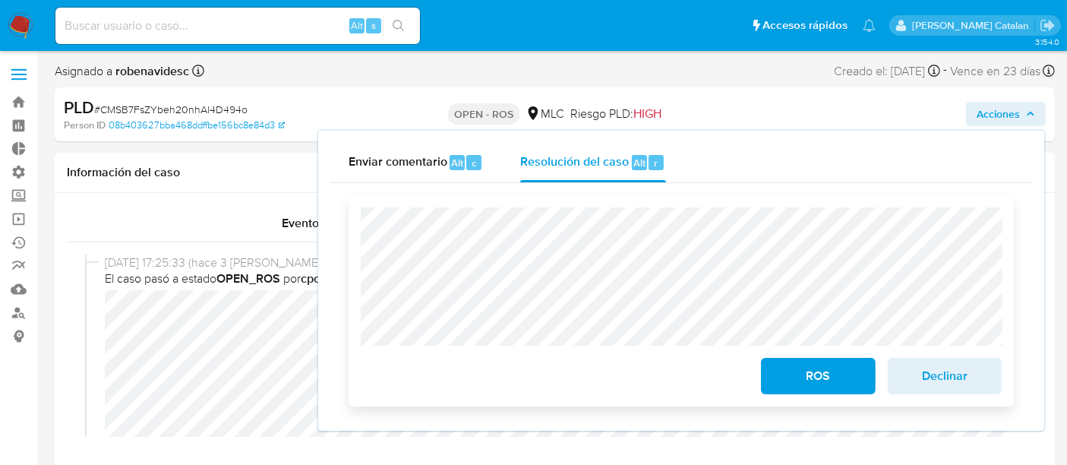
click at [795, 374] on span "ROS" at bounding box center [818, 375] width 74 height 33
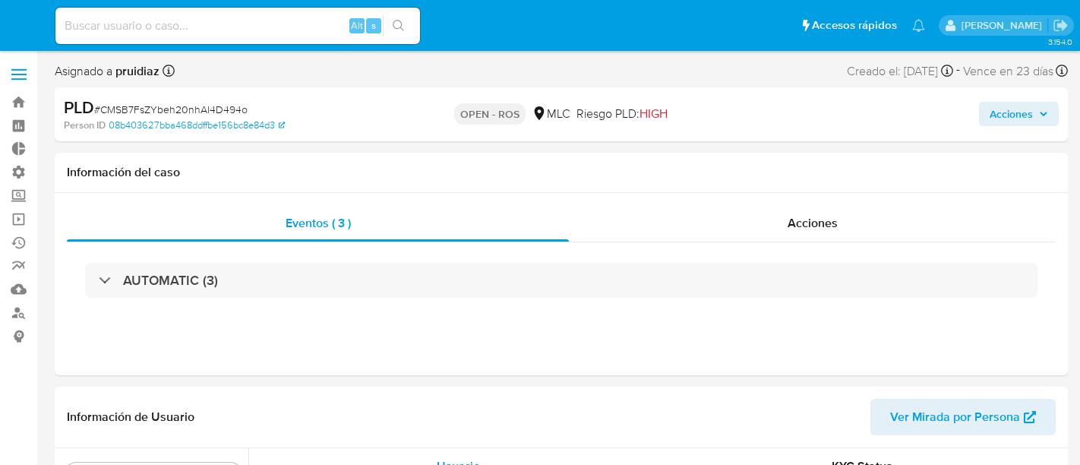
select select "10"
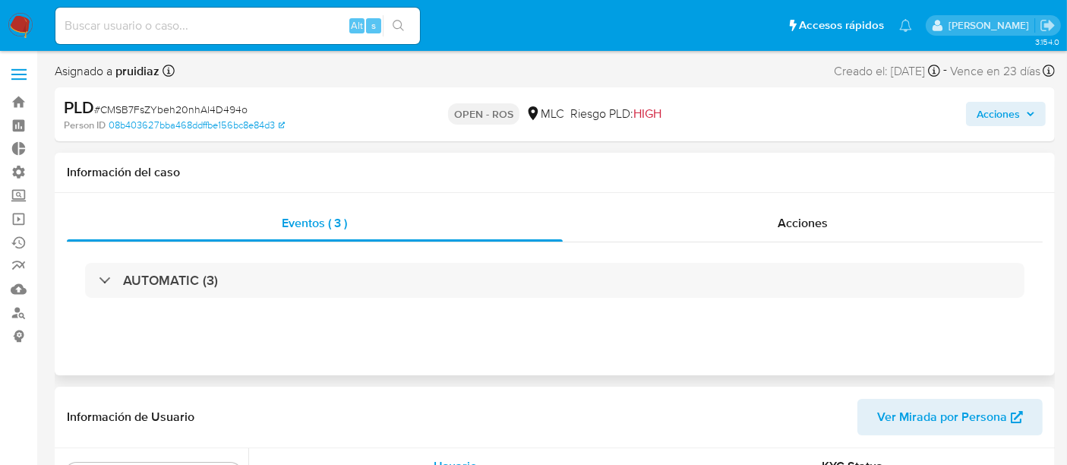
scroll to position [641, 0]
click at [773, 213] on div "Acciones" at bounding box center [803, 223] width 481 height 36
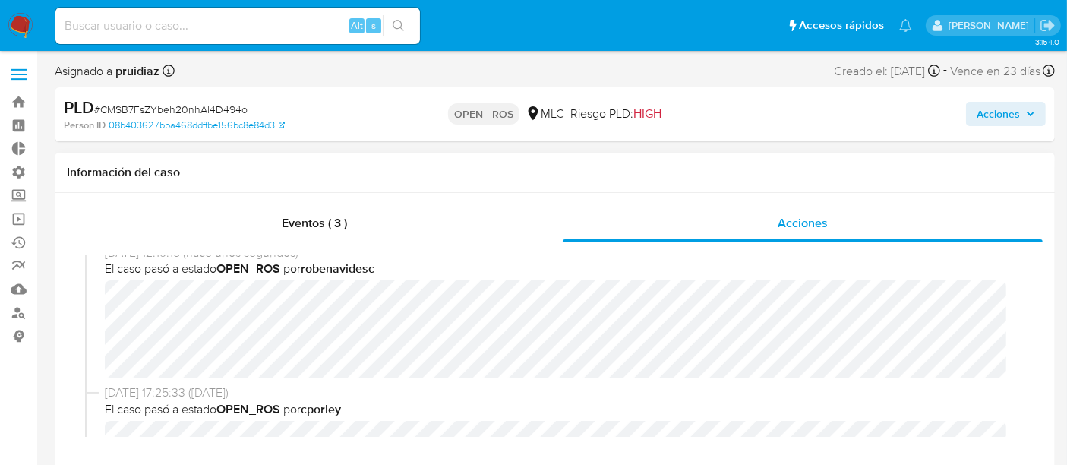
scroll to position [0, 0]
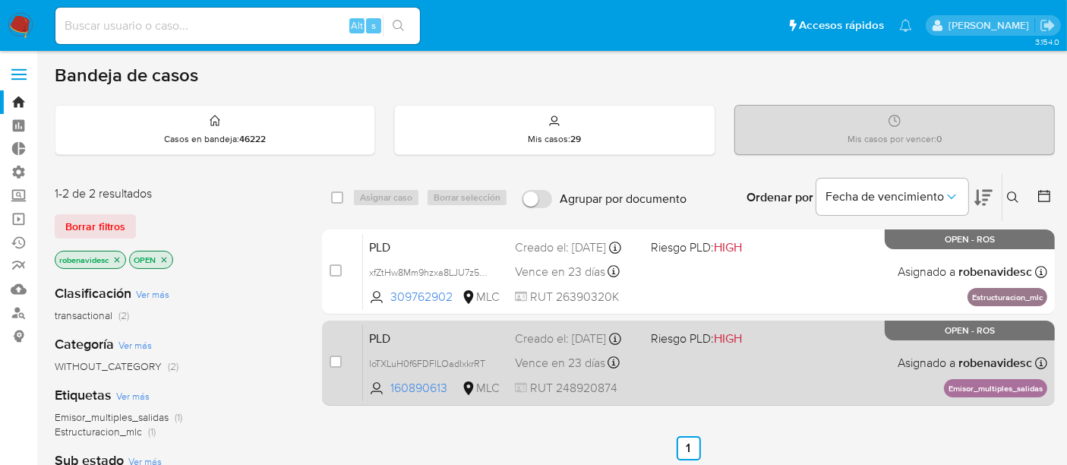
click at [692, 346] on span "Riesgo PLD: HIGH" at bounding box center [696, 338] width 91 height 17
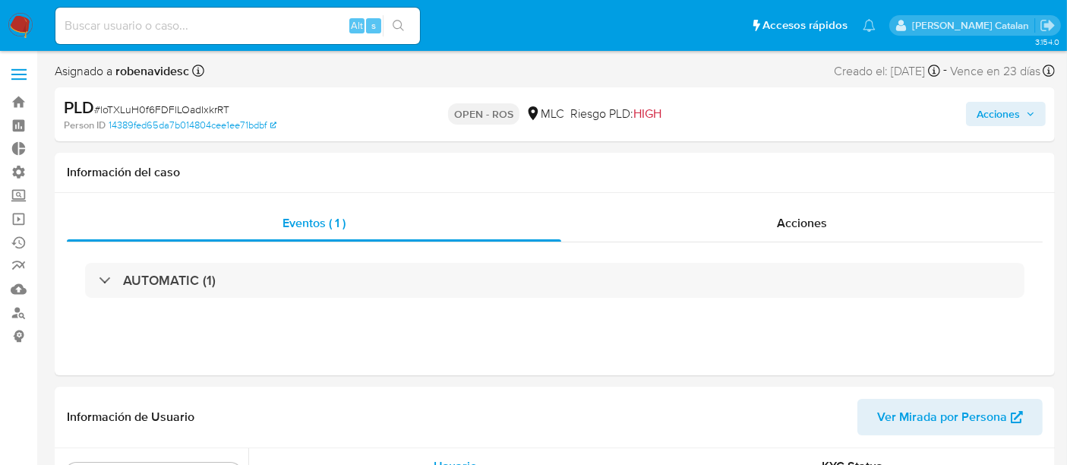
select select "10"
drag, startPoint x: 821, startPoint y: 244, endPoint x: 836, endPoint y: 207, distance: 40.2
click at [836, 207] on div "Eventos ( 1 ) Acciones AUTOMATIC (1)" at bounding box center [555, 261] width 976 height 113
click at [836, 207] on div "Acciones" at bounding box center [802, 223] width 482 height 36
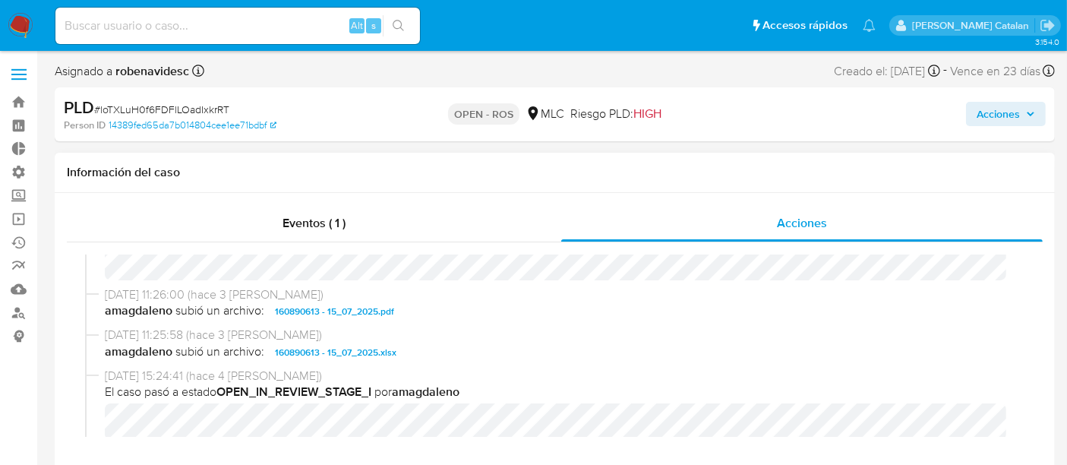
scroll to position [552, 0]
click at [391, 309] on span "160890613 - 15_07_2025.pdf" at bounding box center [334, 311] width 119 height 18
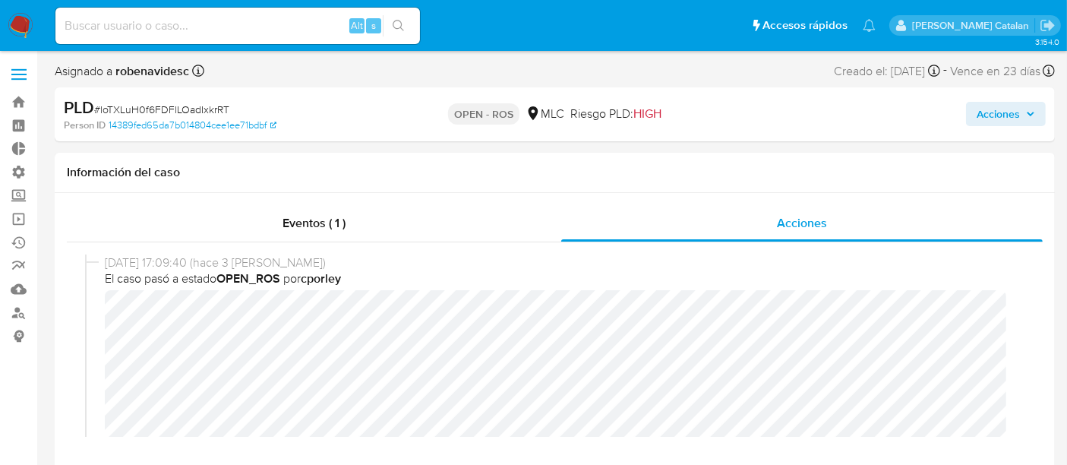
scroll to position [0, 0]
click at [776, 255] on span "[DATE] 17:09:40 (hace 3 [PERSON_NAME])" at bounding box center [562, 263] width 914 height 17
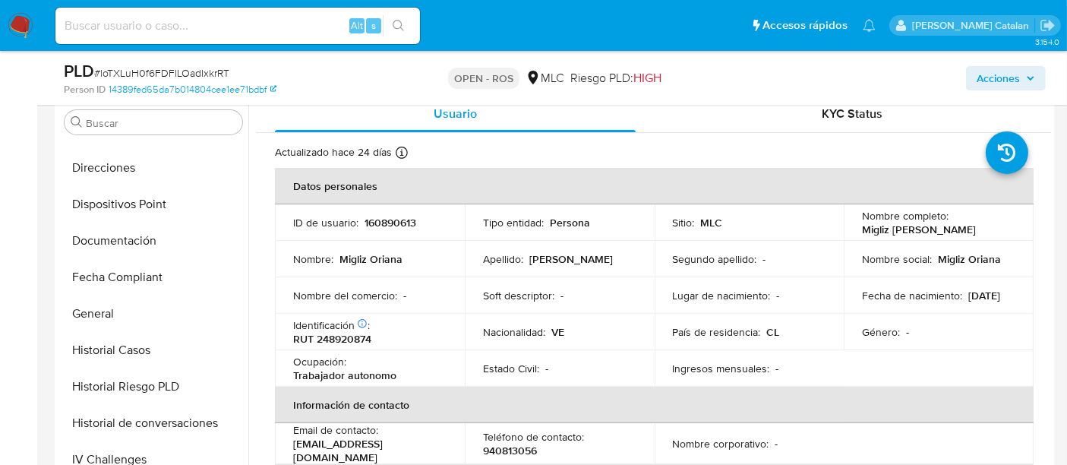
scroll to position [282, 0]
click at [120, 237] on button "Documentación" at bounding box center [148, 241] width 178 height 36
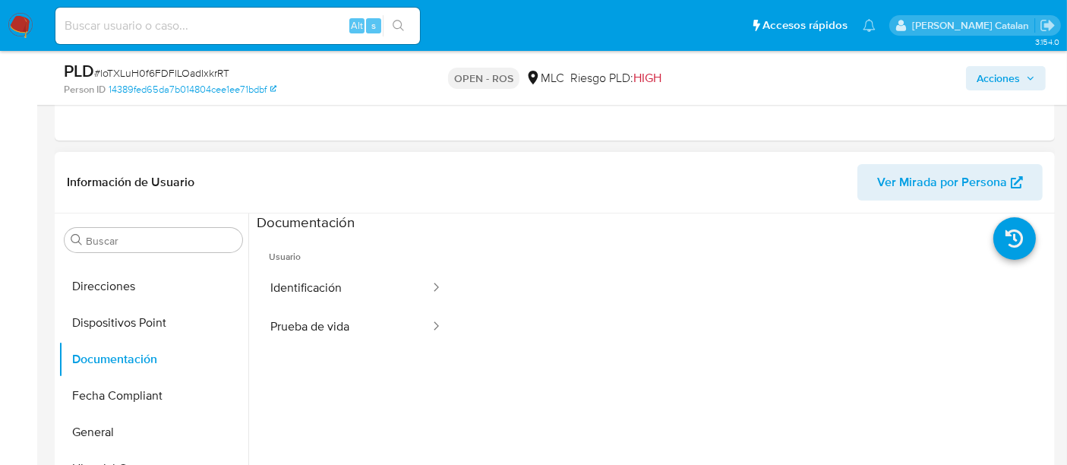
scroll to position [289, 0]
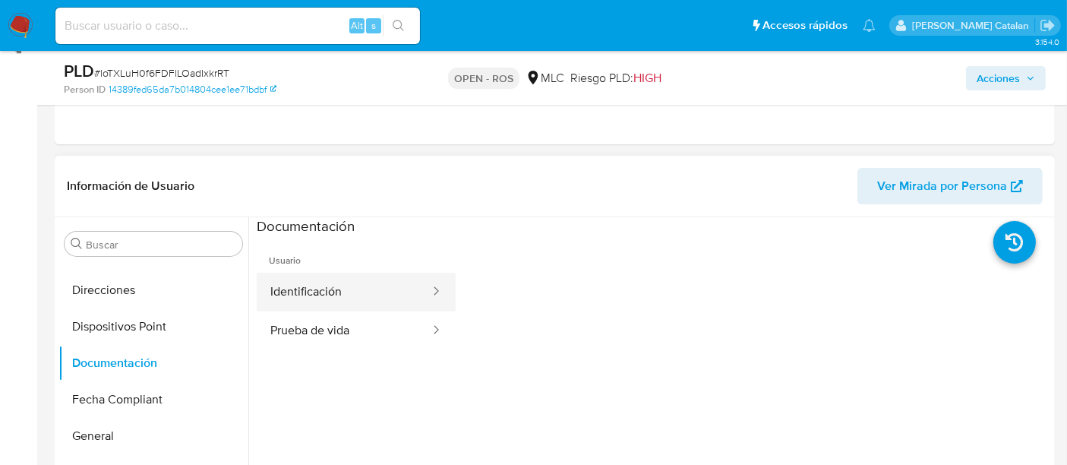
click at [343, 299] on button "Identificación" at bounding box center [344, 292] width 175 height 39
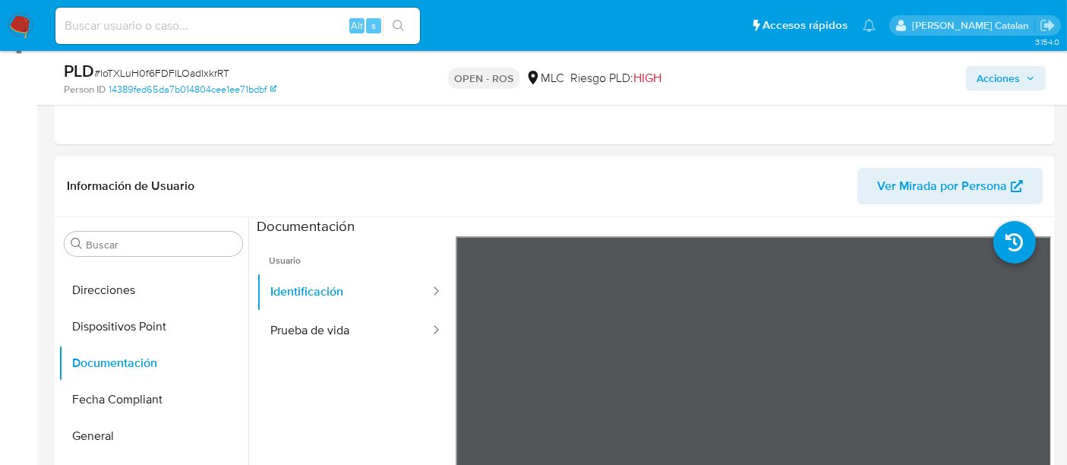
click at [609, 229] on div "Documentación" at bounding box center [654, 226] width 795 height 19
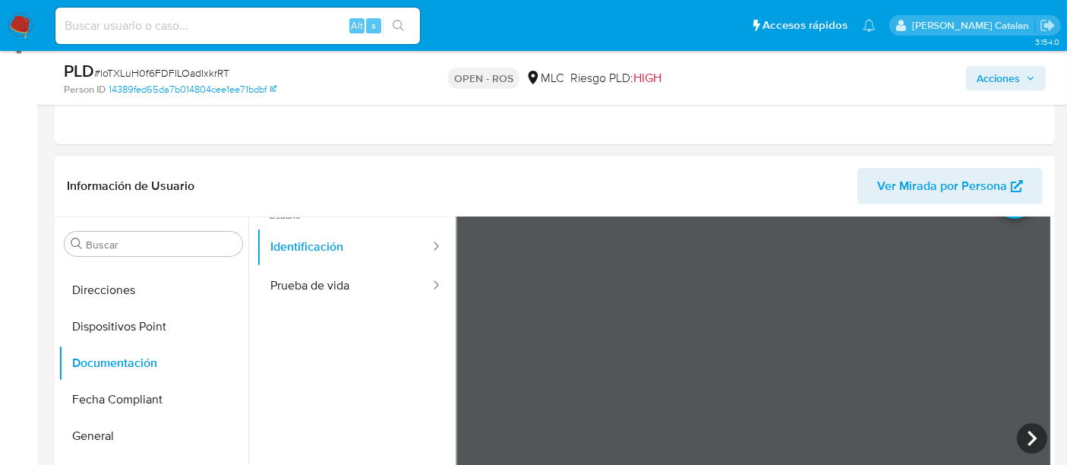
scroll to position [91, 0]
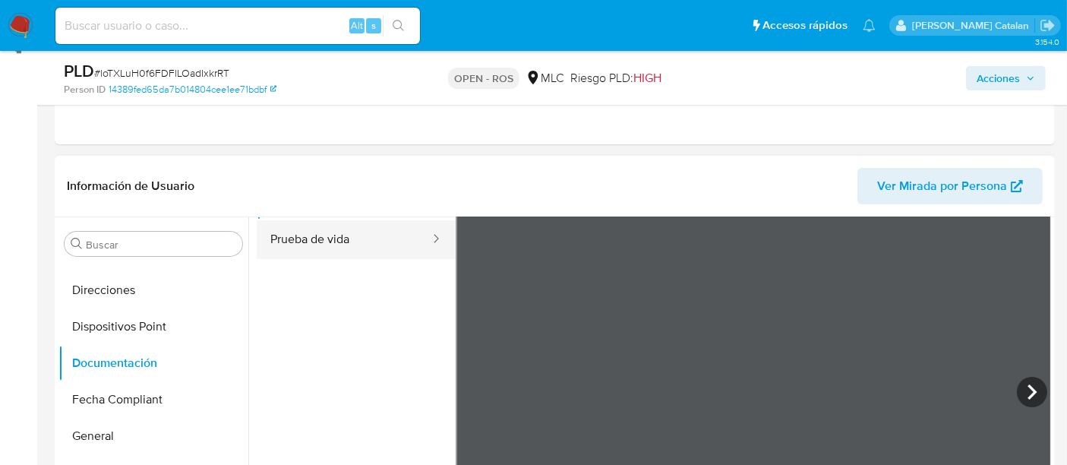
click at [330, 244] on button "Prueba de vida" at bounding box center [344, 239] width 175 height 39
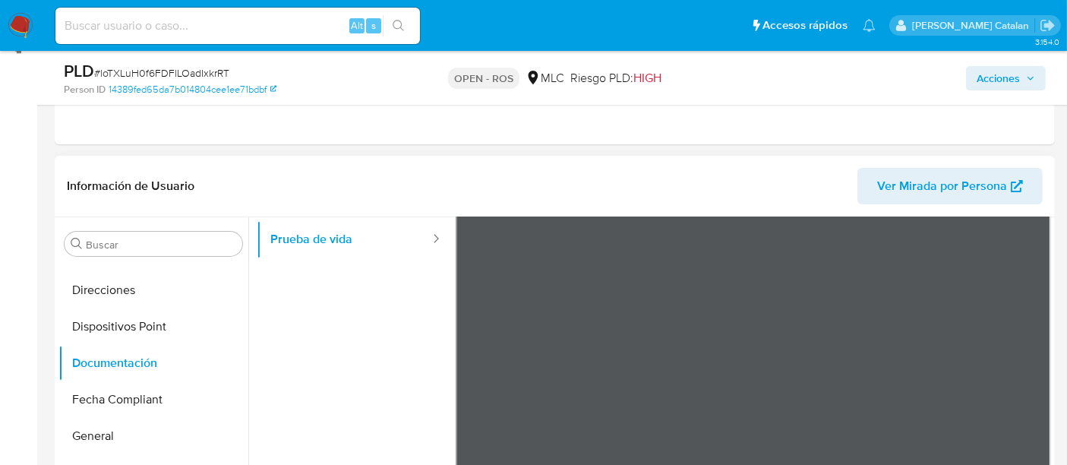
click at [372, 406] on ul "Usuario Identificación Prueba de vida" at bounding box center [356, 364] width 199 height 438
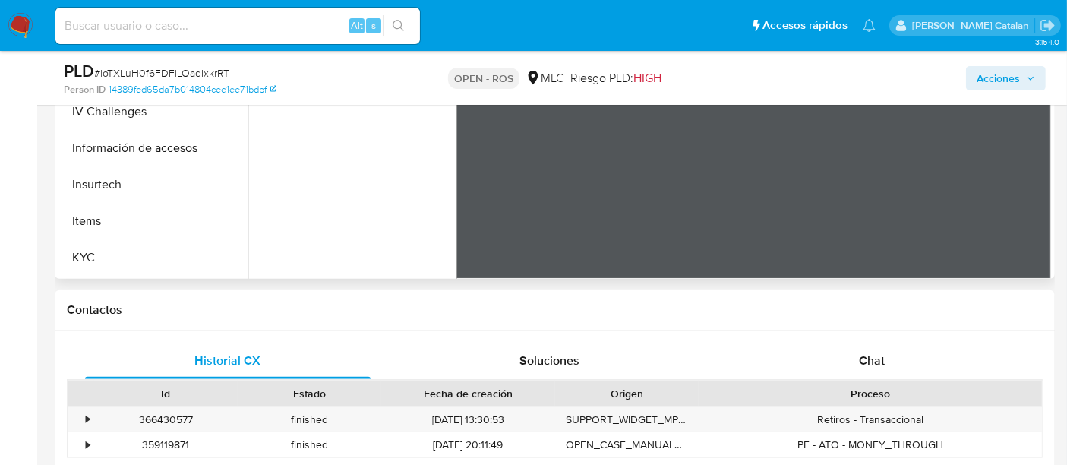
scroll to position [426, 0]
click at [89, 248] on button "KYC" at bounding box center [148, 256] width 178 height 36
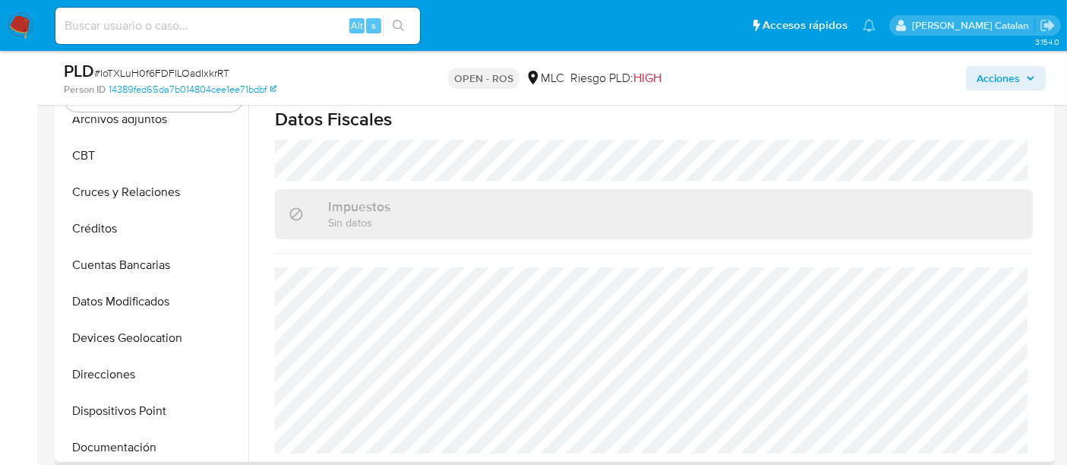
scroll to position [0, 0]
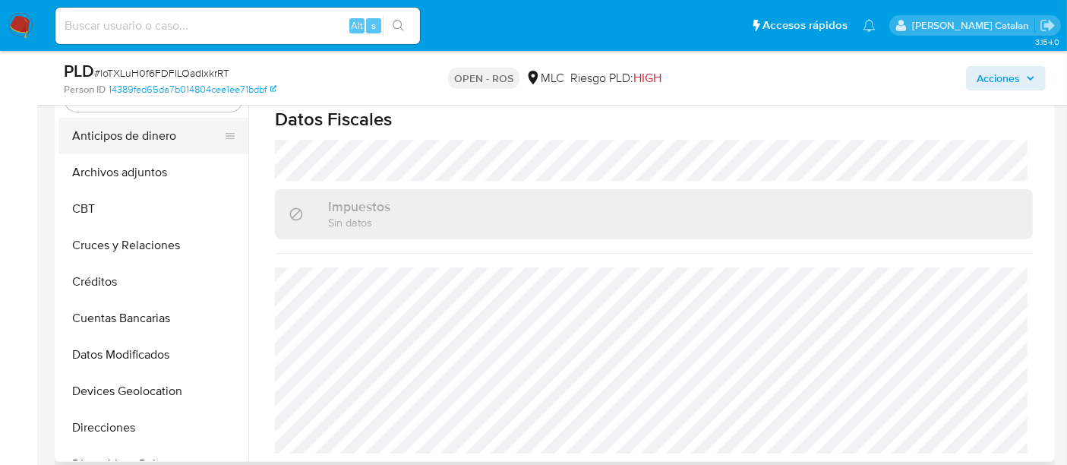
click at [110, 131] on button "Anticipos de dinero" at bounding box center [148, 136] width 178 height 36
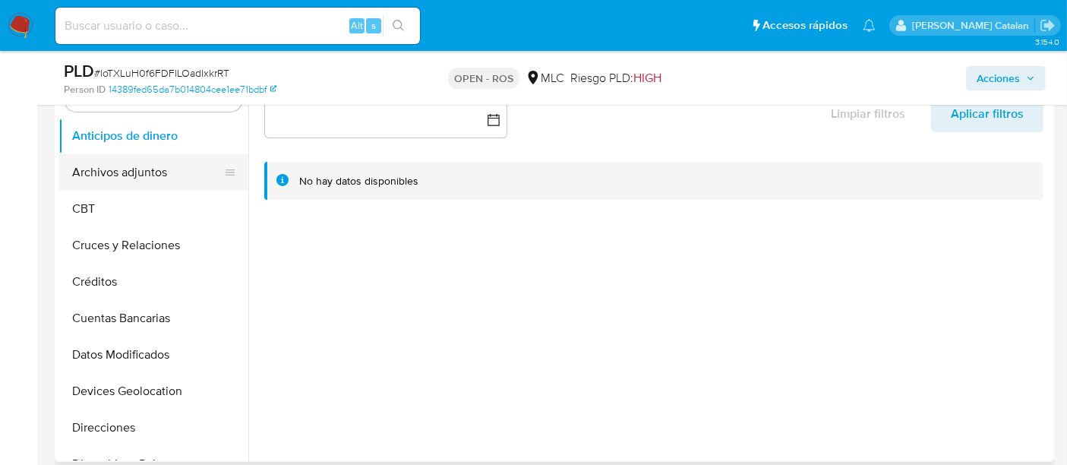
click at [137, 172] on button "Archivos adjuntos" at bounding box center [148, 172] width 178 height 36
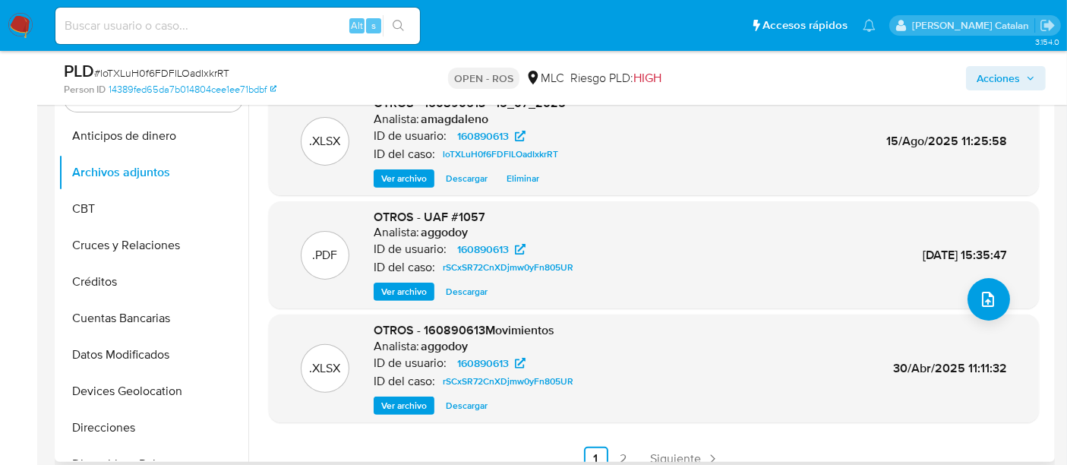
scroll to position [128, 0]
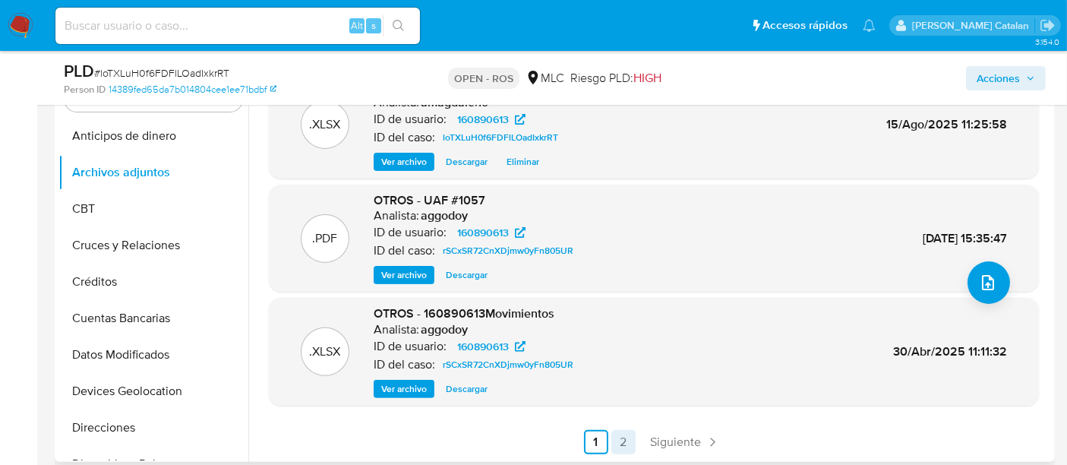
click at [619, 438] on link "2" at bounding box center [624, 442] width 24 height 24
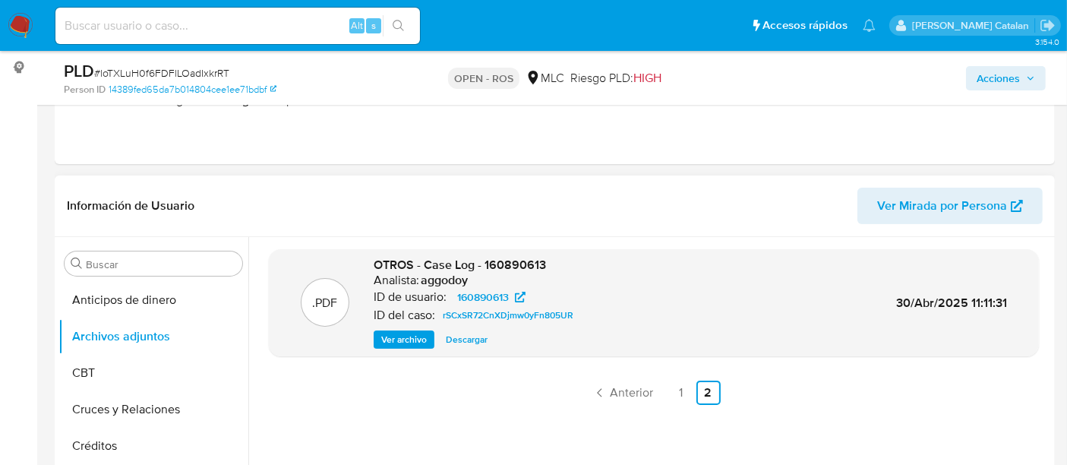
scroll to position [267, 0]
click at [672, 394] on link "1" at bounding box center [681, 394] width 24 height 24
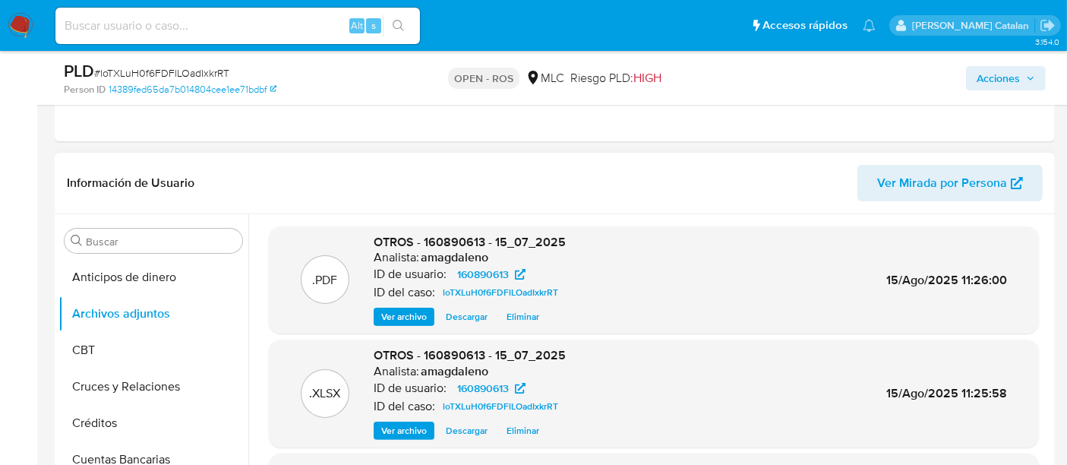
scroll to position [291, 0]
click at [111, 346] on button "CBT" at bounding box center [148, 351] width 178 height 36
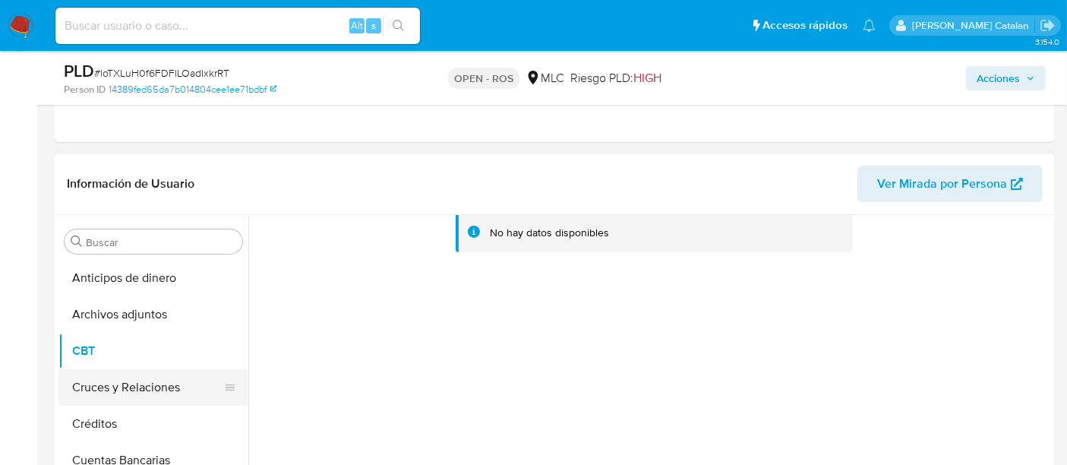
click at [90, 400] on button "Cruces y Relaciones" at bounding box center [148, 387] width 178 height 36
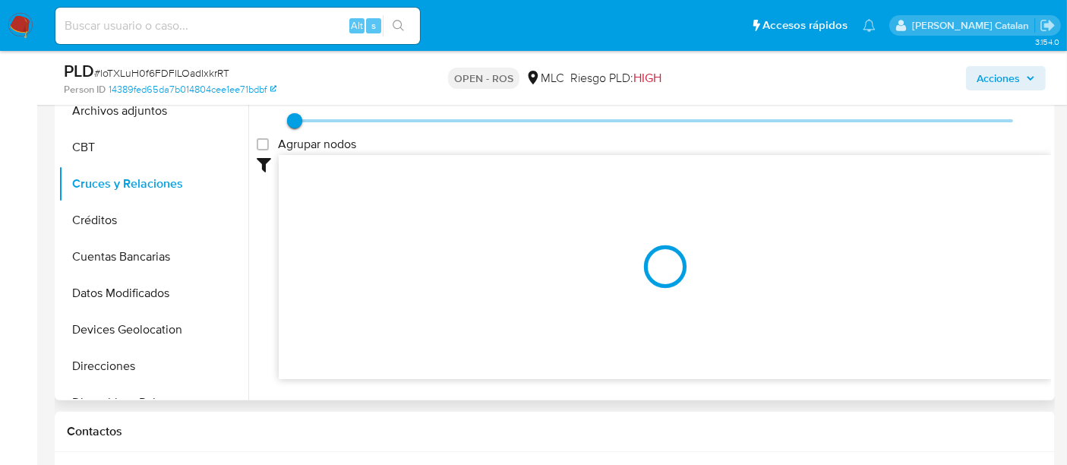
scroll to position [495, 0]
click at [67, 222] on button "Créditos" at bounding box center [148, 219] width 178 height 36
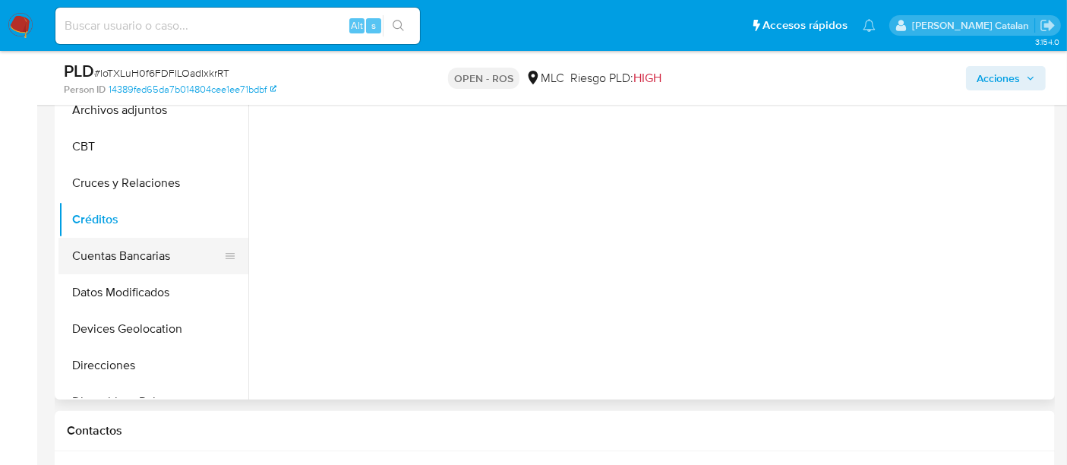
click at [122, 270] on button "Cuentas Bancarias" at bounding box center [148, 256] width 178 height 36
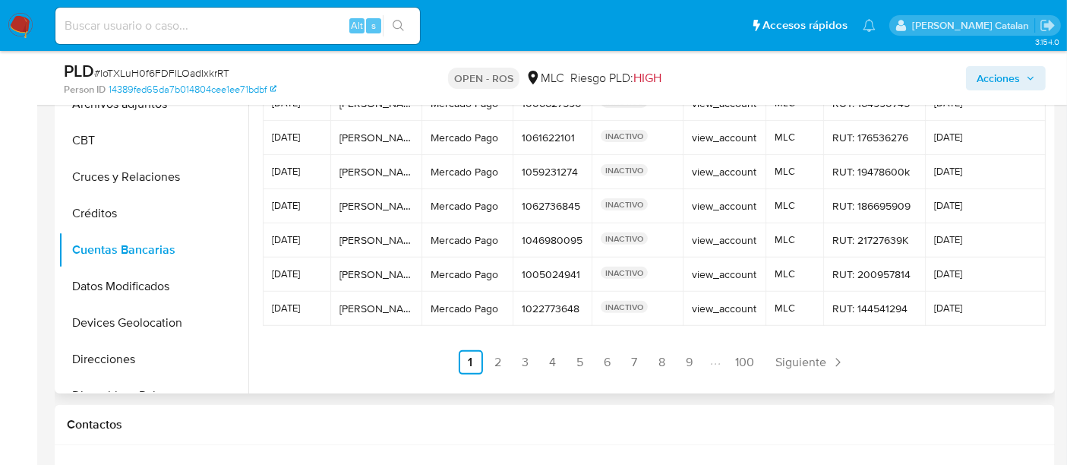
scroll to position [514, 0]
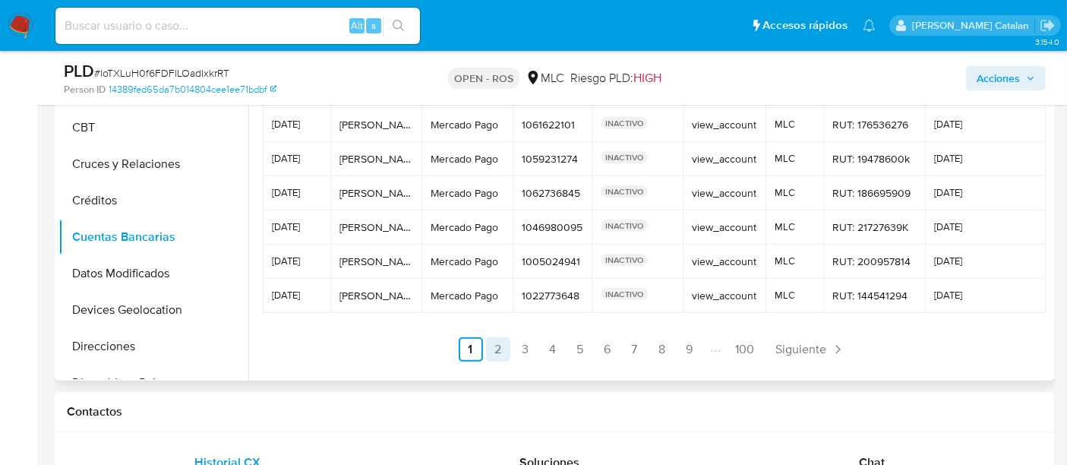
click at [498, 342] on link "2" at bounding box center [498, 349] width 24 height 24
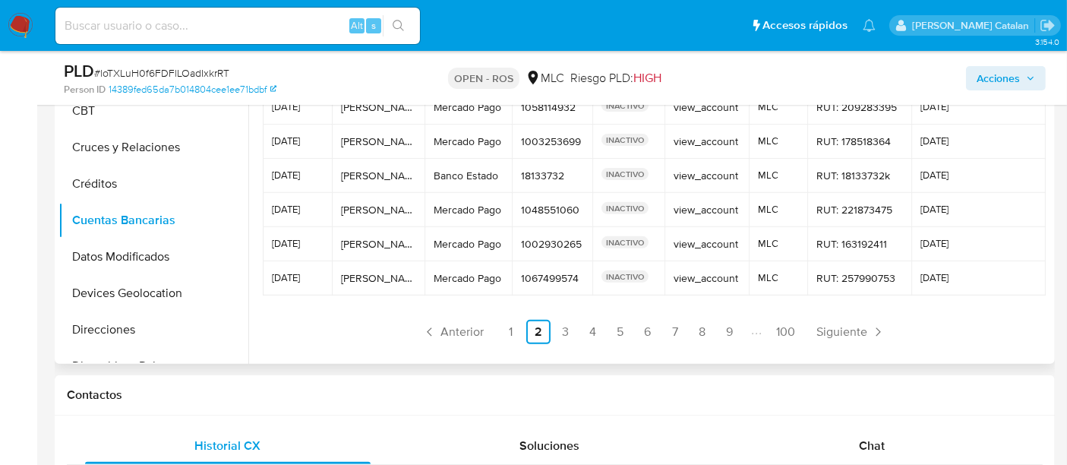
scroll to position [533, 0]
click at [560, 329] on link "3" at bounding box center [566, 330] width 24 height 24
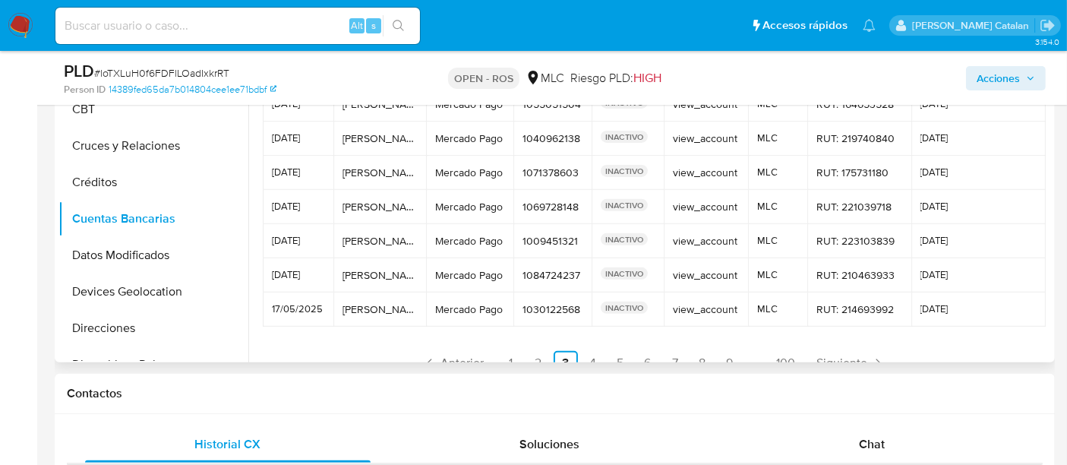
scroll to position [71, 0]
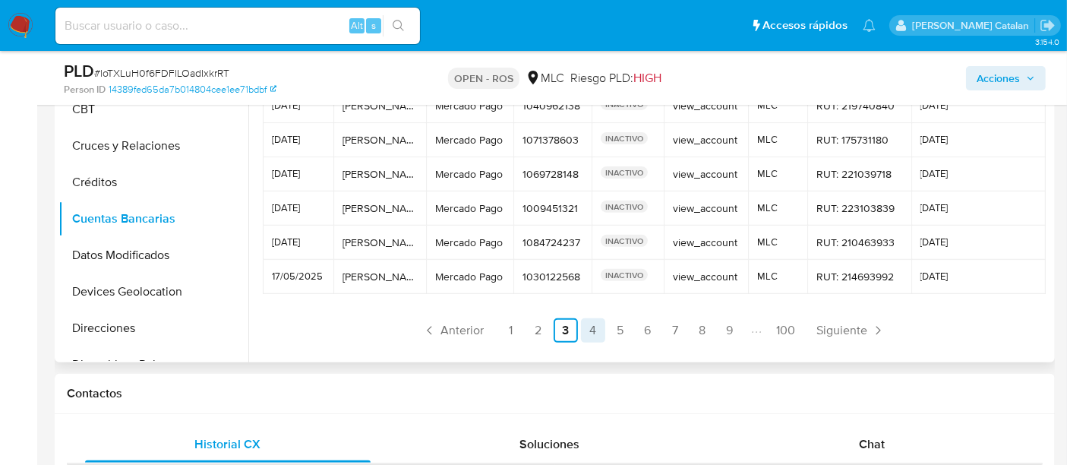
click at [599, 333] on link "4" at bounding box center [593, 330] width 24 height 24
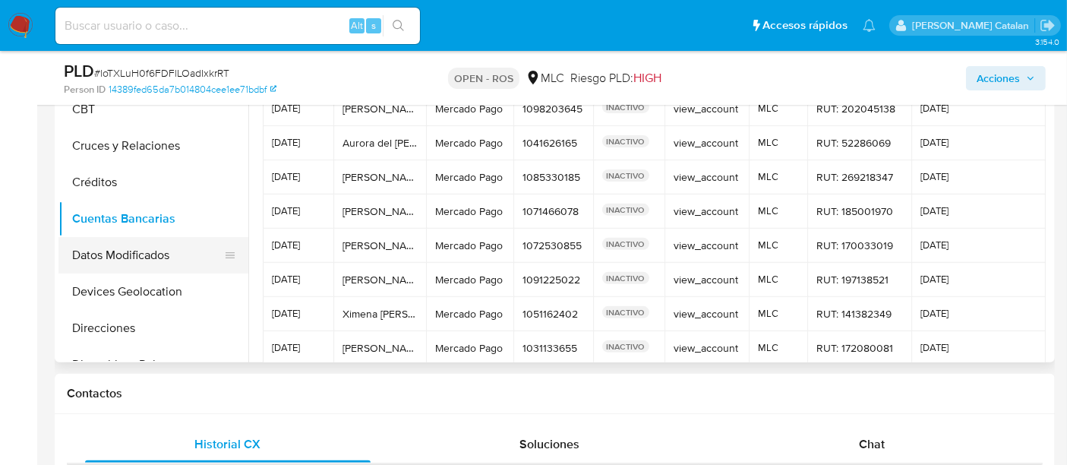
click at [106, 258] on button "Datos Modificados" at bounding box center [148, 255] width 178 height 36
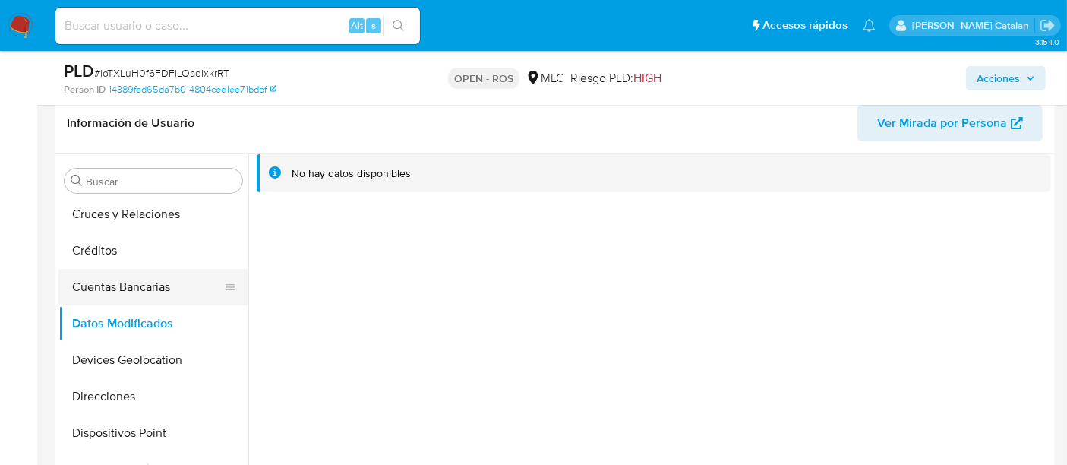
scroll to position [115, 0]
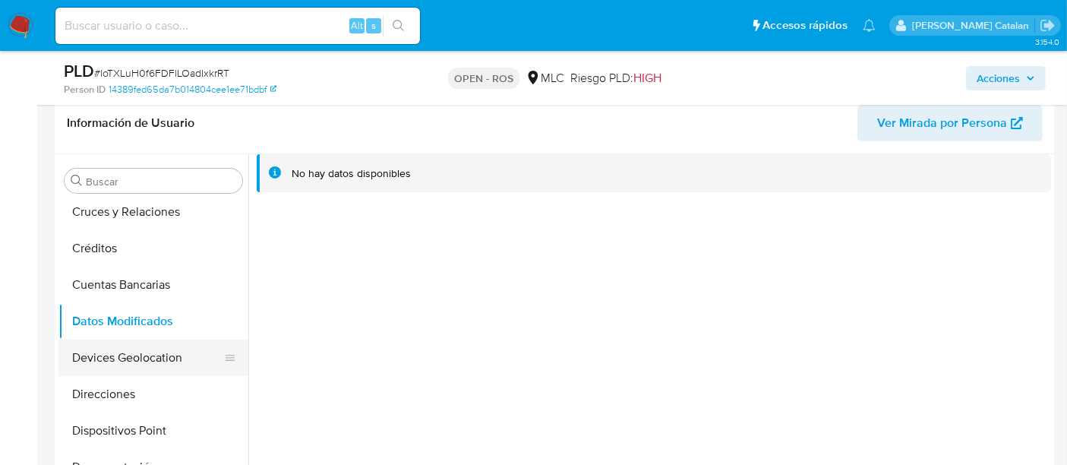
click at [128, 354] on button "Devices Geolocation" at bounding box center [148, 358] width 178 height 36
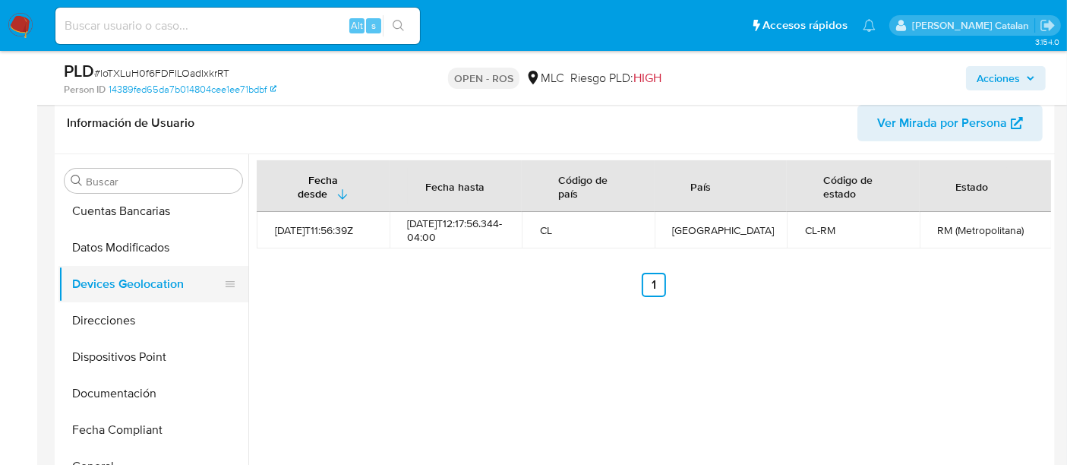
scroll to position [191, 0]
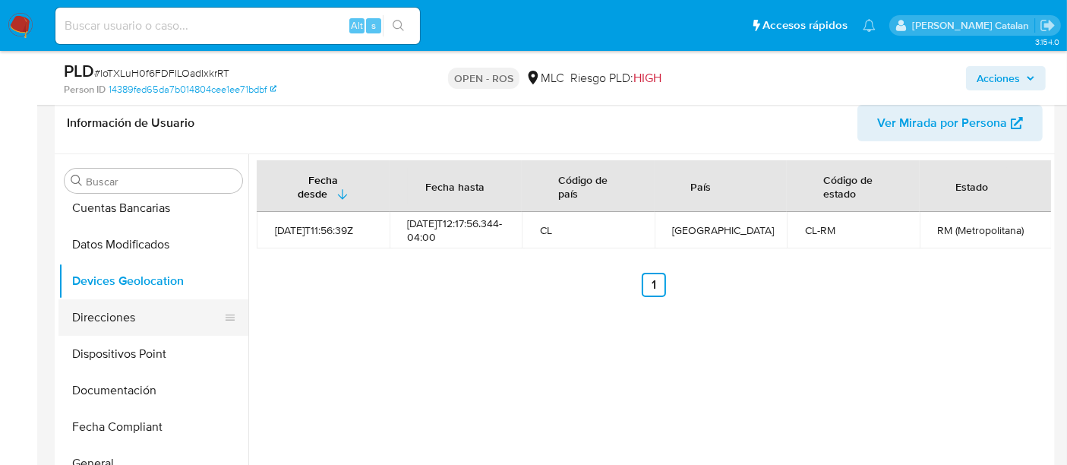
click at [97, 325] on button "Direcciones" at bounding box center [148, 317] width 178 height 36
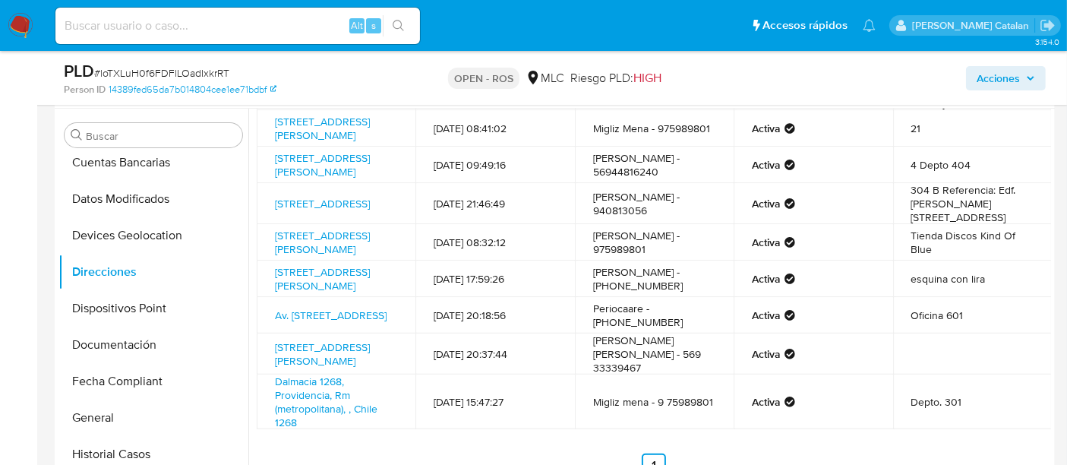
scroll to position [398, 0]
click at [311, 391] on link "Dalmacia 1268, Providencia, Rm (metropolitana), , Chile 1268" at bounding box center [326, 401] width 103 height 56
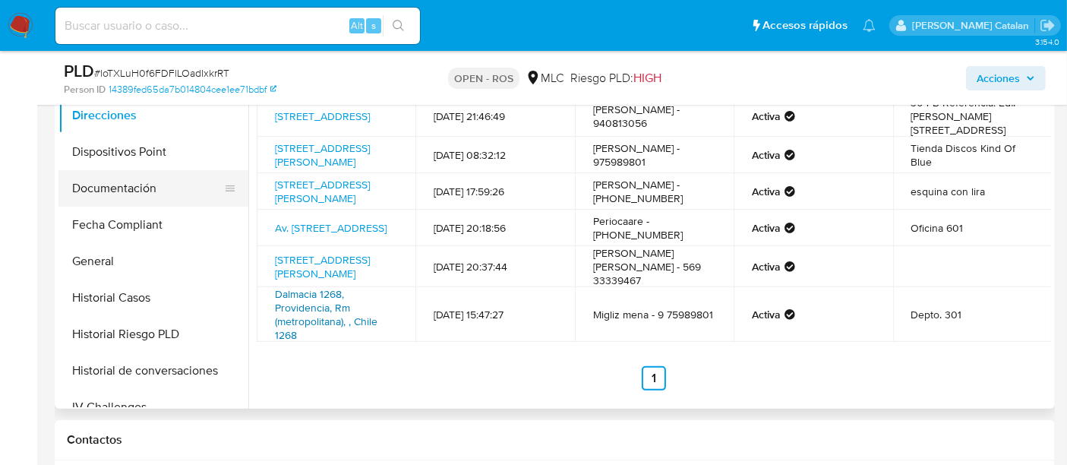
scroll to position [263, 0]
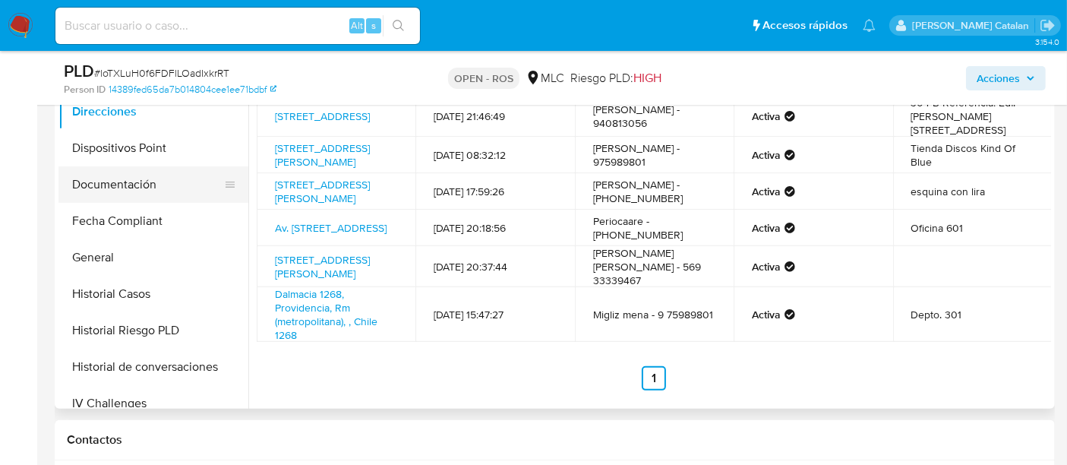
click at [125, 174] on button "Documentación" at bounding box center [148, 184] width 178 height 36
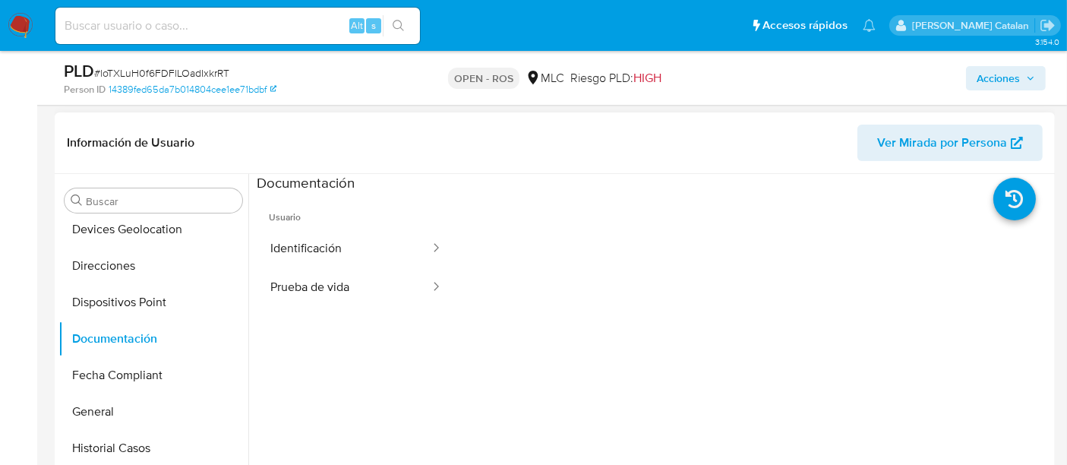
scroll to position [330, 0]
click at [329, 270] on button "Prueba de vida" at bounding box center [344, 289] width 175 height 39
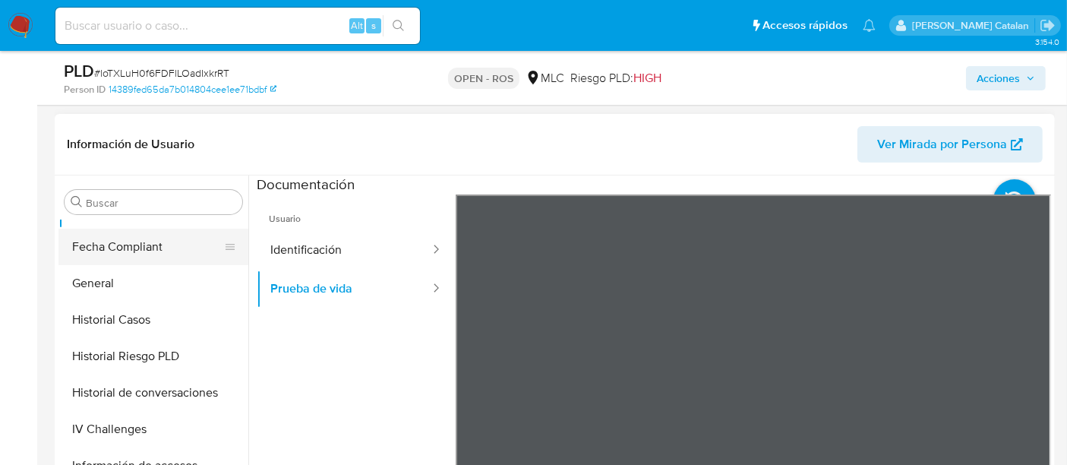
scroll to position [397, 0]
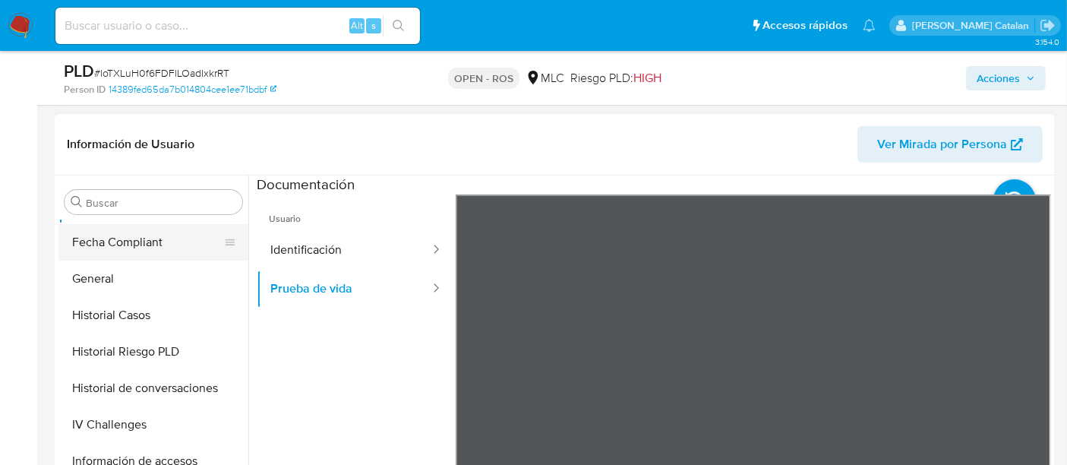
click at [102, 252] on button "Fecha Compliant" at bounding box center [148, 242] width 178 height 36
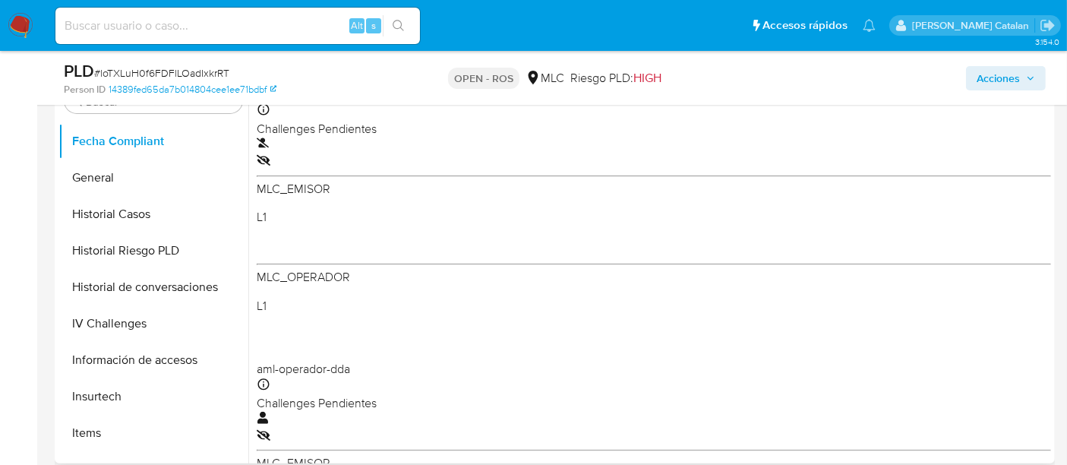
scroll to position [434, 0]
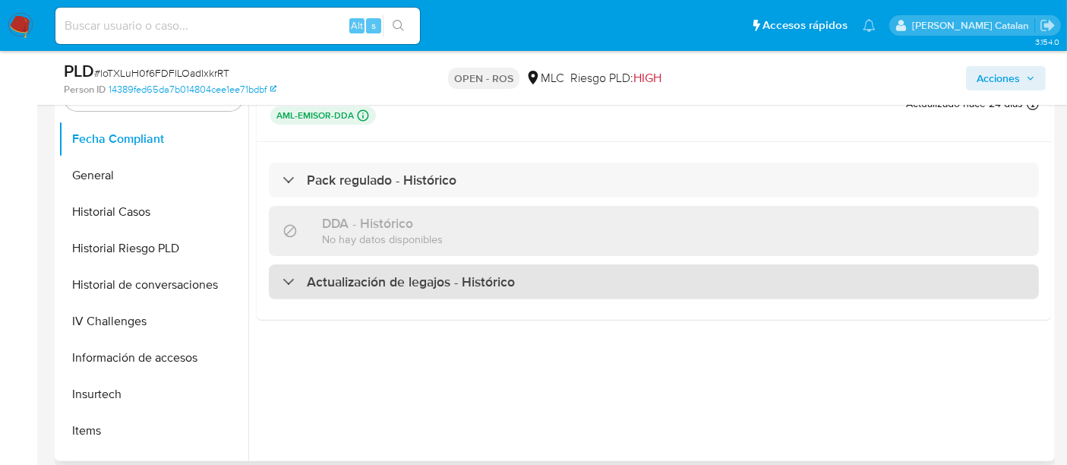
click at [334, 287] on h3 "Actualización de legajos - Histórico" at bounding box center [411, 282] width 208 height 17
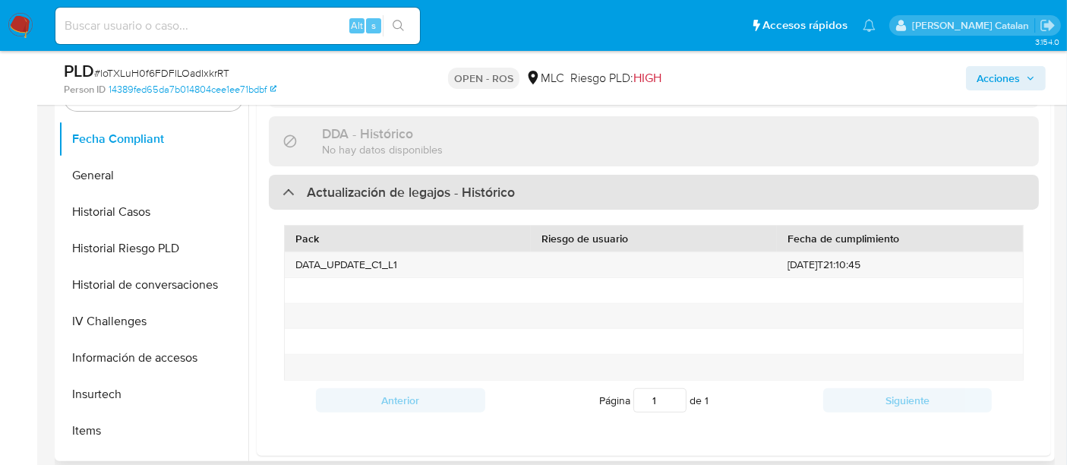
scroll to position [0, 0]
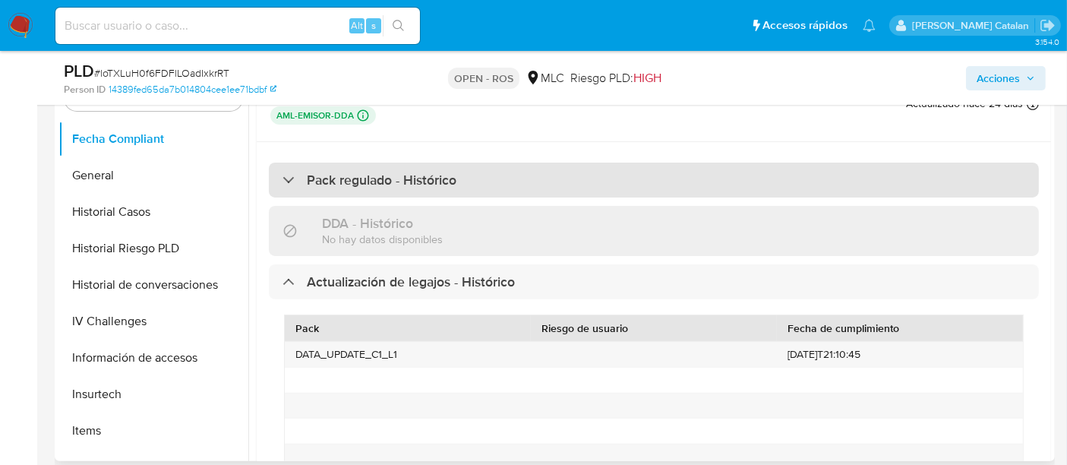
click at [350, 178] on h3 "Pack regulado - Histórico" at bounding box center [382, 180] width 150 height 17
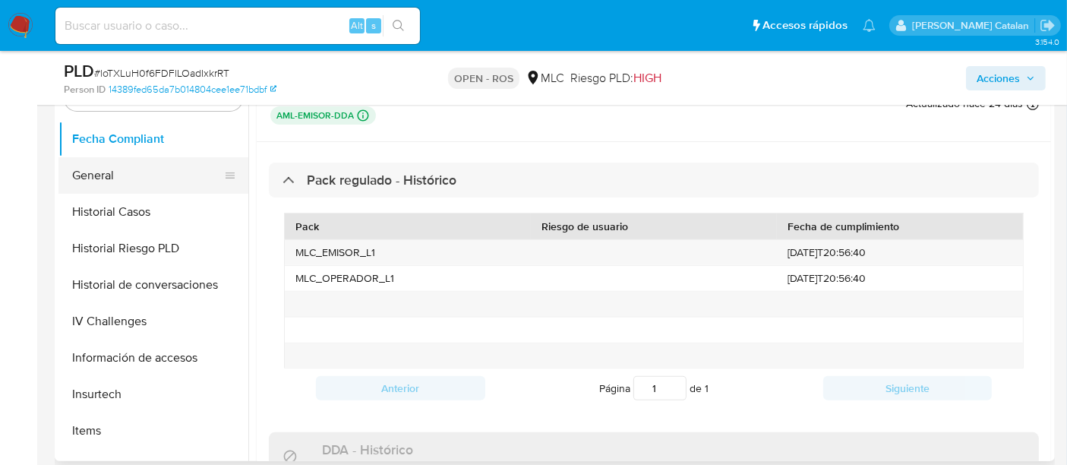
click at [93, 183] on button "General" at bounding box center [148, 175] width 178 height 36
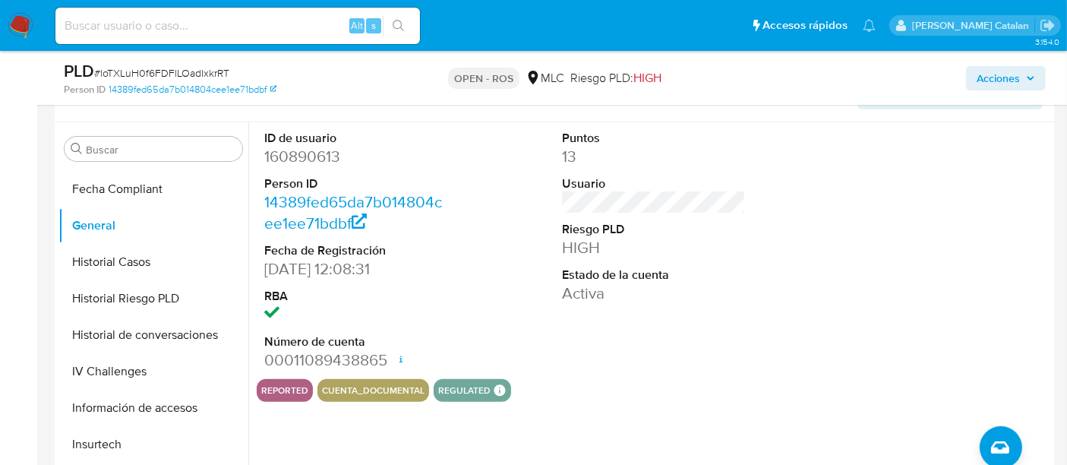
scroll to position [389, 0]
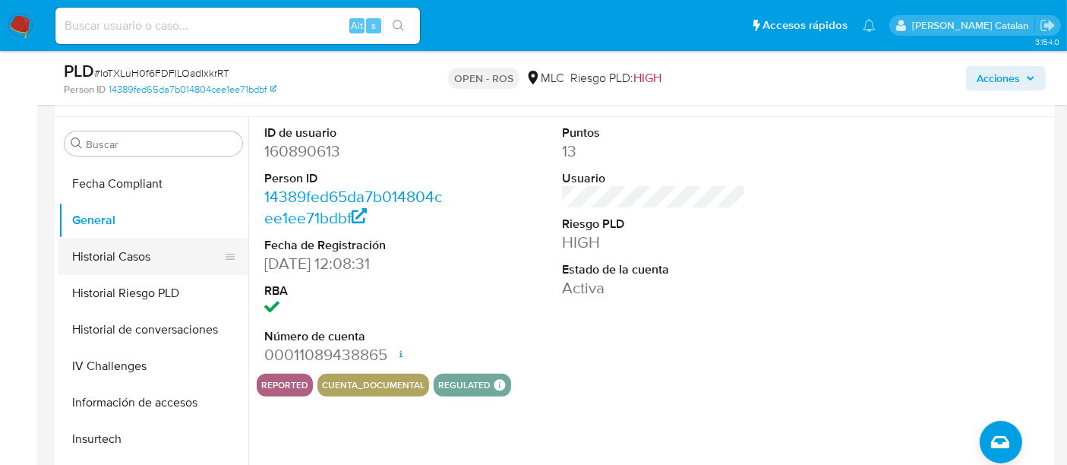
click at [103, 253] on button "Historial Casos" at bounding box center [148, 257] width 178 height 36
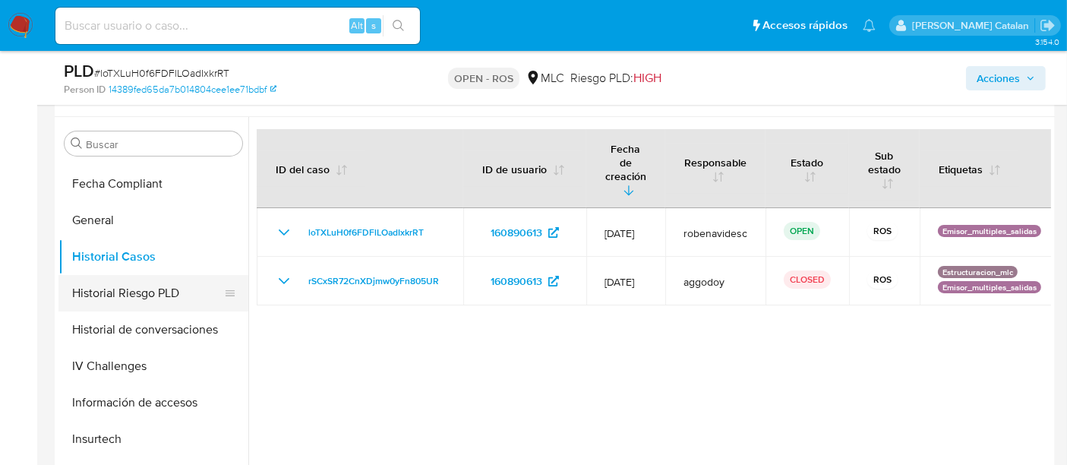
click at [132, 287] on button "Historial Riesgo PLD" at bounding box center [148, 293] width 178 height 36
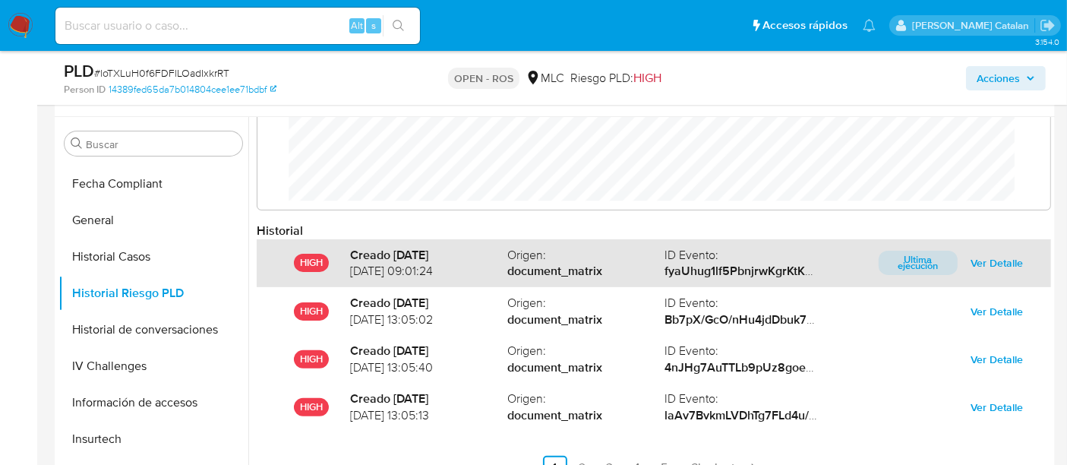
scroll to position [80, 0]
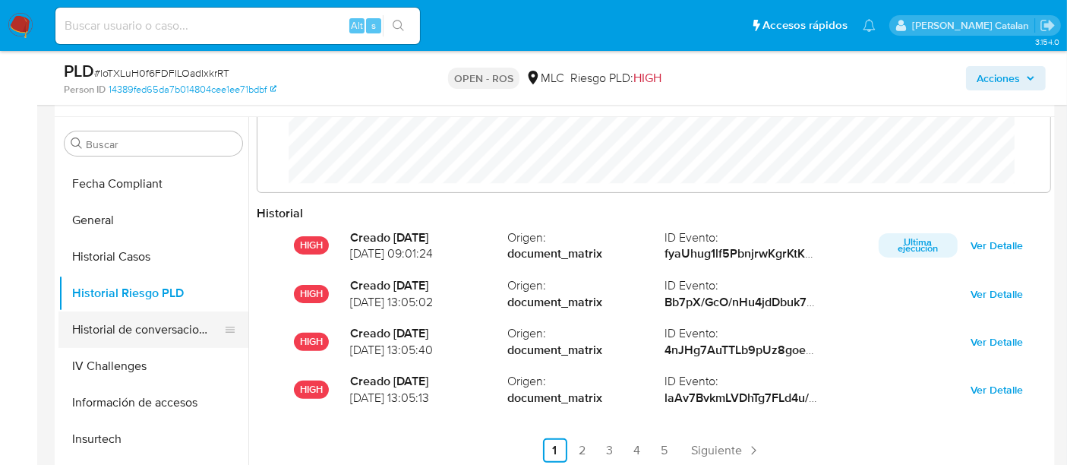
click at [116, 333] on button "Historial de conversaciones" at bounding box center [148, 330] width 178 height 36
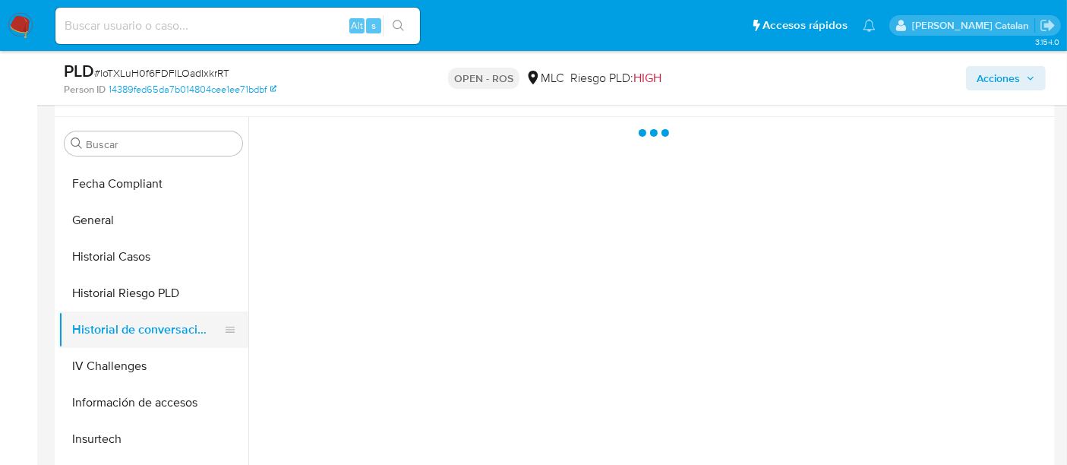
scroll to position [0, 0]
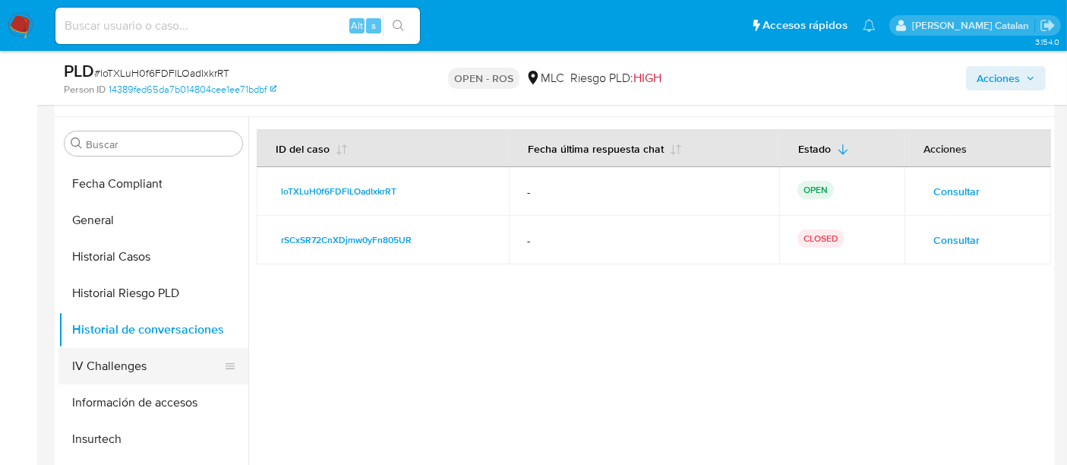
click at [102, 367] on button "IV Challenges" at bounding box center [148, 366] width 178 height 36
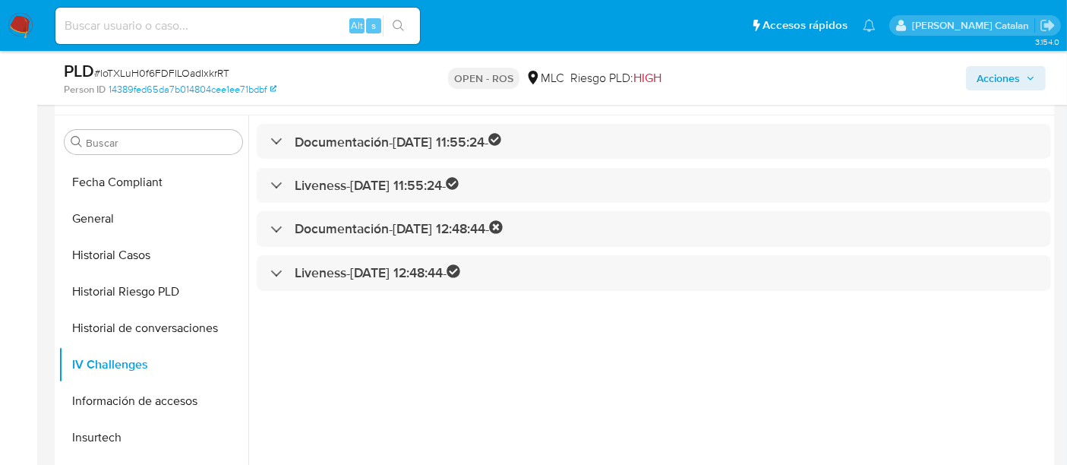
scroll to position [391, 0]
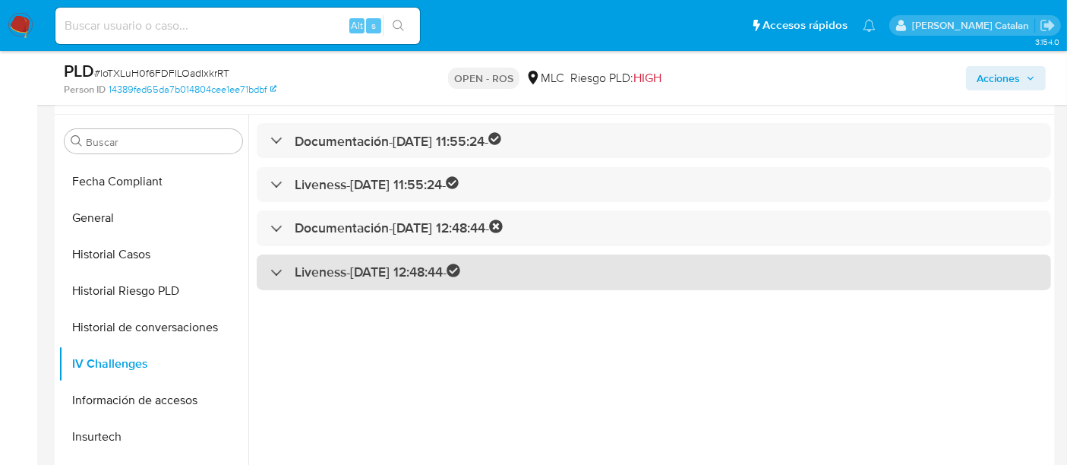
click at [277, 281] on div "Liveness - 18/06/2021 12:48:44 -" at bounding box center [654, 273] width 795 height 36
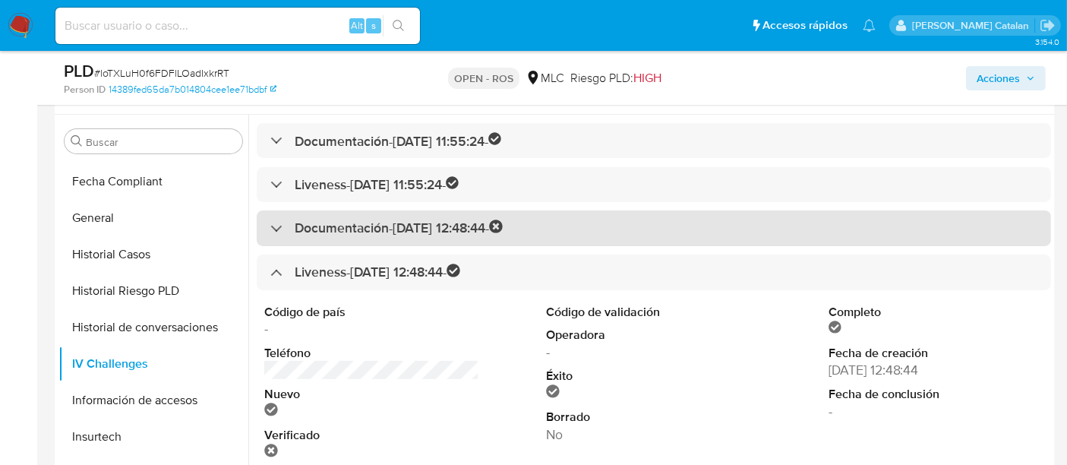
click at [287, 230] on div "Documentación - 18/06/2021 12:48:44 -" at bounding box center [386, 228] width 232 height 17
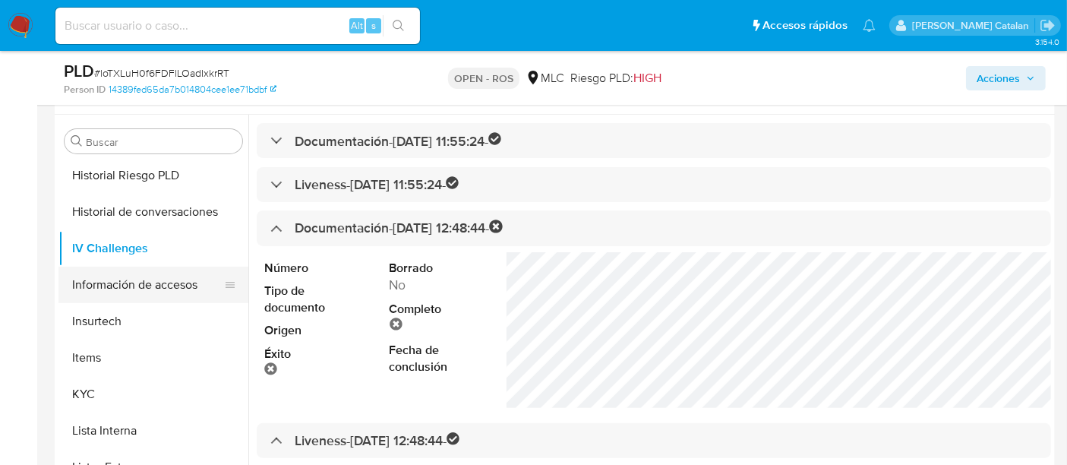
scroll to position [516, 0]
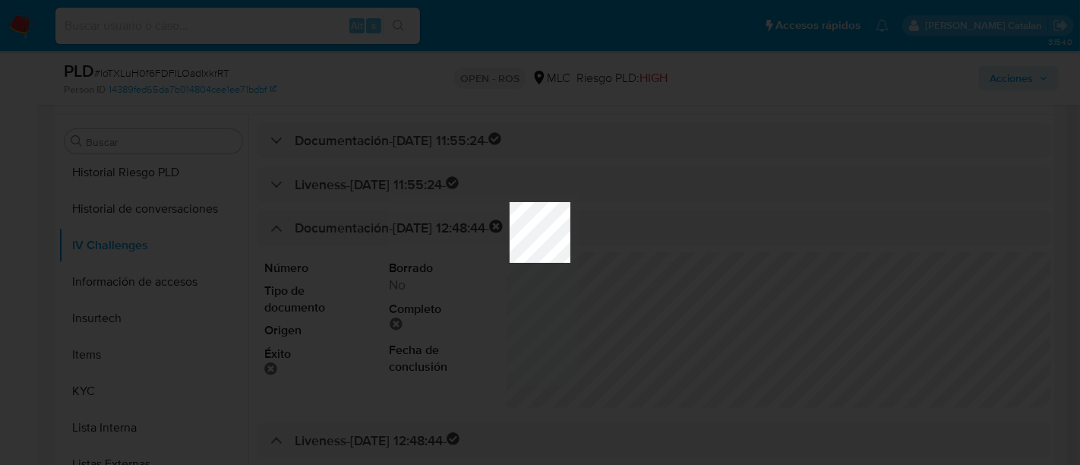
click at [160, 242] on div at bounding box center [540, 232] width 1080 height 465
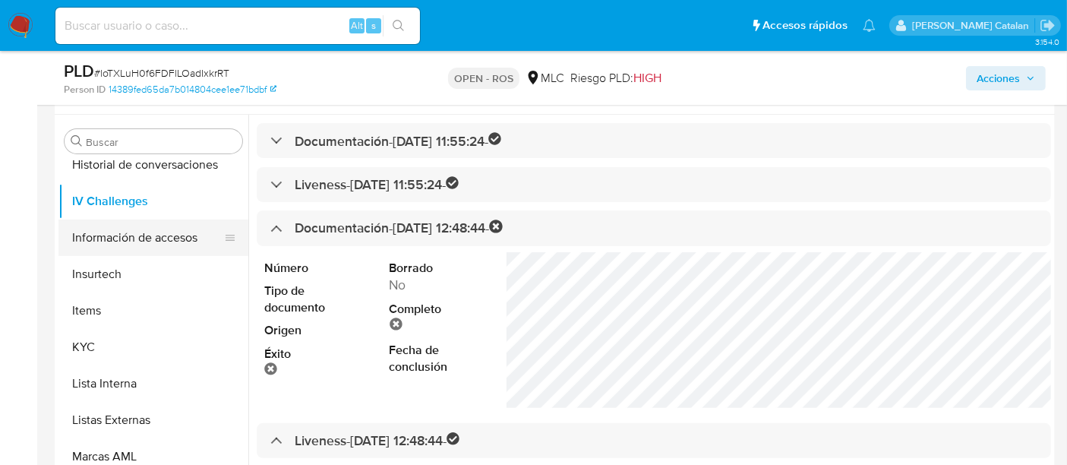
scroll to position [560, 0]
click at [106, 244] on button "Información de accesos" at bounding box center [148, 238] width 178 height 36
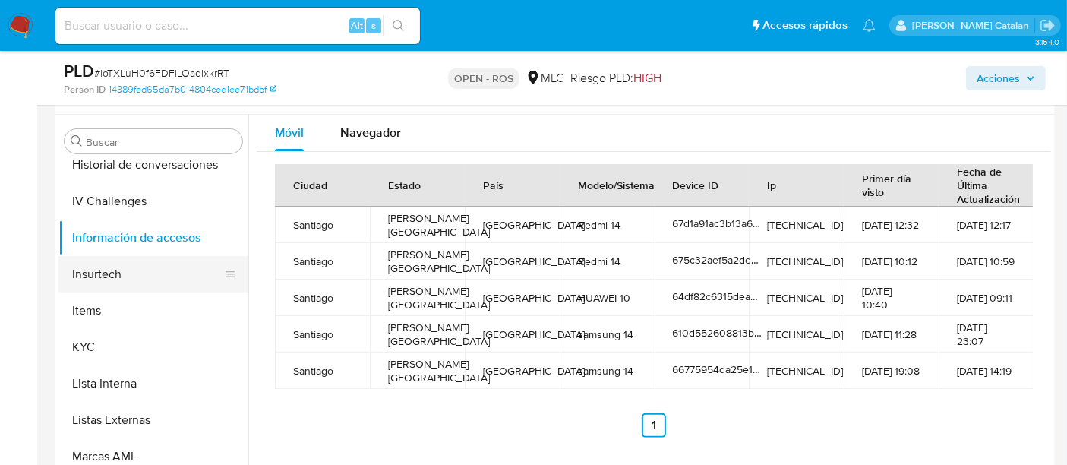
click at [92, 280] on button "Insurtech" at bounding box center [148, 274] width 178 height 36
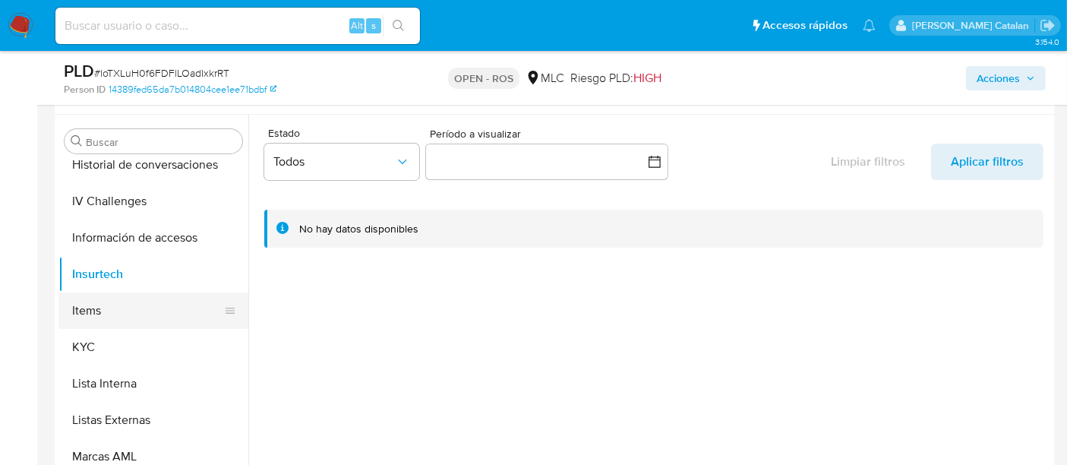
click at [90, 302] on button "Items" at bounding box center [148, 311] width 178 height 36
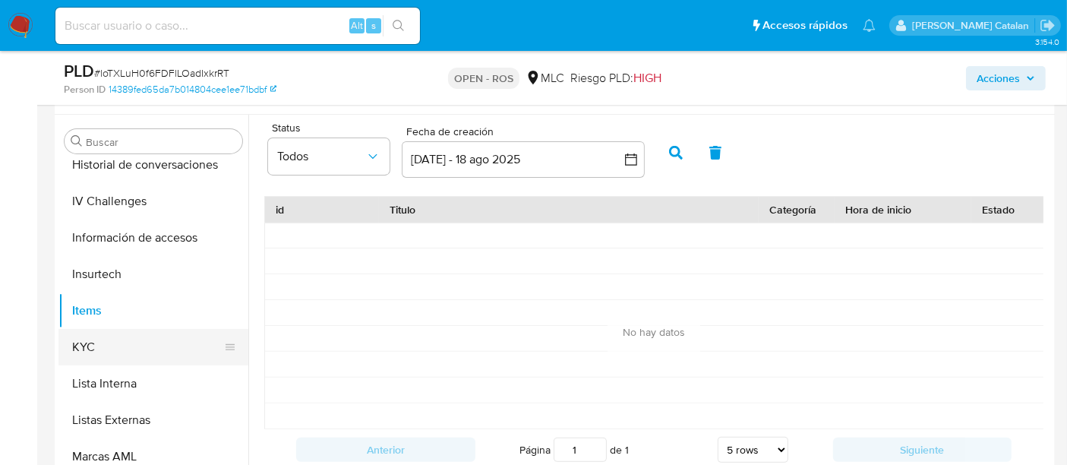
click at [105, 359] on button "KYC" at bounding box center [148, 347] width 178 height 36
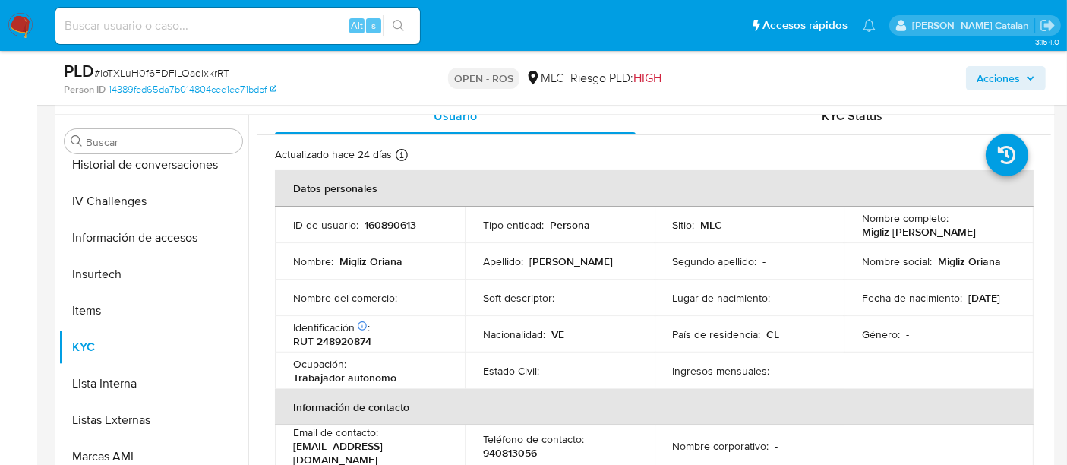
scroll to position [18, 0]
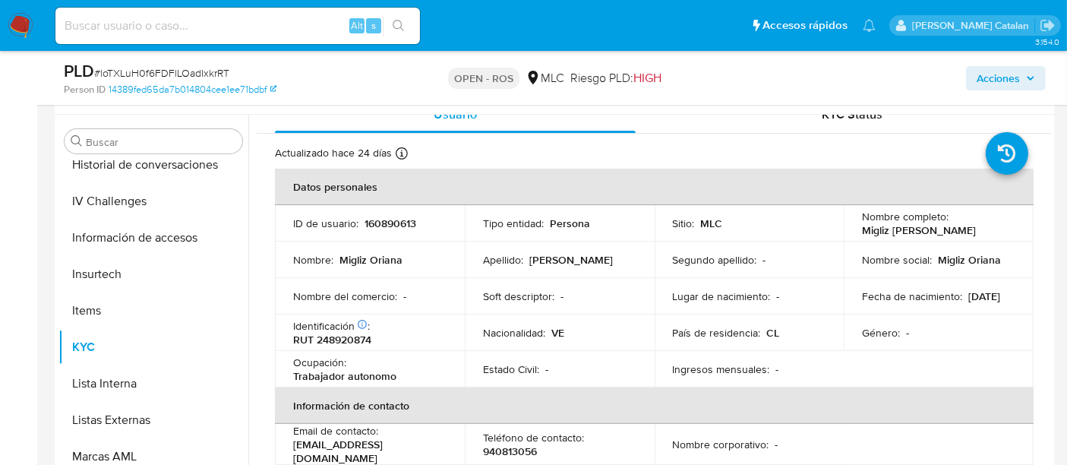
click at [840, 112] on div "Información de Usuario Ver Mirada por Persona" at bounding box center [555, 84] width 1001 height 62
click at [832, 115] on span "KYC Status" at bounding box center [853, 114] width 61 height 17
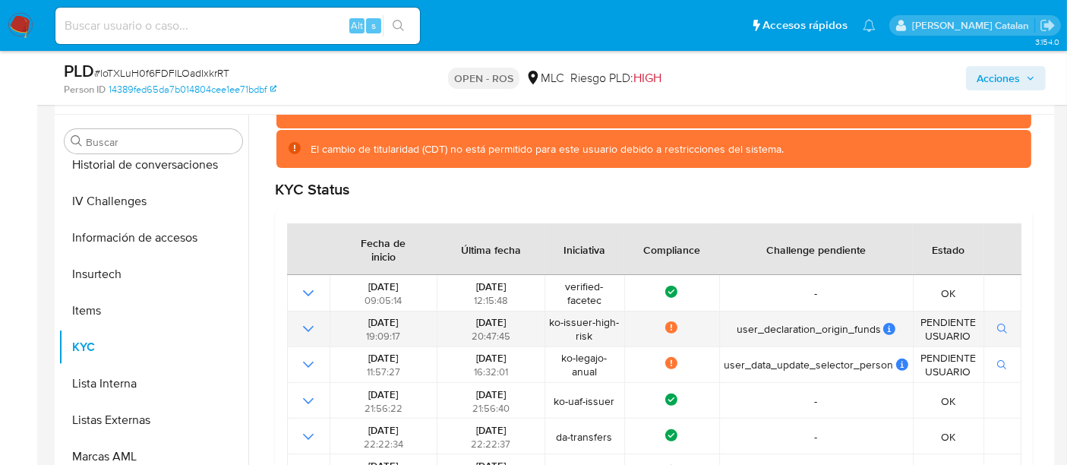
scroll to position [112, 0]
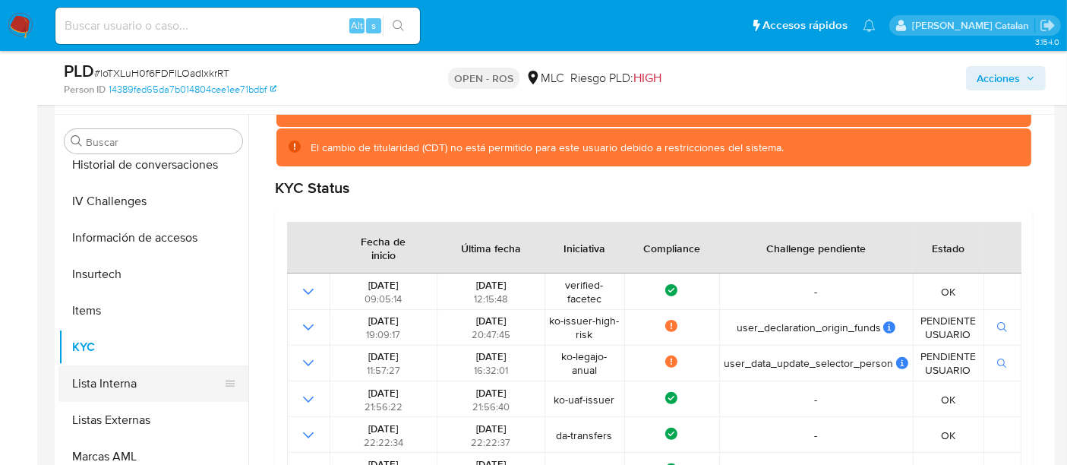
click at [97, 384] on button "Lista Interna" at bounding box center [148, 383] width 178 height 36
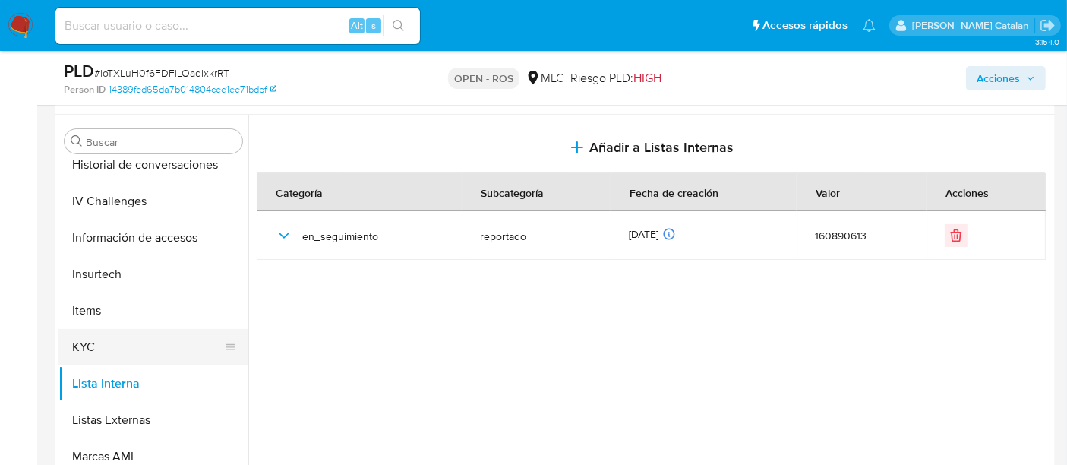
scroll to position [641, 0]
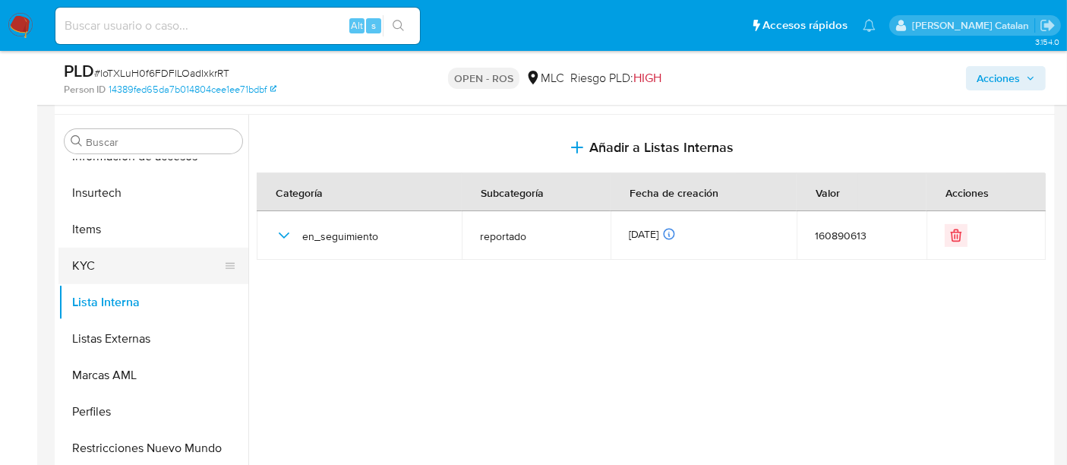
click at [89, 337] on button "Listas Externas" at bounding box center [154, 339] width 190 height 36
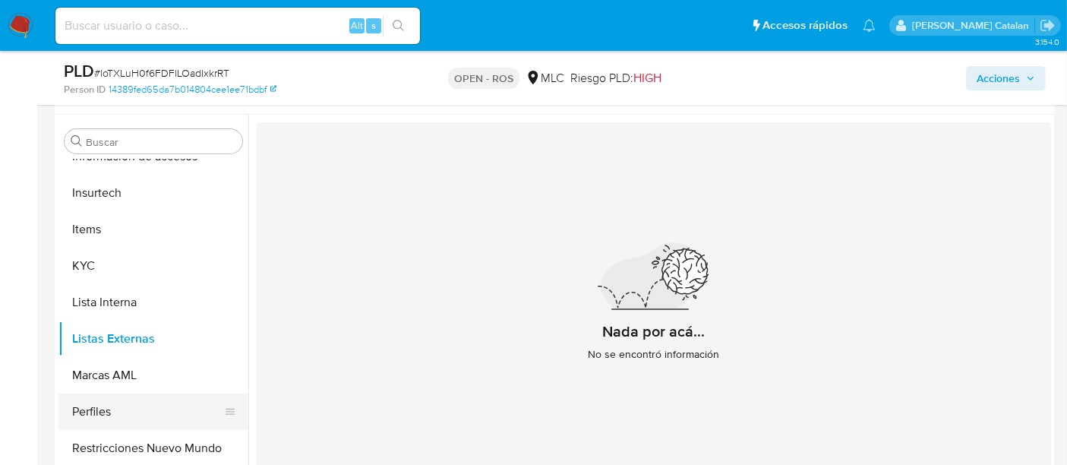
click at [138, 394] on button "Perfiles" at bounding box center [148, 412] width 178 height 36
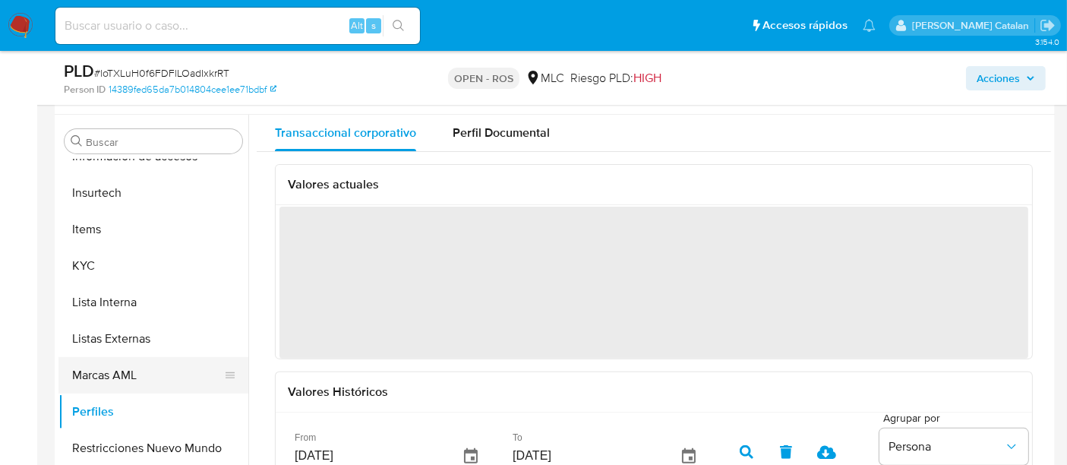
click at [125, 376] on button "Marcas AML" at bounding box center [148, 375] width 178 height 36
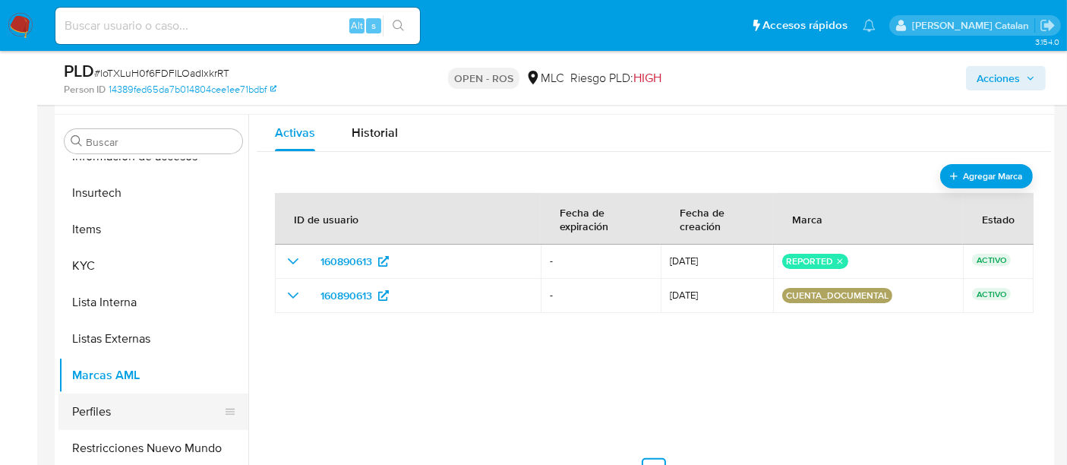
click at [111, 400] on button "Perfiles" at bounding box center [148, 412] width 178 height 36
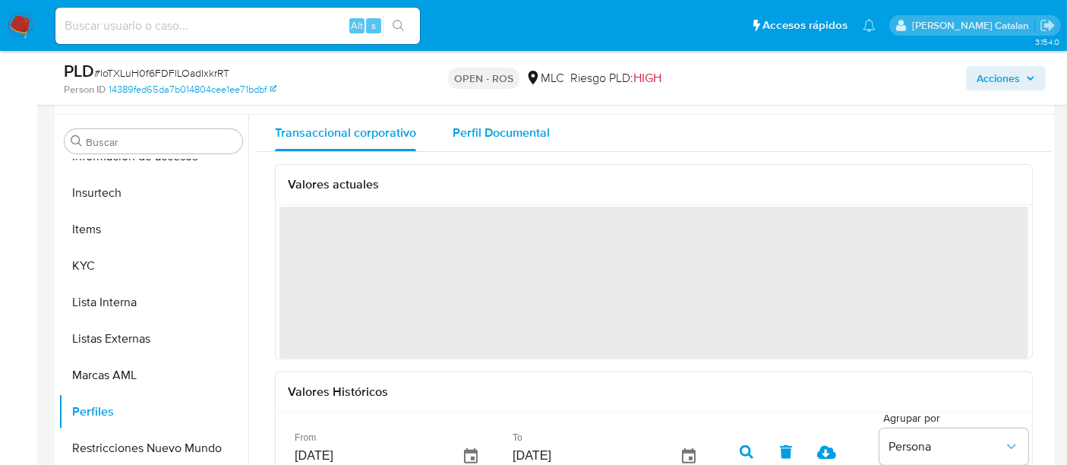
click at [514, 140] on span "Perfil Documental" at bounding box center [501, 132] width 97 height 17
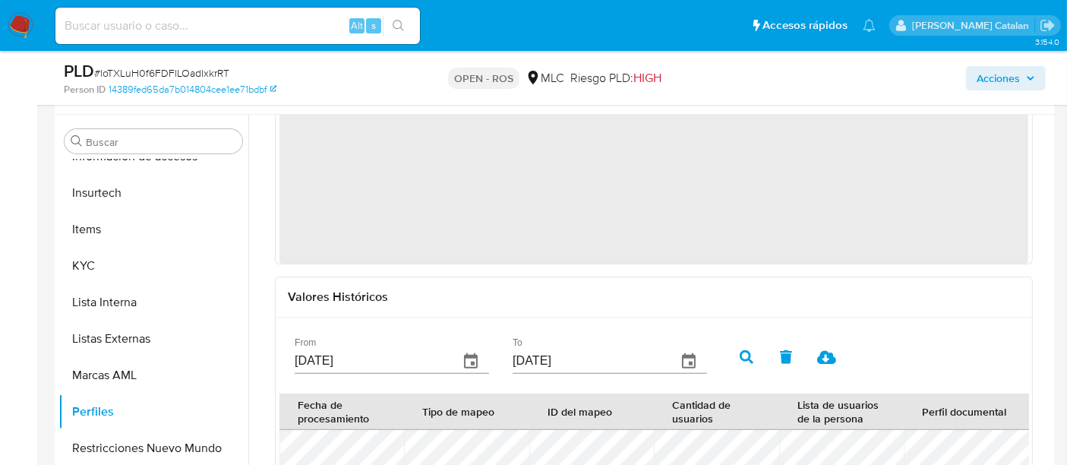
scroll to position [78, 0]
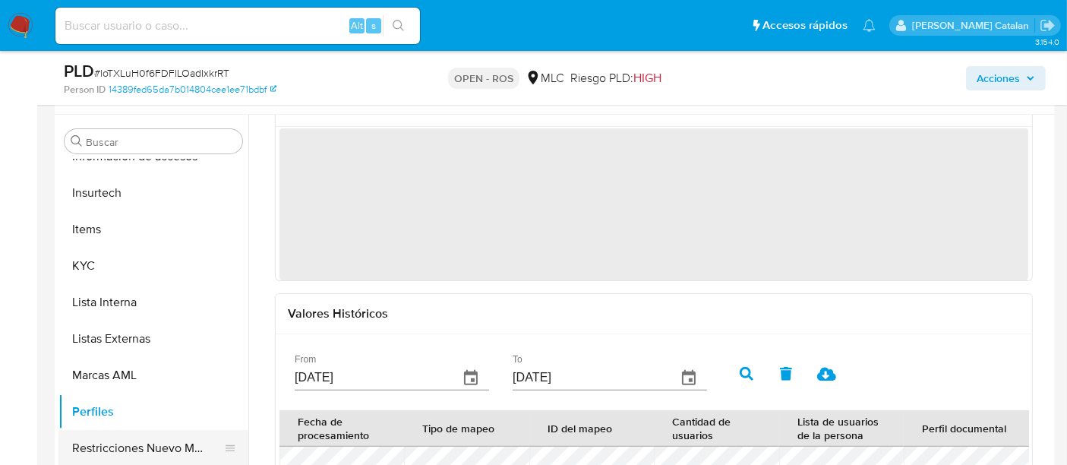
click at [128, 438] on button "Restricciones Nuevo Mundo" at bounding box center [148, 448] width 178 height 36
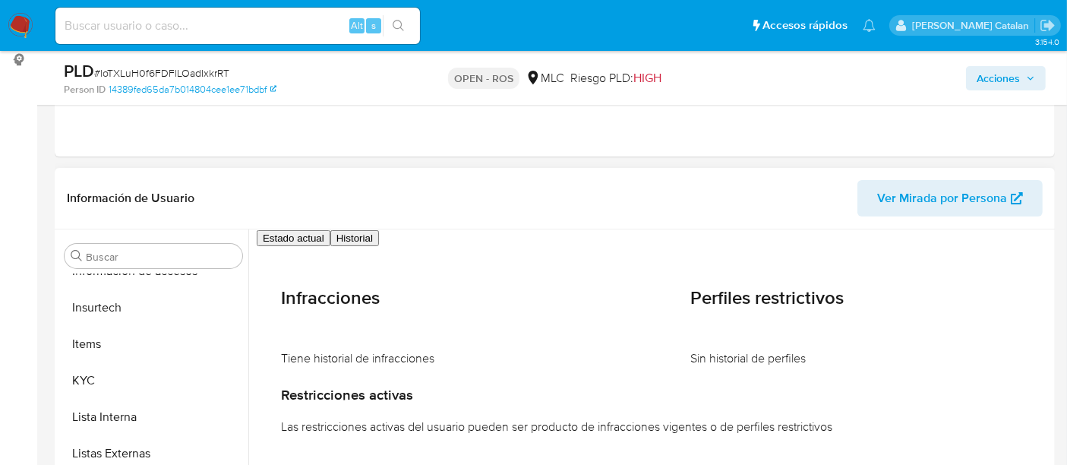
scroll to position [258, 0]
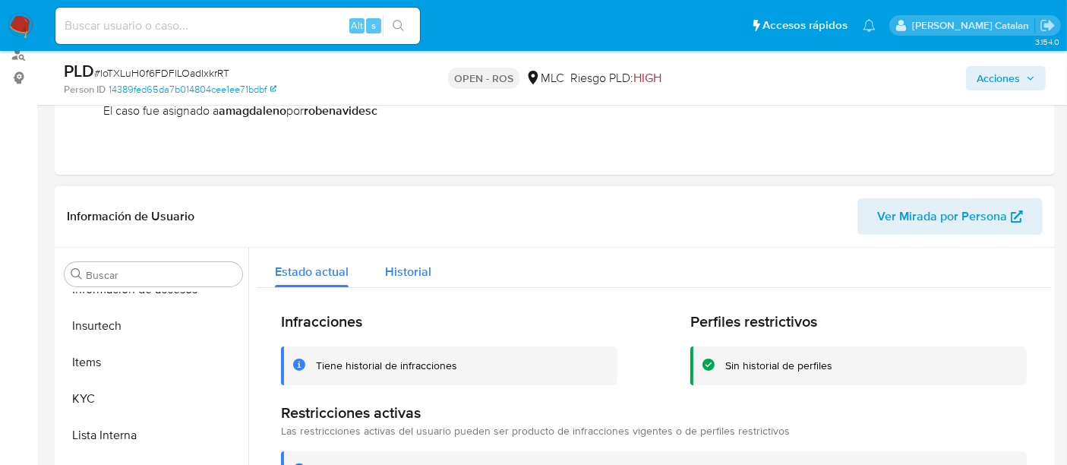
click at [378, 269] on button "Historial" at bounding box center [408, 268] width 83 height 40
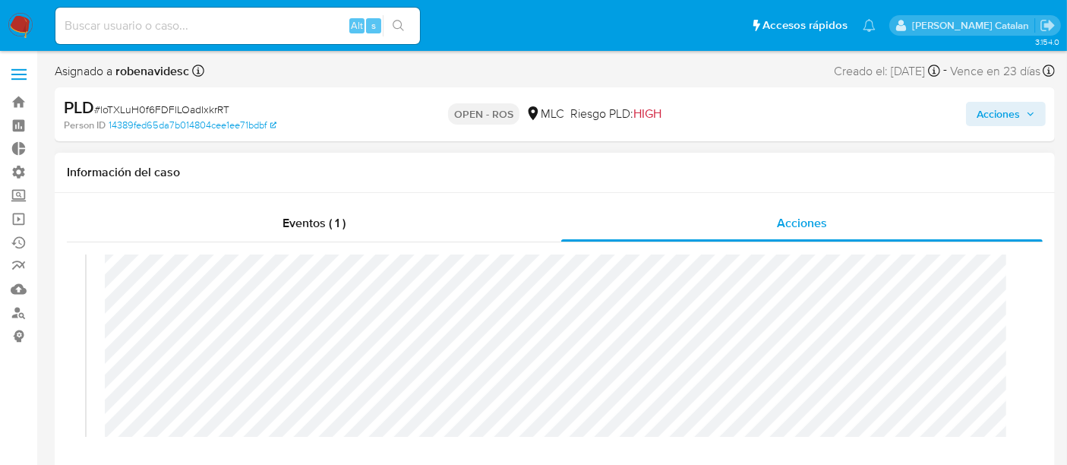
scroll to position [0, 0]
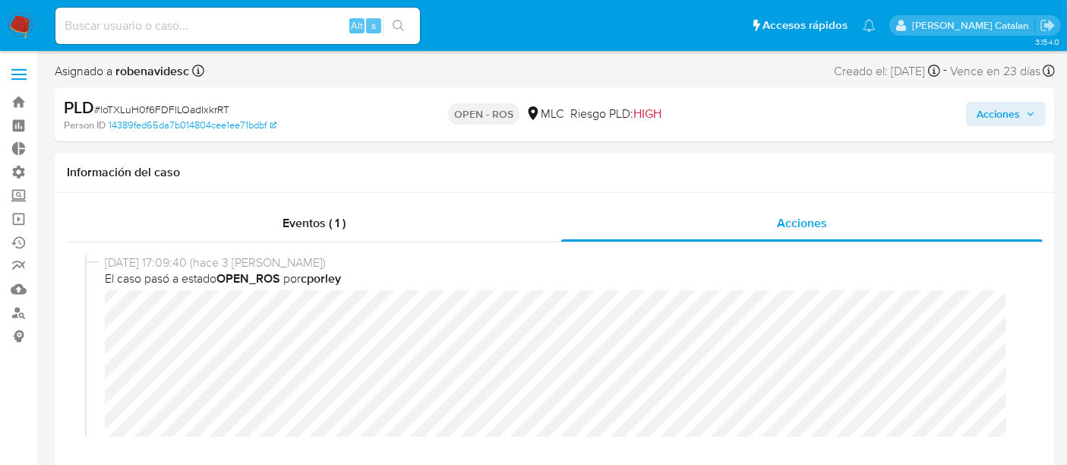
click at [985, 115] on span "Acciones" at bounding box center [998, 114] width 43 height 24
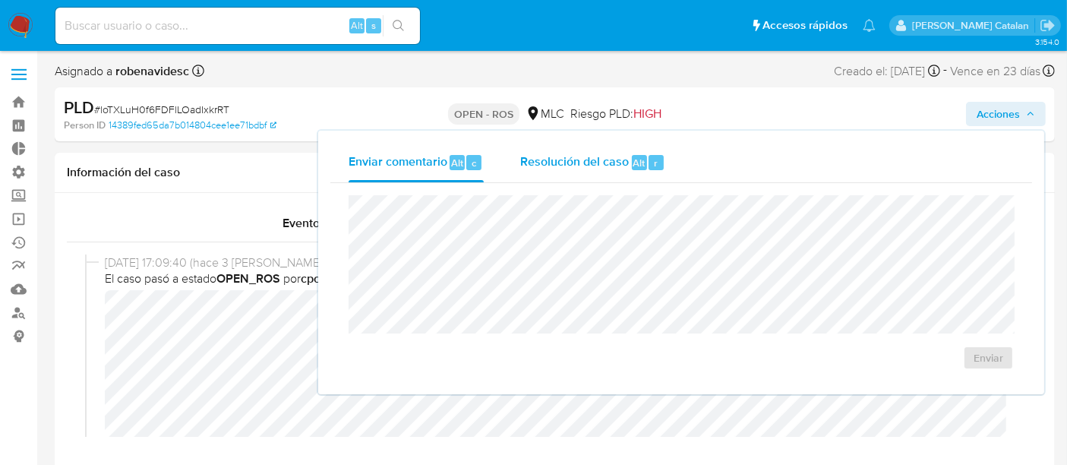
click at [605, 176] on div "Resolución del caso Alt r" at bounding box center [592, 163] width 145 height 40
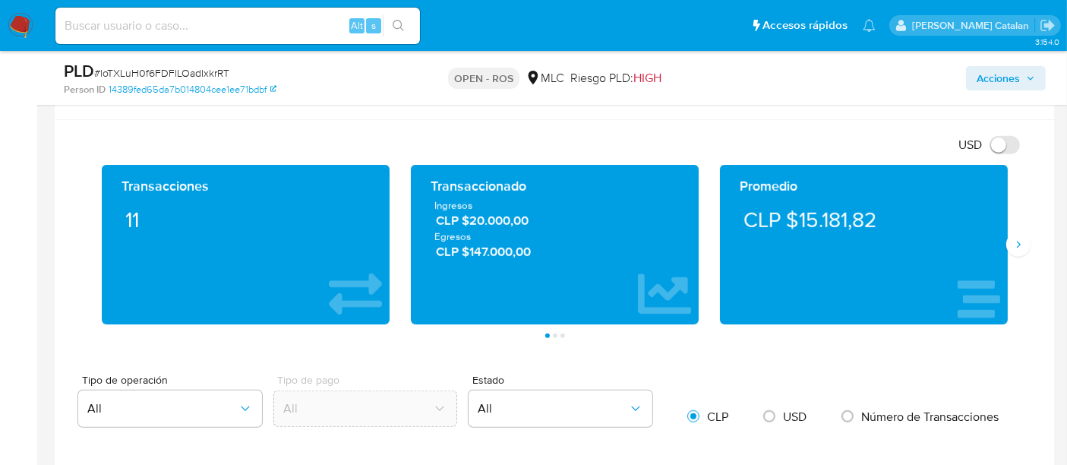
scroll to position [1058, 0]
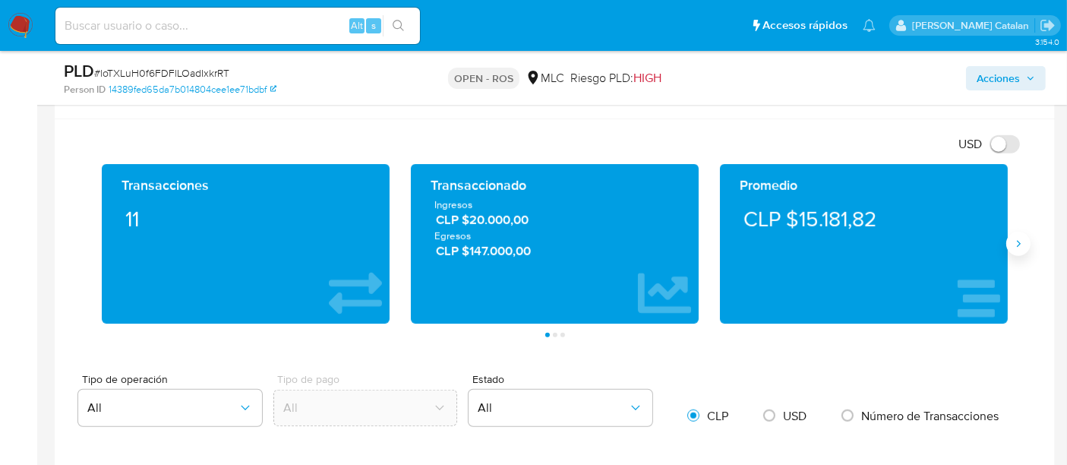
click at [1025, 241] on button "Siguiente" at bounding box center [1019, 244] width 24 height 24
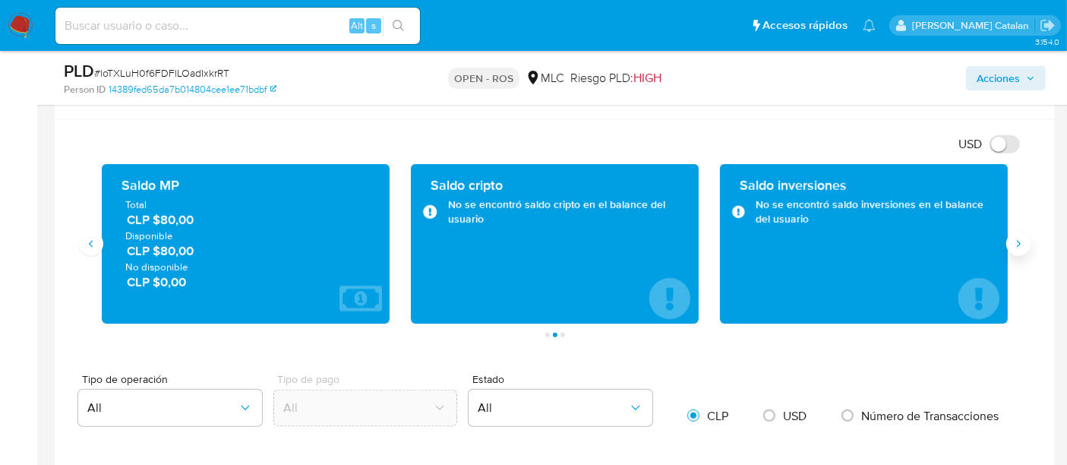
click at [1025, 241] on button "Siguiente" at bounding box center [1019, 244] width 24 height 24
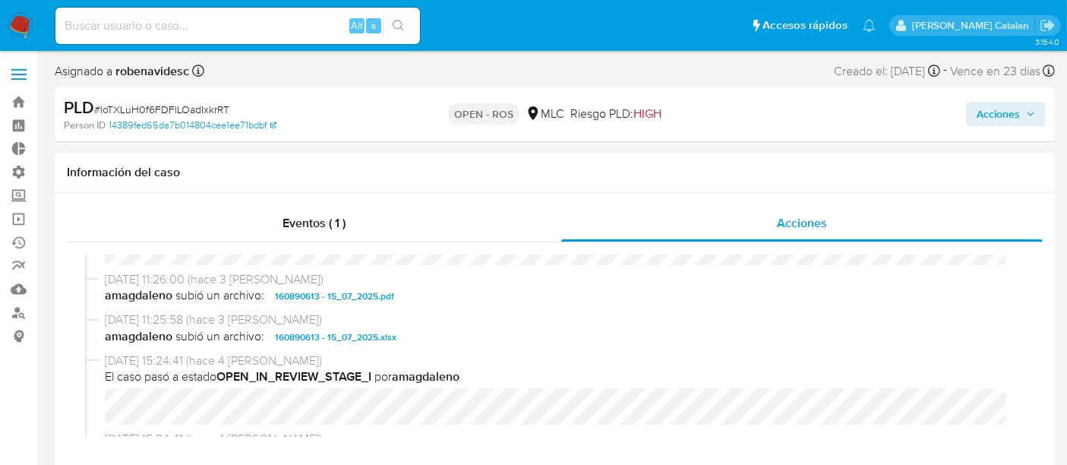
scroll to position [282, 0]
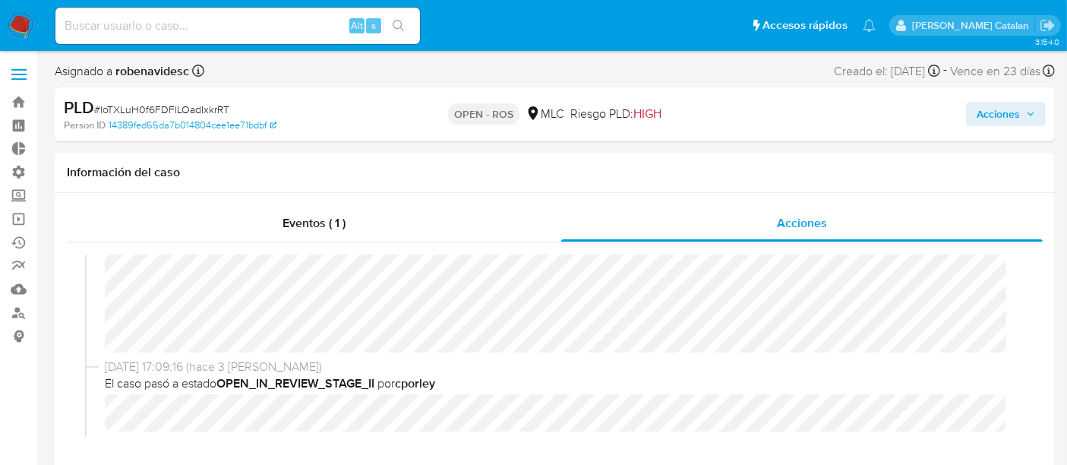
click at [996, 127] on div "Acciones" at bounding box center [885, 114] width 324 height 36
click at [1023, 111] on span "Acciones" at bounding box center [1006, 113] width 59 height 21
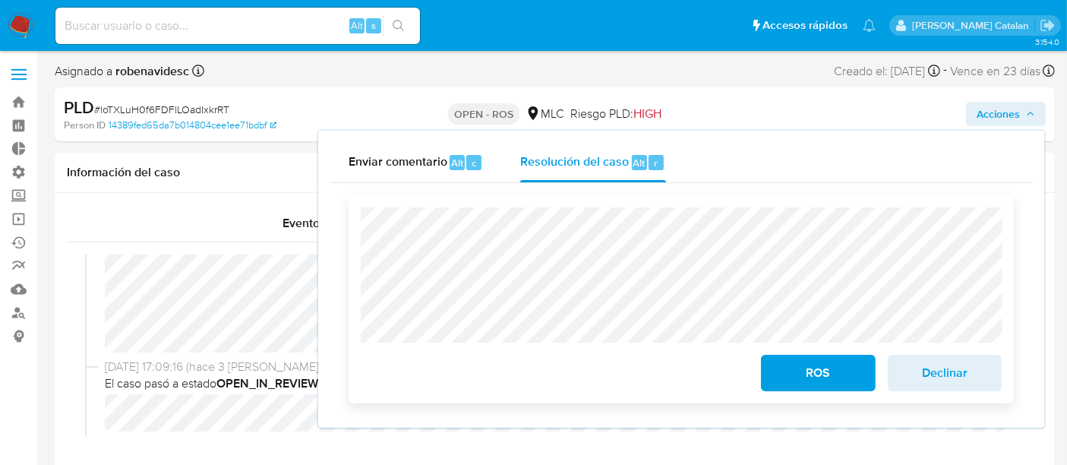
click at [809, 365] on span "ROS" at bounding box center [818, 372] width 74 height 33
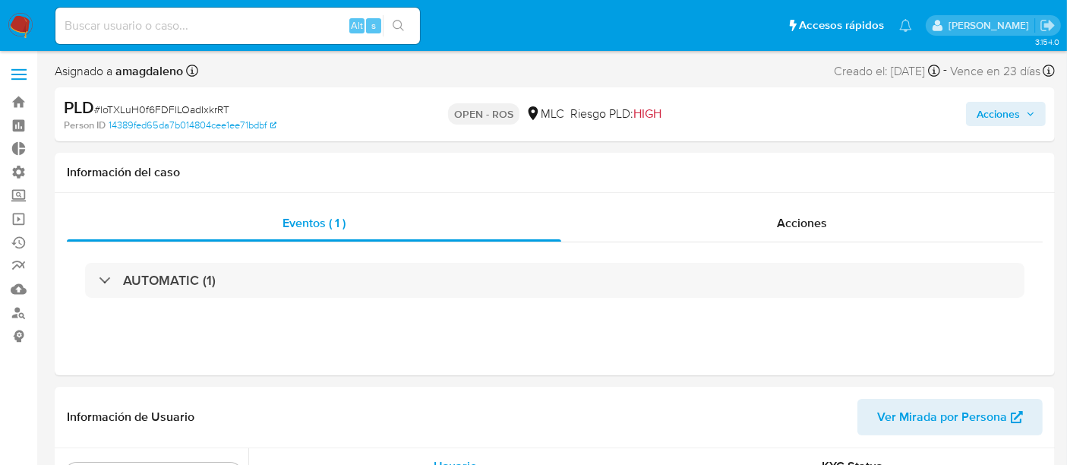
scroll to position [641, 0]
select select "10"
click at [774, 229] on div "Acciones" at bounding box center [802, 223] width 482 height 36
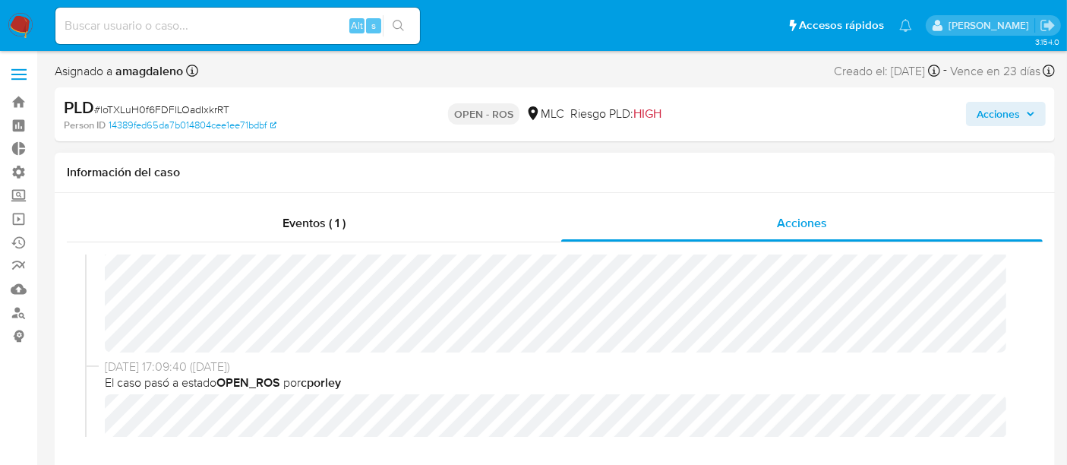
scroll to position [0, 0]
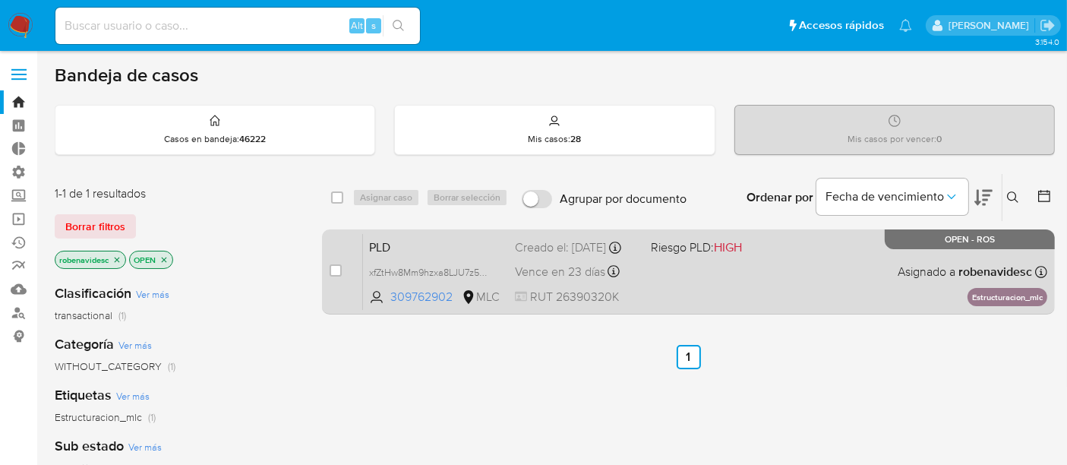
click at [651, 289] on div "PLD xfZtHw8Mm9hzxa8LJU7z5yM4 309762902 MLC Riesgo PLD: HIGH Creado el: [DATE] C…" at bounding box center [705, 271] width 685 height 77
click at [714, 269] on div "PLD xfZtHw8Mm9hzxa8LJU7z5yM4 309762902 MLC Riesgo PLD: HIGH Creado el: [DATE] C…" at bounding box center [705, 271] width 685 height 77
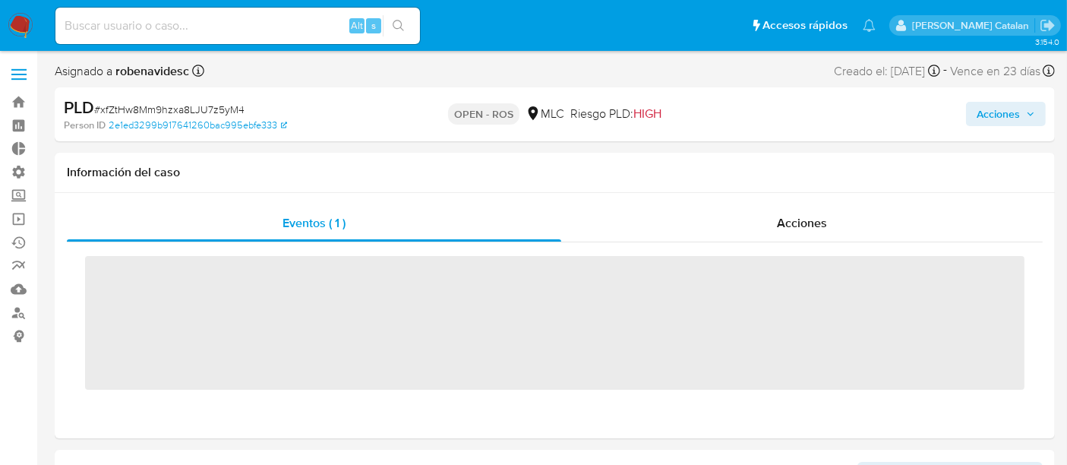
scroll to position [641, 0]
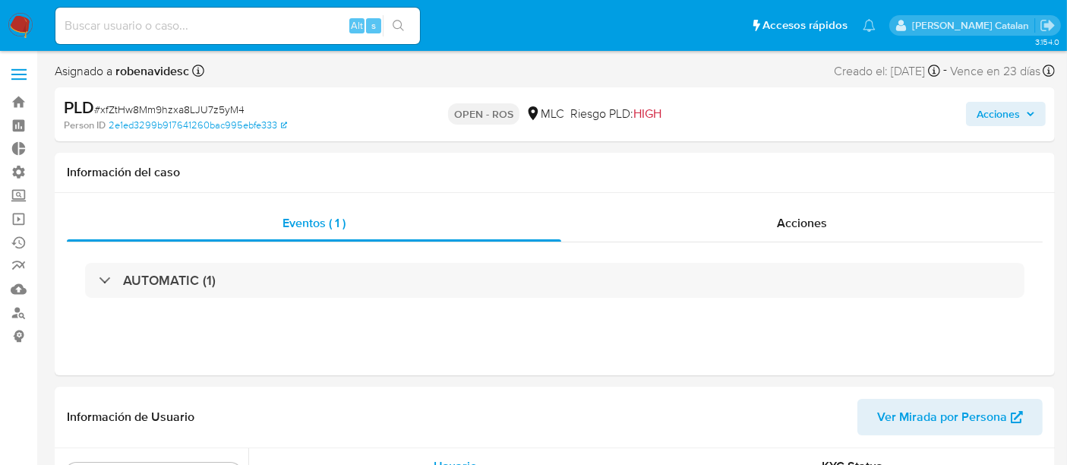
select select "10"
click at [651, 289] on div "AUTOMATIC (1)" at bounding box center [555, 280] width 940 height 35
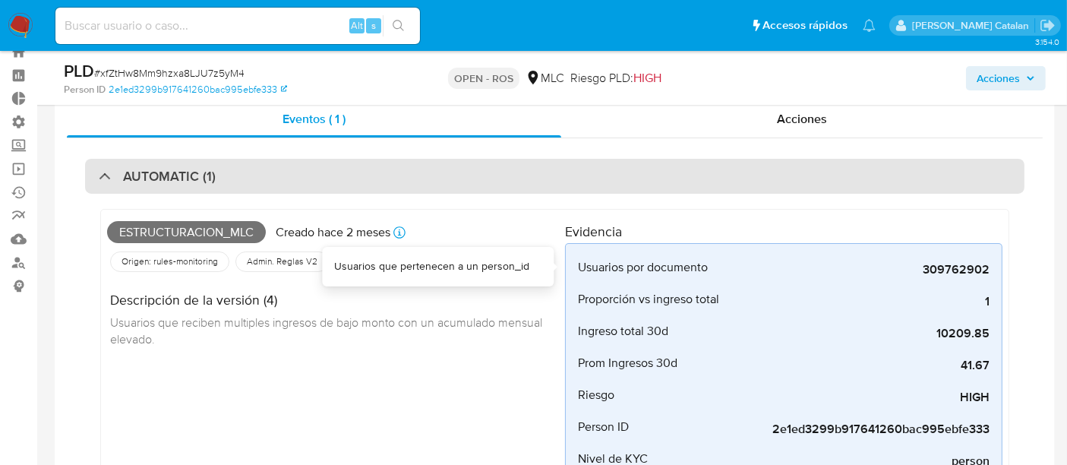
scroll to position [0, 0]
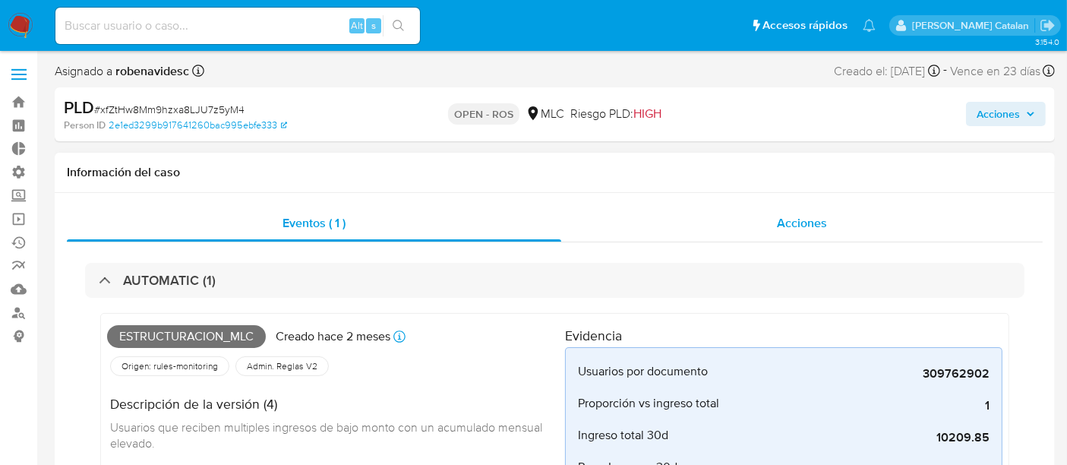
click at [788, 217] on span "Acciones" at bounding box center [802, 222] width 50 height 17
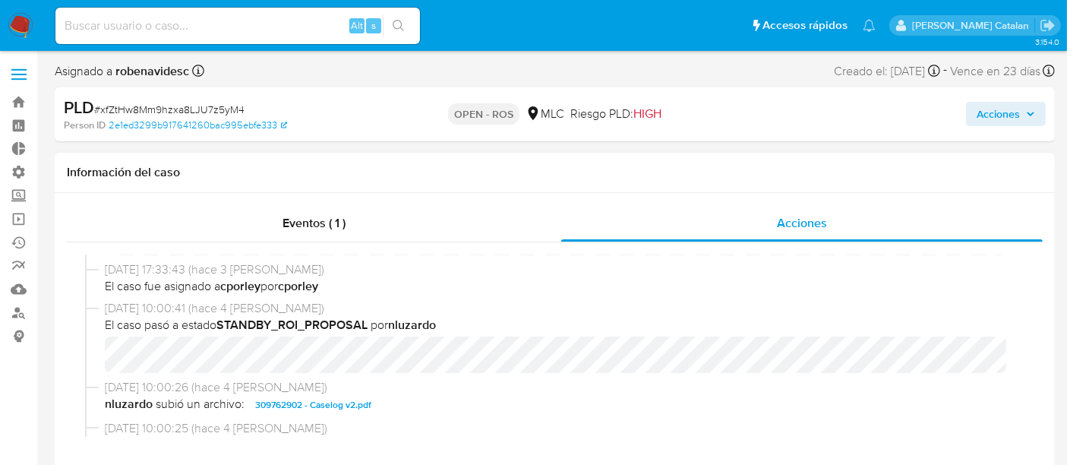
scroll to position [434, 0]
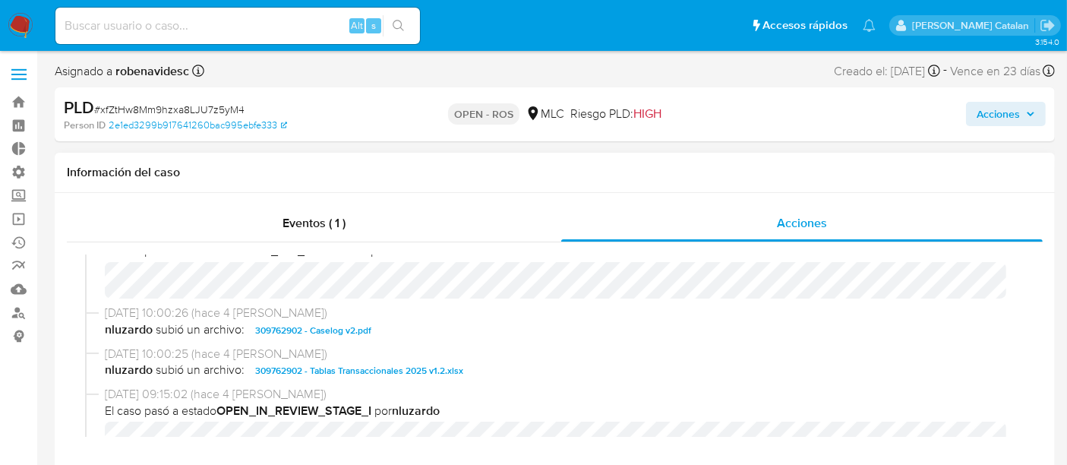
click at [349, 327] on span "309762902 - Caselog v2.pdf" at bounding box center [313, 330] width 116 height 18
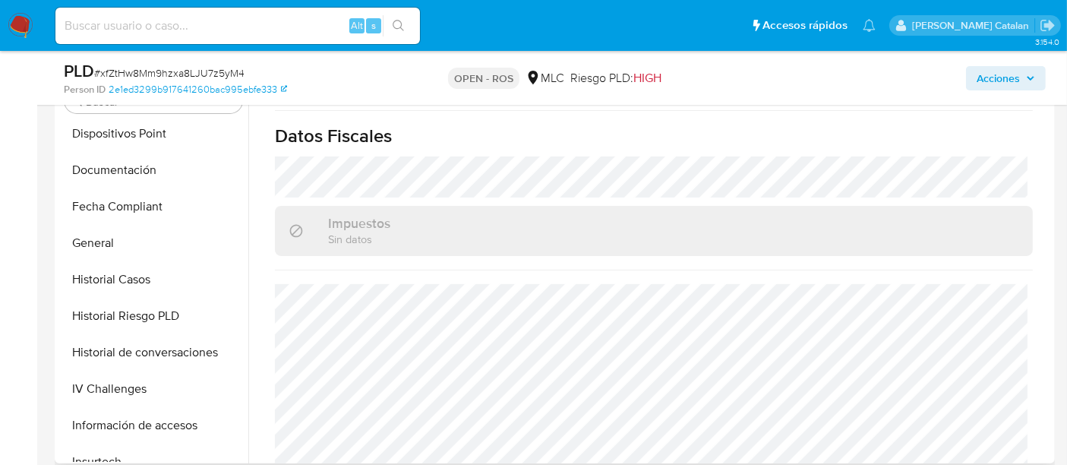
scroll to position [329, 0]
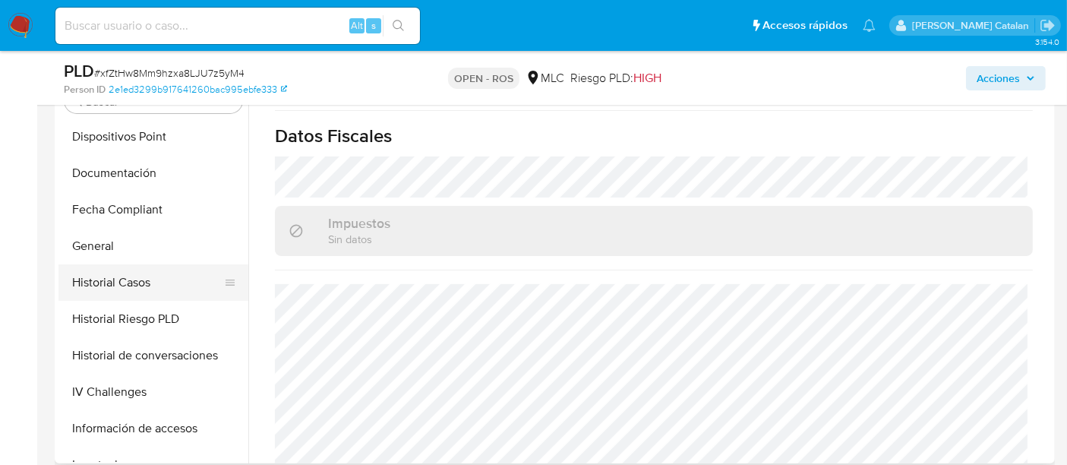
click at [111, 290] on button "Historial Casos" at bounding box center [148, 282] width 178 height 36
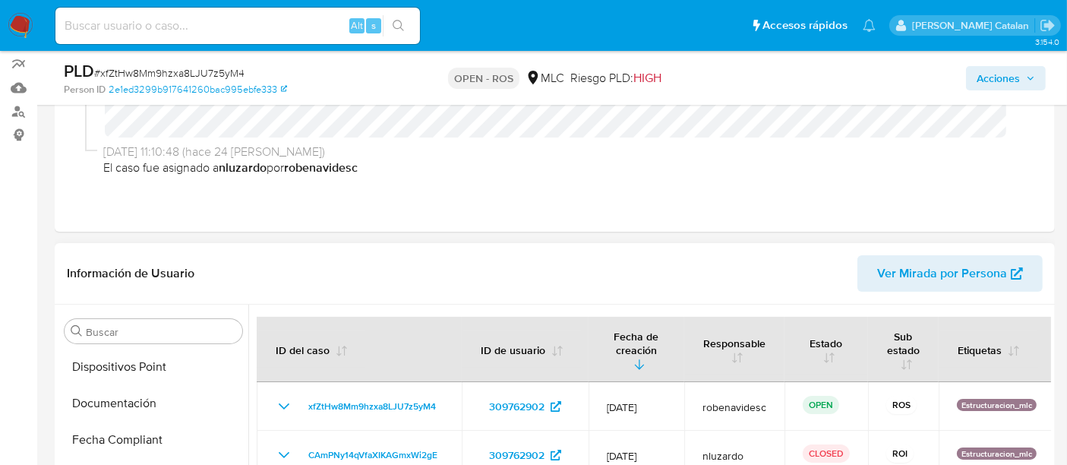
scroll to position [0, 0]
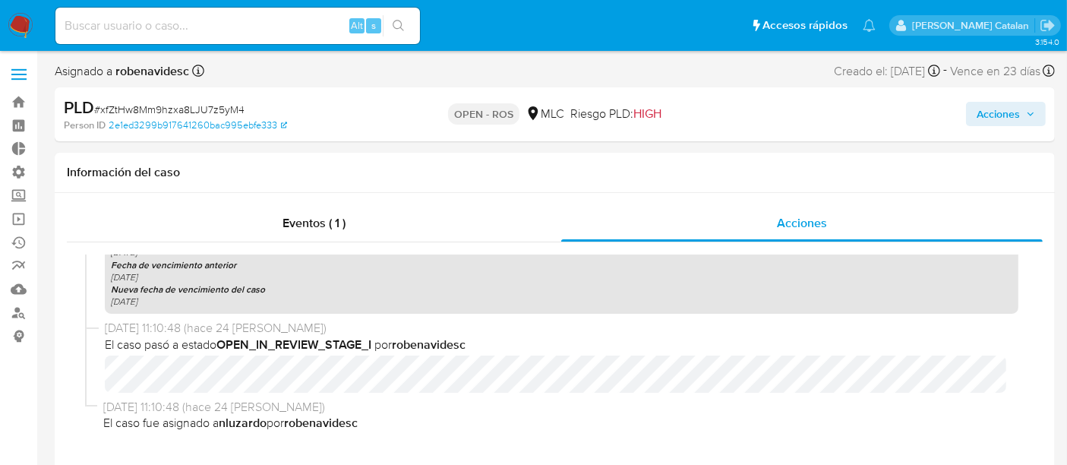
click at [995, 127] on div "Acciones" at bounding box center [885, 114] width 324 height 36
click at [1011, 118] on span "Acciones" at bounding box center [998, 114] width 43 height 24
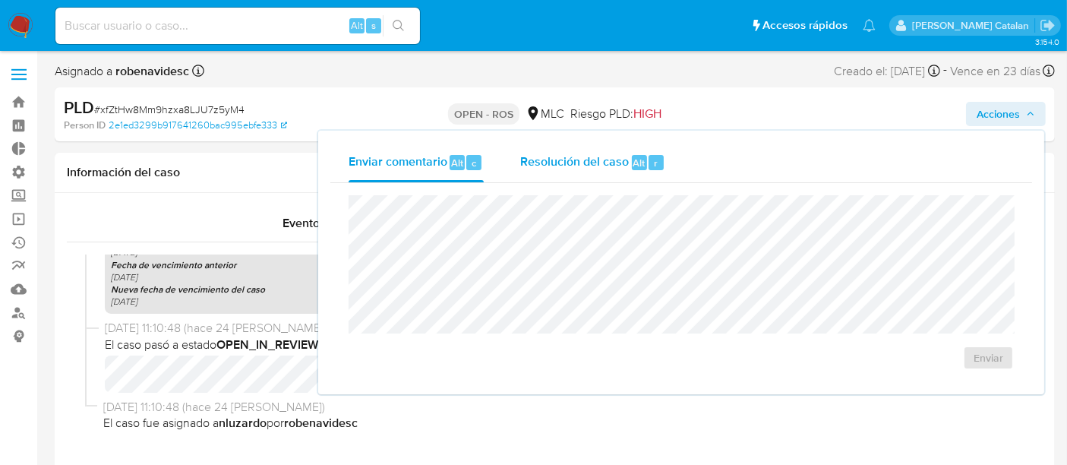
click at [583, 172] on div "Resolución del caso Alt r" at bounding box center [592, 163] width 145 height 40
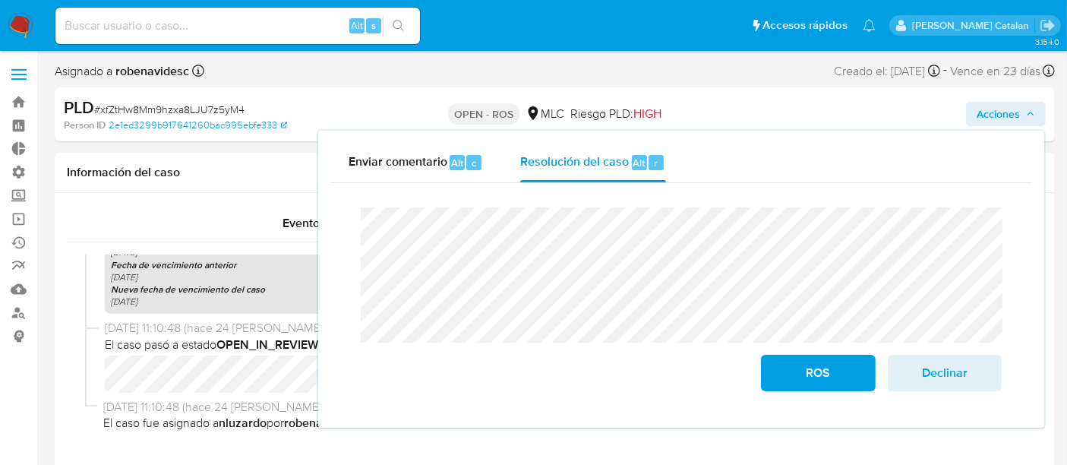
click at [343, 217] on div "Cierre de caso ROS Declinar" at bounding box center [681, 299] width 702 height 232
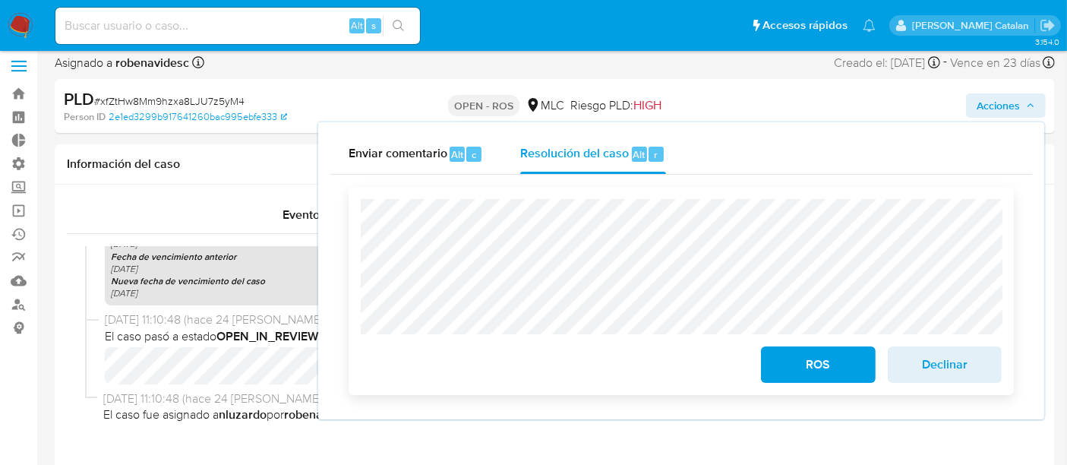
scroll to position [14, 0]
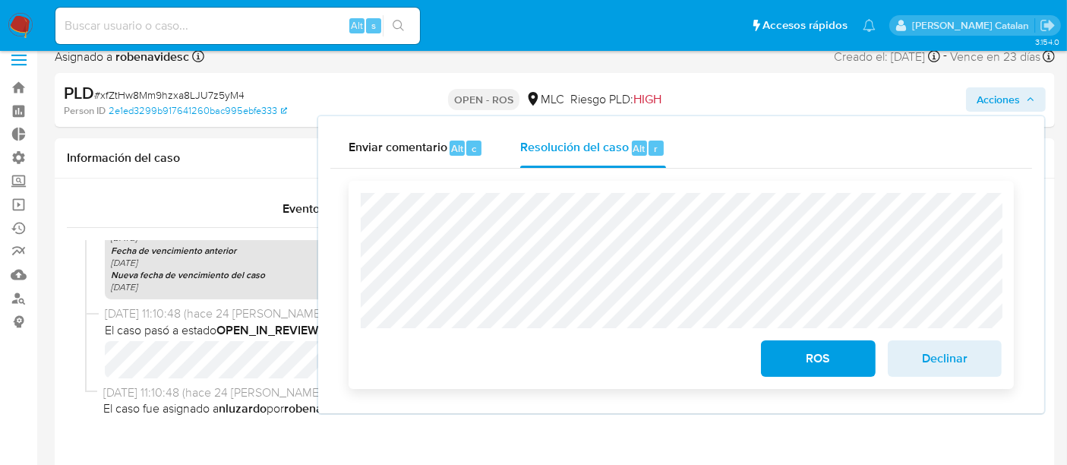
click at [800, 372] on span "ROS" at bounding box center [818, 358] width 74 height 33
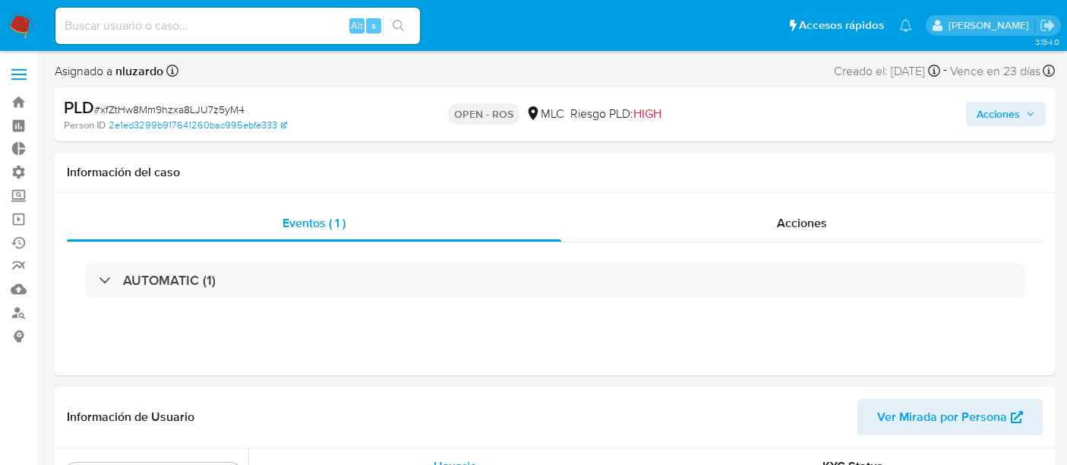
select select "10"
click at [753, 226] on div "Acciones" at bounding box center [802, 223] width 482 height 36
